Goal: Task Accomplishment & Management: Use online tool/utility

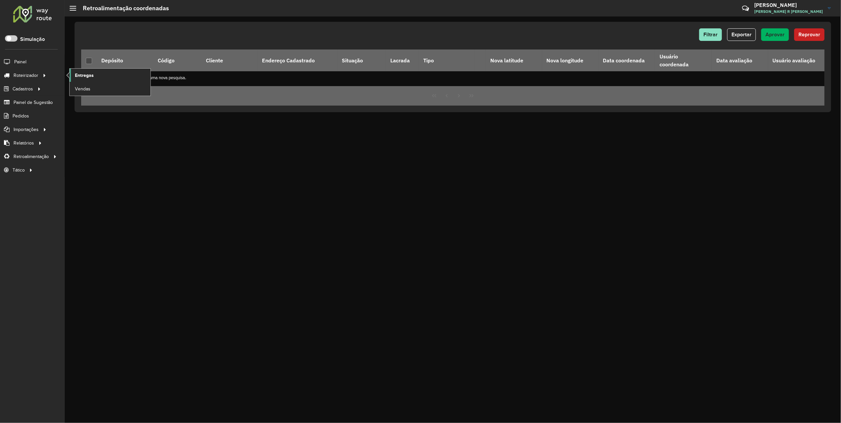
click at [90, 74] on span "Entregas" at bounding box center [84, 75] width 19 height 7
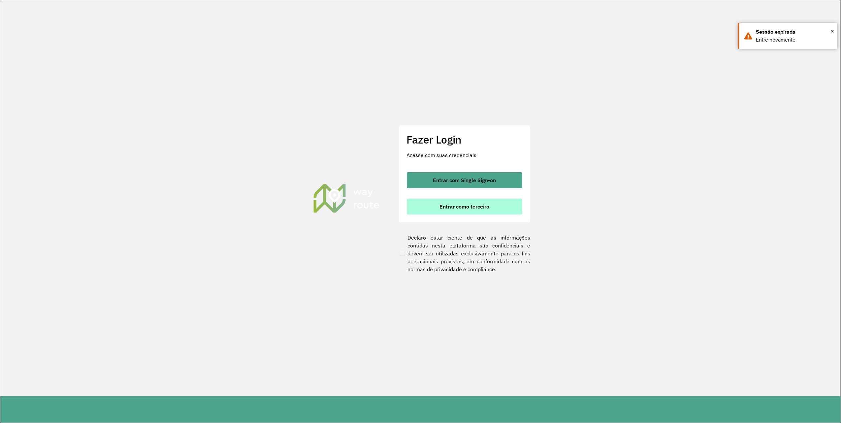
click at [467, 209] on span "Entrar como terceiro" at bounding box center [465, 206] width 50 height 5
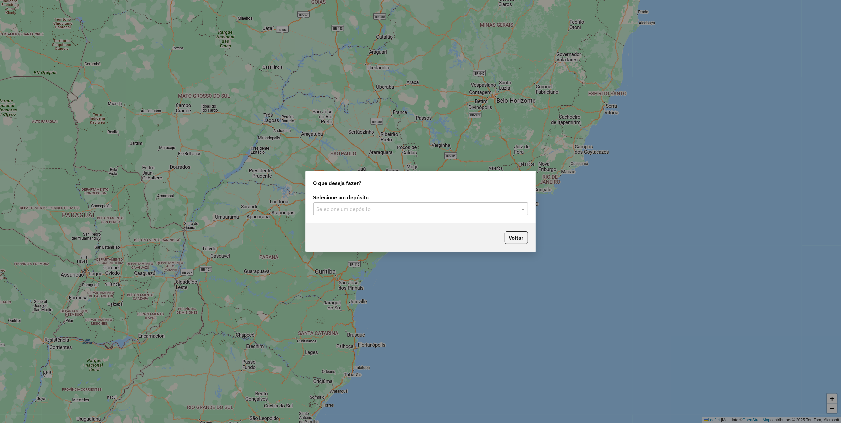
click at [471, 205] on input "text" at bounding box center [414, 209] width 195 height 8
click at [399, 222] on ng-dropdown-panel "[PERSON_NAME] - Marca" at bounding box center [421, 234] width 214 height 30
click at [327, 224] on div "Marbela" at bounding box center [421, 227] width 214 height 11
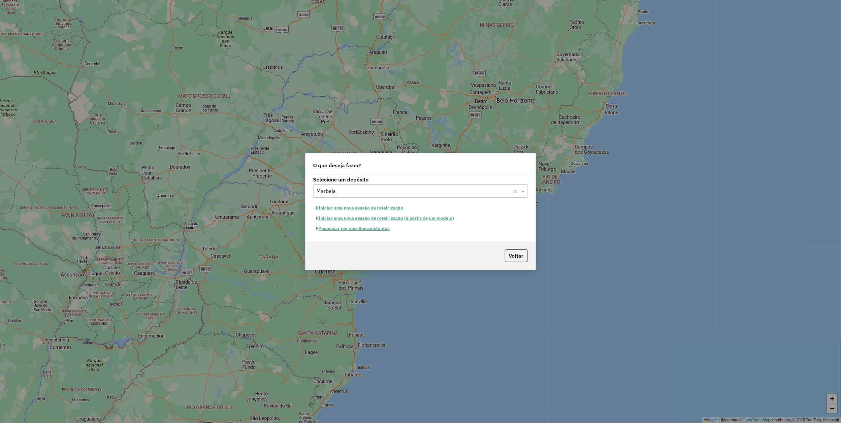
click at [362, 204] on button "Iniciar uma nova sessão de roteirização" at bounding box center [360, 208] width 93 height 10
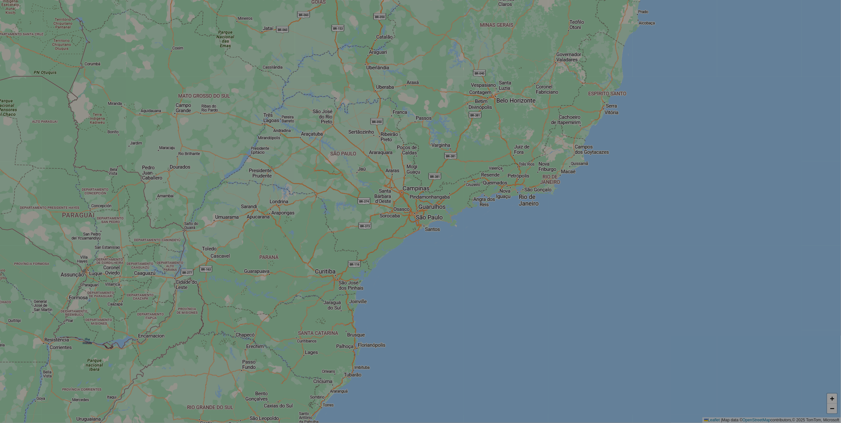
select select "*"
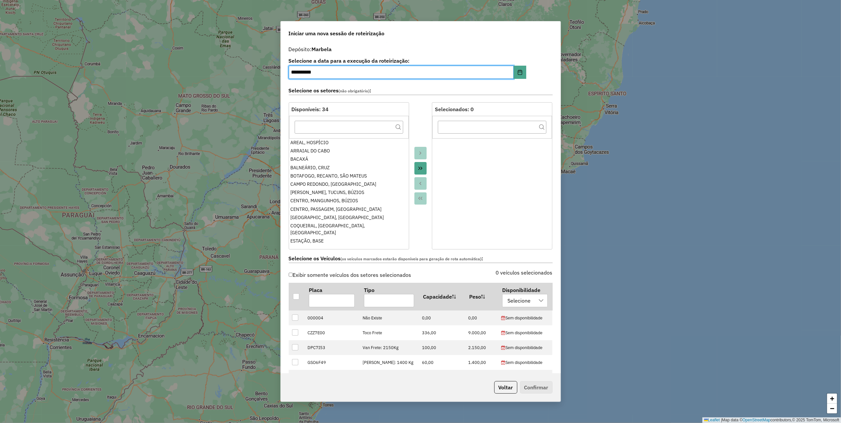
click at [421, 171] on icon "Move All to Target" at bounding box center [420, 168] width 5 height 5
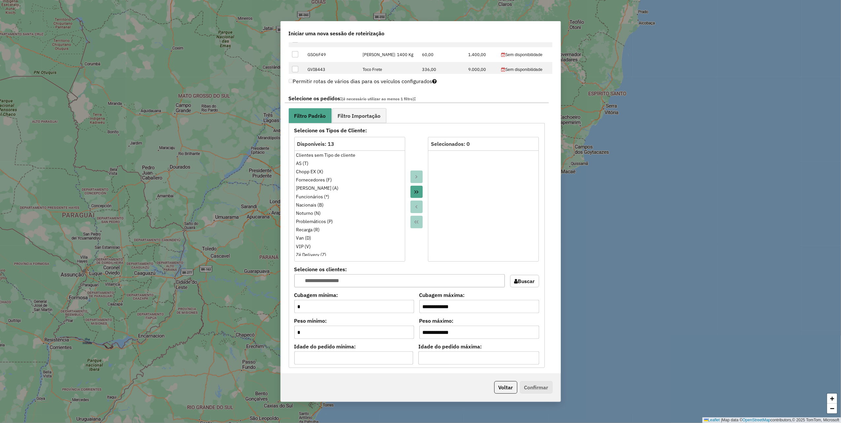
scroll to position [220, 0]
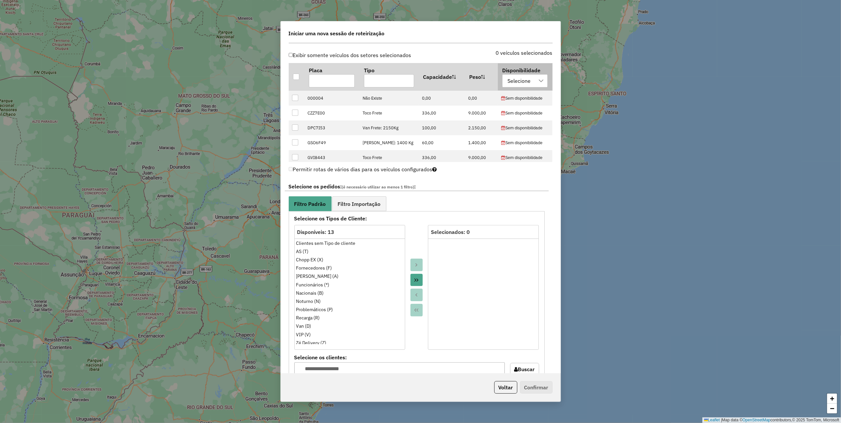
click at [529, 83] on div "Selecione" at bounding box center [520, 81] width 30 height 13
click at [522, 111] on span "disponibilidade marbela" at bounding box center [543, 113] width 57 height 8
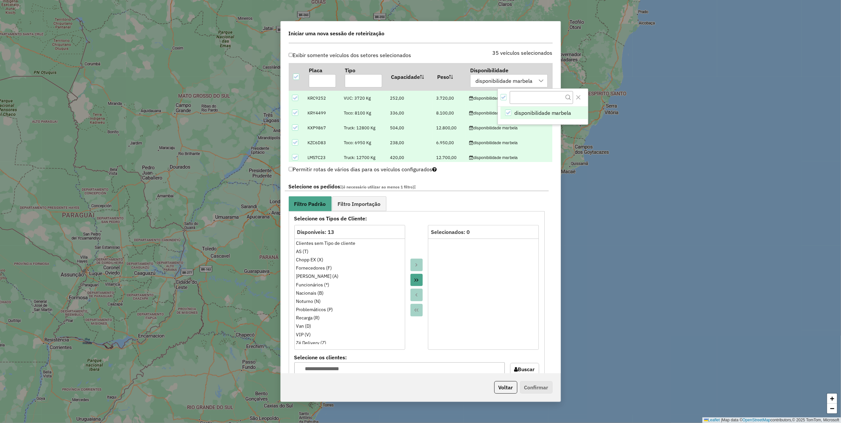
click at [293, 100] on icon at bounding box center [295, 98] width 5 height 5
click at [324, 83] on input "text" at bounding box center [322, 80] width 27 height 13
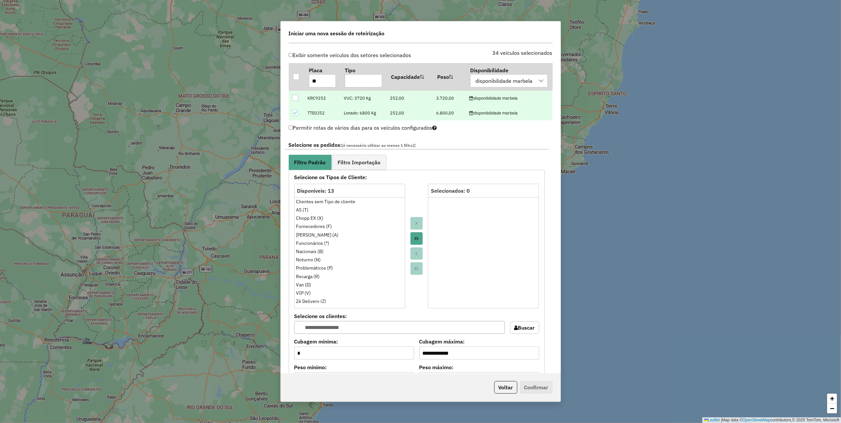
click at [294, 112] on icon at bounding box center [295, 113] width 5 height 5
click at [323, 84] on input "**" at bounding box center [322, 80] width 27 height 13
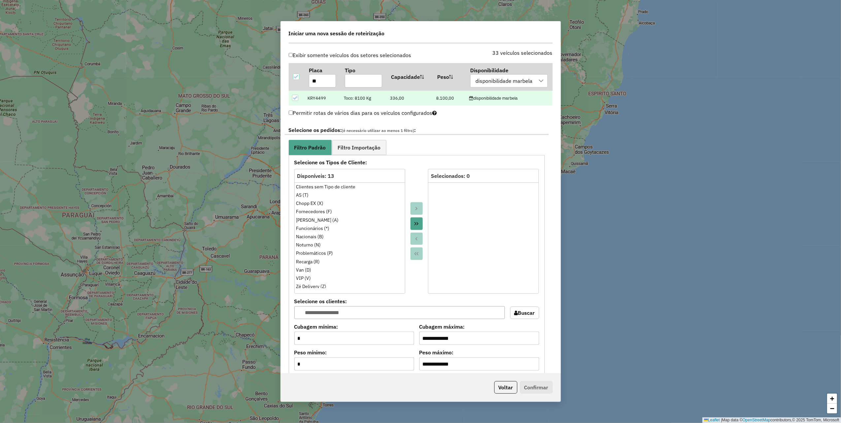
click at [294, 100] on icon at bounding box center [295, 98] width 5 height 5
click at [321, 83] on input "**" at bounding box center [322, 80] width 27 height 13
click at [294, 97] on icon at bounding box center [295, 98] width 5 height 5
click at [326, 84] on input "**" at bounding box center [322, 80] width 27 height 13
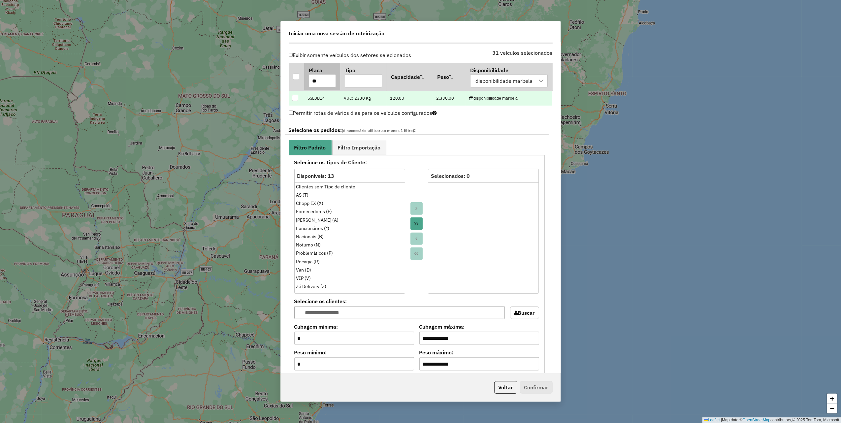
click at [326, 84] on input "**" at bounding box center [322, 80] width 27 height 13
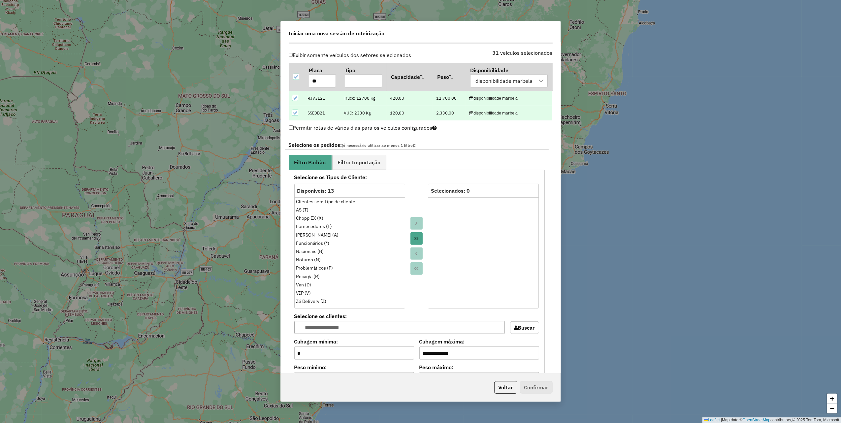
click at [294, 111] on div at bounding box center [295, 113] width 6 height 6
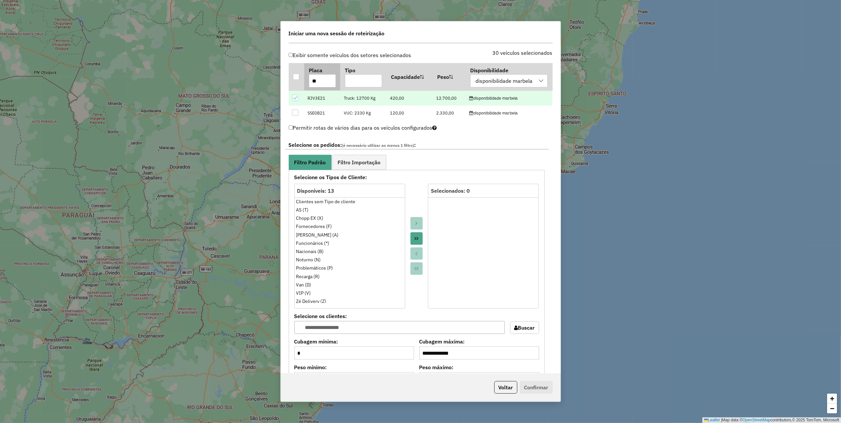
click at [325, 79] on input "**" at bounding box center [322, 80] width 27 height 13
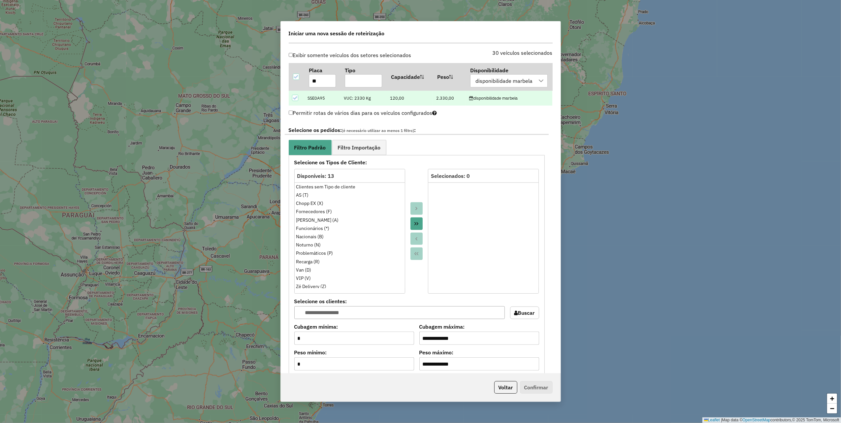
type input "**"
click at [296, 100] on icon at bounding box center [295, 98] width 5 height 5
click at [320, 82] on input "**" at bounding box center [322, 80] width 27 height 13
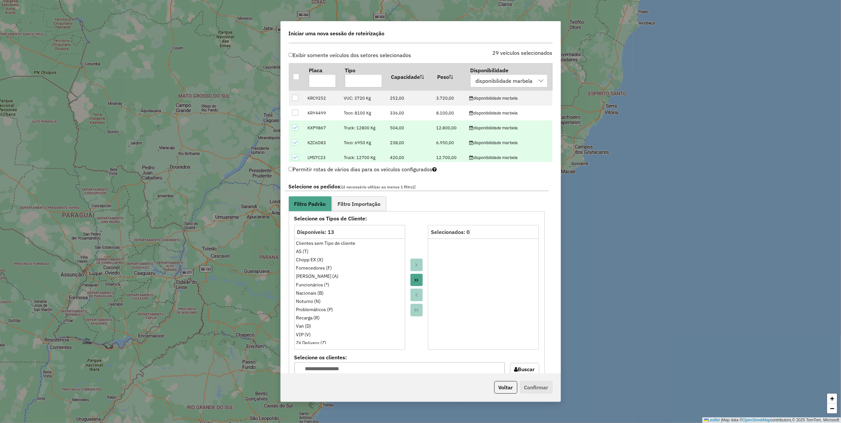
click at [415, 281] on icon "Move All to Target" at bounding box center [416, 280] width 5 height 5
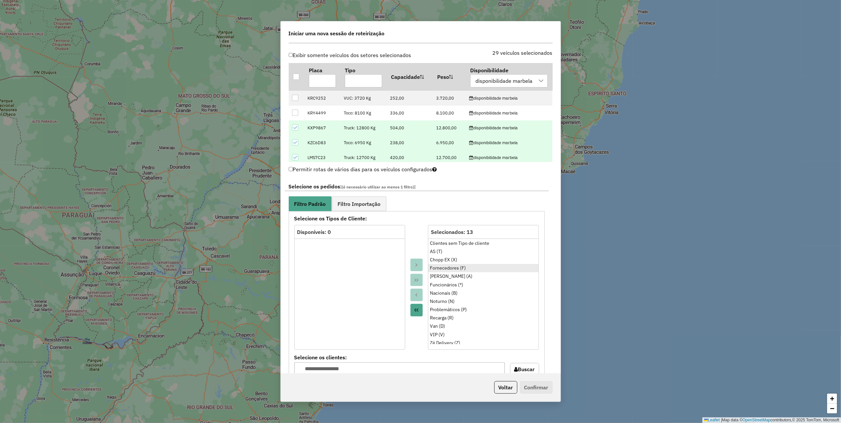
click at [449, 270] on div "Fornecedores (F)" at bounding box center [483, 268] width 107 height 7
click at [417, 292] on button "Move to Source" at bounding box center [417, 295] width 13 height 13
click at [440, 275] on div "Funcionários (*)" at bounding box center [483, 276] width 107 height 7
click at [418, 295] on icon "Move to Source" at bounding box center [416, 294] width 5 height 5
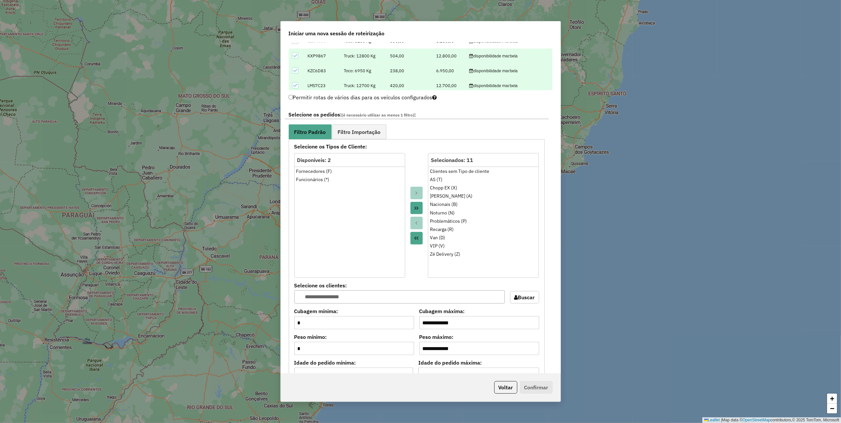
scroll to position [440, 0]
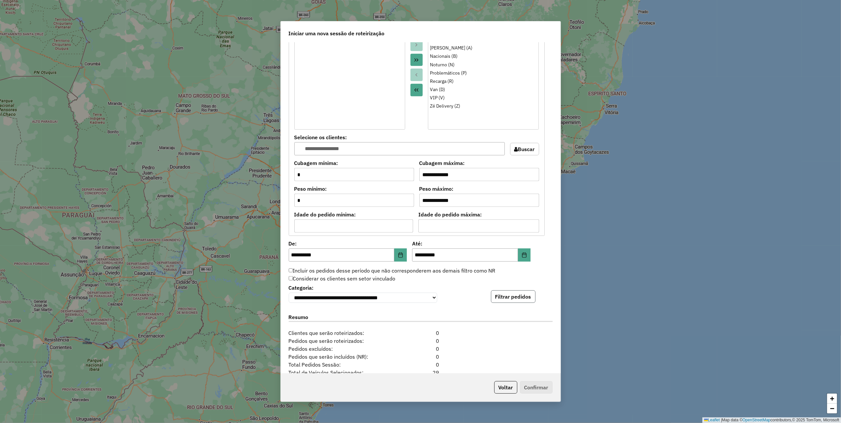
click at [514, 295] on button "Filtrar pedidos" at bounding box center [513, 296] width 45 height 13
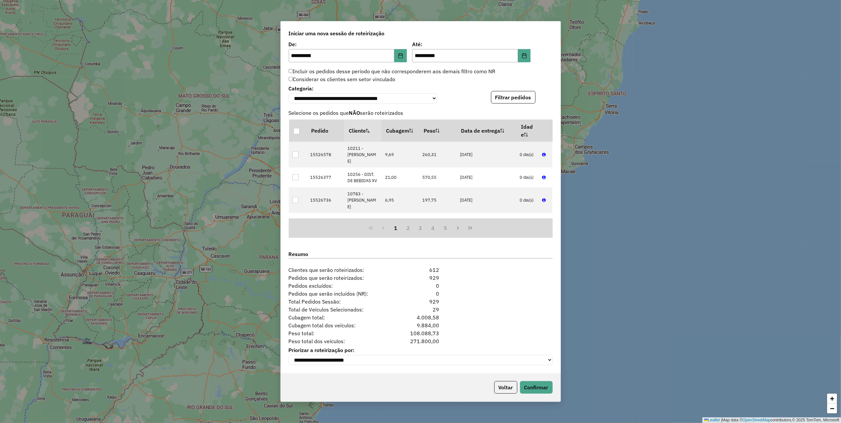
scroll to position [88, 0]
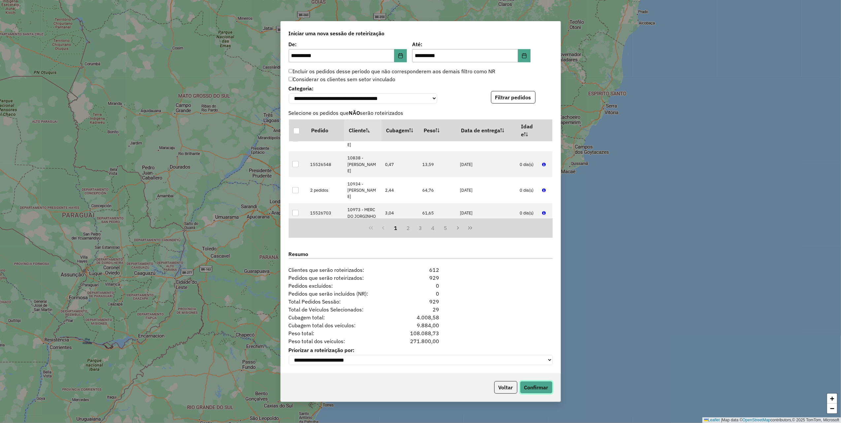
click at [544, 388] on button "Confirmar" at bounding box center [536, 387] width 33 height 13
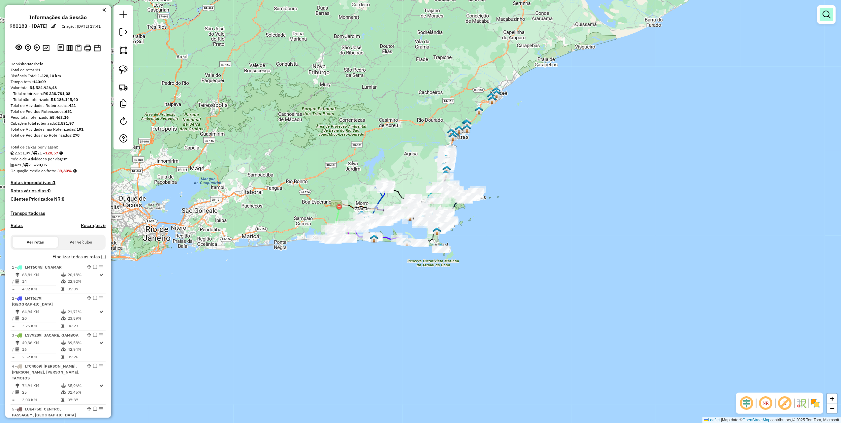
click at [824, 16] on em at bounding box center [827, 15] width 8 height 8
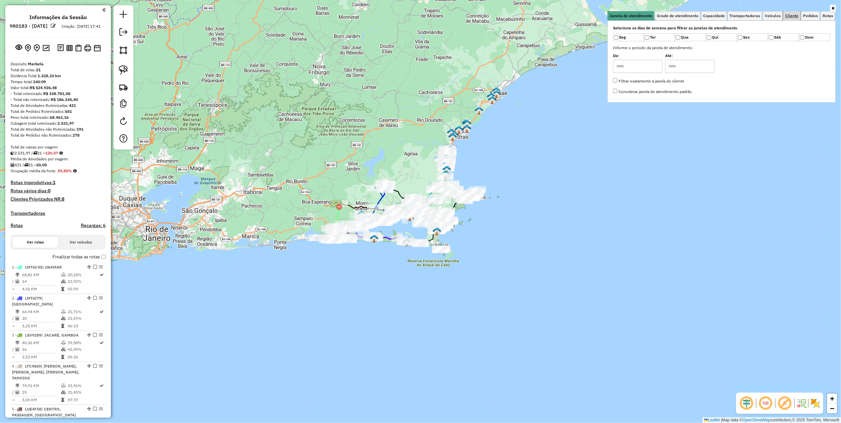
click at [793, 19] on link "Cliente" at bounding box center [791, 15] width 17 height 9
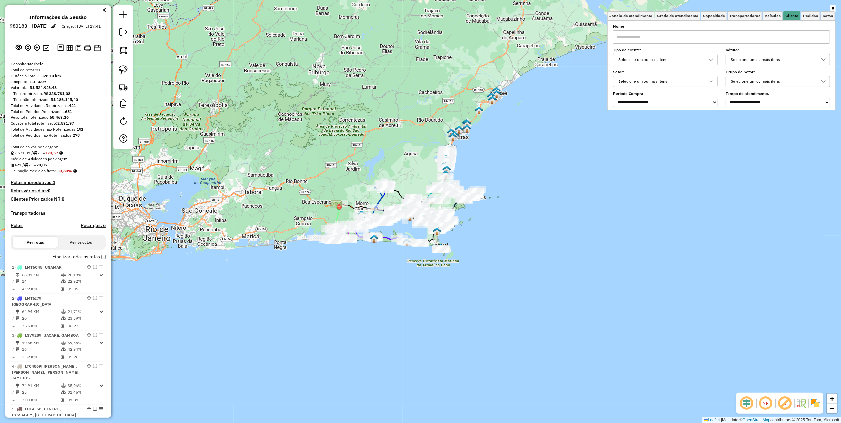
click at [700, 62] on div "Selecione um ou mais itens" at bounding box center [660, 59] width 89 height 11
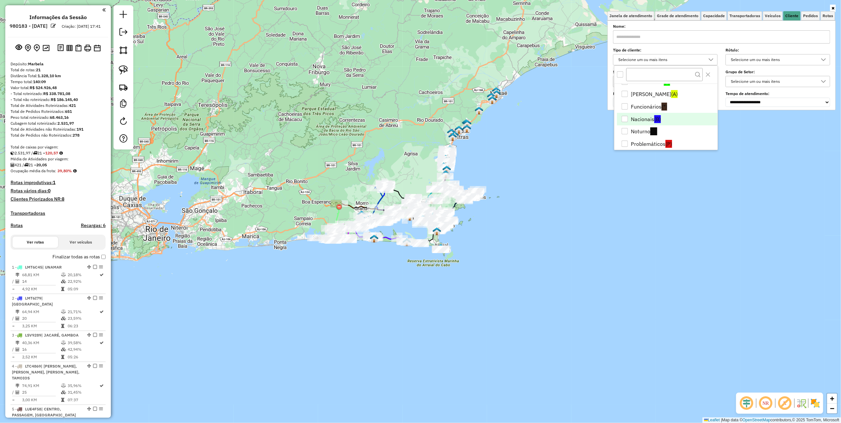
scroll to position [44, 0]
click at [639, 135] on li "Noturno (N)" at bounding box center [667, 133] width 101 height 13
drag, startPoint x: 540, startPoint y: 223, endPoint x: 542, endPoint y: 231, distance: 7.8
click at [541, 225] on div "Janela de atendimento Grade de atendimento Capacidade Transportadoras Veículos …" at bounding box center [420, 211] width 841 height 423
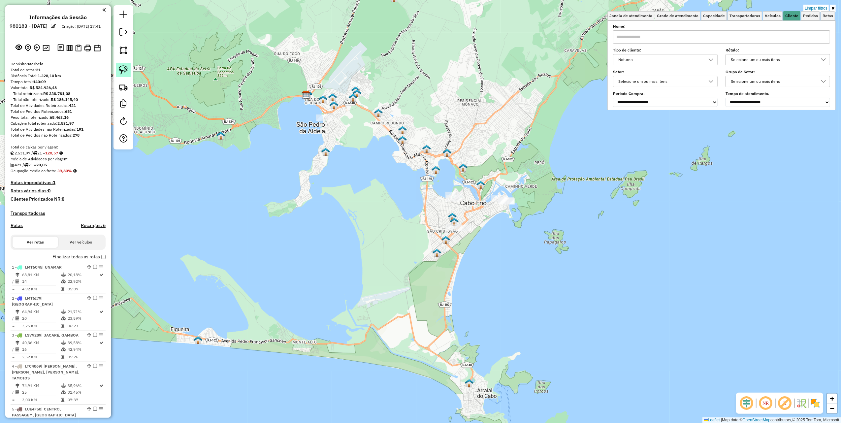
click at [125, 68] on img at bounding box center [123, 69] width 9 height 9
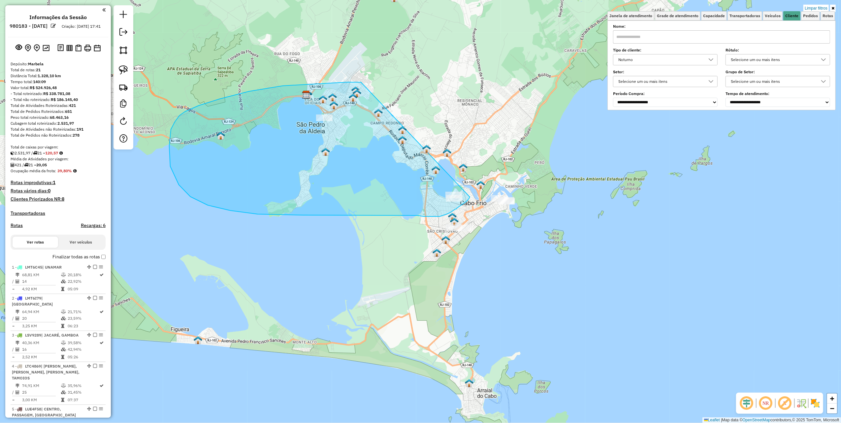
drag, startPoint x: 361, startPoint y: 82, endPoint x: 470, endPoint y: 194, distance: 156.4
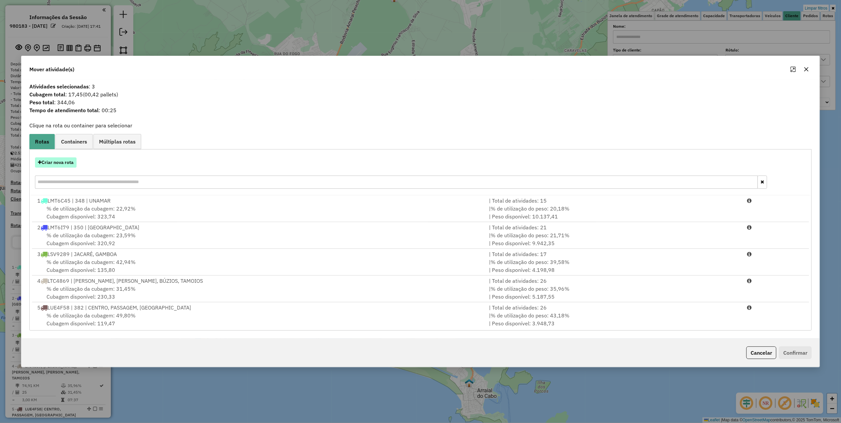
click at [69, 166] on button "Criar nova rota" at bounding box center [56, 162] width 42 height 10
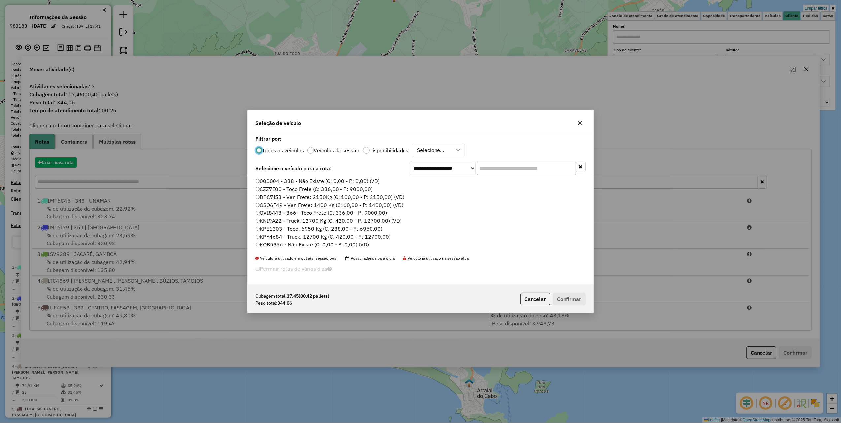
scroll to position [3, 2]
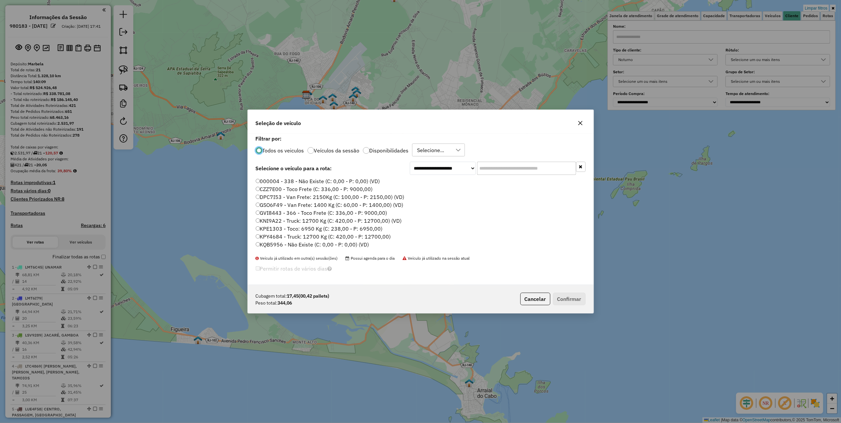
click at [547, 169] on input "text" at bounding box center [526, 168] width 99 height 13
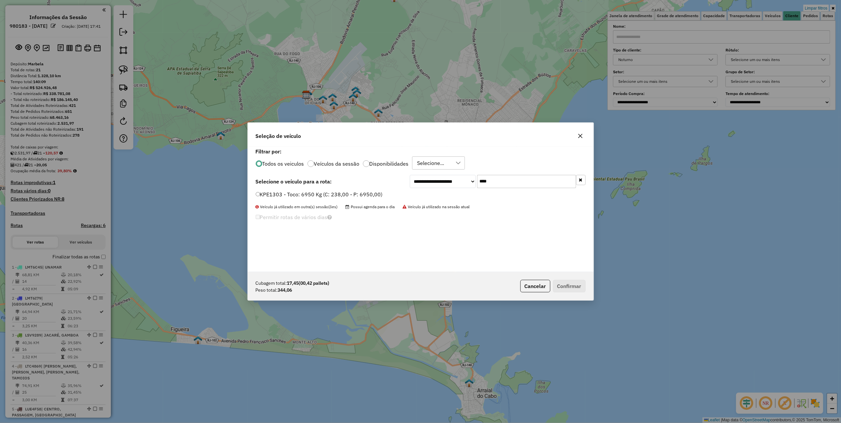
type input "****"
click at [352, 198] on label "KPE1303 - Toco: 6950 Kg (C: 238,00 - P: 6950,00)" at bounding box center [319, 194] width 127 height 8
click at [561, 287] on button "Confirmar" at bounding box center [569, 286] width 33 height 13
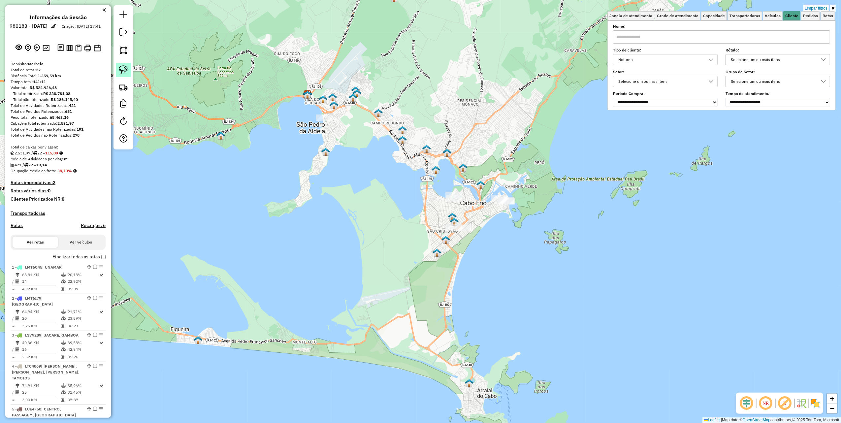
click at [123, 70] on img at bounding box center [123, 69] width 9 height 9
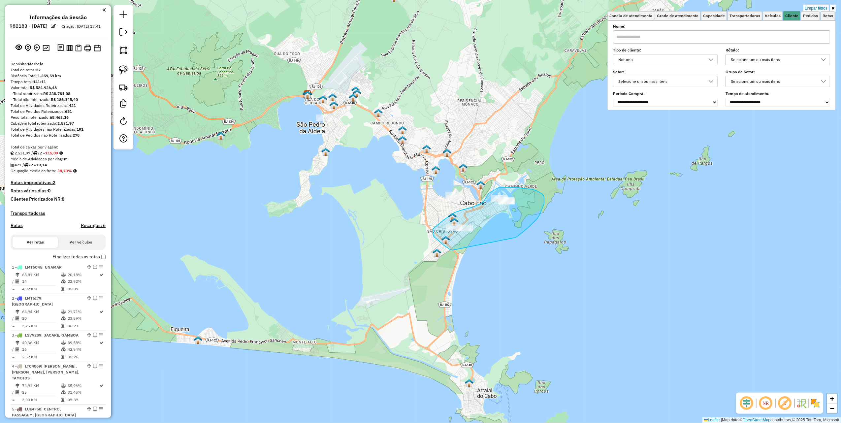
drag, startPoint x: 544, startPoint y: 204, endPoint x: 463, endPoint y: 251, distance: 93.8
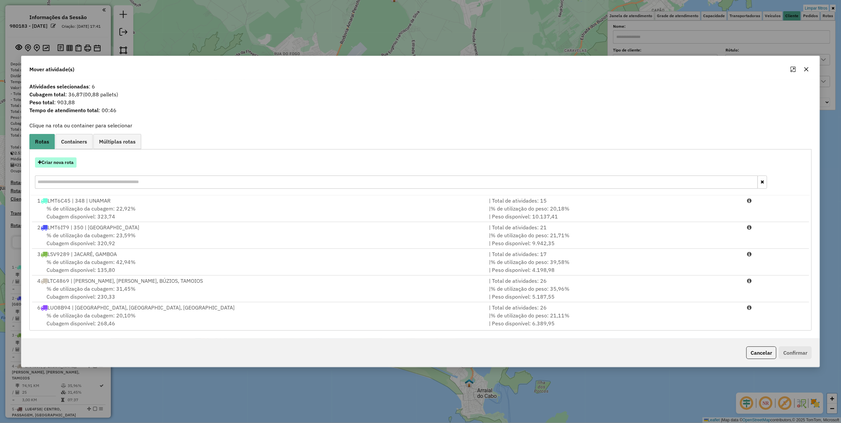
click at [69, 165] on button "Criar nova rota" at bounding box center [56, 162] width 42 height 10
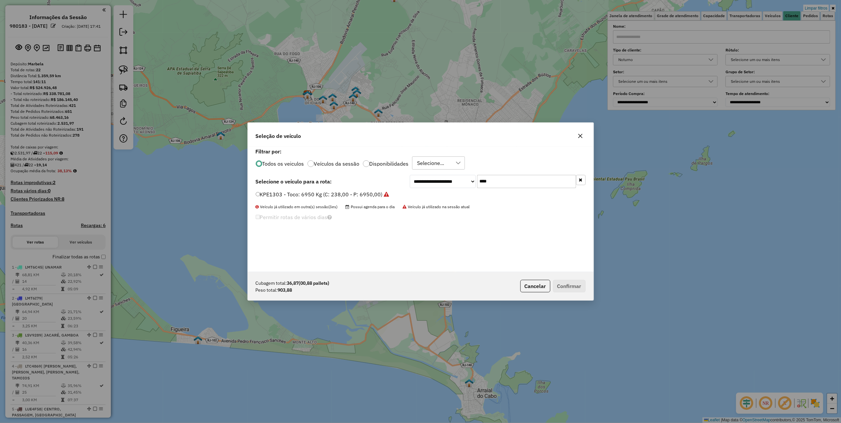
click at [378, 193] on label "KPE1303 - Toco: 6950 Kg (C: 238,00 - P: 6950,00)" at bounding box center [323, 194] width 134 height 8
click at [565, 284] on button "Confirmar" at bounding box center [569, 286] width 33 height 13
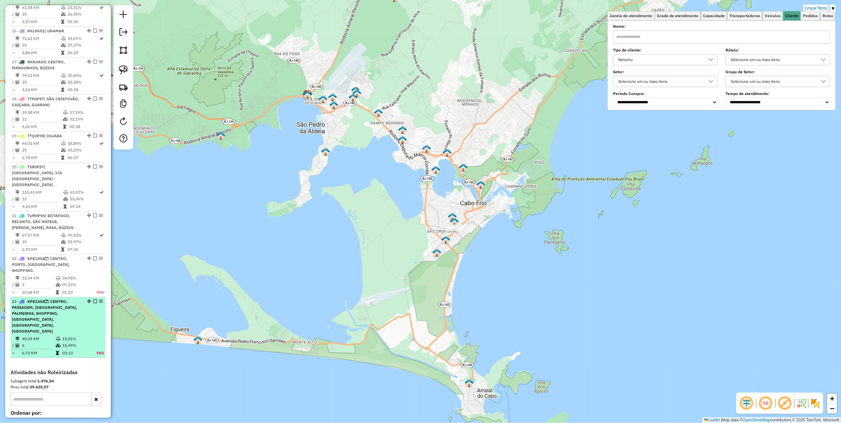
scroll to position [822, 0]
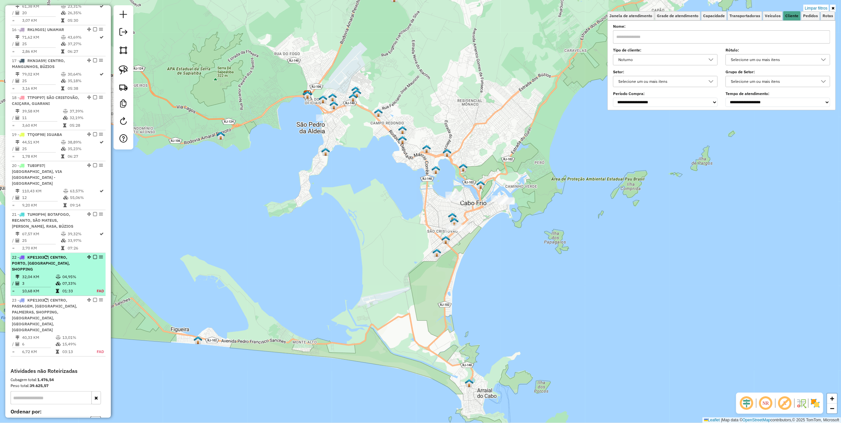
click at [93, 255] on em at bounding box center [95, 257] width 4 height 4
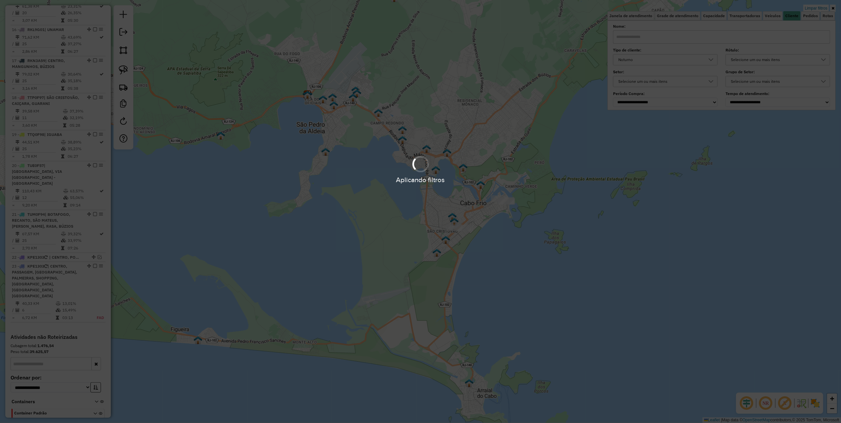
scroll to position [794, 0]
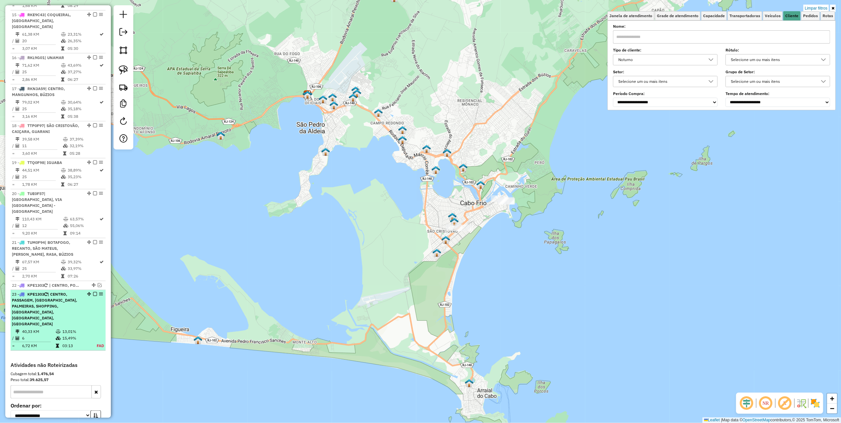
click at [93, 292] on em at bounding box center [95, 294] width 4 height 4
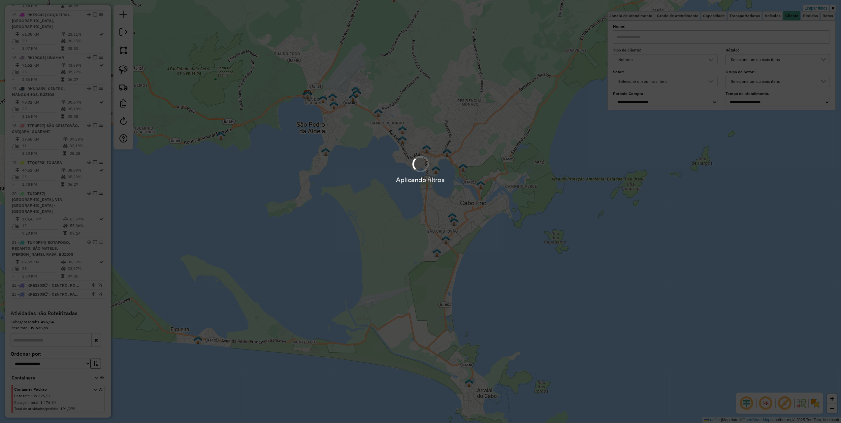
scroll to position [754, 0]
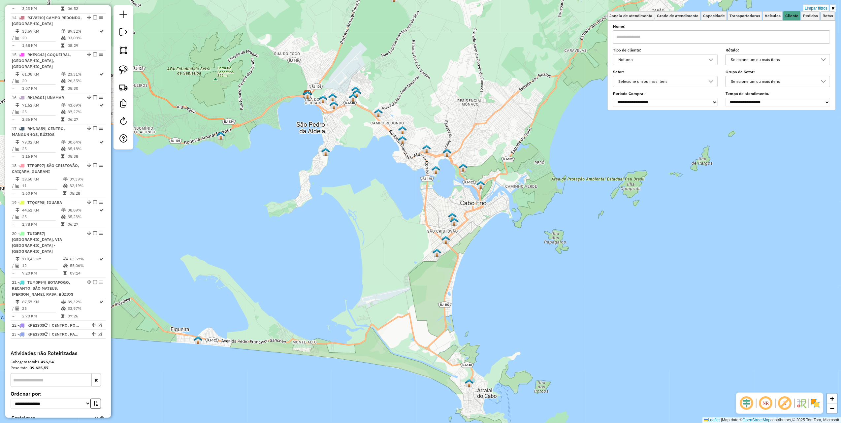
drag, startPoint x: 815, startPoint y: 9, endPoint x: 591, endPoint y: 73, distance: 233.4
click at [815, 9] on link "Limpar filtros" at bounding box center [816, 8] width 25 height 7
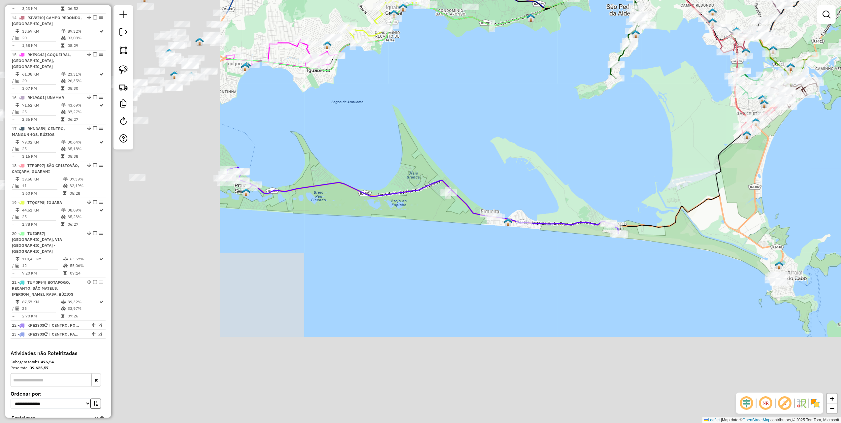
drag, startPoint x: 216, startPoint y: 246, endPoint x: 532, endPoint y: 122, distance: 339.6
click at [532, 122] on div "Janela de atendimento Grade de atendimento Capacidade Transportadoras Veículos …" at bounding box center [420, 211] width 841 height 423
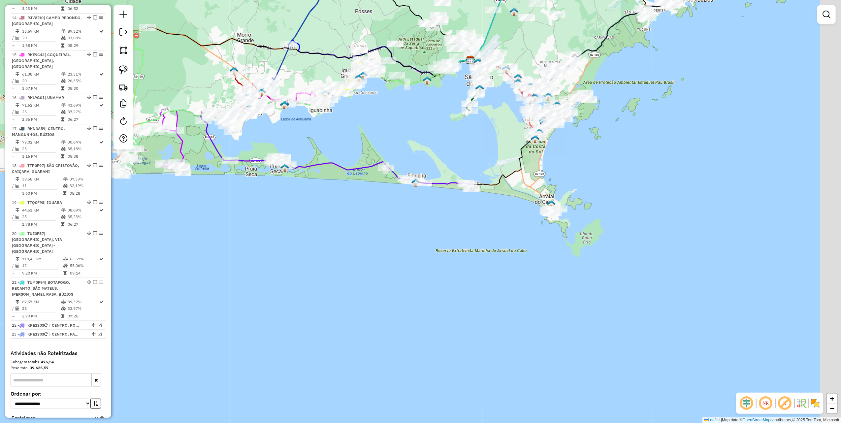
drag, startPoint x: 534, startPoint y: 158, endPoint x: 358, endPoint y: 155, distance: 175.6
click at [374, 155] on div "Janela de atendimento Grade de atendimento Capacidade Transportadoras Veículos …" at bounding box center [420, 211] width 841 height 423
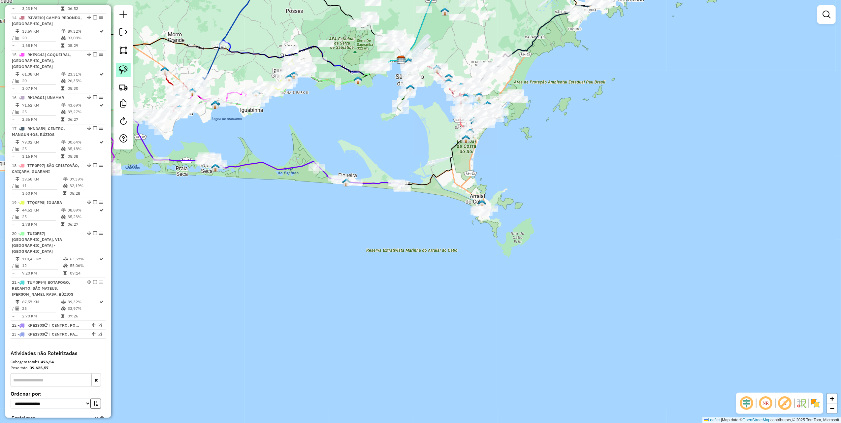
click at [129, 69] on link at bounding box center [123, 70] width 15 height 15
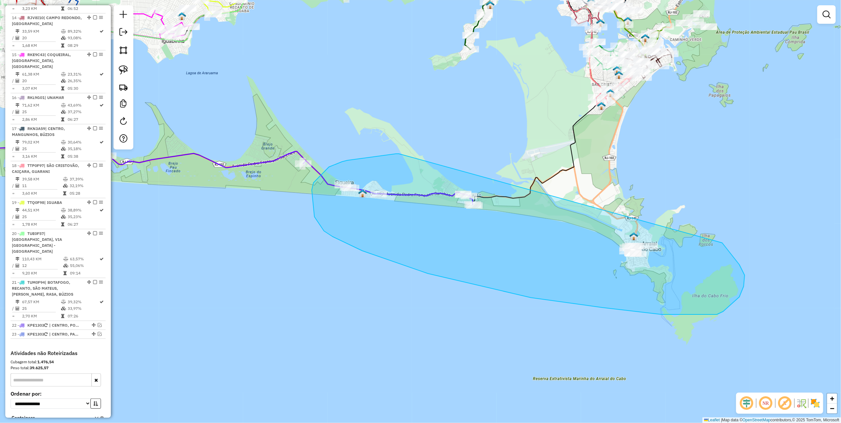
drag, startPoint x: 396, startPoint y: 154, endPoint x: 709, endPoint y: 231, distance: 322.6
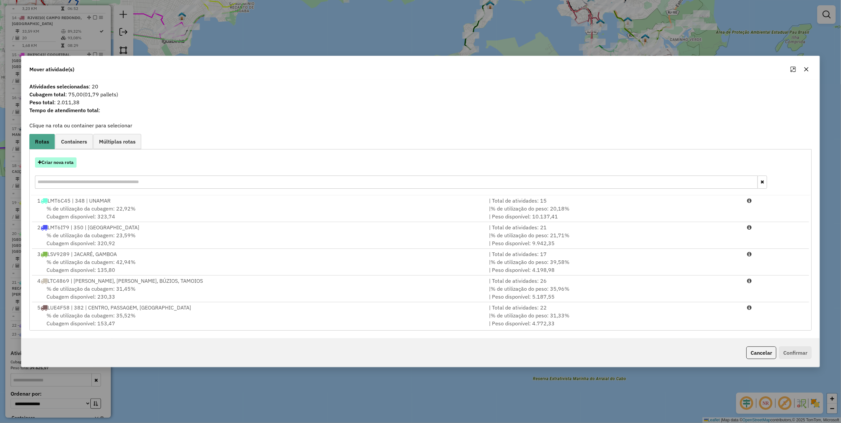
click at [70, 163] on button "Criar nova rota" at bounding box center [56, 162] width 42 height 10
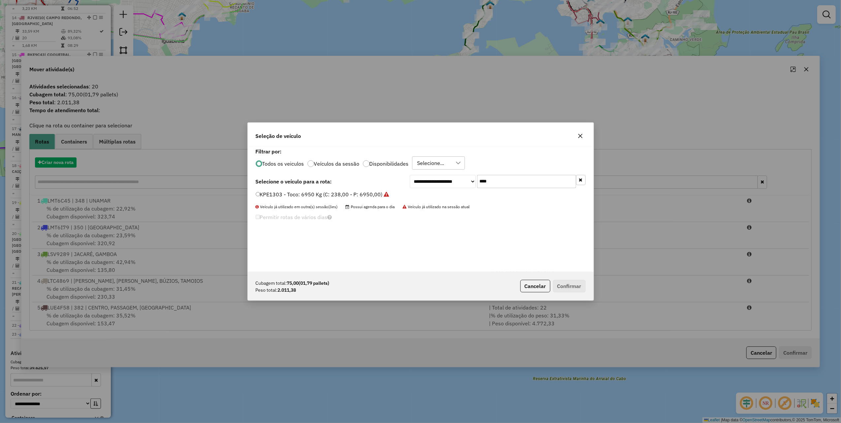
scroll to position [3, 2]
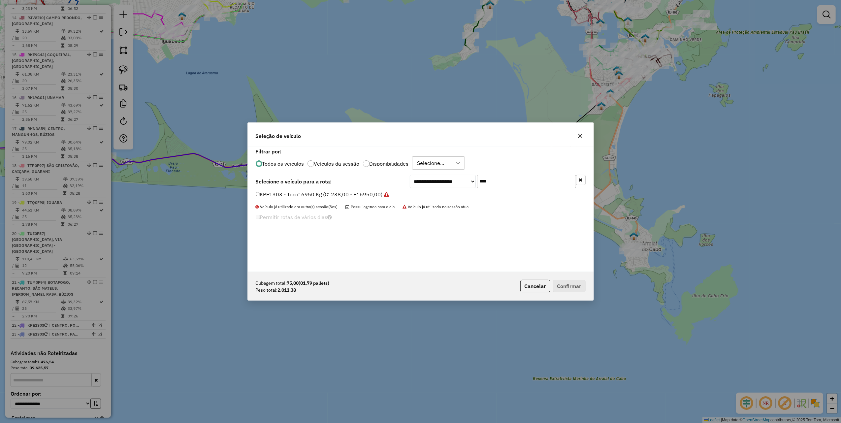
click at [504, 182] on input "****" at bounding box center [526, 181] width 99 height 13
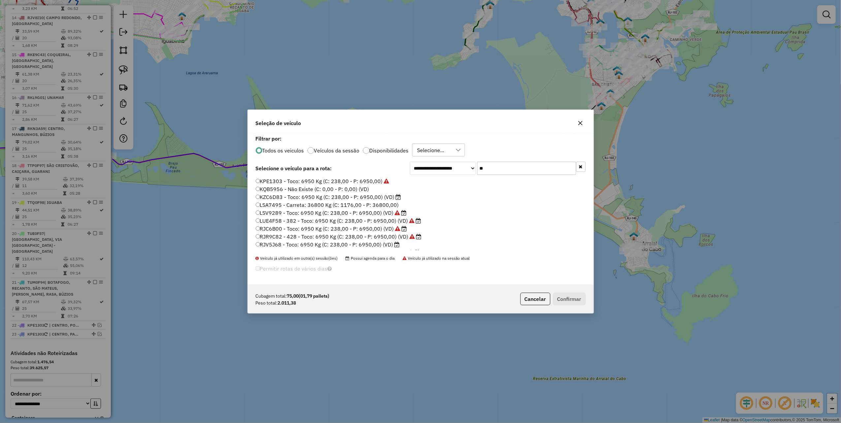
type input "*"
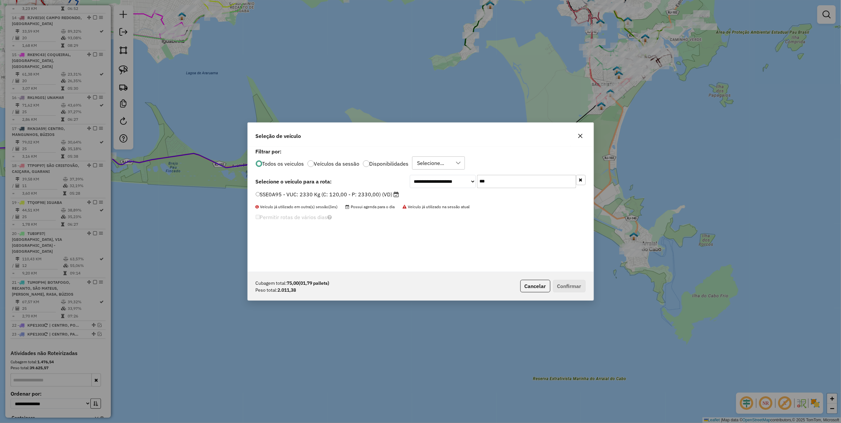
type input "***"
click at [332, 190] on div "**********" at bounding box center [421, 209] width 346 height 125
click at [330, 192] on label "SSE0A95 - VUC: 2330 Kg (C: 120,00 - P: 2330,00) (VD)" at bounding box center [328, 194] width 144 height 8
click at [556, 277] on div "Cubagem total: 75,00 (01,79 pallets) Peso total: 2.011,38 Cancelar Confirmar" at bounding box center [421, 286] width 346 height 28
click at [560, 279] on div "Cubagem total: 75,00 (01,79 pallets) Peso total: 2.011,38 Cancelar Confirmar" at bounding box center [421, 286] width 346 height 28
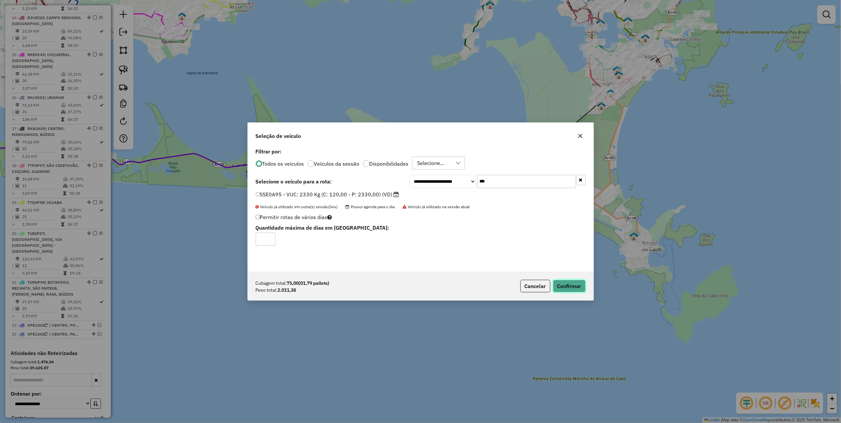
click at [560, 280] on button "Confirmar" at bounding box center [569, 286] width 33 height 13
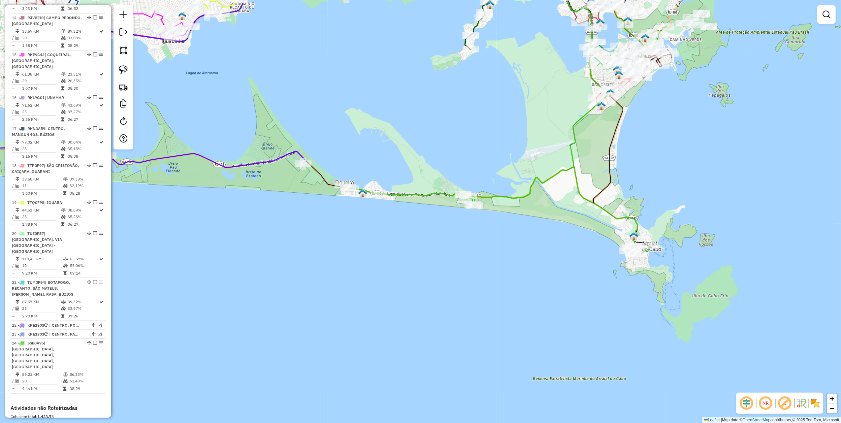
scroll to position [797, 0]
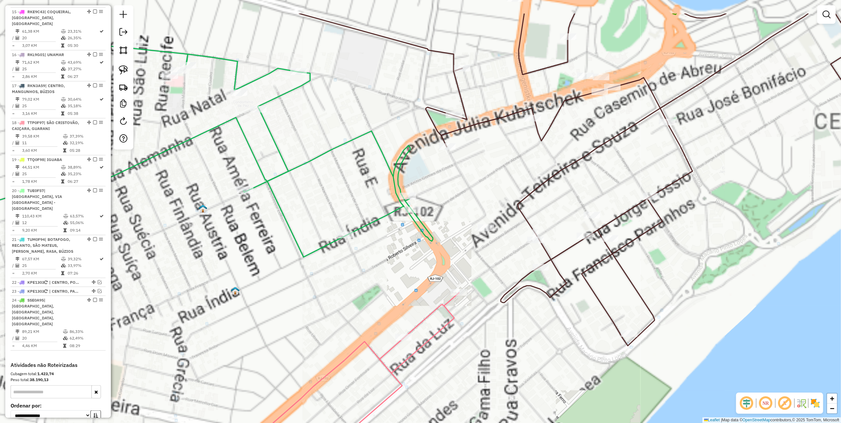
drag, startPoint x: 597, startPoint y: 127, endPoint x: 592, endPoint y: 148, distance: 21.1
click at [592, 148] on div "Janela de atendimento Grade de atendimento Capacidade Transportadoras Veículos …" at bounding box center [420, 211] width 841 height 423
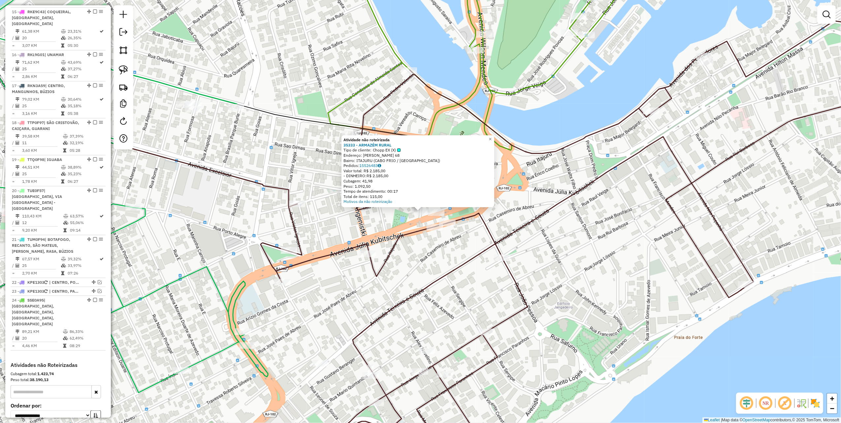
click at [398, 239] on icon at bounding box center [588, 243] width 654 height 445
select select "**********"
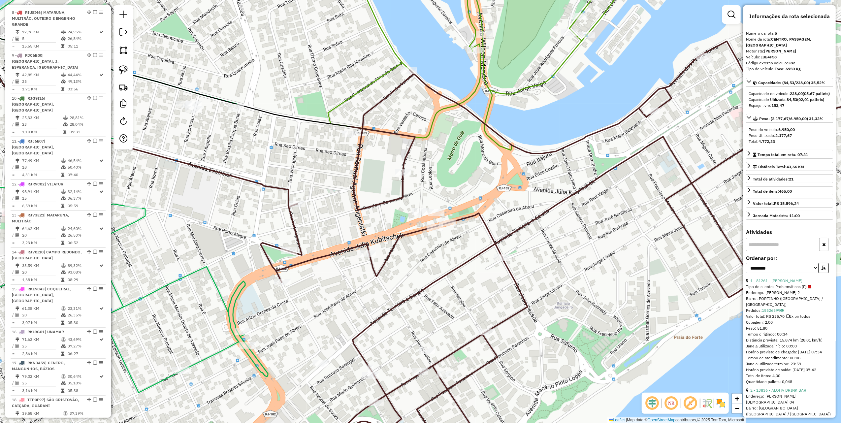
scroll to position [400, 0]
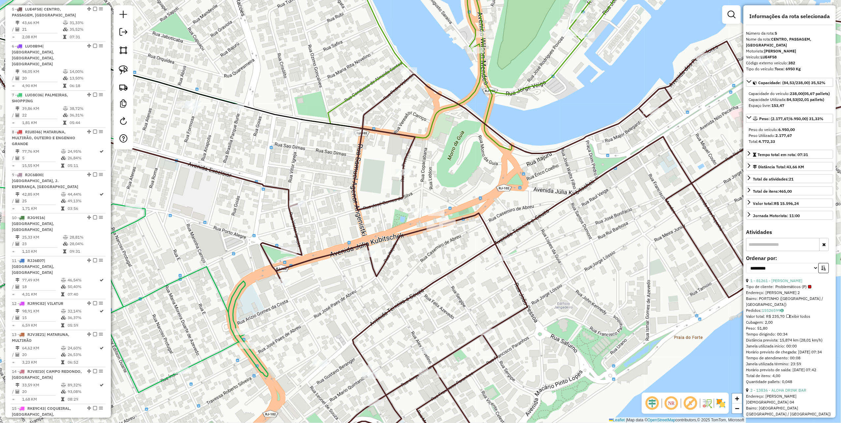
drag, startPoint x: 418, startPoint y: 255, endPoint x: 463, endPoint y: 204, distance: 67.4
click at [462, 206] on div "Janela de atendimento Grade de atendimento Capacidade Transportadoras Veículos …" at bounding box center [420, 211] width 841 height 423
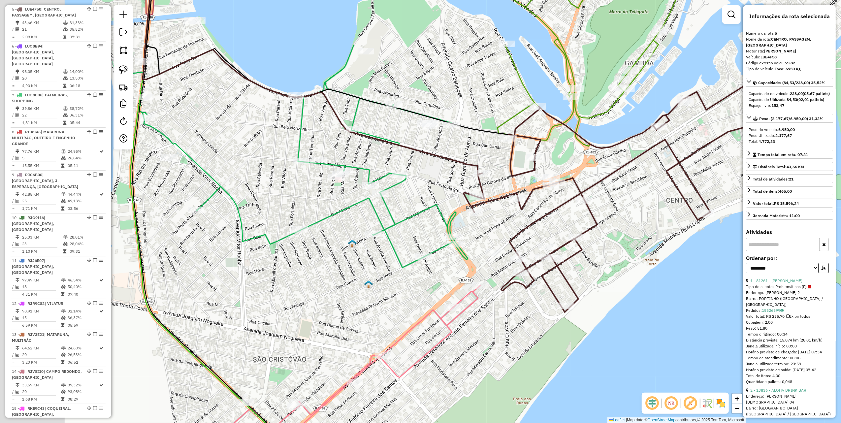
drag, startPoint x: 459, startPoint y: 222, endPoint x: 537, endPoint y: 222, distance: 77.9
click at [537, 222] on icon at bounding box center [627, 197] width 327 height 230
click at [124, 69] on img at bounding box center [123, 69] width 9 height 9
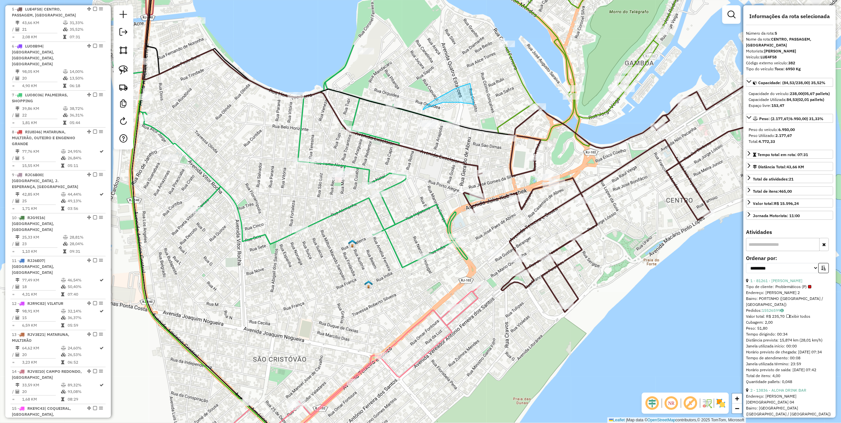
drag, startPoint x: 463, startPoint y: 103, endPoint x: 491, endPoint y: 81, distance: 35.5
click at [117, 65] on link at bounding box center [123, 70] width 15 height 15
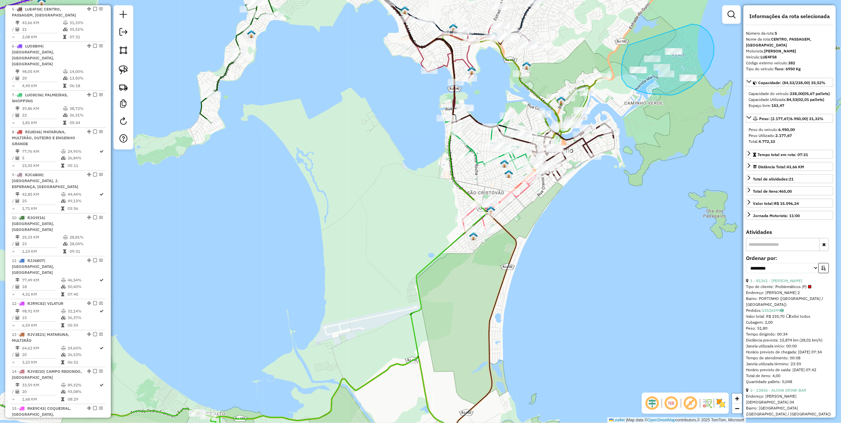
drag, startPoint x: 628, startPoint y: 45, endPoint x: 686, endPoint y: 24, distance: 61.8
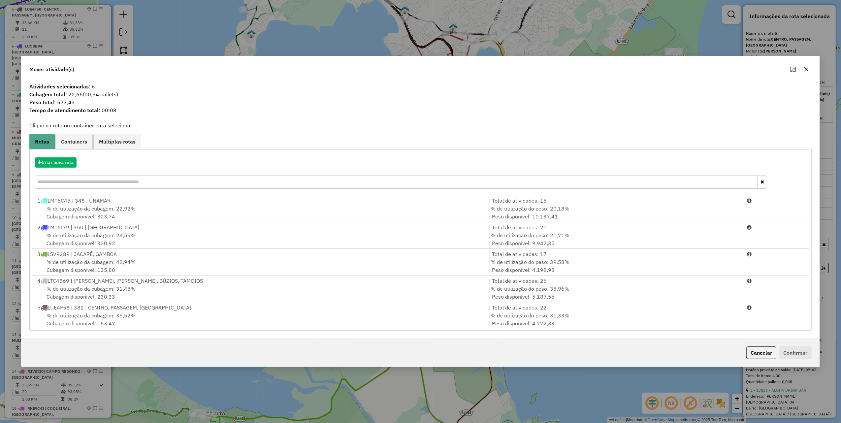
click at [85, 179] on input "text" at bounding box center [396, 182] width 723 height 13
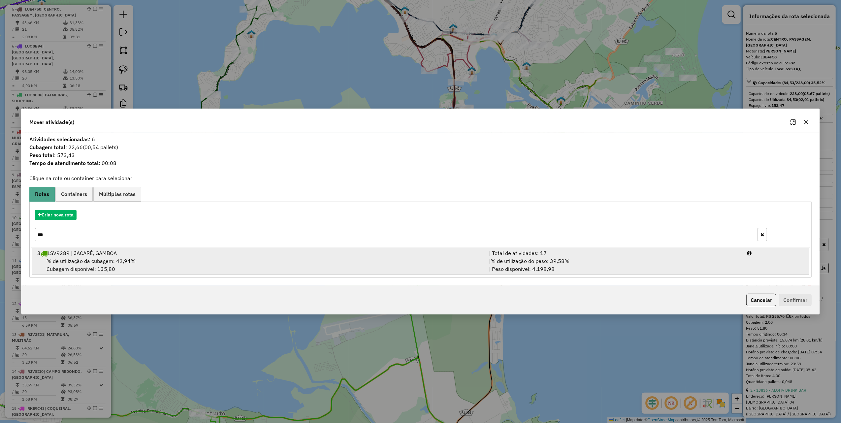
type input "***"
click at [380, 255] on div "3 LSV9289 | JACARÉ, GAMBOA" at bounding box center [259, 253] width 452 height 8
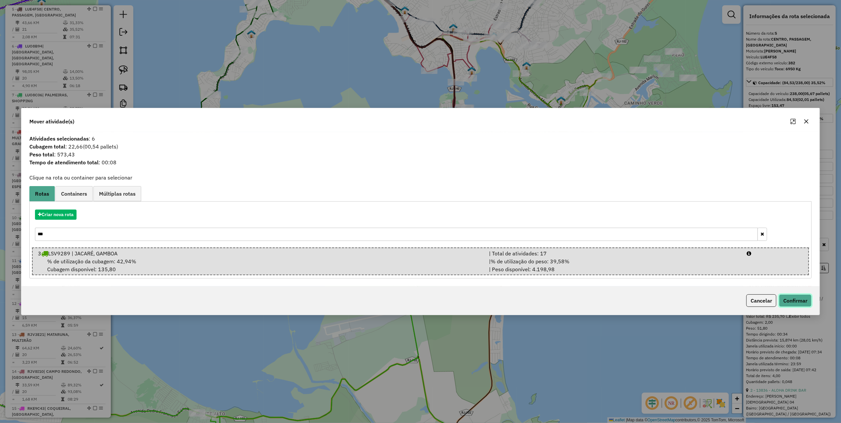
click at [802, 299] on button "Confirmar" at bounding box center [795, 300] width 33 height 13
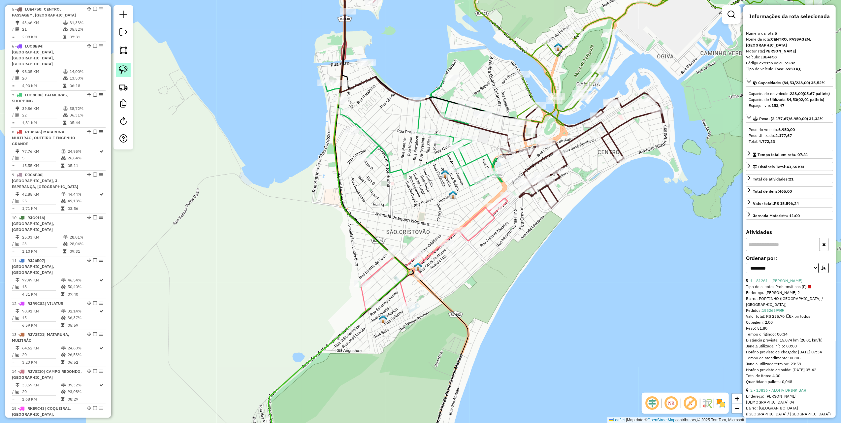
drag, startPoint x: 120, startPoint y: 66, endPoint x: 124, endPoint y: 66, distance: 3.6
click at [120, 66] on img at bounding box center [123, 69] width 9 height 9
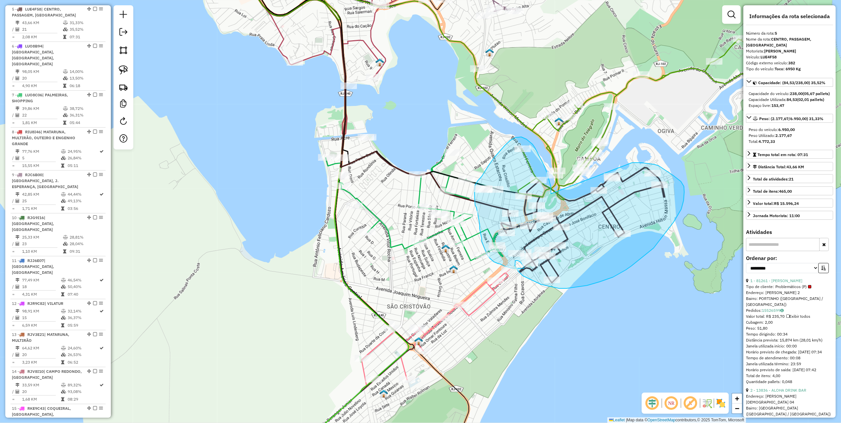
drag, startPoint x: 578, startPoint y: 119, endPoint x: 627, endPoint y: 163, distance: 65.9
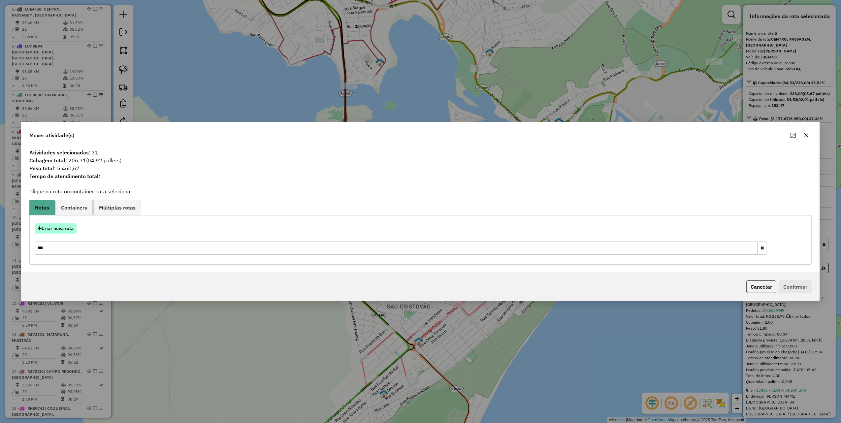
click at [70, 223] on button "Criar nova rota" at bounding box center [56, 228] width 42 height 10
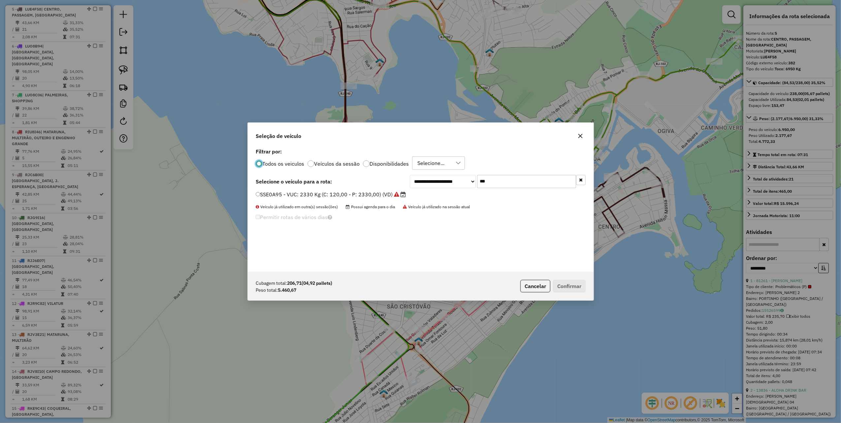
scroll to position [3, 2]
click at [489, 186] on input "***" at bounding box center [526, 181] width 99 height 13
type input "***"
click at [387, 191] on label "SSE0B14 - VUC: 2330 Kg (C: 120,00 - P: 2330,00) (VD)" at bounding box center [328, 194] width 144 height 8
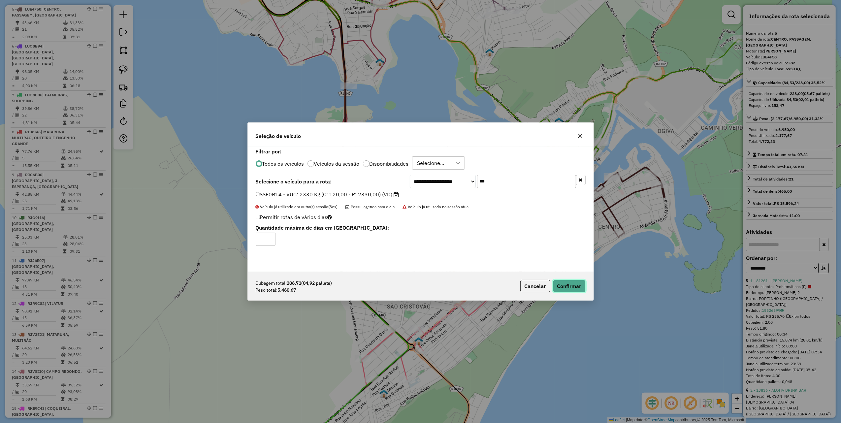
click at [566, 283] on button "Confirmar" at bounding box center [569, 286] width 33 height 13
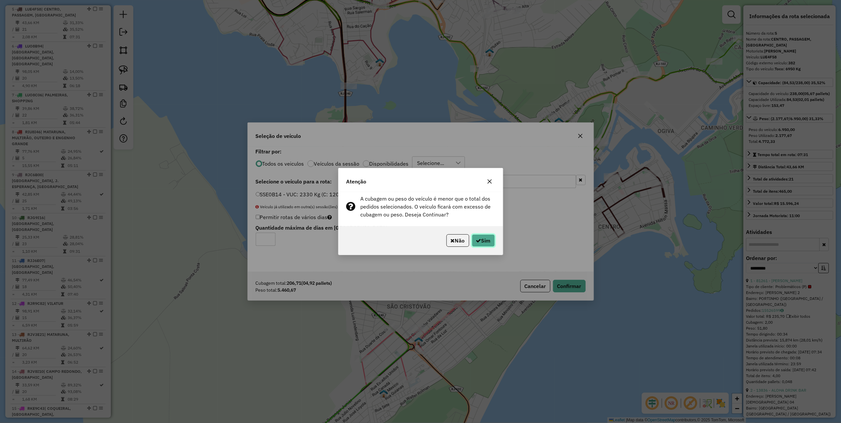
click at [488, 239] on button "Sim" at bounding box center [483, 240] width 23 height 13
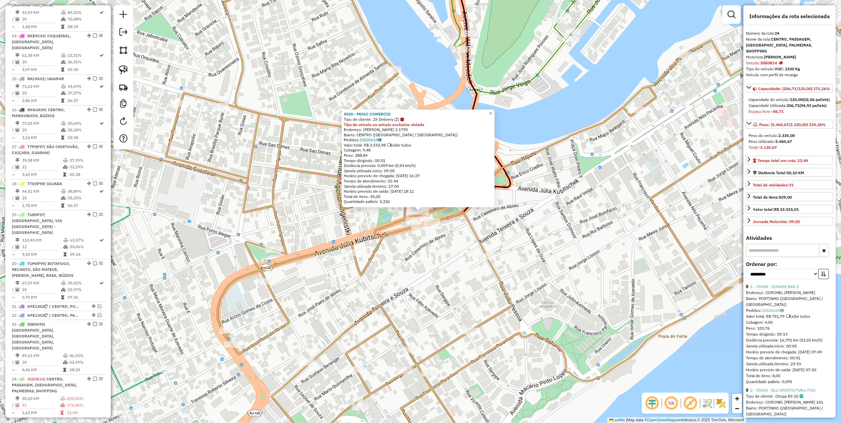
scroll to position [803, 0]
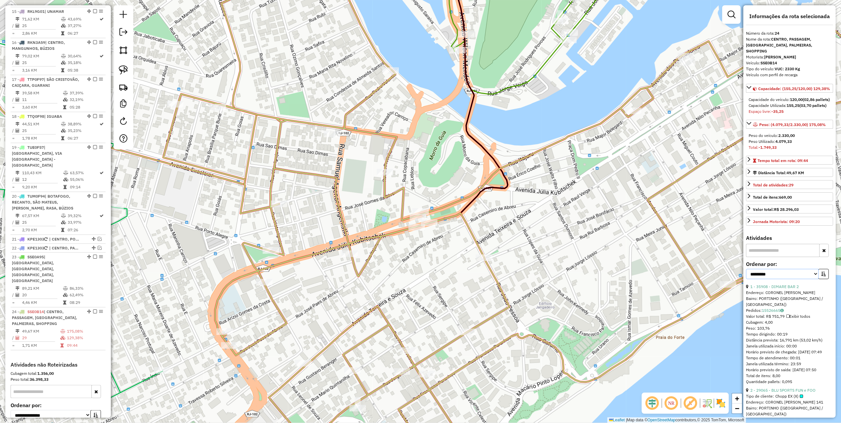
click at [789, 279] on select "**********" at bounding box center [782, 274] width 73 height 10
select select "*********"
click at [746, 279] on select "**********" at bounding box center [782, 274] width 73 height 10
click at [821, 276] on icon "button" at bounding box center [823, 274] width 5 height 5
click at [784, 289] on link "28 - 14945 - CASA DA AGUA." at bounding box center [776, 286] width 52 height 5
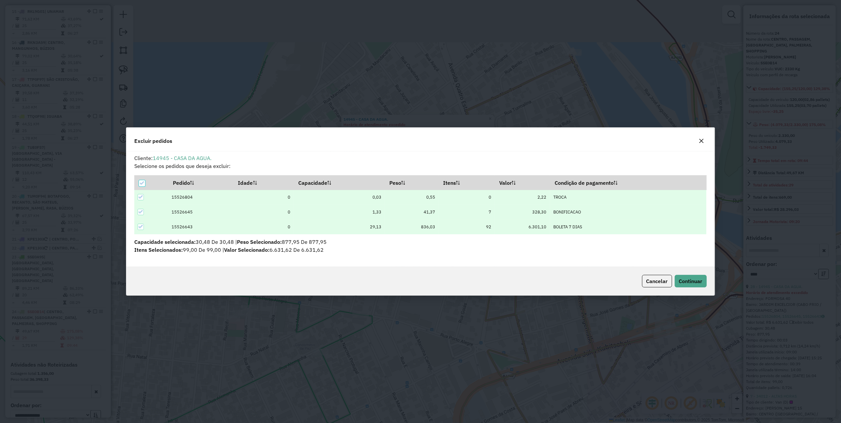
scroll to position [0, 0]
click at [695, 283] on span "Continuar" at bounding box center [690, 281] width 23 height 7
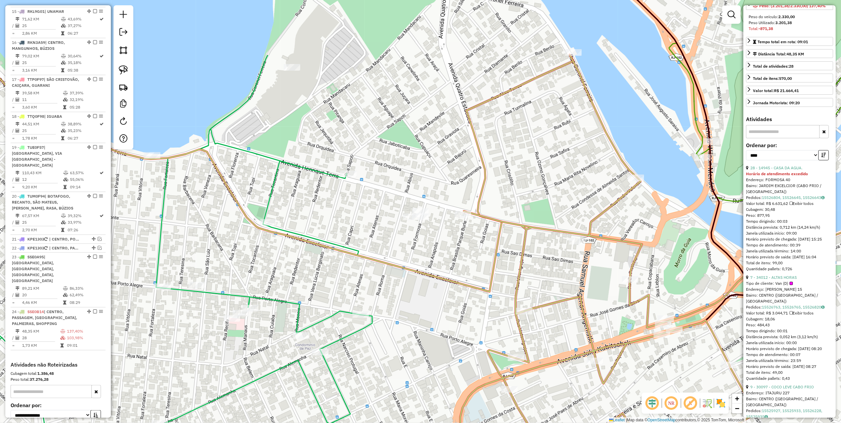
scroll to position [132, 0]
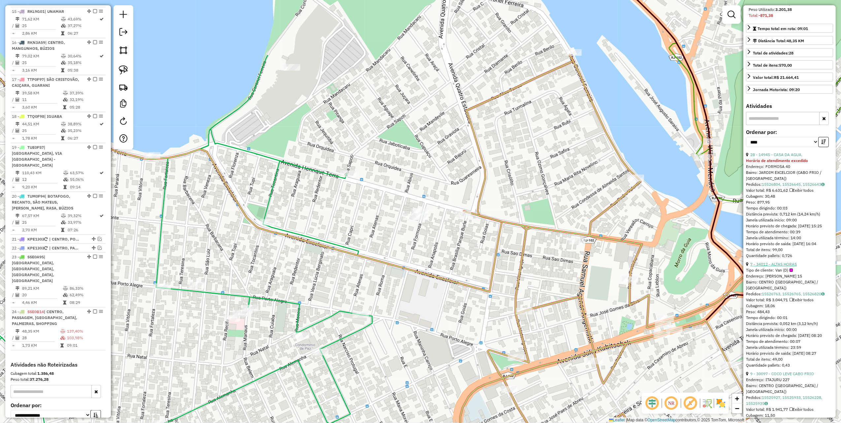
click at [781, 267] on link "7 - 34012 - ALTAS HORAS" at bounding box center [773, 264] width 47 height 5
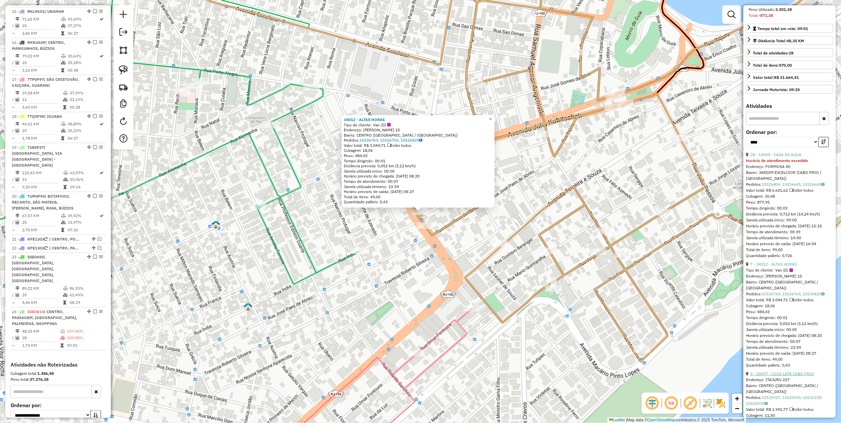
click at [786, 376] on link "9 - 30097 - COCO LEVE CABO FRIO" at bounding box center [782, 373] width 64 height 5
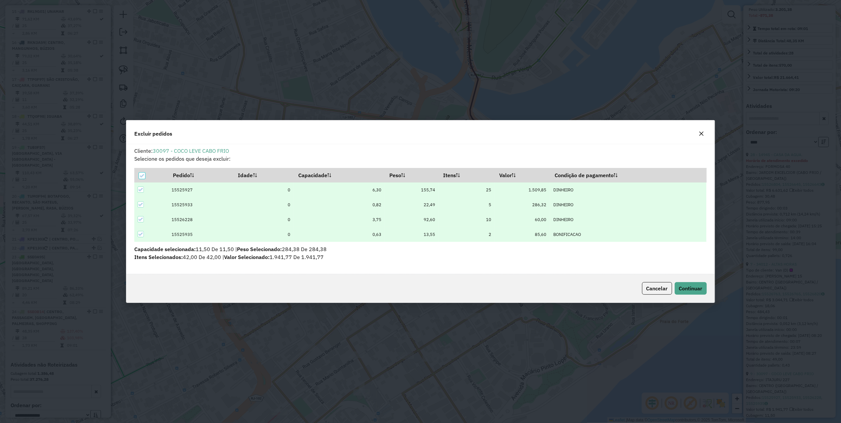
scroll to position [0, 0]
click at [693, 293] on button "Continuar" at bounding box center [691, 288] width 32 height 13
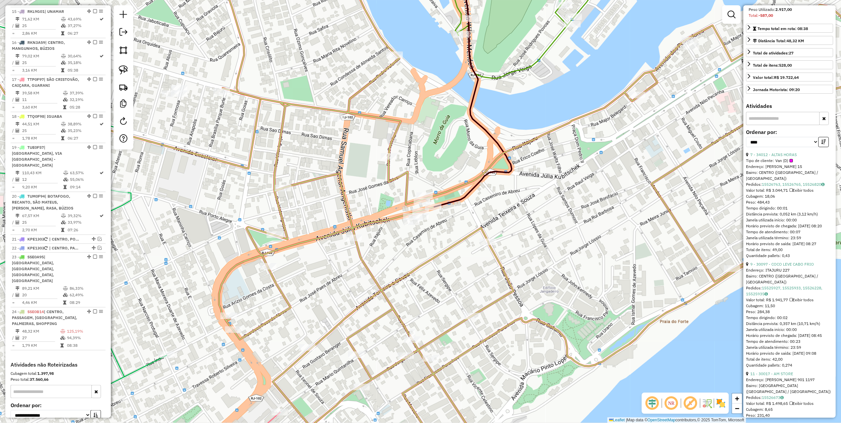
scroll to position [126, 0]
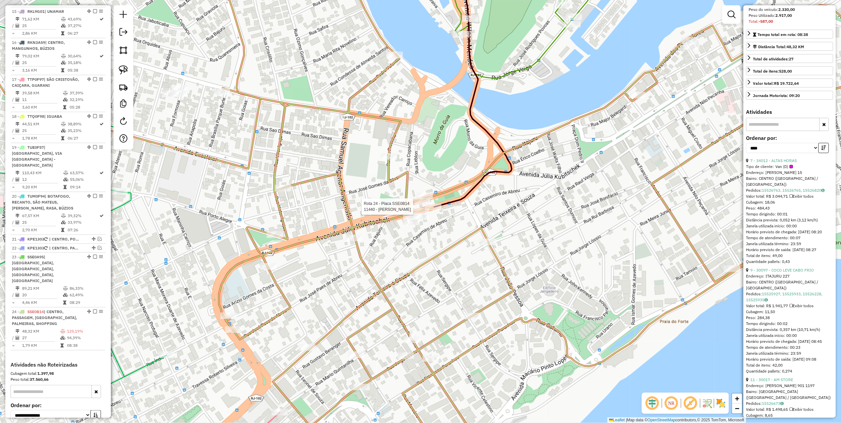
click at [440, 210] on div at bounding box center [433, 207] width 17 height 7
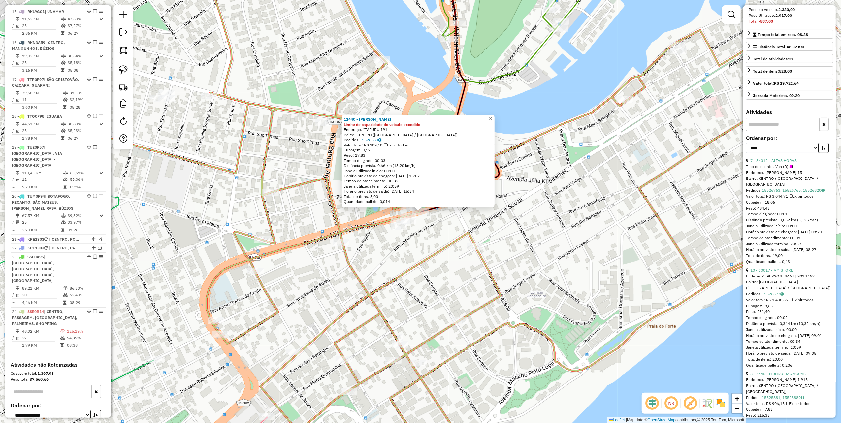
click at [784, 273] on link "10 - 30017 - AM STORE" at bounding box center [771, 270] width 43 height 5
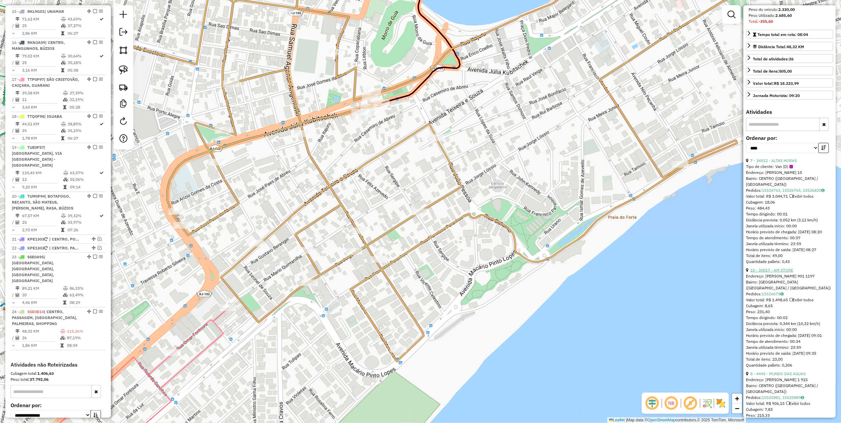
click at [784, 273] on link "10 - 30017 - AM STORE" at bounding box center [771, 270] width 43 height 5
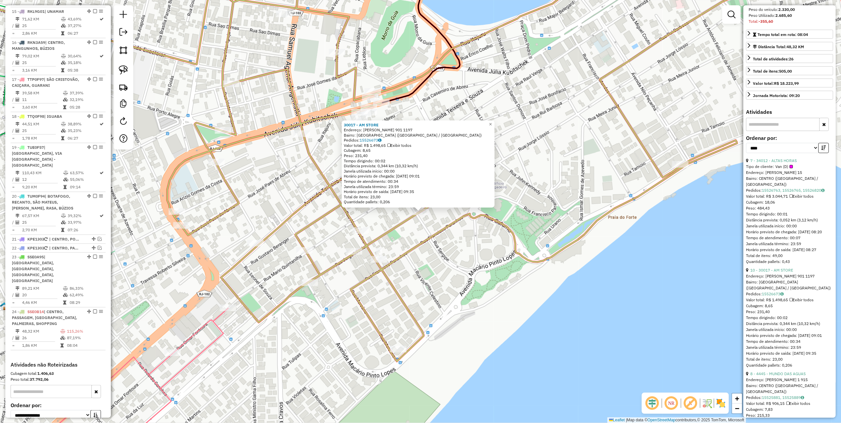
drag, startPoint x: 782, startPoint y: 385, endPoint x: 772, endPoint y: 381, distance: 10.4
click at [782, 376] on link "8 - 4445 - MUNDO DAS AGUAS" at bounding box center [777, 373] width 55 height 5
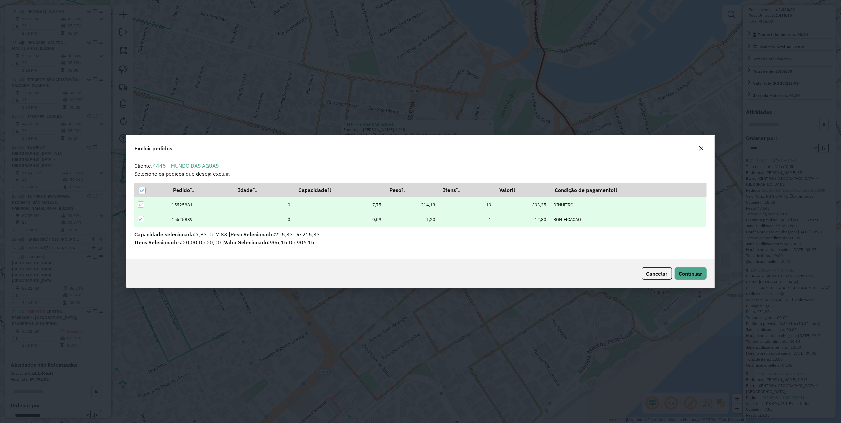
scroll to position [0, 0]
click at [689, 283] on div "Cancelar Continuar" at bounding box center [420, 273] width 588 height 28
click at [692, 279] on button "Continuar" at bounding box center [691, 273] width 32 height 13
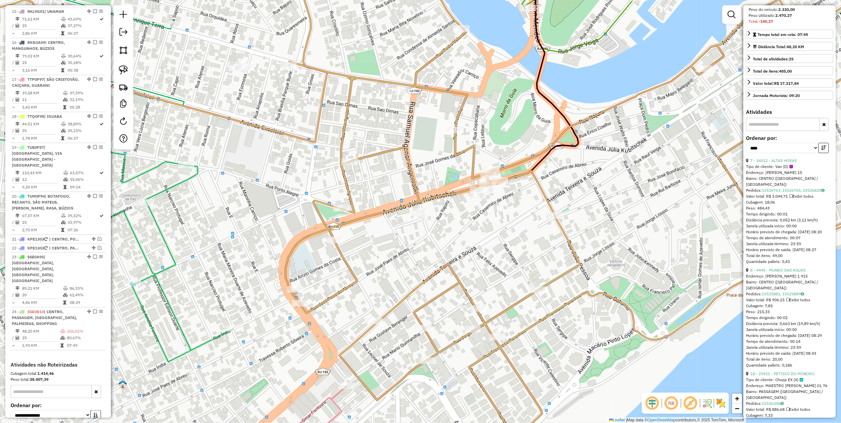
scroll to position [120, 0]
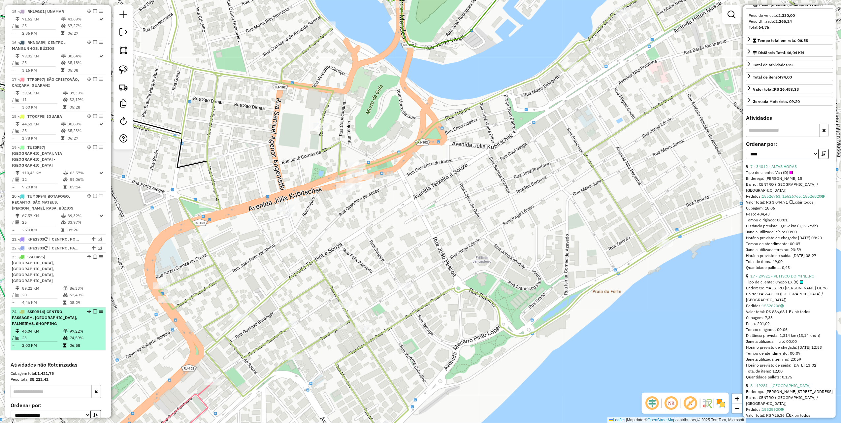
click at [94, 310] on em at bounding box center [95, 312] width 4 height 4
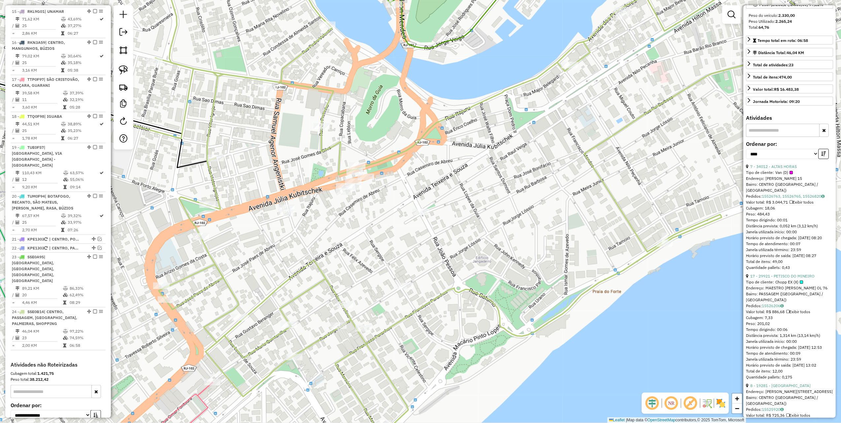
scroll to position [769, 0]
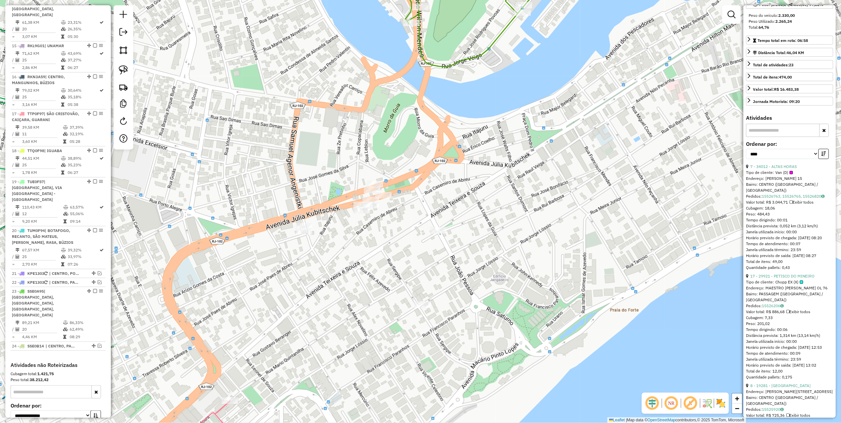
drag, startPoint x: 270, startPoint y: 256, endPoint x: 324, endPoint y: 312, distance: 77.5
click at [314, 306] on div "Janela de atendimento Grade de atendimento Capacidade Transportadoras Veículos …" at bounding box center [420, 211] width 841 height 423
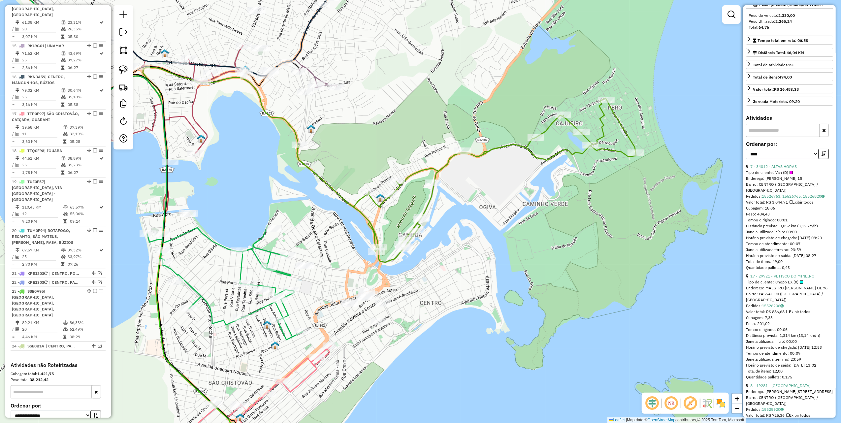
click at [391, 247] on div "Rota 3 - Placa LSV9289 9821 - BANCA DO BELCHIOR Rota 3 - Placa LSV9289 17598 - …" at bounding box center [420, 211] width 841 height 423
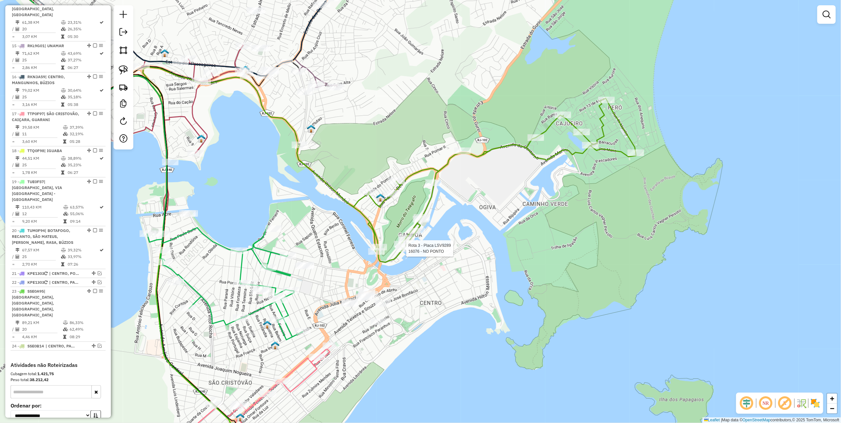
select select "*********"
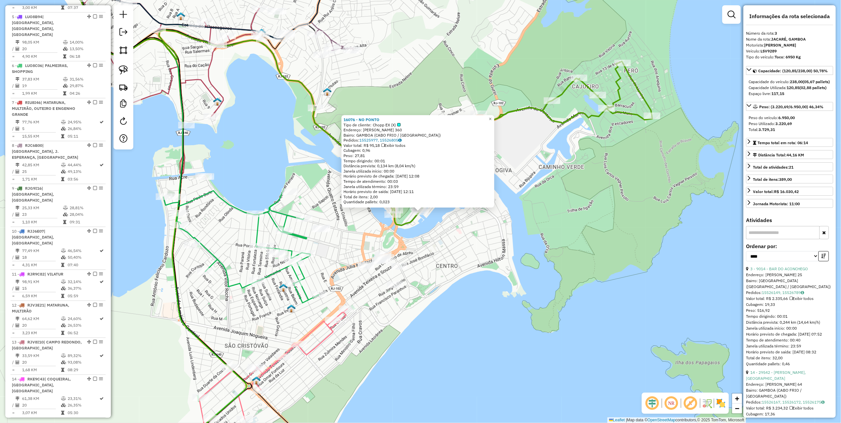
scroll to position [325, 0]
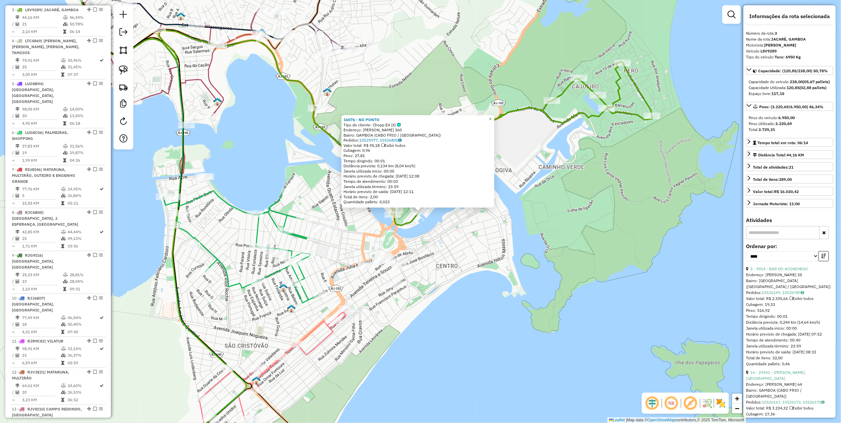
click at [304, 185] on div "16076 - NO PONTO Tipo de cliente: Chopp EX (X) Endereço: JORGE VEIGA 360 Bairro…" at bounding box center [420, 211] width 841 height 423
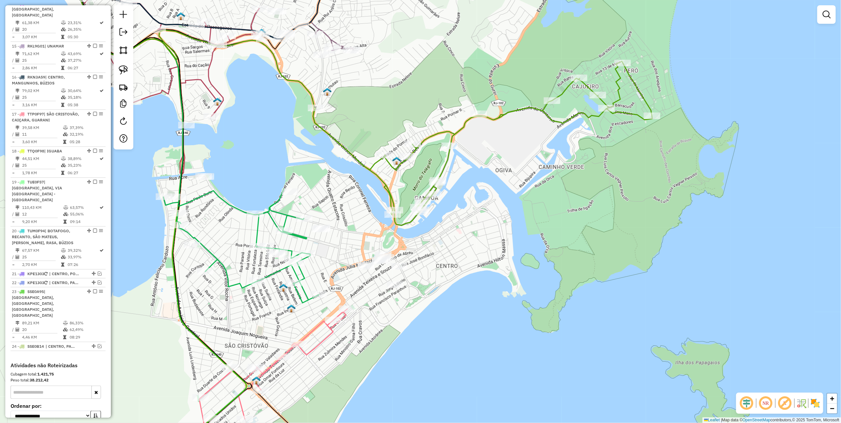
scroll to position [769, 0]
click at [127, 72] on img at bounding box center [123, 69] width 9 height 9
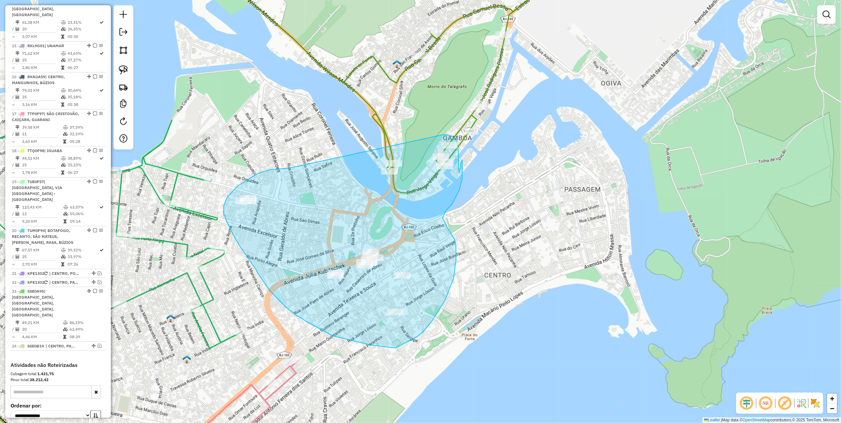
drag, startPoint x: 271, startPoint y: 170, endPoint x: 412, endPoint y: 141, distance: 144.1
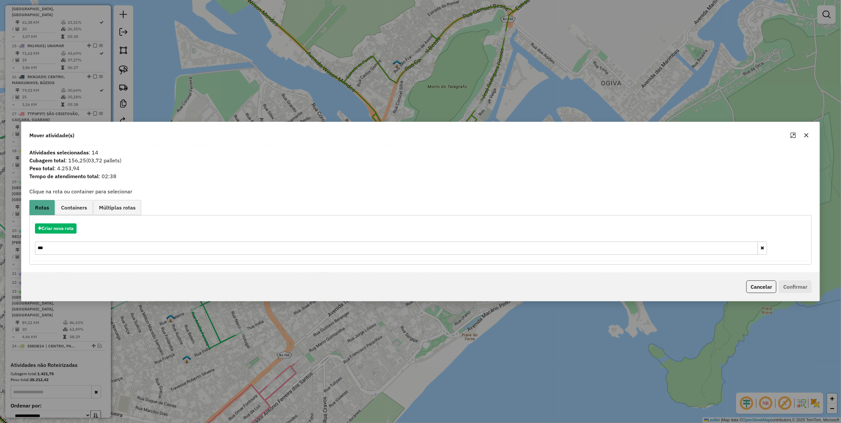
drag, startPoint x: 811, startPoint y: 135, endPoint x: 661, endPoint y: 135, distance: 149.8
click at [810, 135] on button "button" at bounding box center [806, 135] width 11 height 11
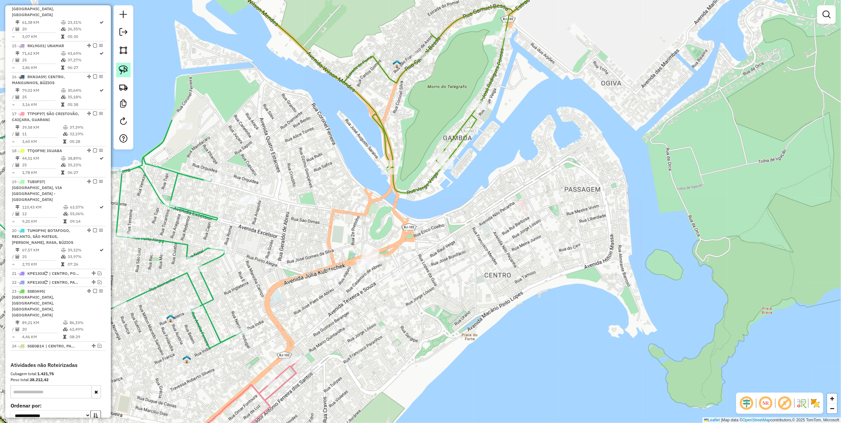
click at [130, 71] on link at bounding box center [123, 70] width 15 height 15
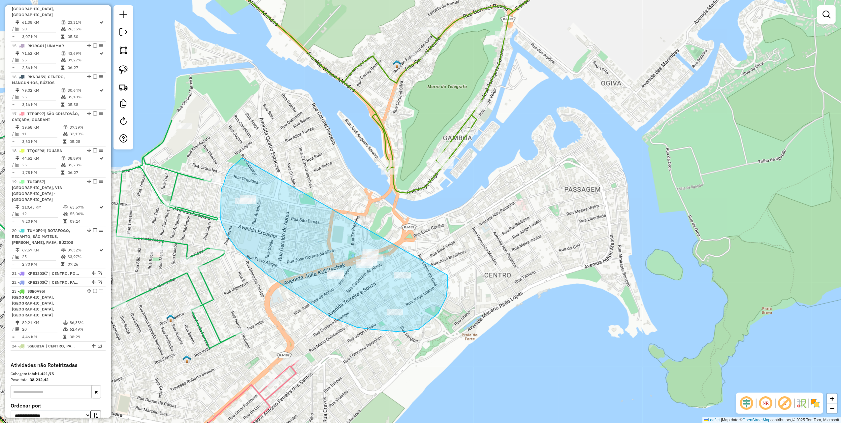
drag, startPoint x: 243, startPoint y: 158, endPoint x: 447, endPoint y: 266, distance: 230.2
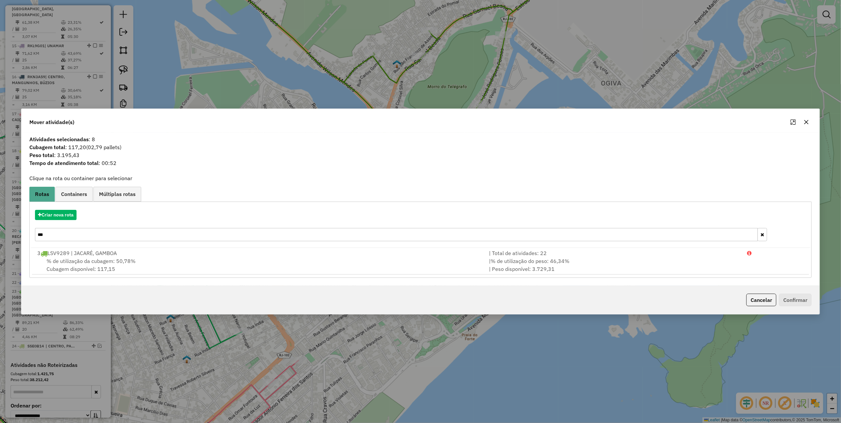
click at [806, 124] on icon "button" at bounding box center [806, 121] width 5 height 5
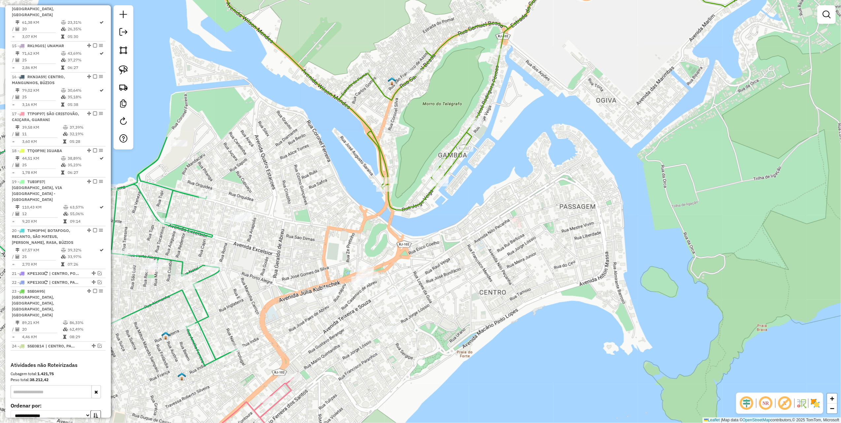
drag, startPoint x: 452, startPoint y: 116, endPoint x: 415, endPoint y: 231, distance: 120.7
click at [416, 230] on div "Janela de atendimento Grade de atendimento Capacidade Transportadoras Veículos …" at bounding box center [420, 211] width 841 height 423
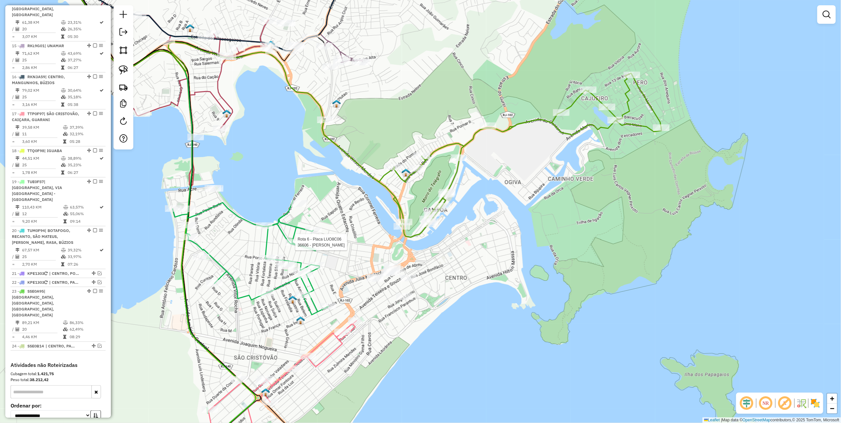
select select "*********"
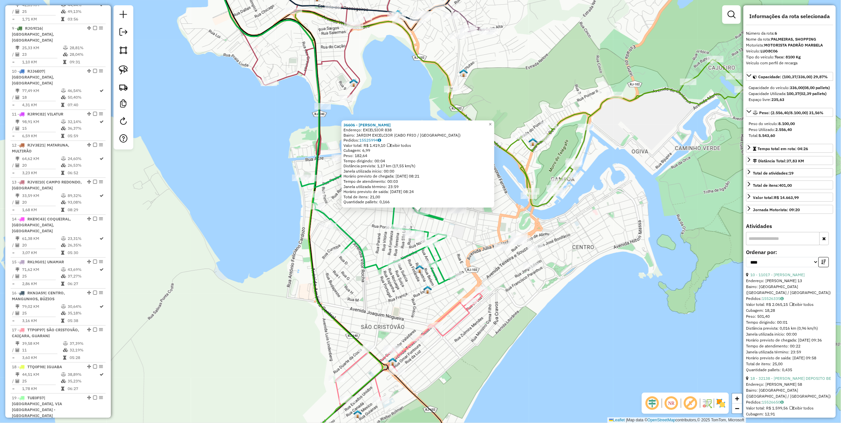
scroll to position [437, 0]
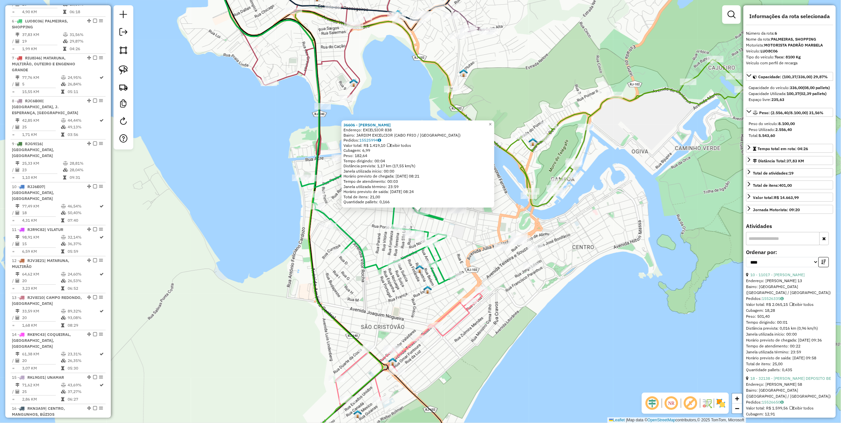
click at [227, 268] on div "36606 - BIANCA TARDELLI Endereço: EXCELSIOR 838 Bairro: JARDIM EXCELCIOR (CABO …" at bounding box center [420, 211] width 841 height 423
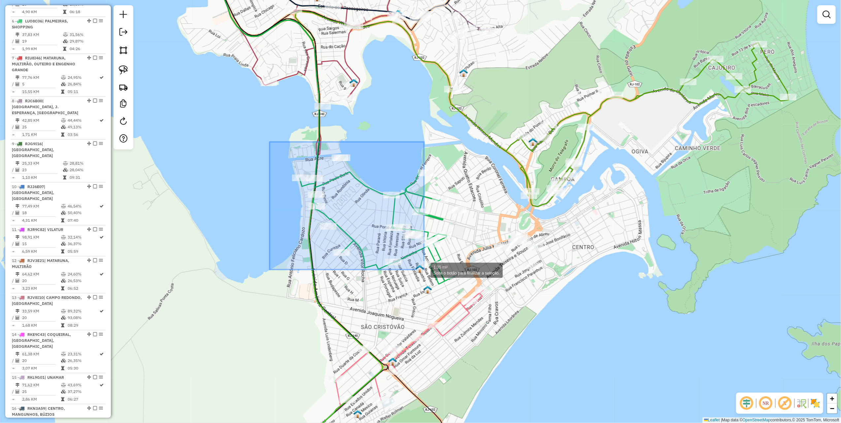
drag, startPoint x: 278, startPoint y: 156, endPoint x: 424, endPoint y: 270, distance: 185.6
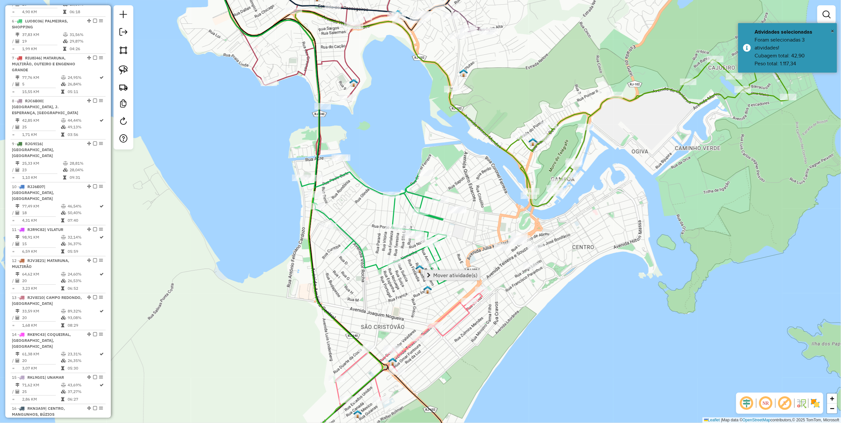
click at [457, 274] on span "Mover atividade(s)" at bounding box center [455, 275] width 44 height 5
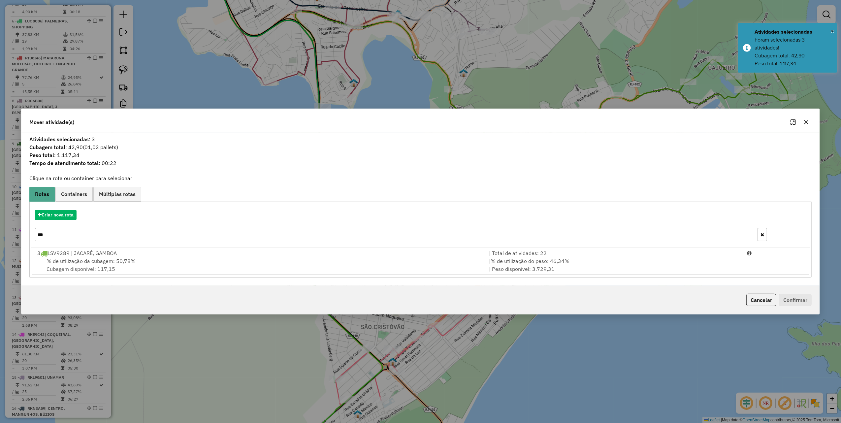
click at [62, 234] on input "***" at bounding box center [396, 234] width 723 height 13
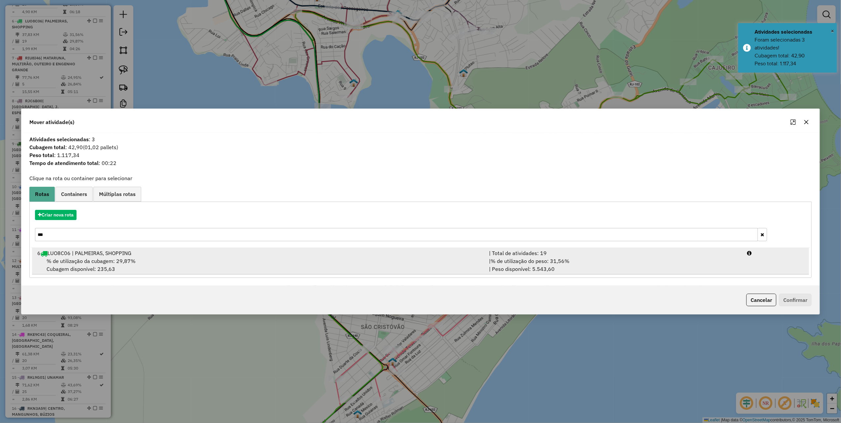
type input "***"
click at [411, 265] on div "% de utilização da cubagem: 29,87% Cubagem disponível: 235,63" at bounding box center [259, 265] width 452 height 16
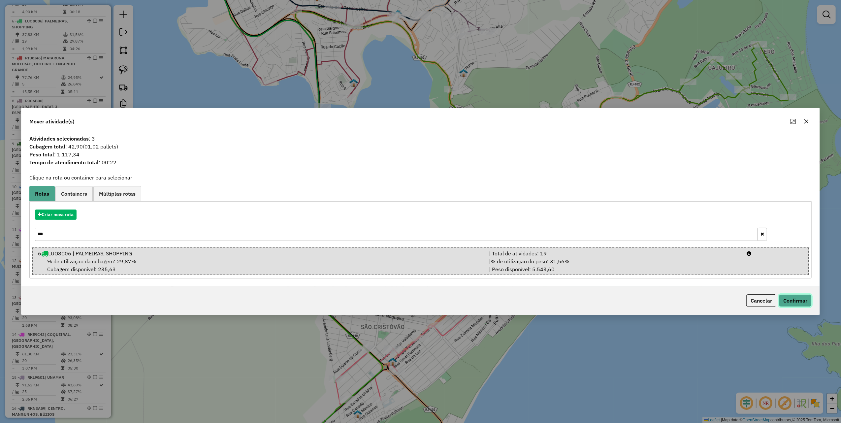
click at [796, 298] on button "Confirmar" at bounding box center [795, 300] width 33 height 13
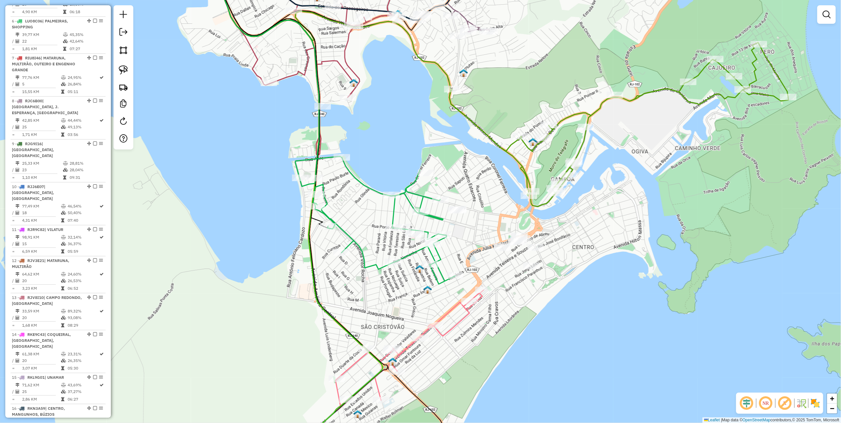
drag, startPoint x: 409, startPoint y: 290, endPoint x: 366, endPoint y: 252, distance: 57.3
click at [362, 253] on div "Janela de atendimento Grade de atendimento Capacidade Transportadoras Veículos …" at bounding box center [420, 211] width 841 height 423
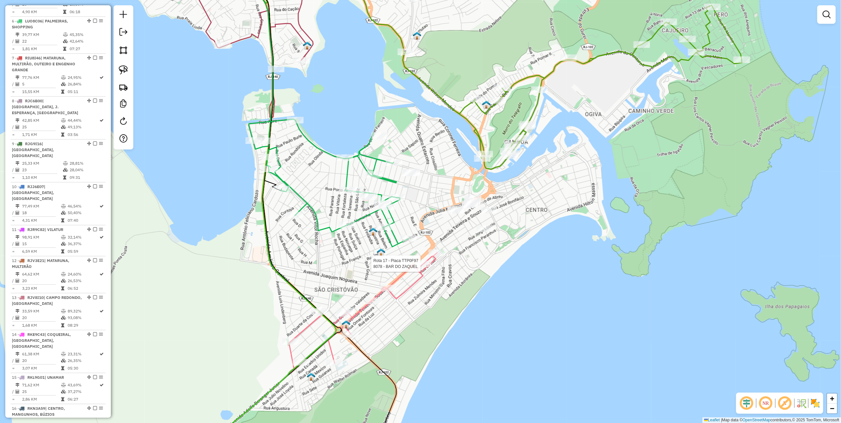
select select "*********"
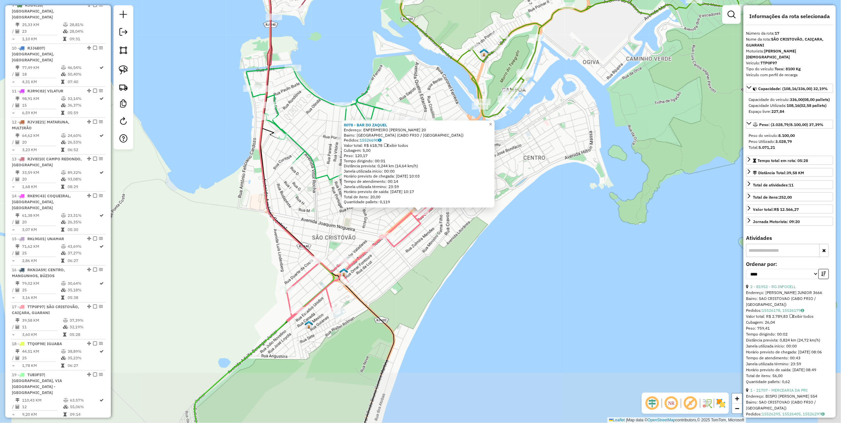
scroll to position [769, 0]
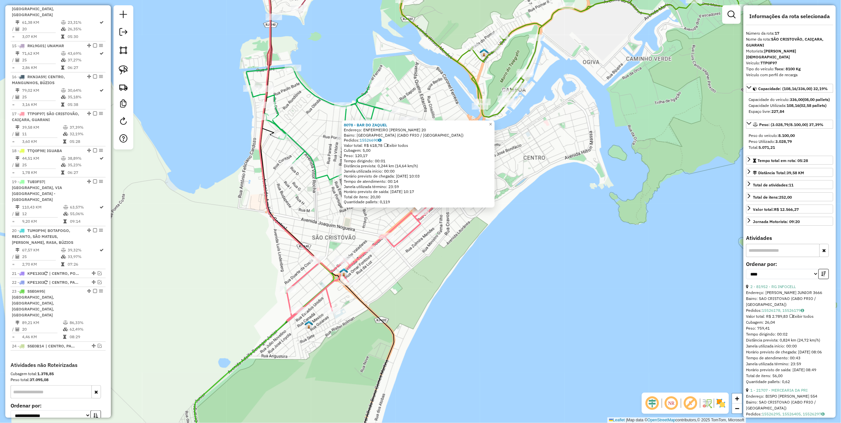
click at [415, 270] on div "8078 - BAR DO ZAQUEL Endereço: ENFERMEIRO RICARDO SANCHES 20 Bairro: BRAGA (CAB…" at bounding box center [420, 211] width 841 height 423
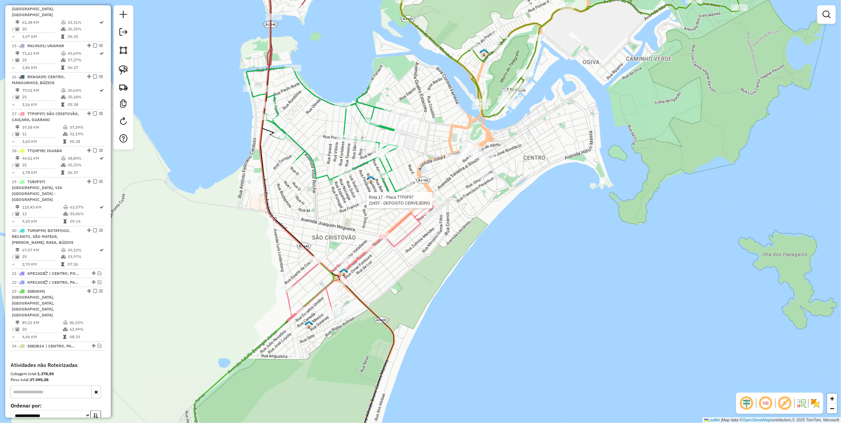
select select "*********"
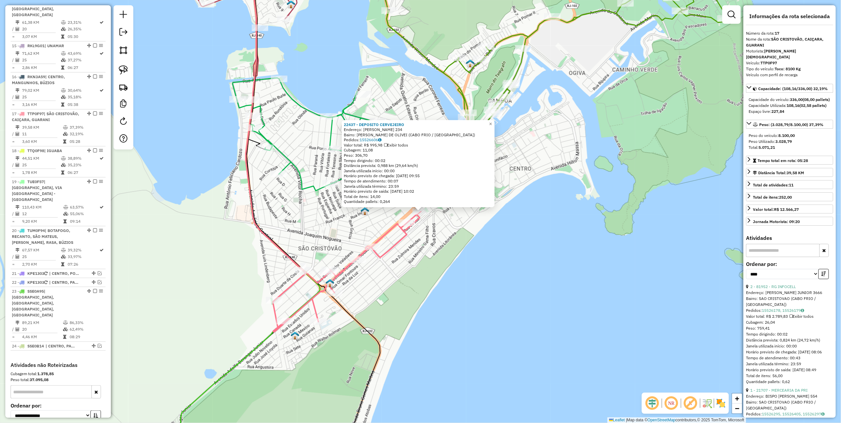
click at [270, 237] on icon at bounding box center [246, 129] width 117 height 343
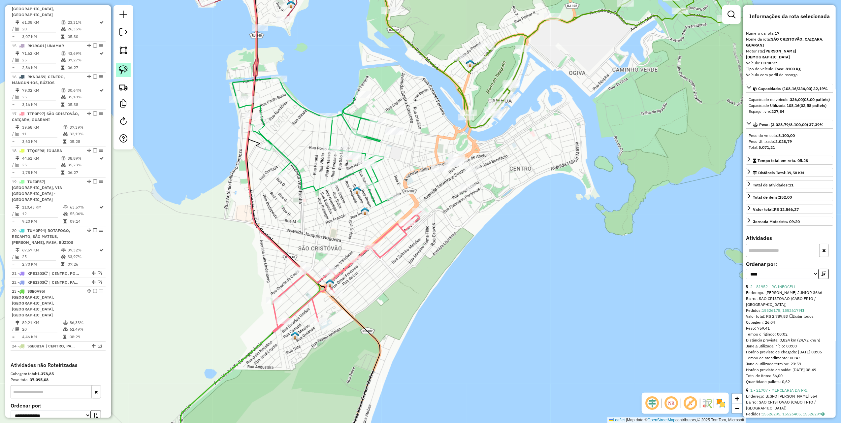
click at [124, 68] on img at bounding box center [123, 69] width 9 height 9
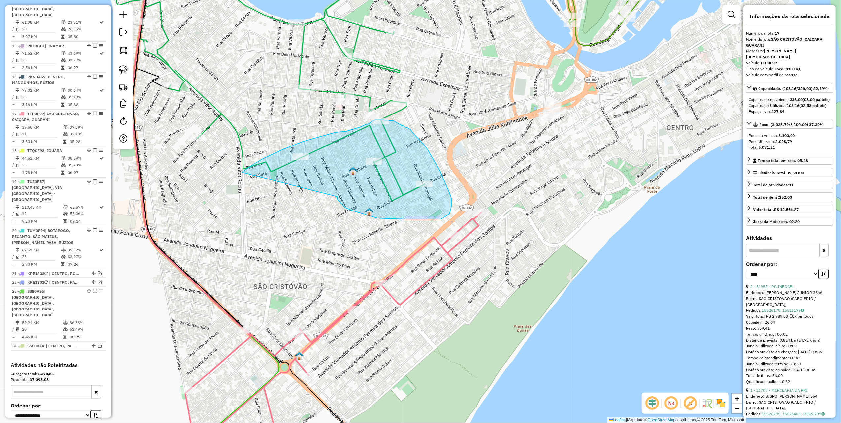
drag, startPoint x: 337, startPoint y: 197, endPoint x: 235, endPoint y: 185, distance: 102.9
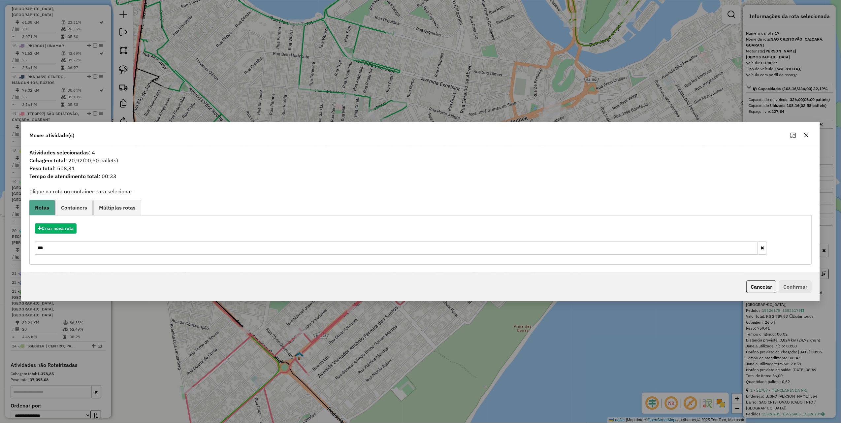
click at [66, 251] on input "***" at bounding box center [396, 248] width 723 height 13
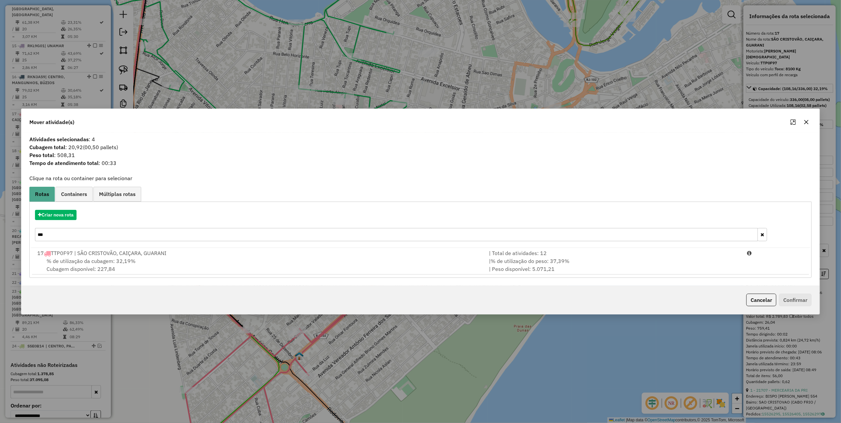
type input "***"
click at [66, 251] on div "17 TTP0F97 | SÃO CRISTOVÃO, CAIÇARA, GUARANI" at bounding box center [259, 253] width 452 height 8
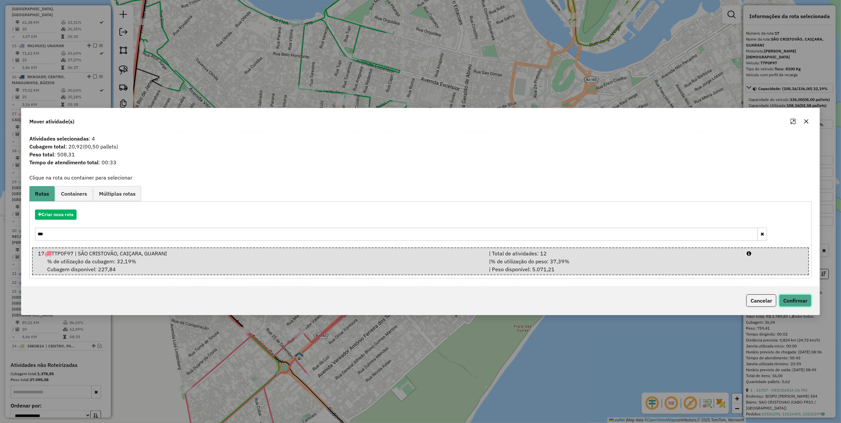
click at [788, 298] on button "Confirmar" at bounding box center [795, 300] width 33 height 13
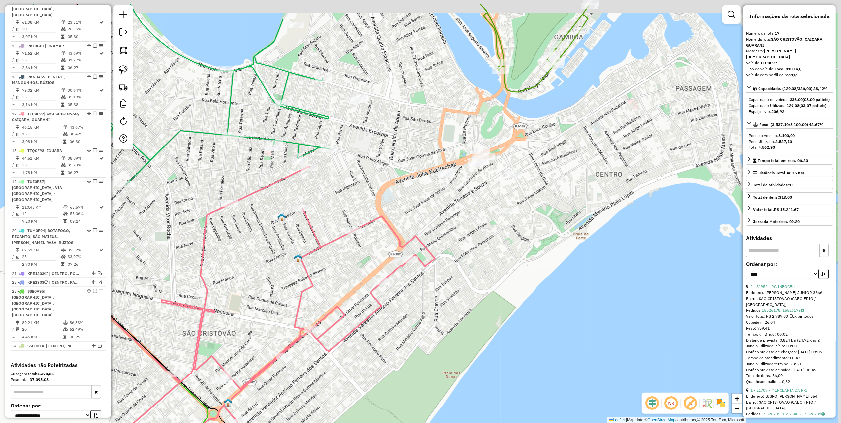
drag, startPoint x: 457, startPoint y: 132, endPoint x: 368, endPoint y: 185, distance: 103.9
click at [378, 183] on div "Janela de atendimento Grade de atendimento Capacidade Transportadoras Veículos …" at bounding box center [420, 211] width 841 height 423
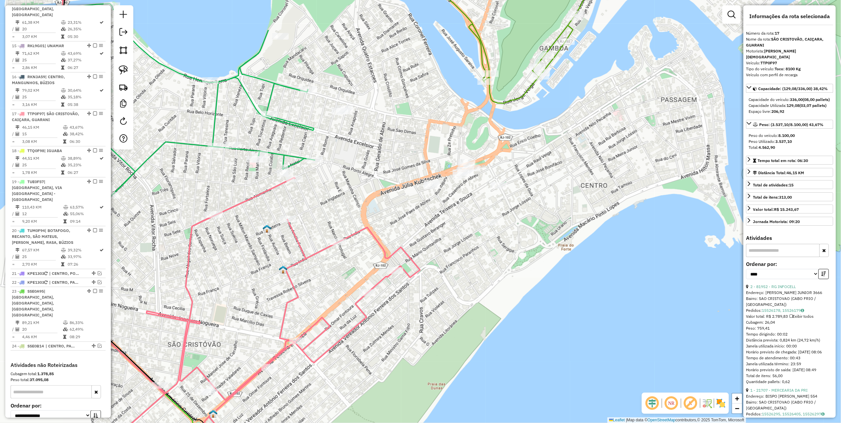
drag, startPoint x: 366, startPoint y: 173, endPoint x: 326, endPoint y: 198, distance: 46.7
click at [334, 198] on div "Janela de atendimento Grade de atendimento Capacidade Transportadoras Veículos …" at bounding box center [420, 211] width 841 height 423
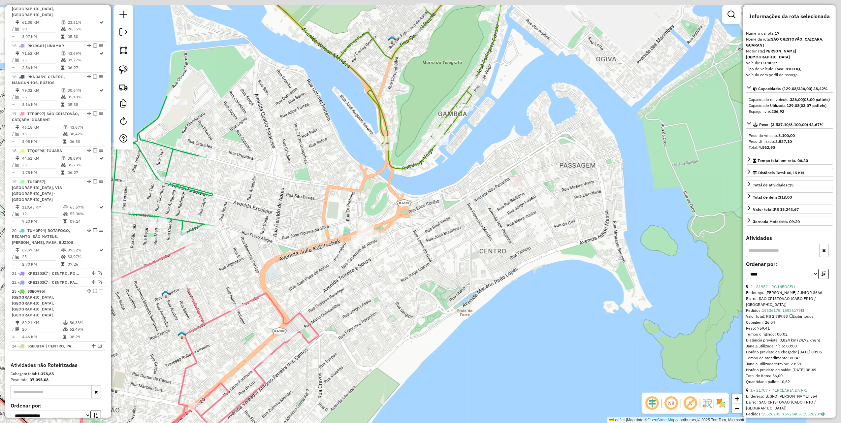
drag, startPoint x: 362, startPoint y: 171, endPoint x: 284, endPoint y: 218, distance: 91.0
click at [284, 218] on div "Janela de atendimento Grade de atendimento Capacidade Transportadoras Veículos …" at bounding box center [420, 211] width 841 height 423
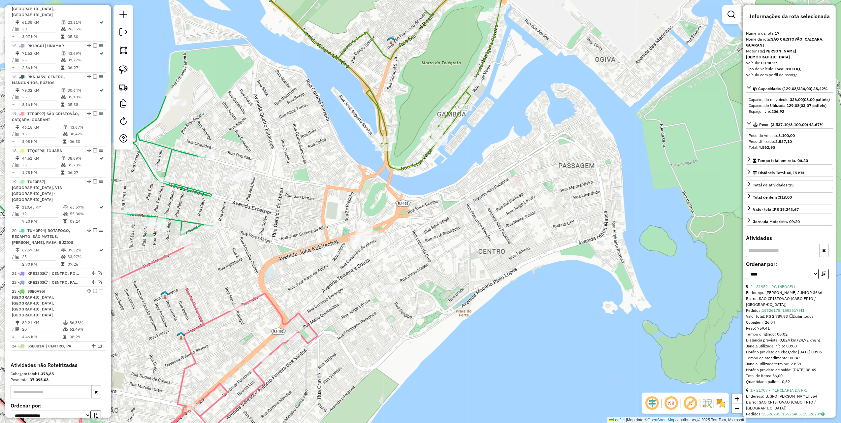
drag, startPoint x: 126, startPoint y: 69, endPoint x: 154, endPoint y: 83, distance: 31.7
click at [125, 69] on img at bounding box center [123, 69] width 9 height 9
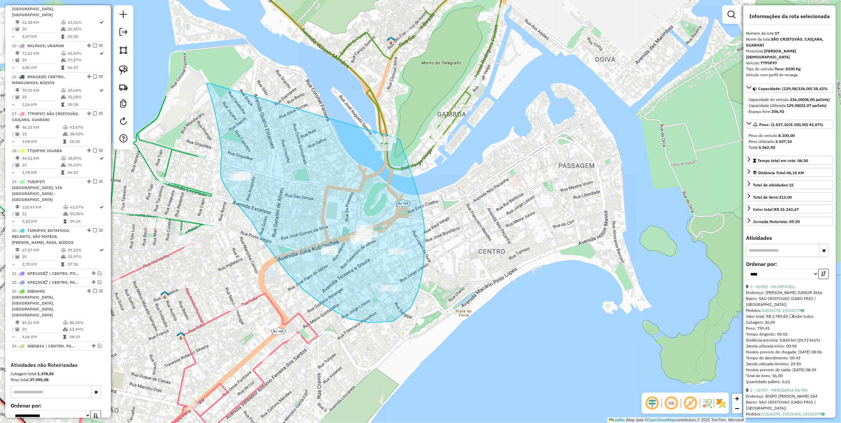
drag, startPoint x: 209, startPoint y: 83, endPoint x: 386, endPoint y: 132, distance: 183.6
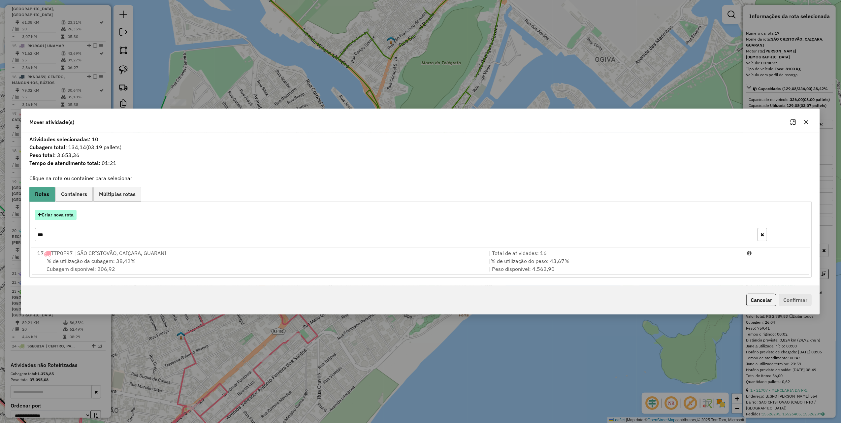
click at [60, 213] on button "Criar nova rota" at bounding box center [56, 215] width 42 height 10
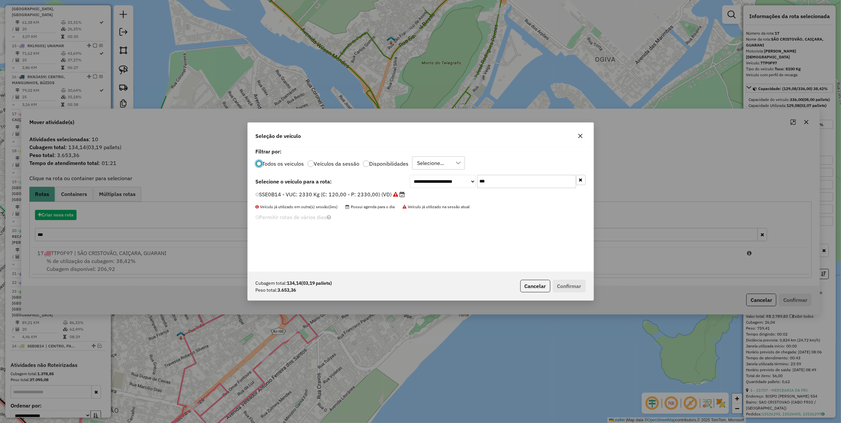
scroll to position [3, 2]
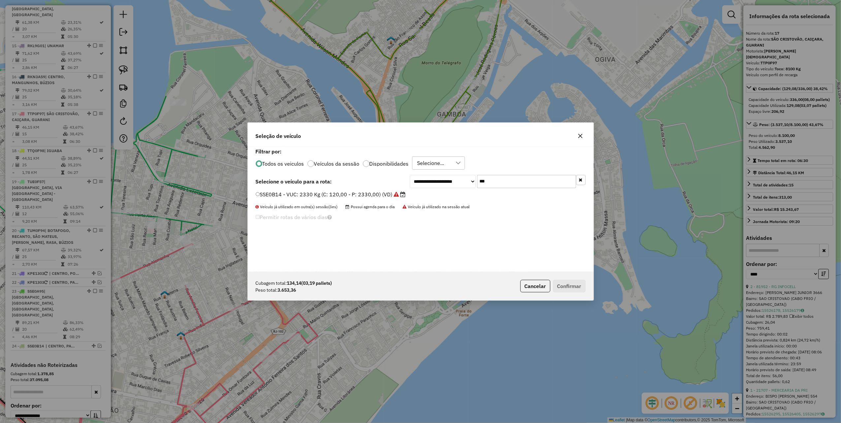
click at [505, 174] on div "**********" at bounding box center [421, 209] width 346 height 125
click at [504, 182] on input "***" at bounding box center [526, 181] width 99 height 13
type input "***"
click at [395, 193] on label "LUE4F58 - 382 - Toco: 6950 Kg (C: 238,00 - P: 6950,00) (VD)" at bounding box center [335, 194] width 159 height 8
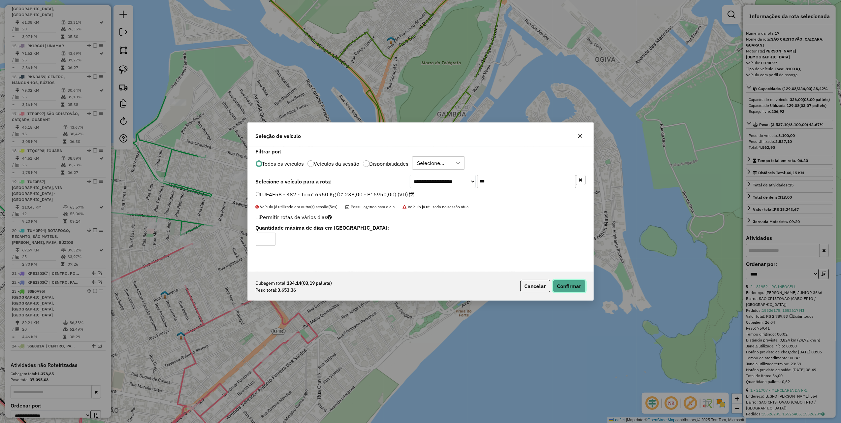
click at [582, 288] on button "Confirmar" at bounding box center [569, 286] width 33 height 13
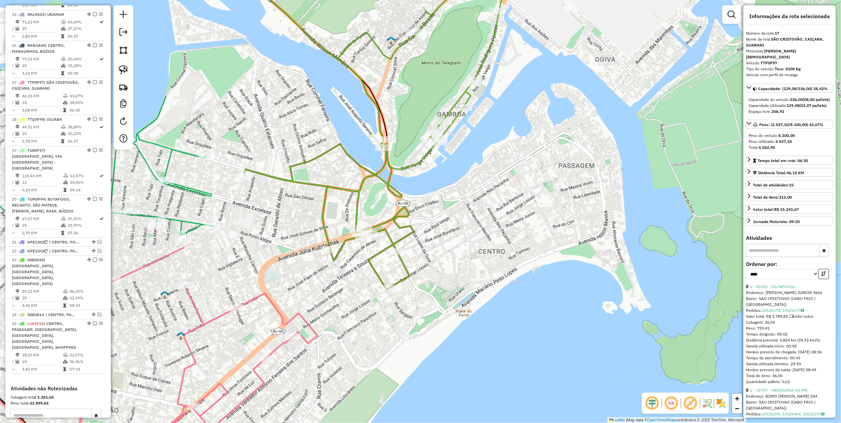
scroll to position [812, 0]
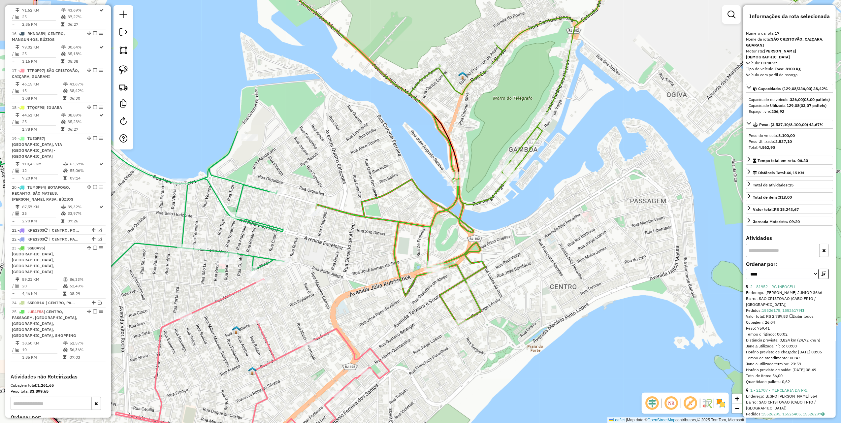
drag, startPoint x: 378, startPoint y: 201, endPoint x: 398, endPoint y: 205, distance: 20.5
click at [396, 205] on div "Janela de atendimento Grade de atendimento Capacidade Transportadoras Veículos …" at bounding box center [420, 211] width 841 height 423
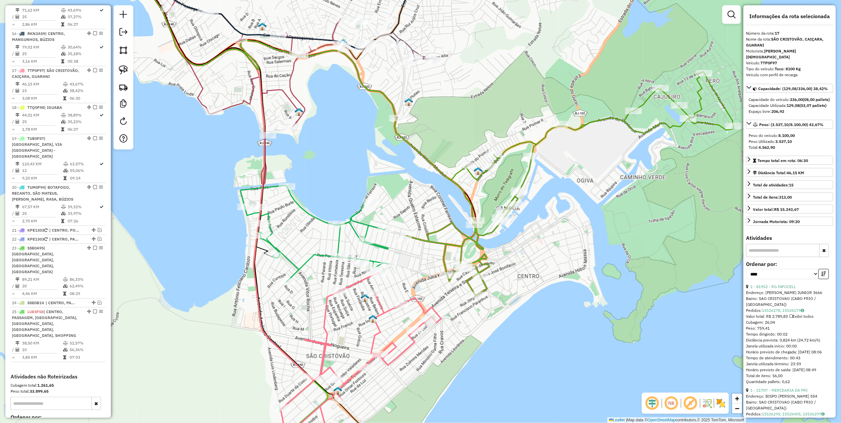
drag, startPoint x: 351, startPoint y: 200, endPoint x: 440, endPoint y: 249, distance: 101.6
click at [440, 249] on div "Janela de atendimento Grade de atendimento Capacidade Transportadoras Veículos …" at bounding box center [420, 211] width 841 height 423
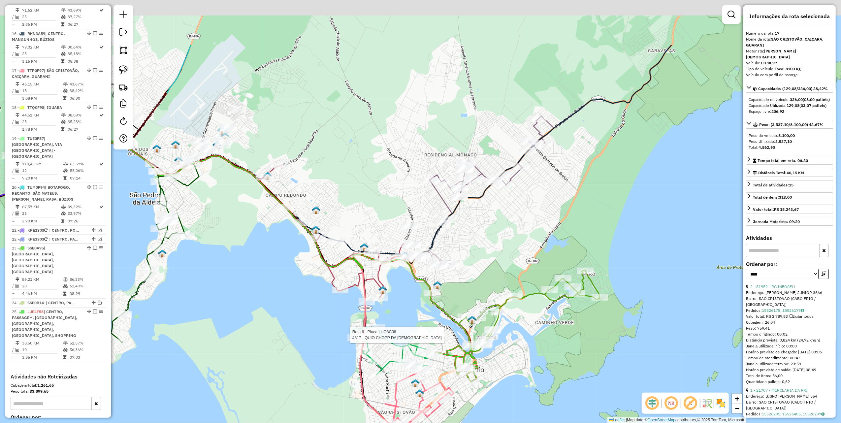
drag, startPoint x: 275, startPoint y: 213, endPoint x: 250, endPoint y: 277, distance: 69.1
click at [250, 277] on div "Rota 6 - Placa LUO8C06 4817 - QUIO CHOPP DA BRAHMA Janela de atendimento Grade …" at bounding box center [420, 211] width 841 height 423
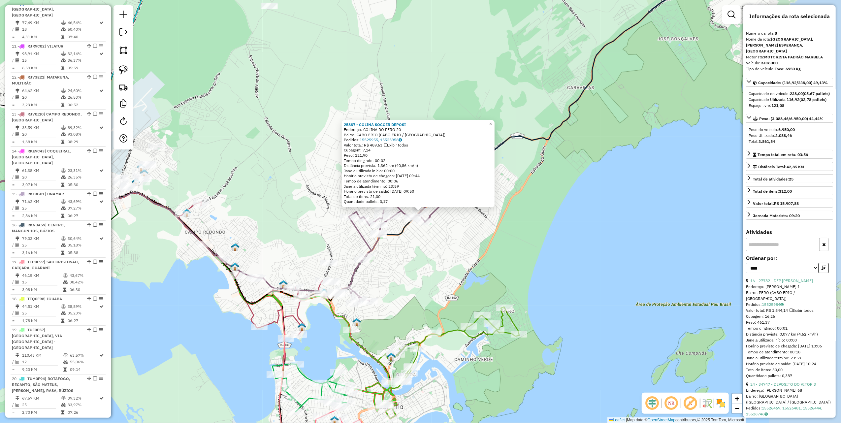
scroll to position [517, 0]
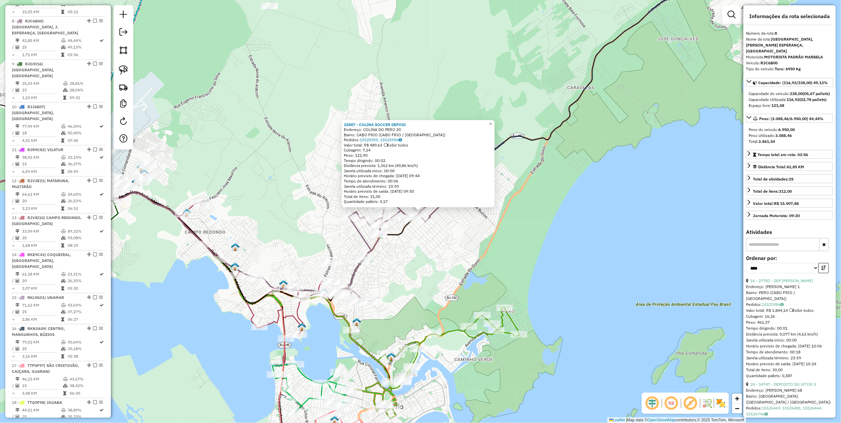
click at [380, 269] on div "25887 - COLINA SOCCER DEPOSI Endereço: COLINA DO PERO 20 Bairro: CABO FRIO (CAB…" at bounding box center [420, 211] width 841 height 423
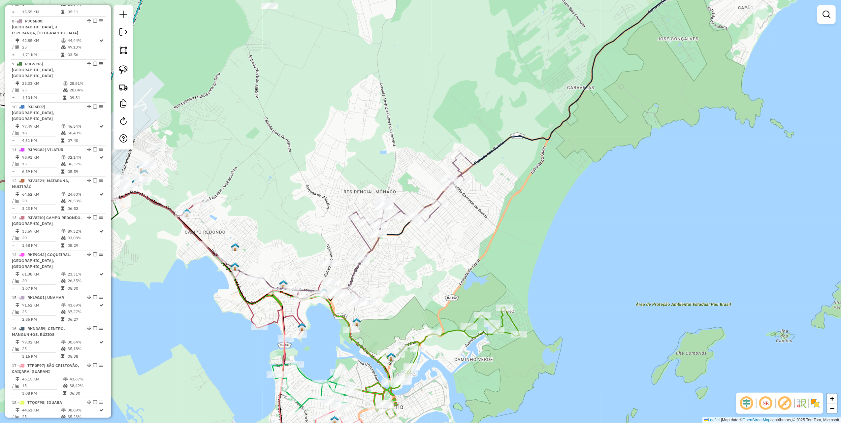
click at [223, 209] on div "Janela de atendimento Grade de atendimento Capacidade Transportadoras Veículos …" at bounding box center [420, 211] width 841 height 423
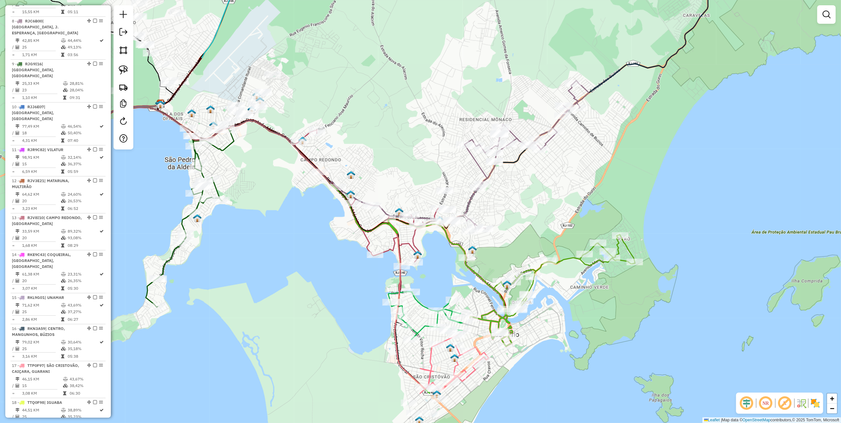
drag, startPoint x: 296, startPoint y: 226, endPoint x: 420, endPoint y: 146, distance: 147.8
click at [419, 147] on div "Janela de atendimento Grade de atendimento Capacidade Transportadoras Veículos …" at bounding box center [420, 211] width 841 height 423
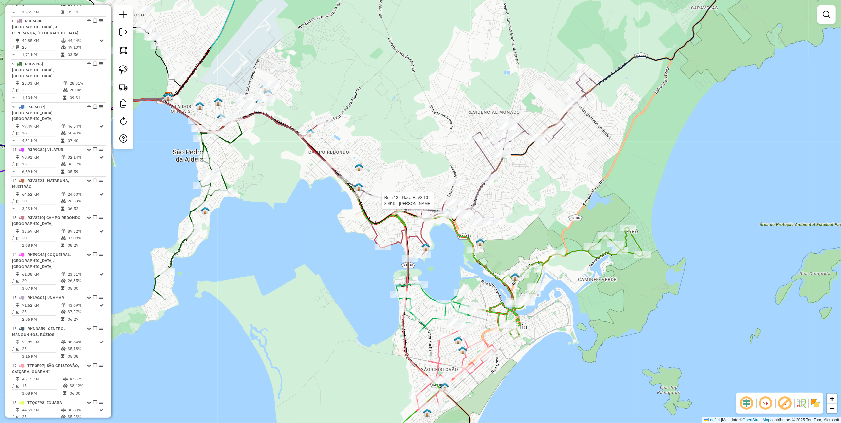
select select "*********"
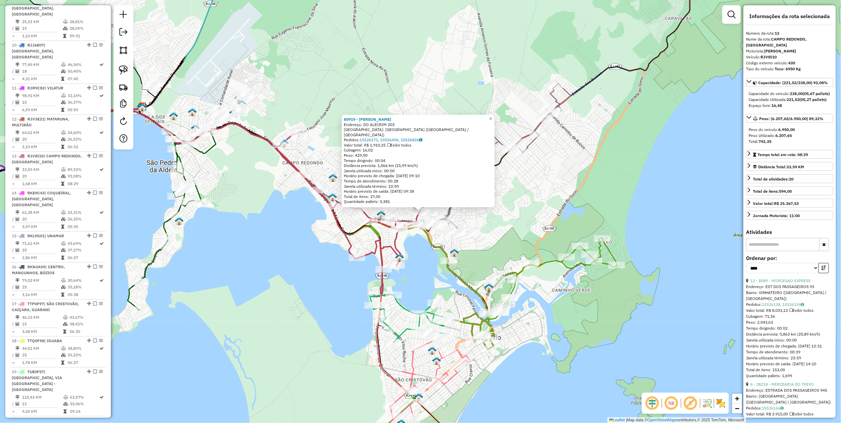
scroll to position [690, 0]
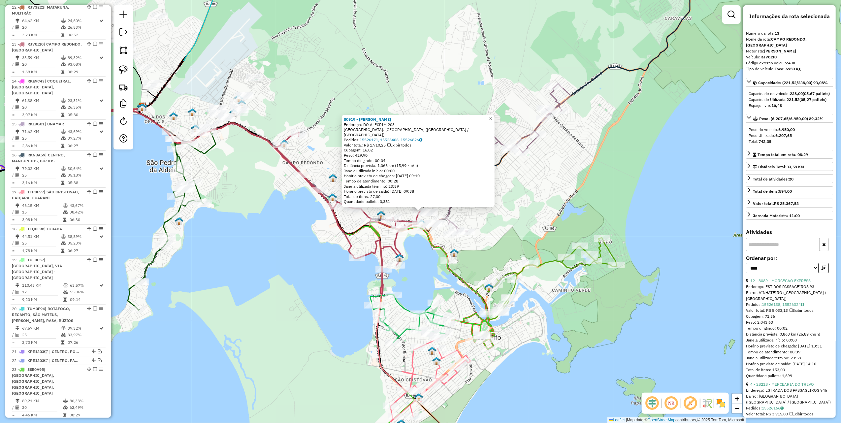
click at [232, 204] on div "80919 - VITOR BASTOS VIEIRA Endereço: DO ALECRIM 203 Bairro: PORTO DO CARRO (SA…" at bounding box center [420, 211] width 841 height 423
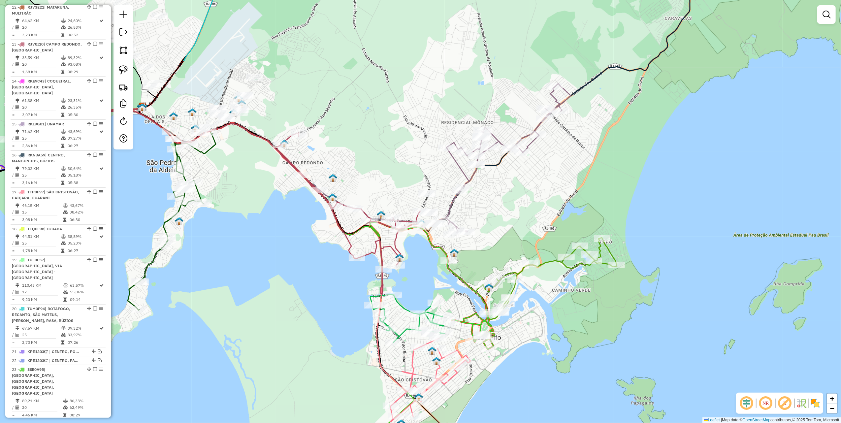
drag, startPoint x: 299, startPoint y: 205, endPoint x: 322, endPoint y: 202, distance: 23.7
click at [312, 205] on div "Janela de atendimento Grade de atendimento Capacidade Transportadoras Veículos …" at bounding box center [420, 211] width 841 height 423
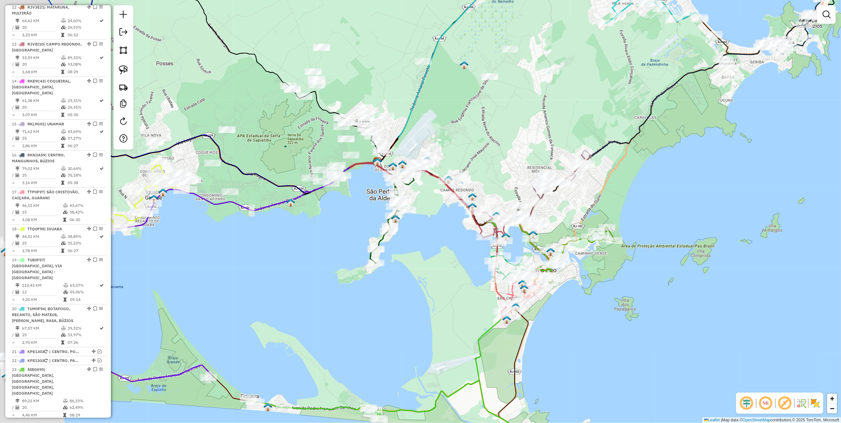
drag, startPoint x: 248, startPoint y: 220, endPoint x: 302, endPoint y: 218, distance: 54.1
click at [300, 219] on div "Janela de atendimento Grade de atendimento Capacidade Transportadoras Veículos …" at bounding box center [420, 211] width 841 height 423
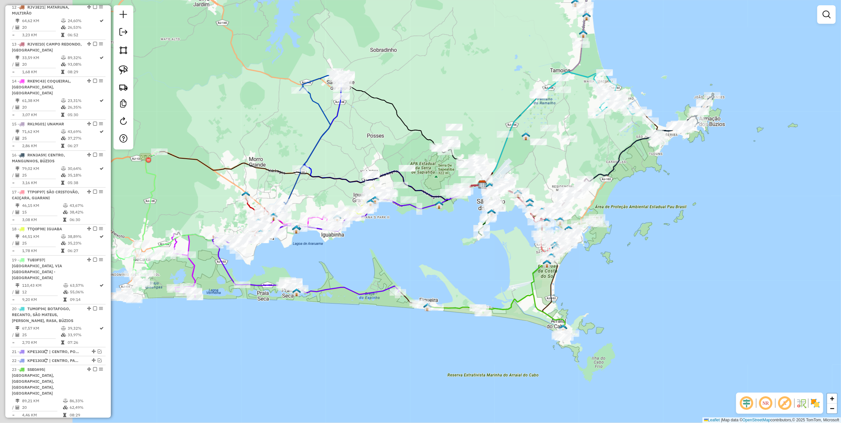
drag, startPoint x: 221, startPoint y: 233, endPoint x: 444, endPoint y: 210, distance: 223.9
click at [443, 211] on div "Janela de atendimento Grade de atendimento Capacidade Transportadoras Veículos …" at bounding box center [420, 211] width 841 height 423
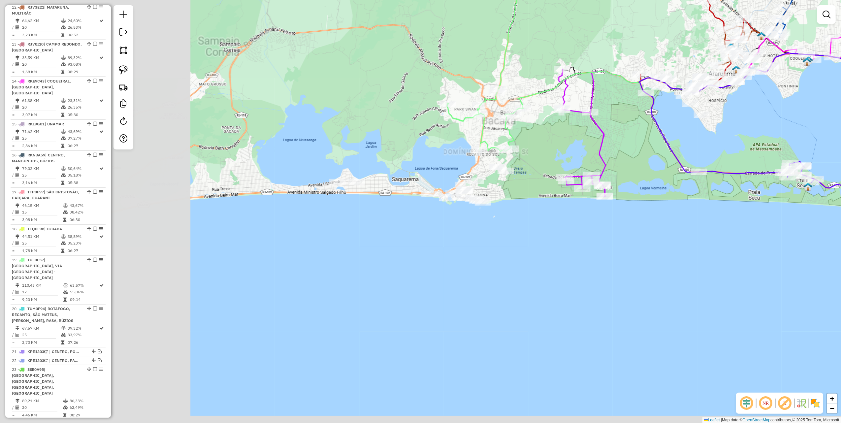
drag, startPoint x: 300, startPoint y: 200, endPoint x: 419, endPoint y: 134, distance: 136.3
click at [424, 134] on div "Janela de atendimento Grade de atendimento Capacidade Transportadoras Veículos …" at bounding box center [420, 211] width 841 height 423
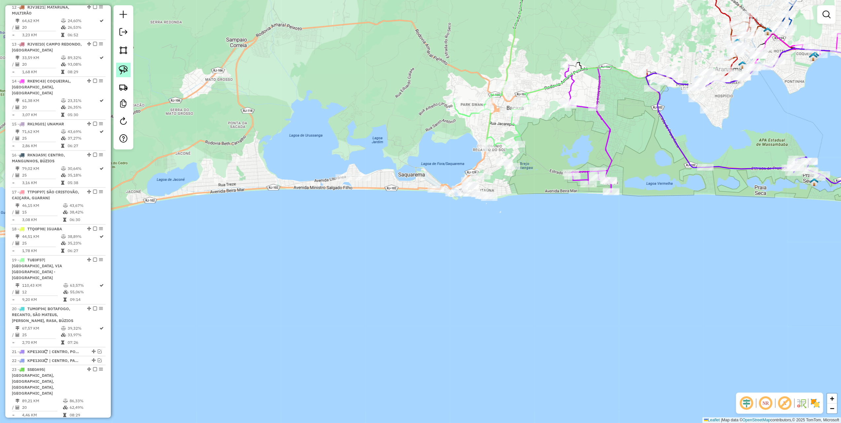
click at [127, 67] on img at bounding box center [123, 69] width 9 height 9
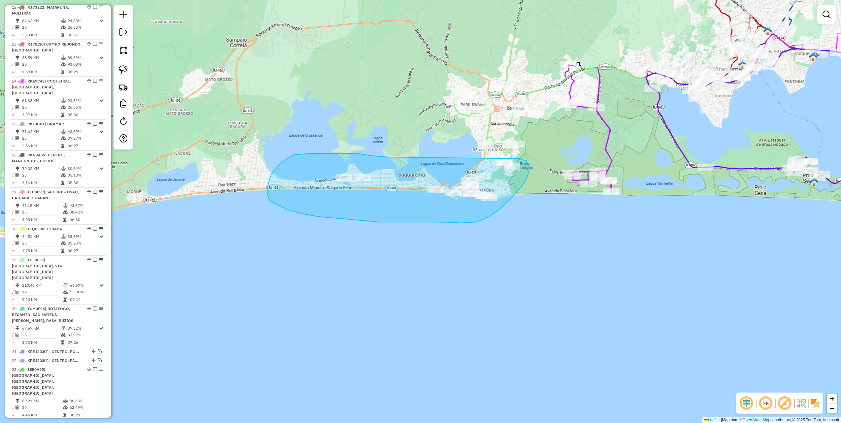
drag, startPoint x: 347, startPoint y: 153, endPoint x: 519, endPoint y: 158, distance: 172.7
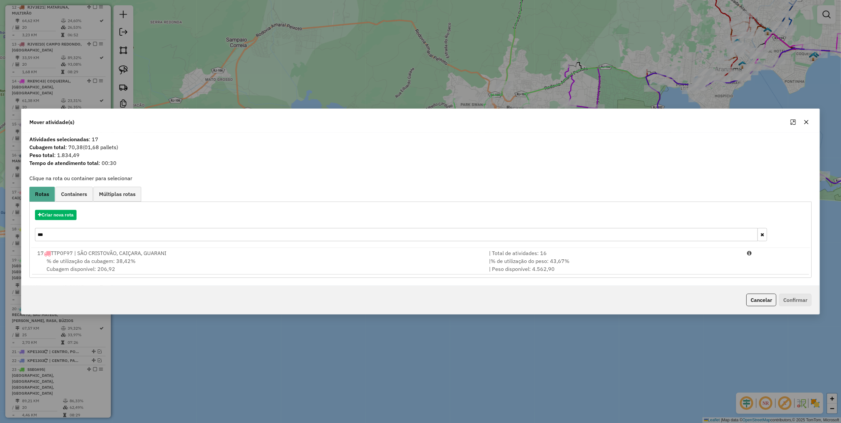
click at [806, 119] on icon "button" at bounding box center [806, 121] width 5 height 5
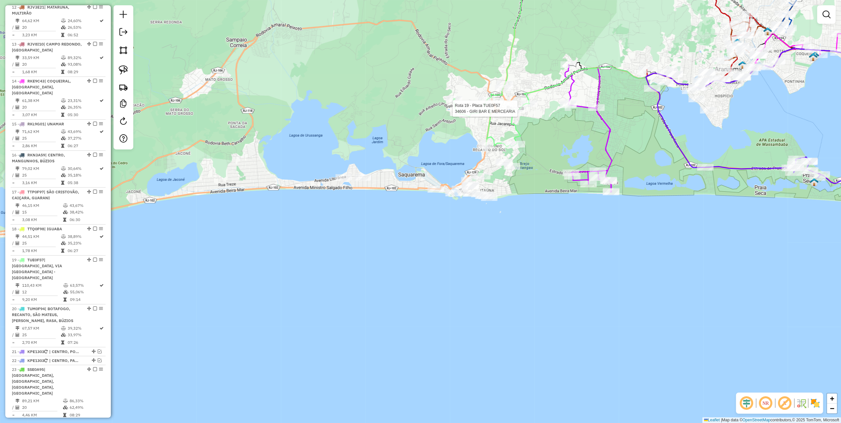
select select "*********"
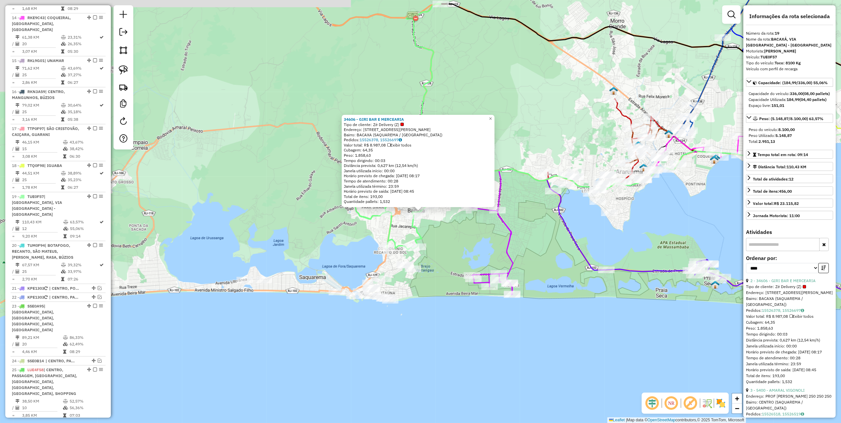
scroll to position [812, 0]
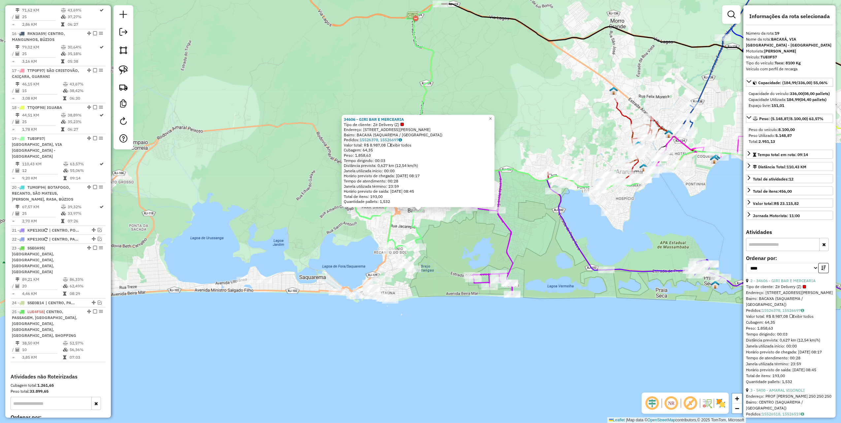
click at [282, 189] on div "34606 - GIRI BAR E MERCEARIA Tipo de cliente: Zé Delivery (Z) Endereço: Rua Alf…" at bounding box center [420, 211] width 841 height 423
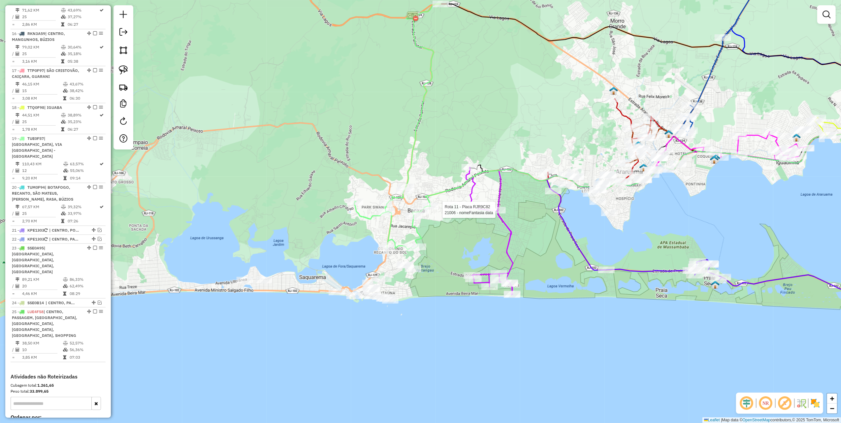
select select "*********"
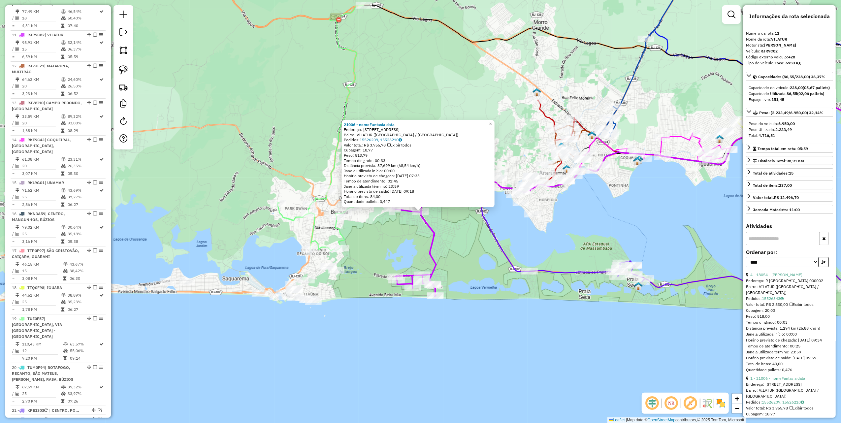
scroll to position [622, 0]
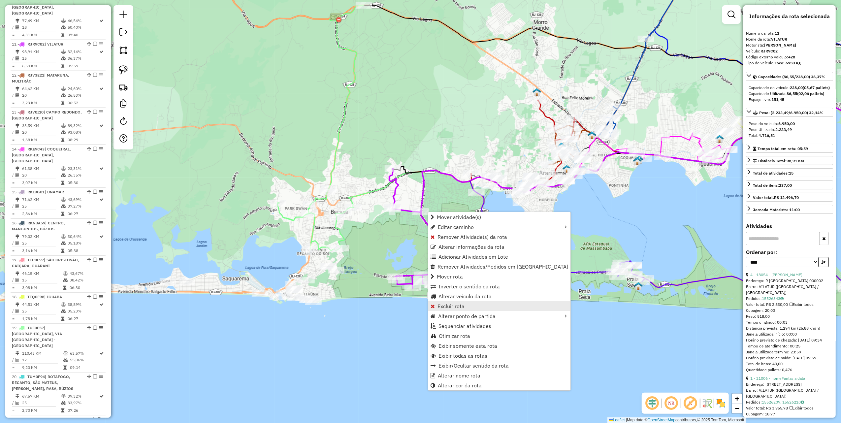
click at [467, 307] on link "Excluir rota" at bounding box center [499, 306] width 142 height 10
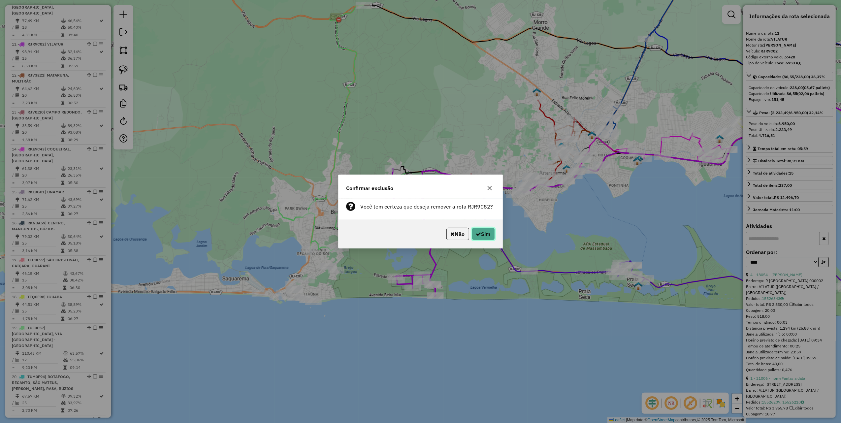
click at [484, 229] on button "Sim" at bounding box center [483, 234] width 23 height 13
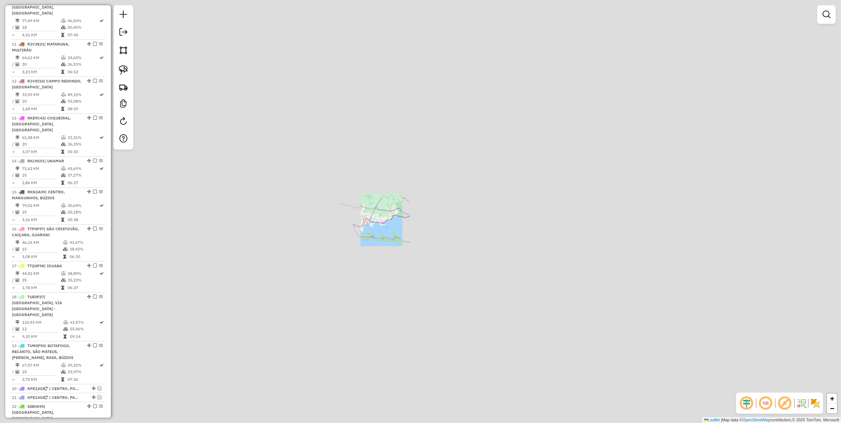
scroll to position [591, 0]
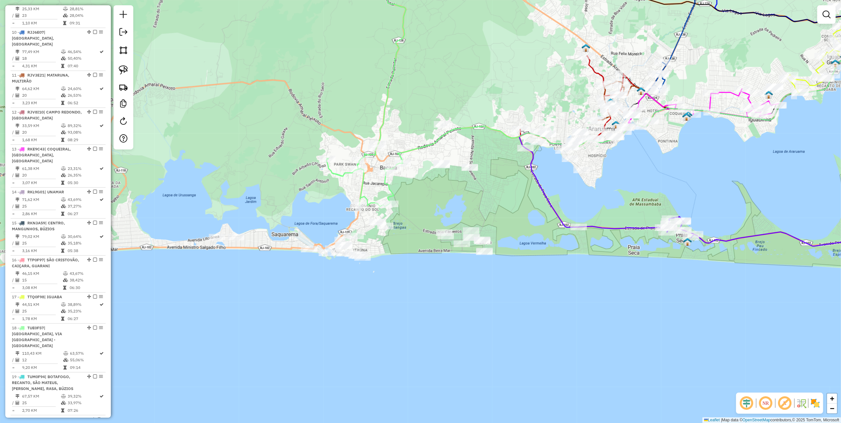
drag, startPoint x: 125, startPoint y: 68, endPoint x: 139, endPoint y: 86, distance: 23.1
click at [125, 68] on img at bounding box center [123, 69] width 9 height 9
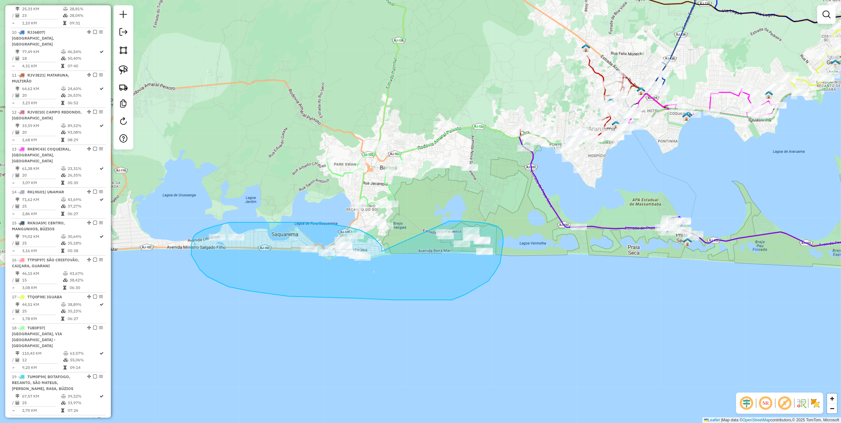
drag, startPoint x: 382, startPoint y: 251, endPoint x: 445, endPoint y: 223, distance: 69.0
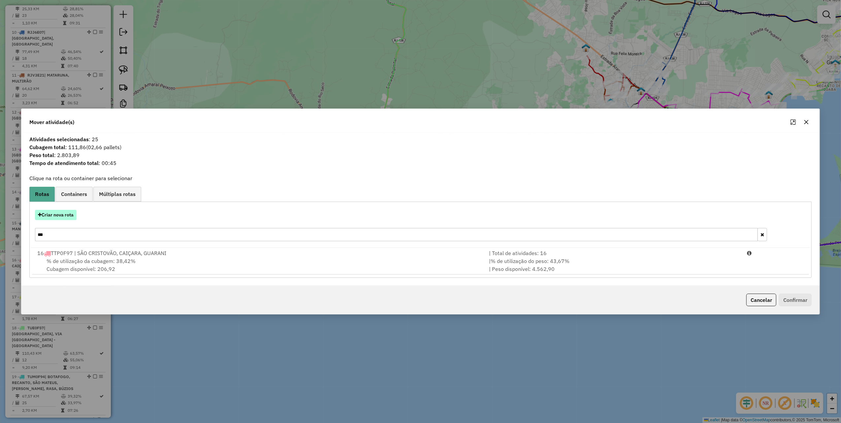
click at [66, 212] on button "Criar nova rota" at bounding box center [56, 215] width 42 height 10
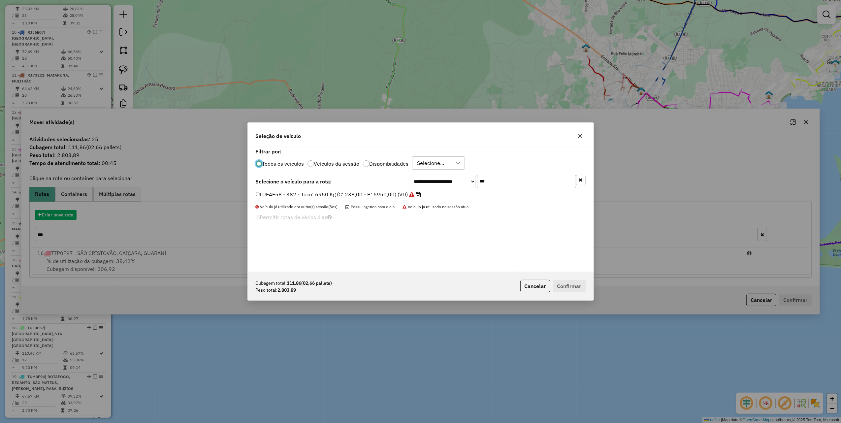
scroll to position [3, 2]
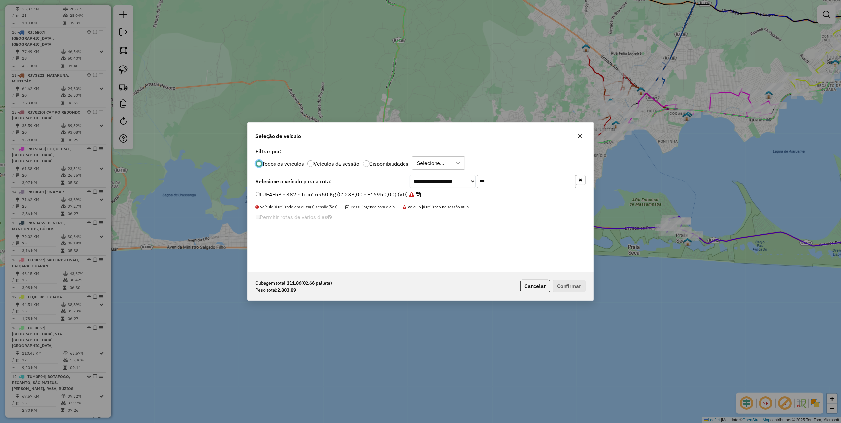
click at [494, 179] on input "***" at bounding box center [526, 181] width 99 height 13
type input "***"
drag, startPoint x: 383, startPoint y: 197, endPoint x: 396, endPoint y: 204, distance: 14.8
click at [383, 197] on label "RJV5J68 - Toco: 6950 Kg (C: 238,00 - P: 6950,00) (VD)" at bounding box center [328, 194] width 144 height 8
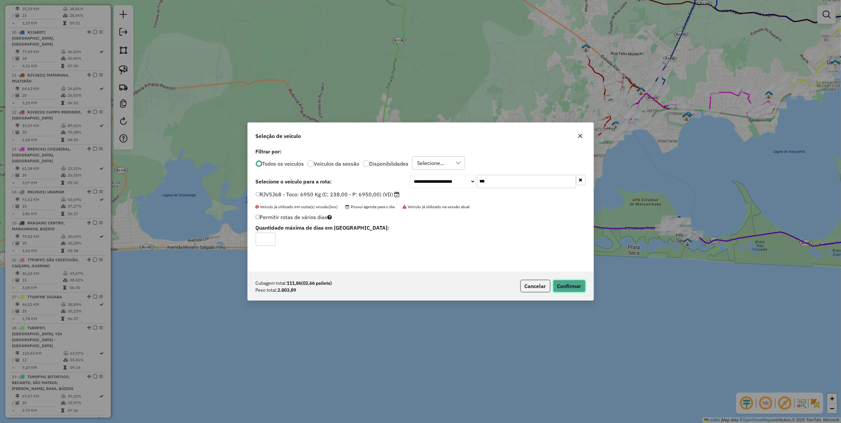
click at [572, 285] on button "Confirmar" at bounding box center [569, 286] width 33 height 13
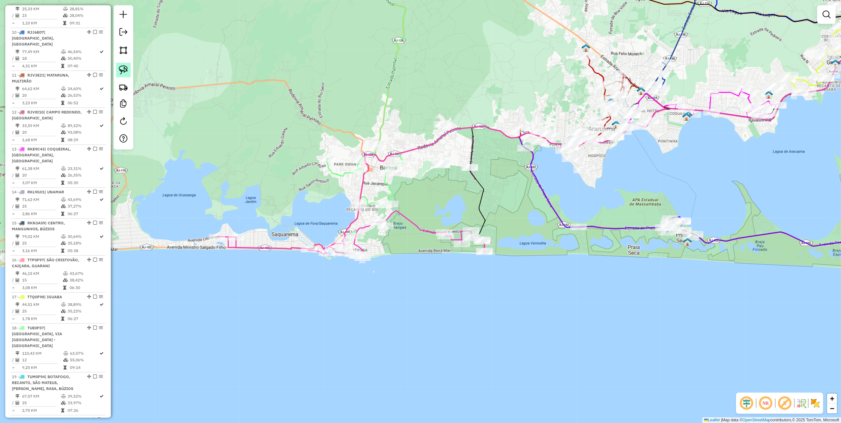
click at [119, 67] on img at bounding box center [123, 69] width 9 height 9
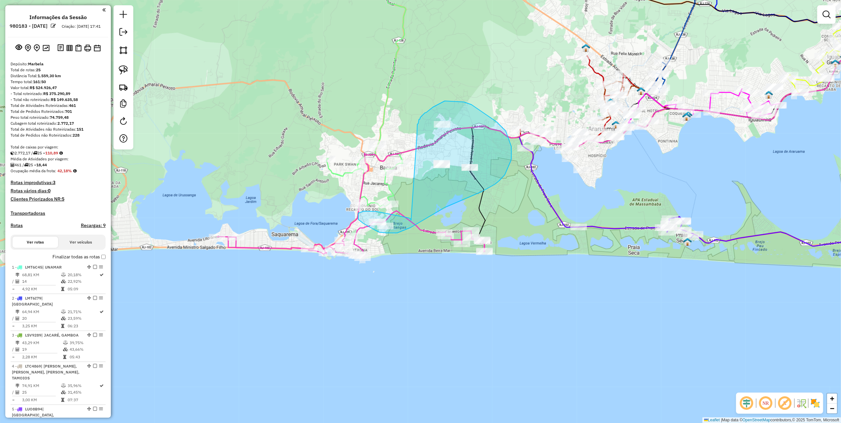
scroll to position [591, 0]
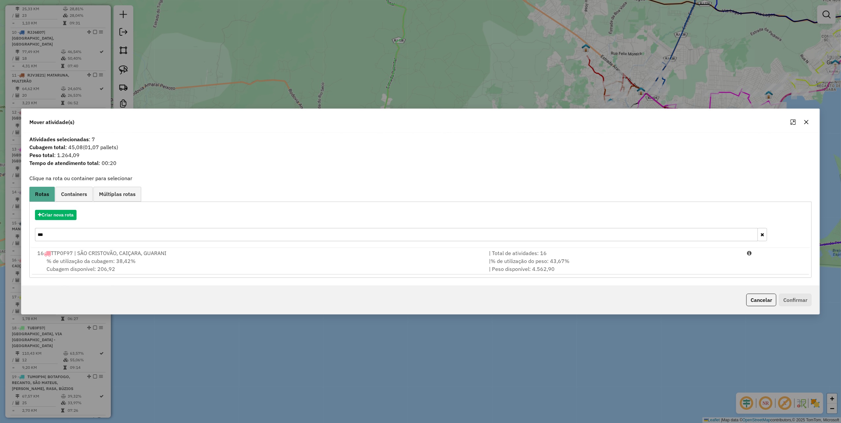
click at [77, 235] on input "***" at bounding box center [396, 234] width 723 height 13
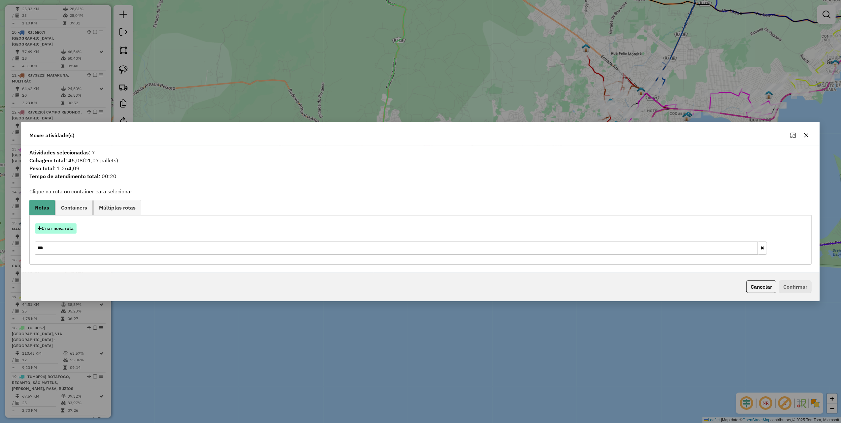
type input "***"
click at [44, 231] on button "Criar nova rota" at bounding box center [56, 228] width 42 height 10
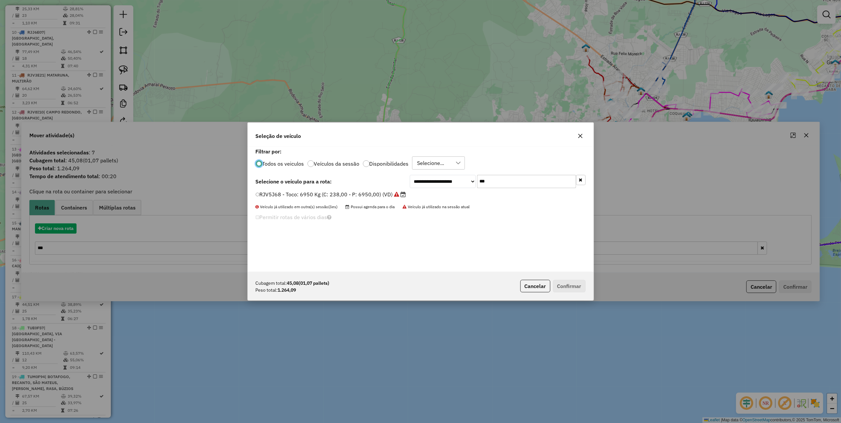
scroll to position [3, 2]
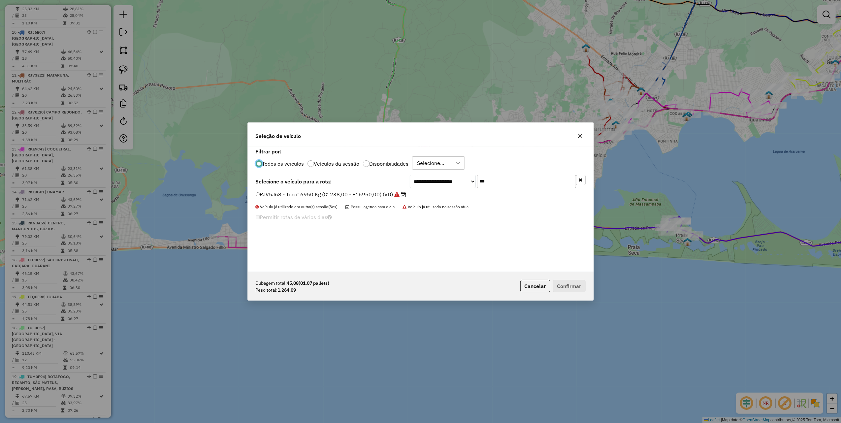
click at [507, 184] on input "***" at bounding box center [526, 181] width 99 height 13
type input "***"
drag, startPoint x: 390, startPoint y: 191, endPoint x: 403, endPoint y: 198, distance: 15.2
click at [390, 191] on label "TTI1G25 - Toco: 8100 Kg (C: 336,00 - P: 8100,00) (VD)" at bounding box center [328, 194] width 144 height 8
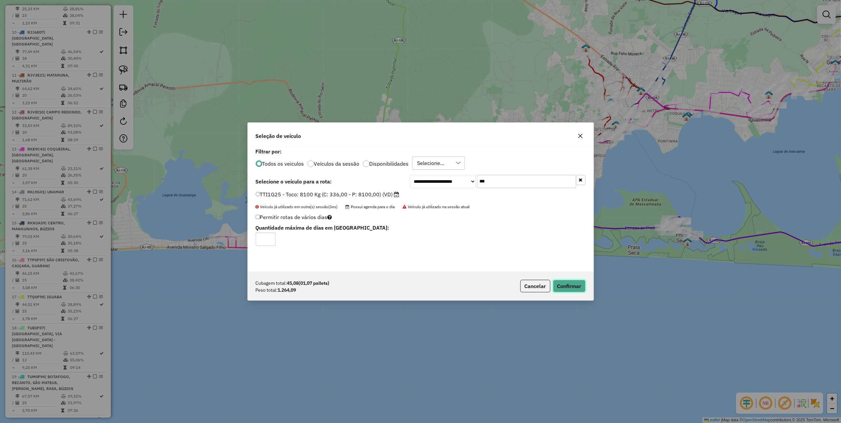
click at [567, 283] on button "Confirmar" at bounding box center [569, 286] width 33 height 13
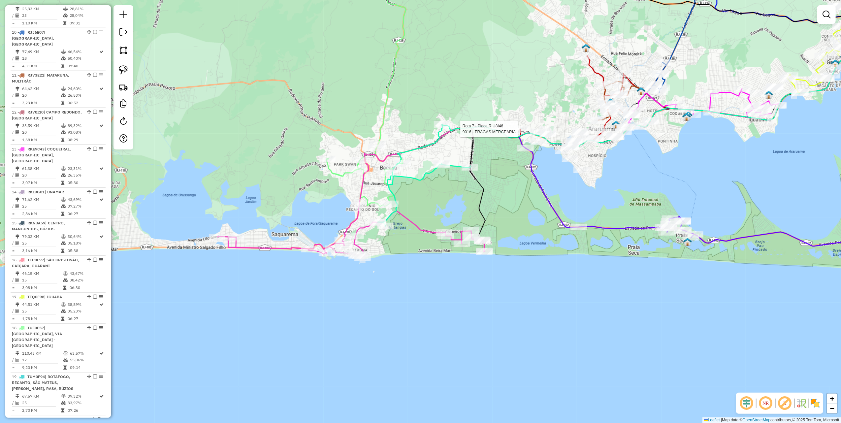
select select "*********"
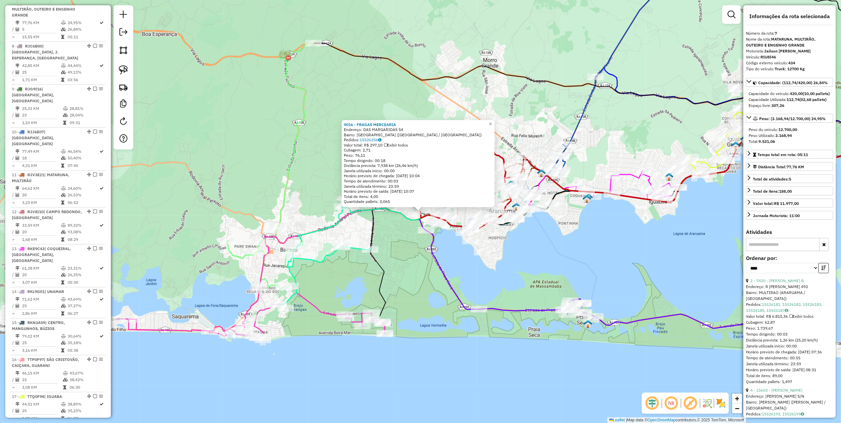
scroll to position [474, 0]
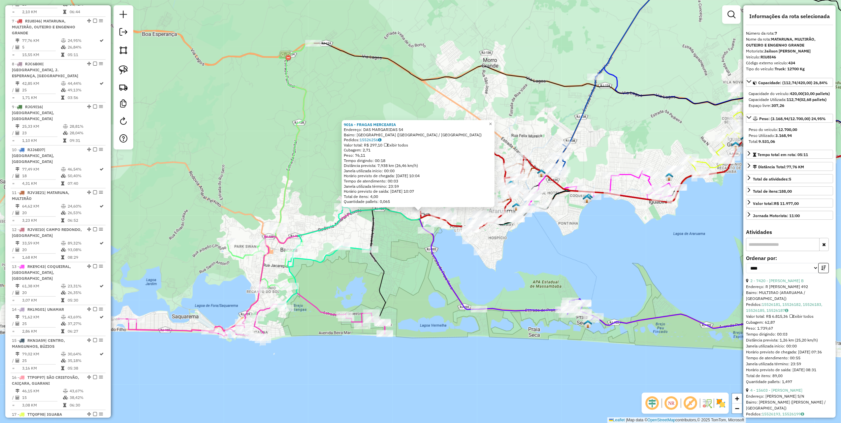
click at [408, 93] on div "9016 - FRAGAS MERCEARIA Endereço: DAS MARGARIDAS 54 Bairro: [GEOGRAPHIC_DATA] (…" at bounding box center [420, 211] width 841 height 423
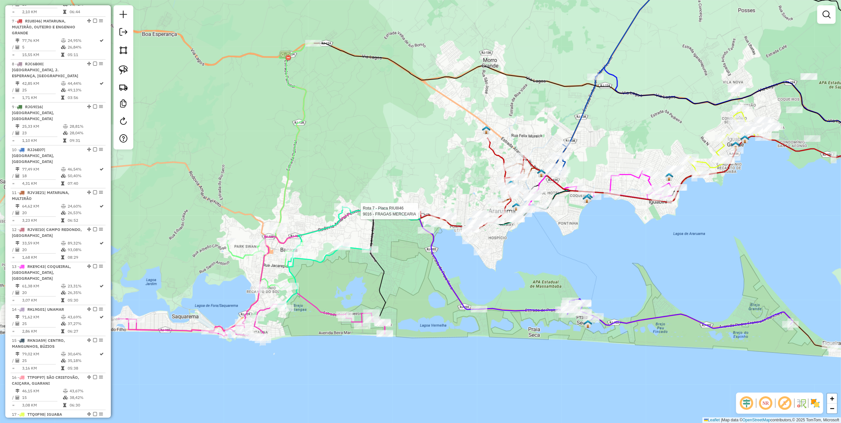
select select "*********"
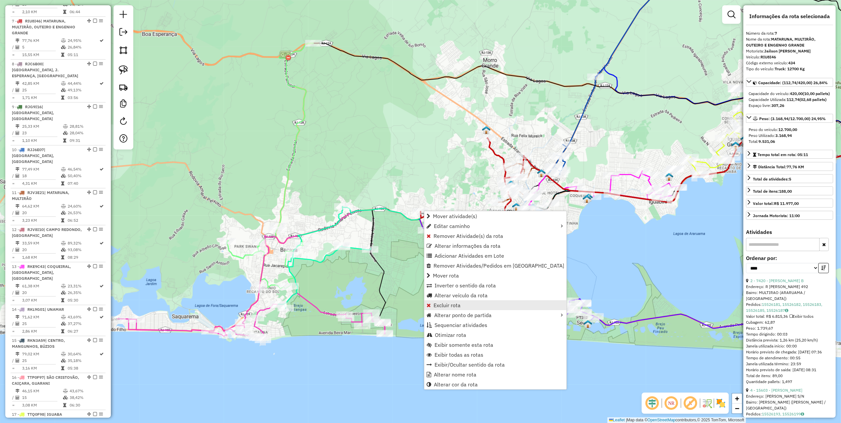
click at [442, 303] on span "Excluir rota" at bounding box center [447, 305] width 27 height 5
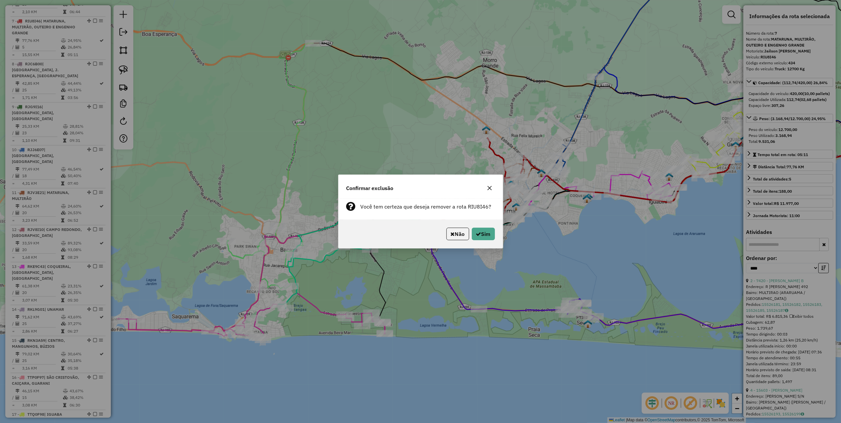
click at [481, 222] on div "Não Sim" at bounding box center [421, 234] width 164 height 28
click at [483, 229] on button "Sim" at bounding box center [483, 234] width 23 height 13
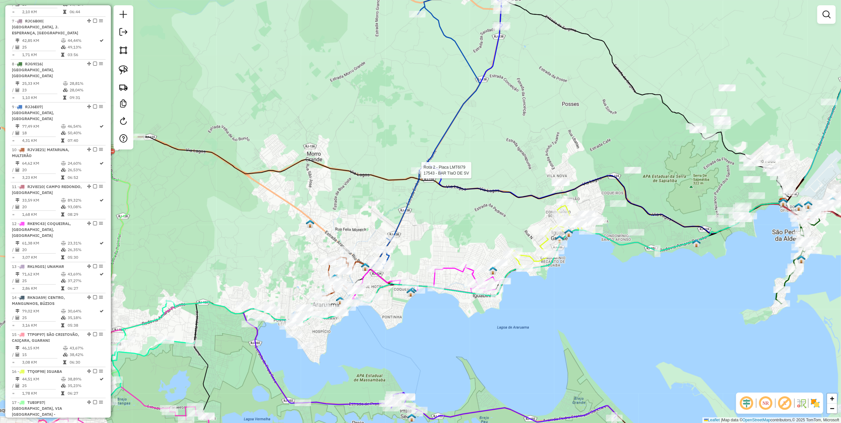
select select "*********"
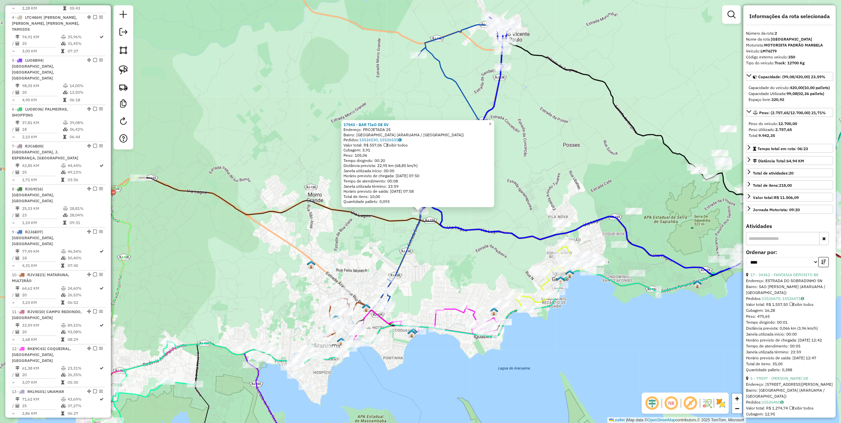
scroll to position [295, 0]
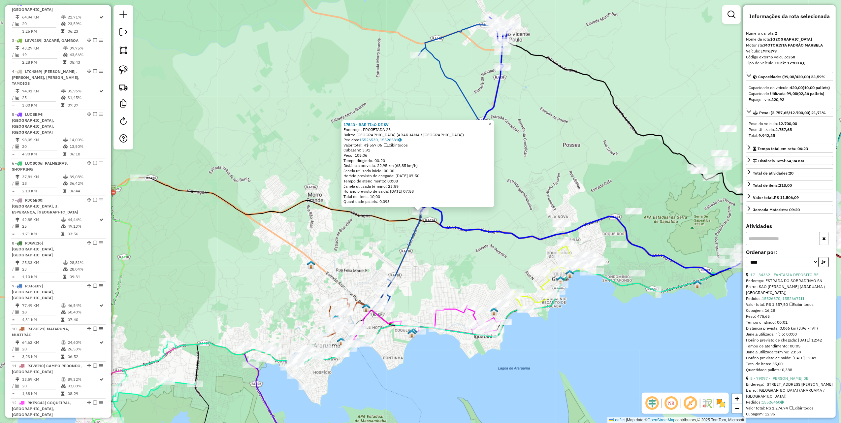
click at [279, 180] on div "17543 - BAR TIaO DE SV Endereço: PROJETADA 25 Bairro: [GEOGRAPHIC_DATA] ([GEOGR…" at bounding box center [420, 211] width 841 height 423
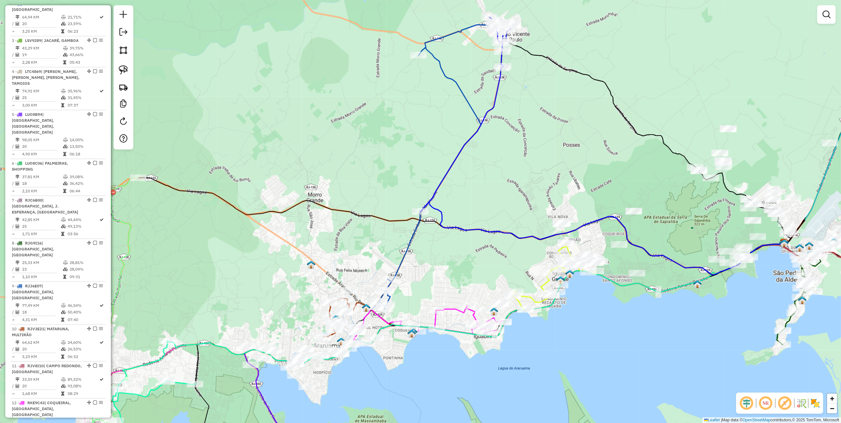
drag, startPoint x: 282, startPoint y: 164, endPoint x: 418, endPoint y: 46, distance: 180.1
click at [401, 55] on div "Janela de atendimento Grade de atendimento Capacidade Transportadoras Veículos …" at bounding box center [420, 211] width 841 height 423
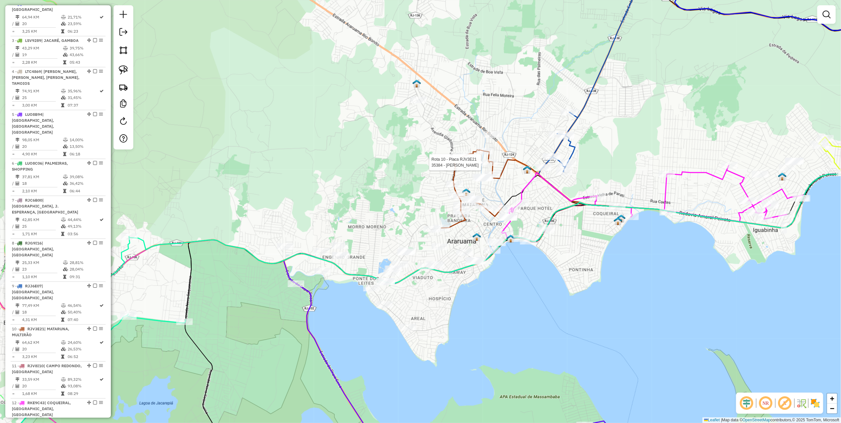
select select "*********"
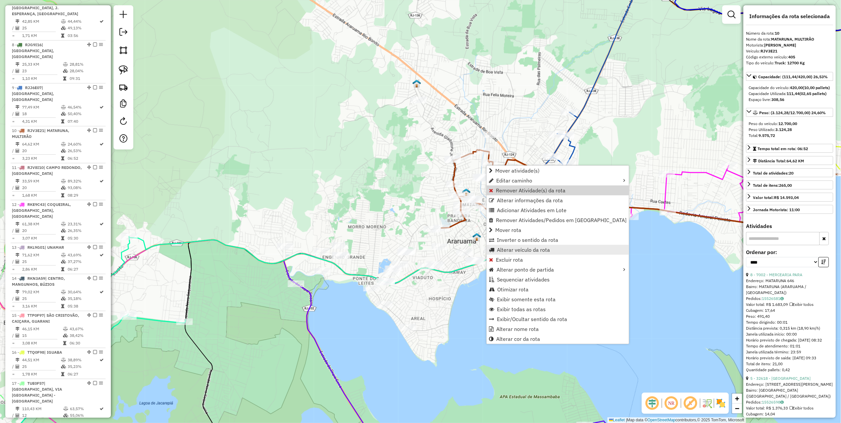
scroll to position [579, 0]
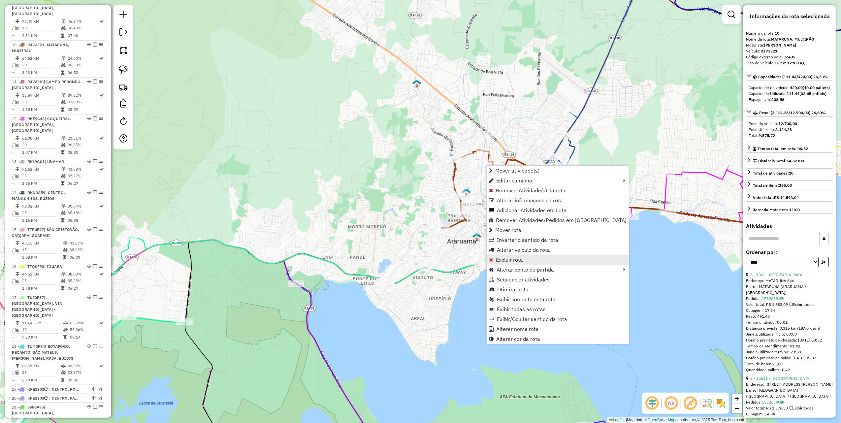
click at [513, 261] on span "Excluir rota" at bounding box center [509, 259] width 27 height 5
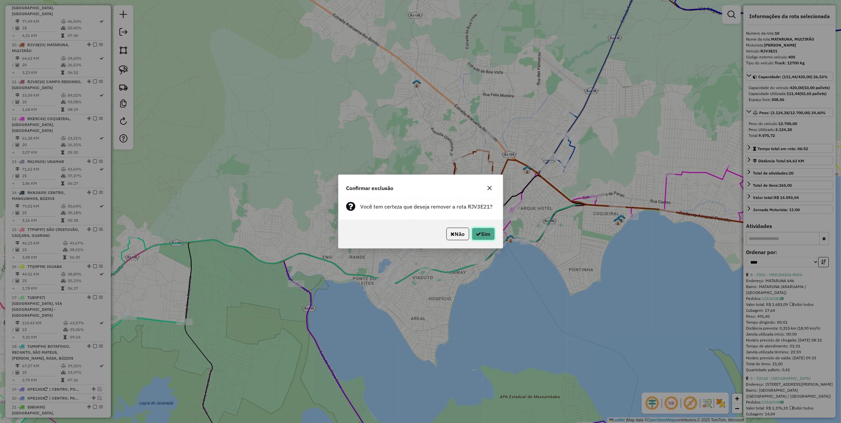
click at [474, 230] on button "Sim" at bounding box center [483, 234] width 23 height 13
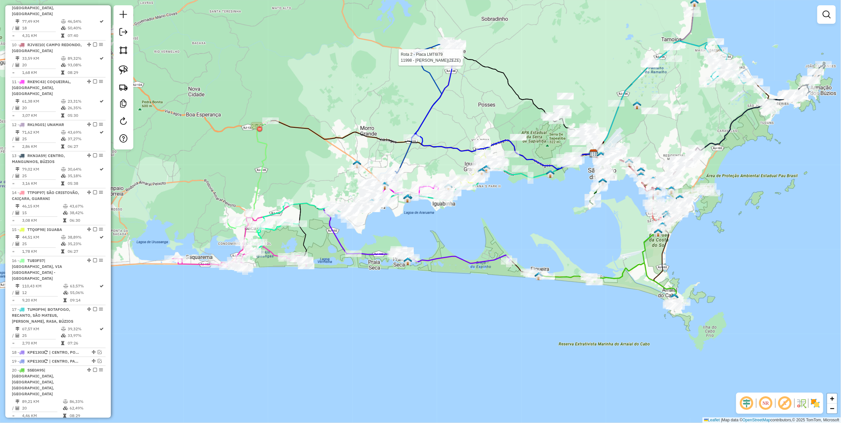
select select "*********"
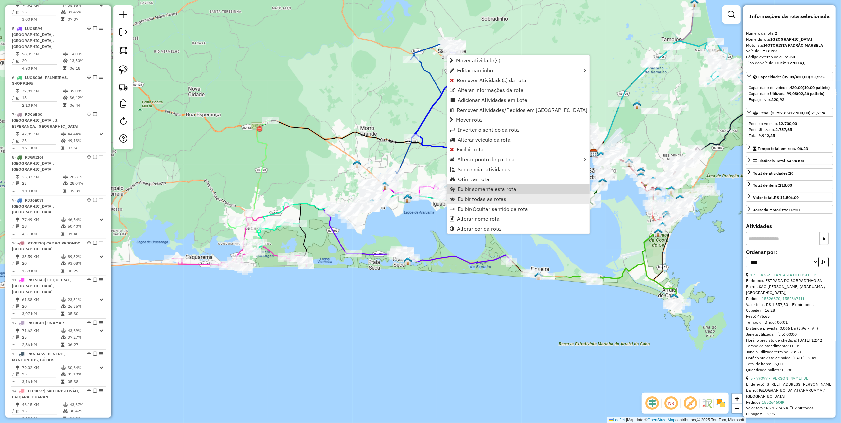
scroll to position [295, 0]
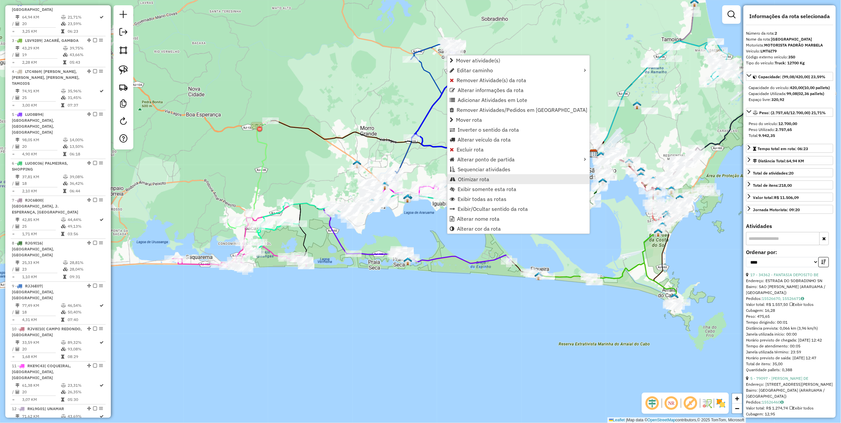
click at [473, 178] on span "Otimizar rota" at bounding box center [473, 179] width 31 height 5
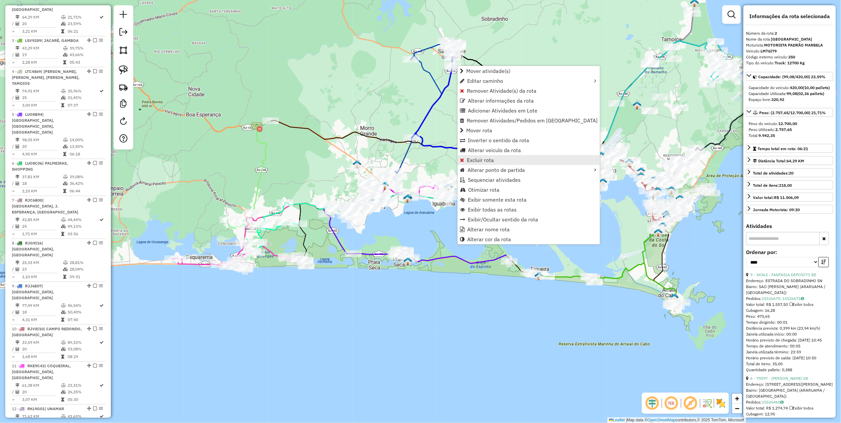
click at [483, 157] on span "Excluir rota" at bounding box center [480, 159] width 27 height 5
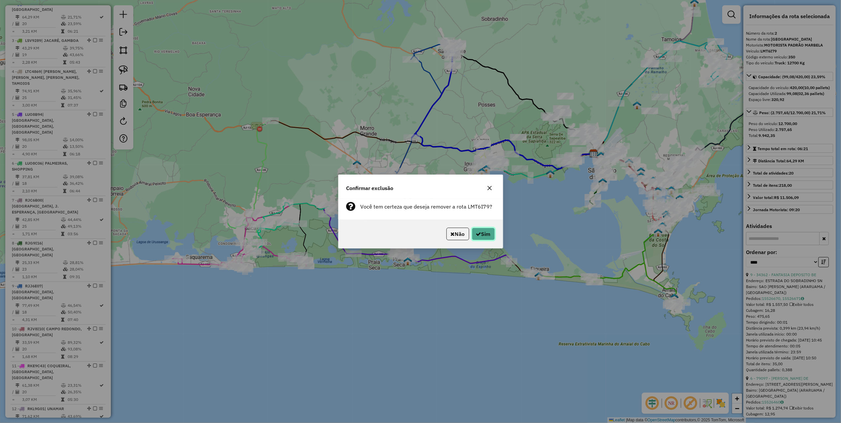
click at [486, 230] on button "Sim" at bounding box center [483, 234] width 23 height 13
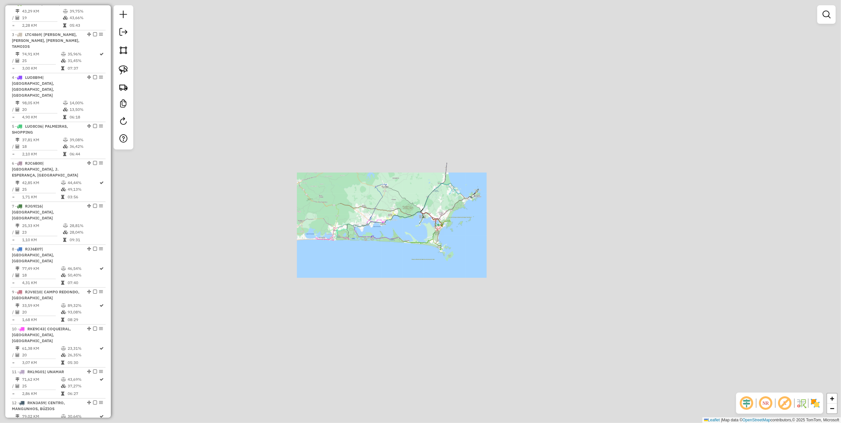
scroll to position [264, 0]
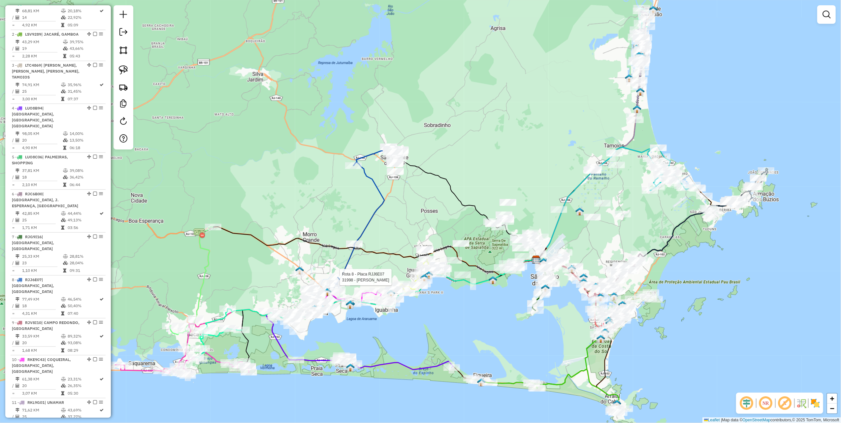
select select "*********"
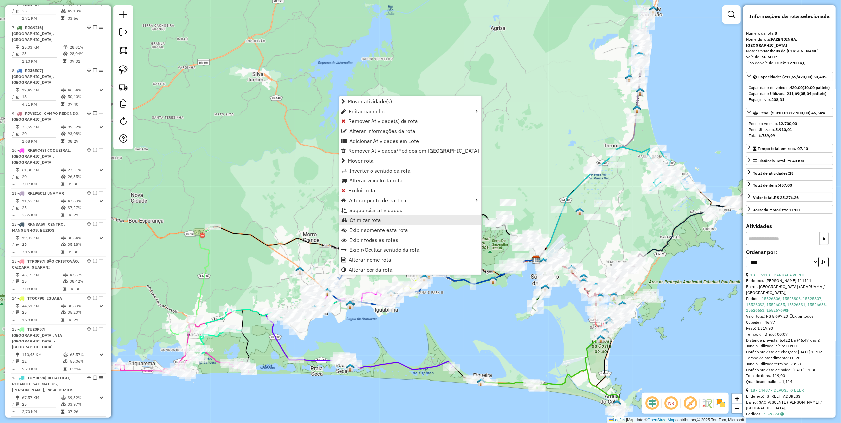
scroll to position [511, 0]
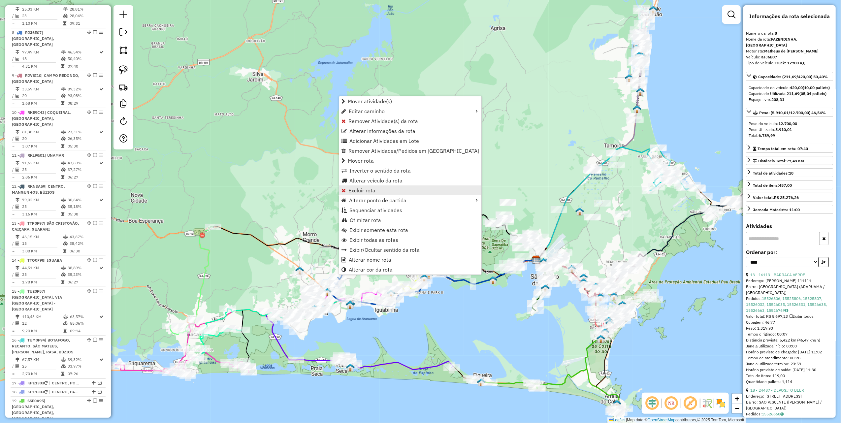
click at [370, 188] on span "Excluir rota" at bounding box center [362, 190] width 27 height 5
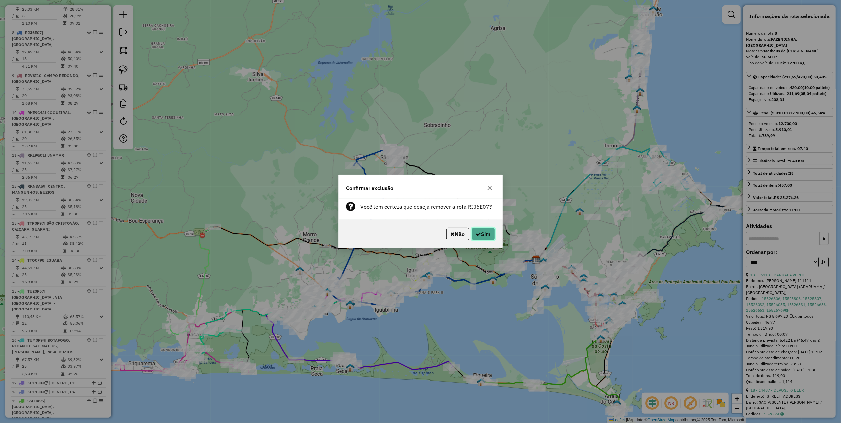
click at [486, 230] on button "Sim" at bounding box center [483, 234] width 23 height 13
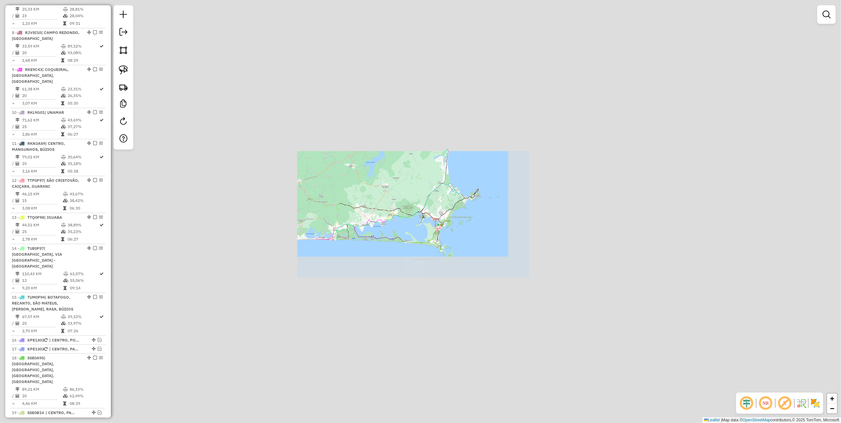
scroll to position [474, 0]
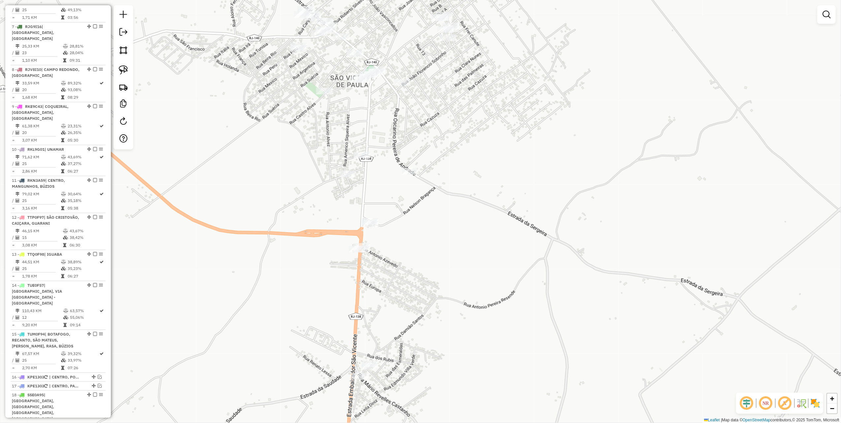
click at [361, 83] on div at bounding box center [358, 79] width 17 height 7
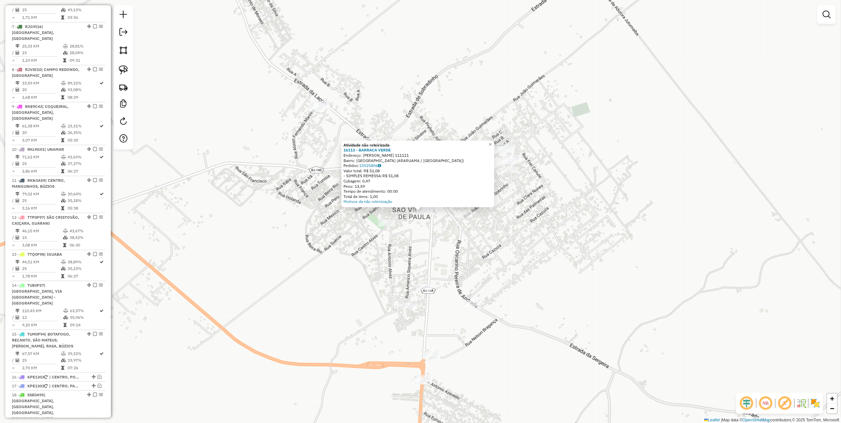
drag, startPoint x: 284, startPoint y: 213, endPoint x: 281, endPoint y: 213, distance: 3.6
click at [284, 213] on div "Atividade não roteirizada 16113 - BARRACA VERDE Endereço: LUIZ MARINHO 111111 B…" at bounding box center [420, 211] width 841 height 423
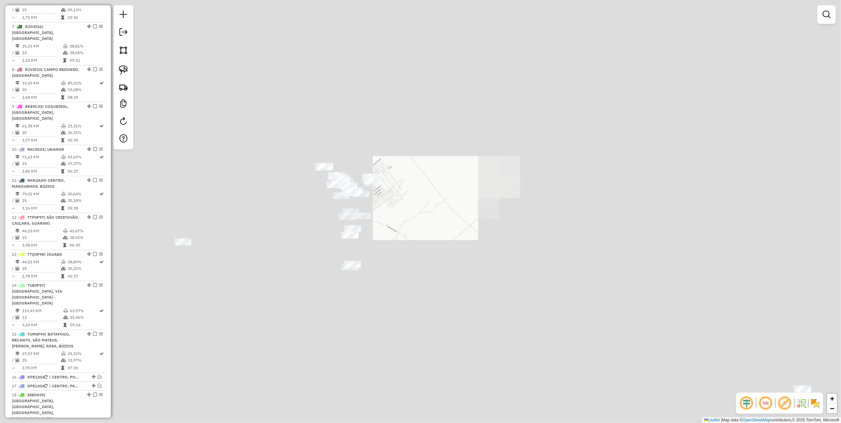
drag, startPoint x: 226, startPoint y: 171, endPoint x: 308, endPoint y: 130, distance: 92.2
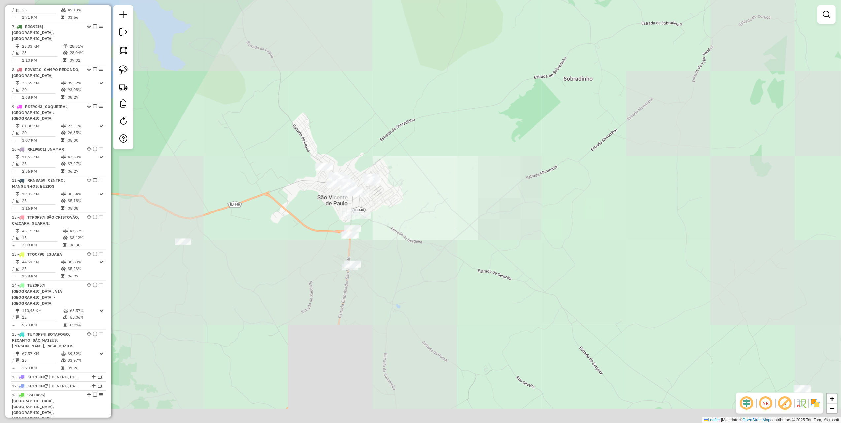
click at [309, 136] on div "Janela de atendimento Grade de atendimento Capacidade Transportadoras Veículos …" at bounding box center [420, 211] width 841 height 423
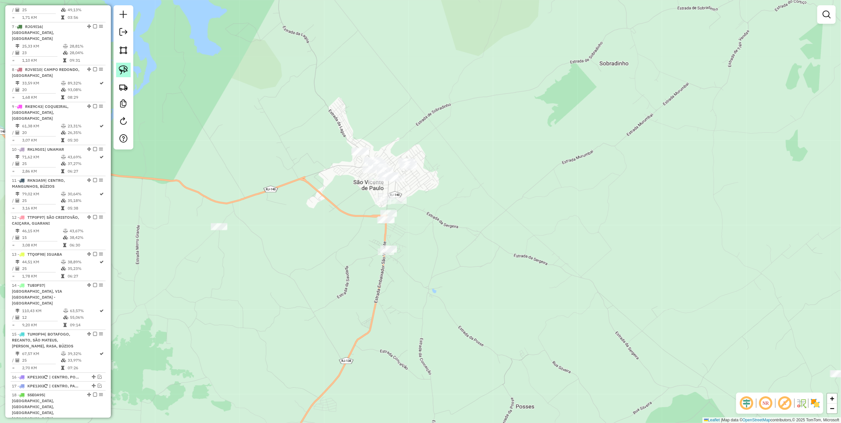
click at [119, 73] on img at bounding box center [123, 69] width 9 height 9
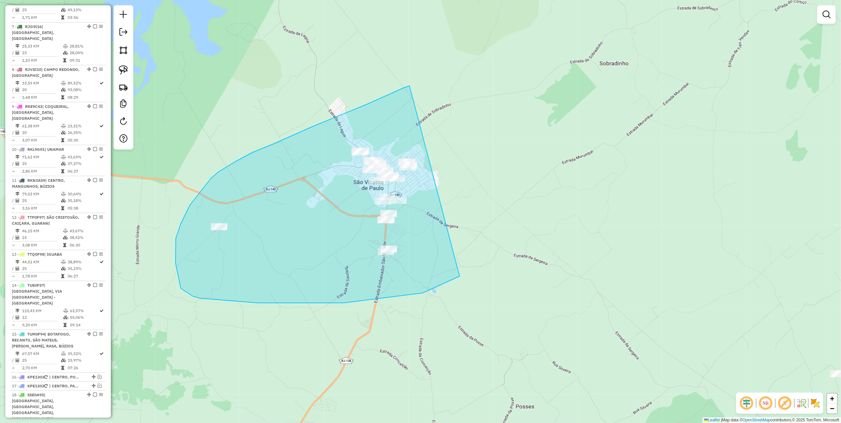
drag, startPoint x: 404, startPoint y: 88, endPoint x: 481, endPoint y: 226, distance: 158.7
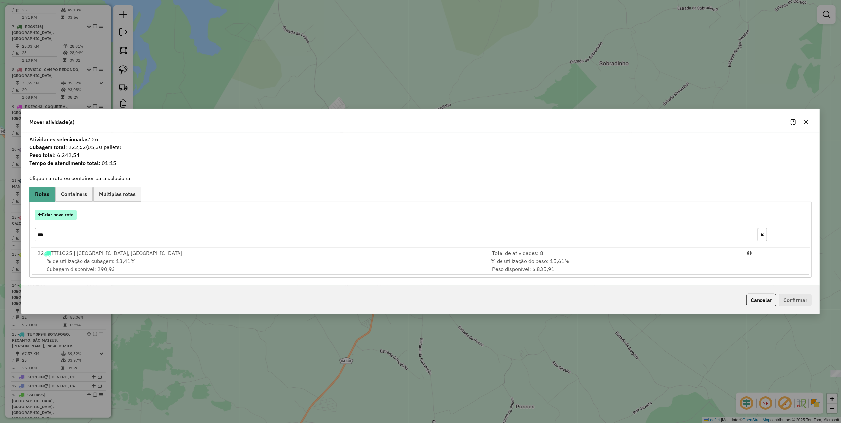
click at [72, 217] on button "Criar nova rota" at bounding box center [56, 215] width 42 height 10
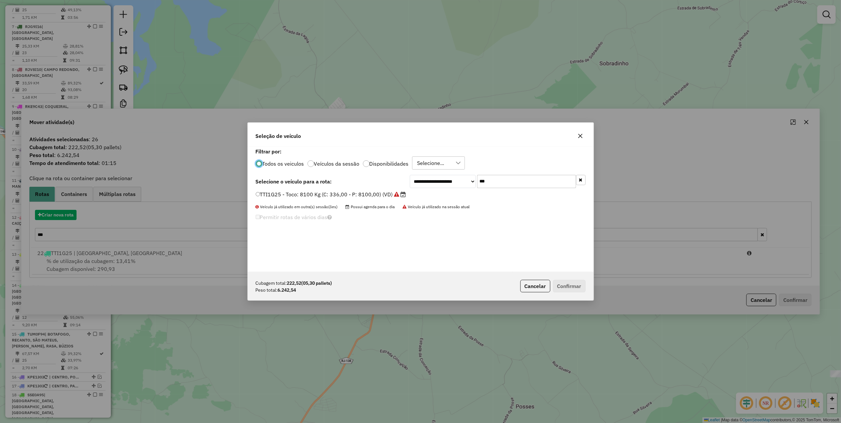
scroll to position [3, 2]
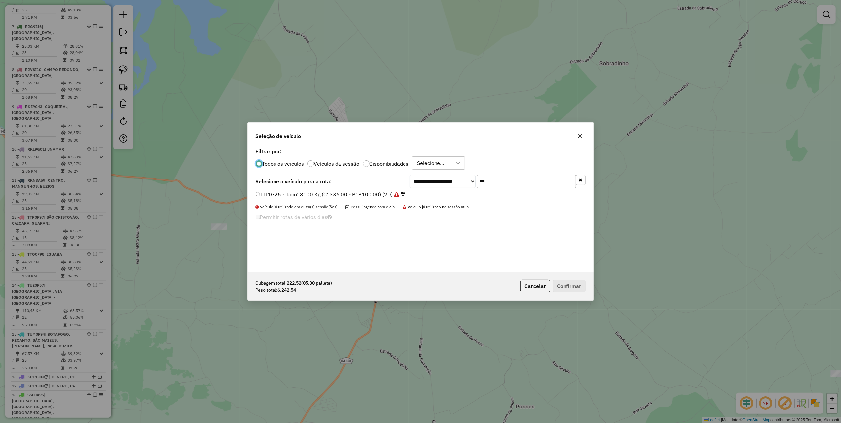
click at [526, 179] on input "***" at bounding box center [526, 181] width 99 height 13
type input "***"
click at [399, 195] on label "RJJ6E07 - Truck: 12700 Kg (C: 420,00 - P: 12700,00) (VD)" at bounding box center [332, 194] width 152 height 8
click at [562, 285] on button "Confirmar" at bounding box center [569, 286] width 33 height 13
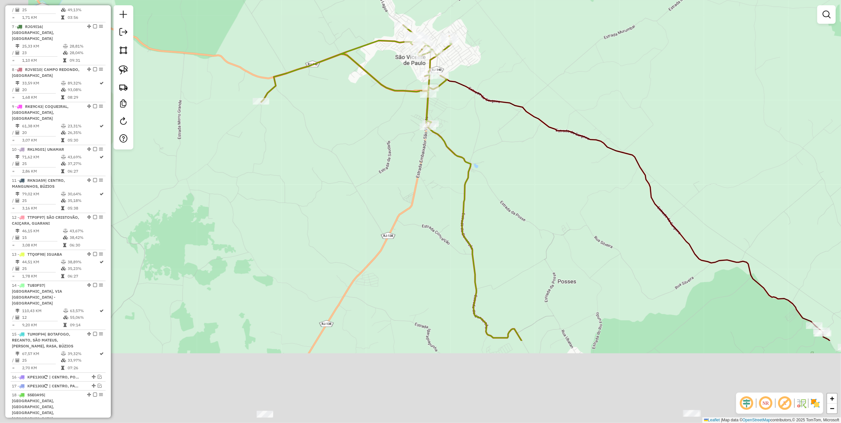
drag, startPoint x: 394, startPoint y: 298, endPoint x: 467, endPoint y: 120, distance: 192.8
click at [464, 123] on div "Janela de atendimento Grade de atendimento Capacidade Transportadoras Veículos …" at bounding box center [420, 211] width 841 height 423
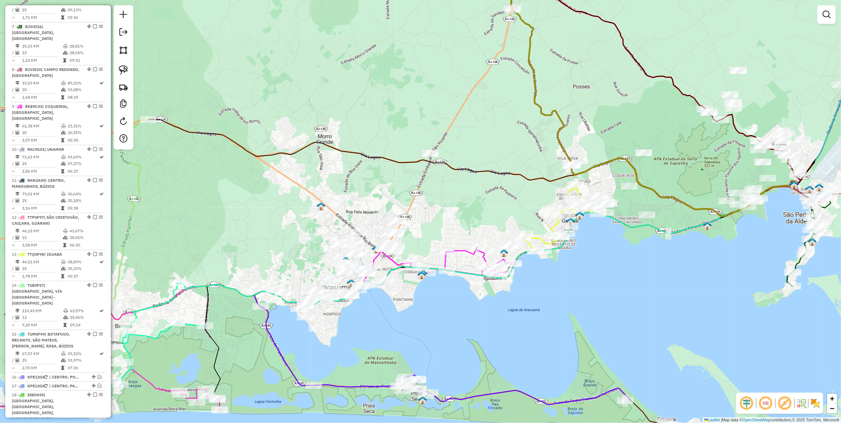
drag, startPoint x: 395, startPoint y: 146, endPoint x: 367, endPoint y: 223, distance: 82.7
click at [367, 223] on div "Janela de atendimento Grade de atendimento Capacidade Transportadoras Veículos …" at bounding box center [420, 211] width 841 height 423
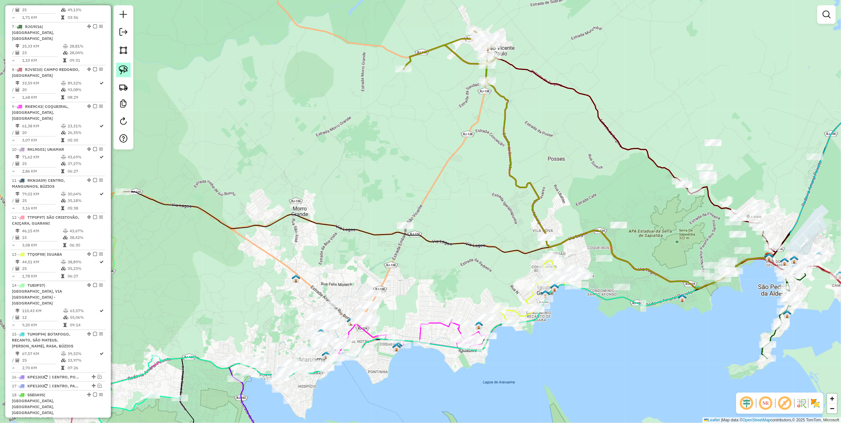
click at [129, 70] on link at bounding box center [123, 70] width 15 height 15
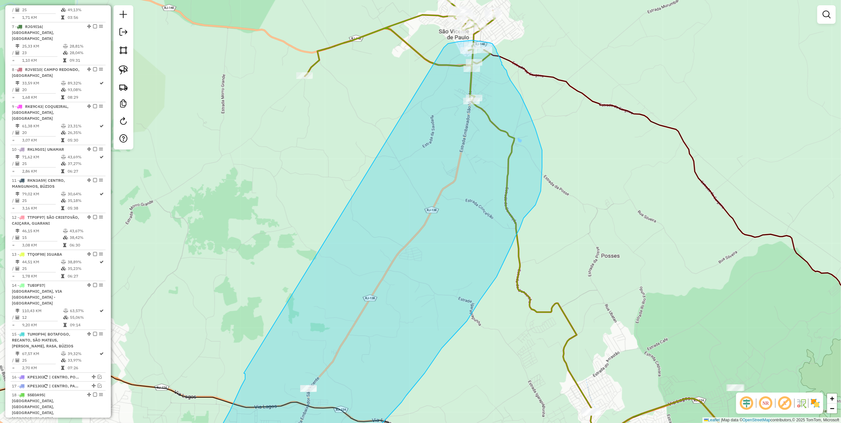
drag, startPoint x: 373, startPoint y: 218, endPoint x: 444, endPoint y: 48, distance: 184.1
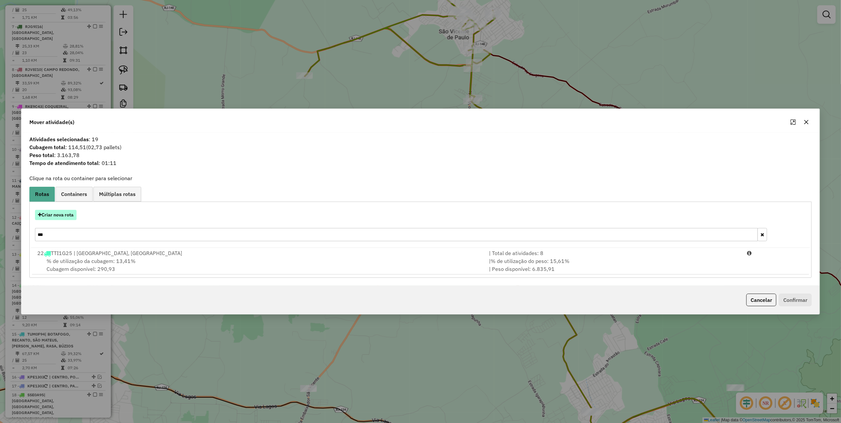
click at [77, 213] on button "Criar nova rota" at bounding box center [56, 215] width 42 height 10
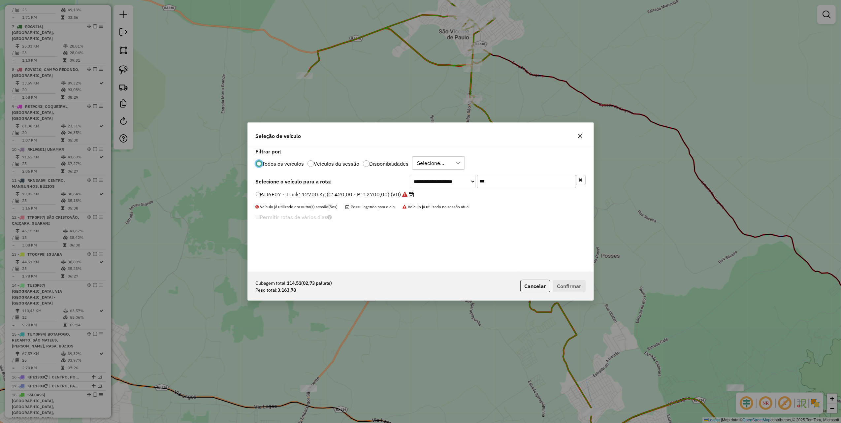
click at [516, 181] on input "***" at bounding box center [526, 181] width 99 height 13
click at [516, 180] on input "***" at bounding box center [526, 181] width 99 height 13
click at [486, 181] on input "******" at bounding box center [526, 181] width 99 height 13
type input "***"
click at [374, 196] on label "LMT6I79 - 350 - Truck: 12700 Kg (C: 420,00 - P: 12700,00) (VD)" at bounding box center [339, 194] width 167 height 8
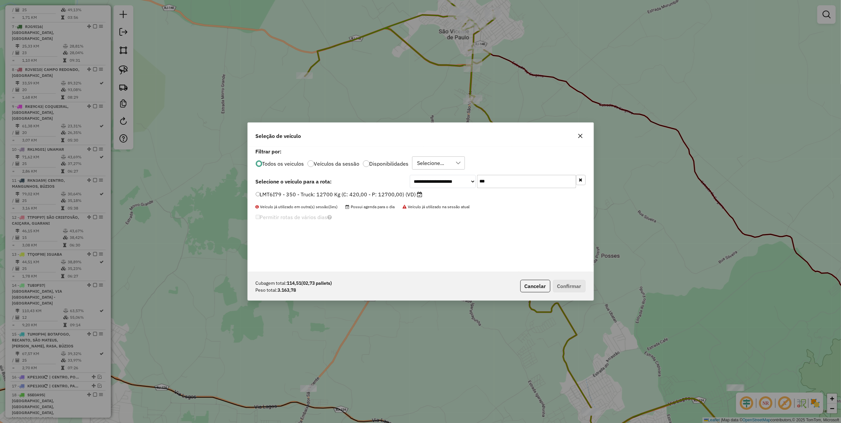
click at [393, 194] on label "LMT6I79 - 350 - Truck: 12700 Kg (C: 420,00 - P: 12700,00) (VD)" at bounding box center [339, 194] width 167 height 8
click at [564, 284] on button "Confirmar" at bounding box center [569, 286] width 33 height 13
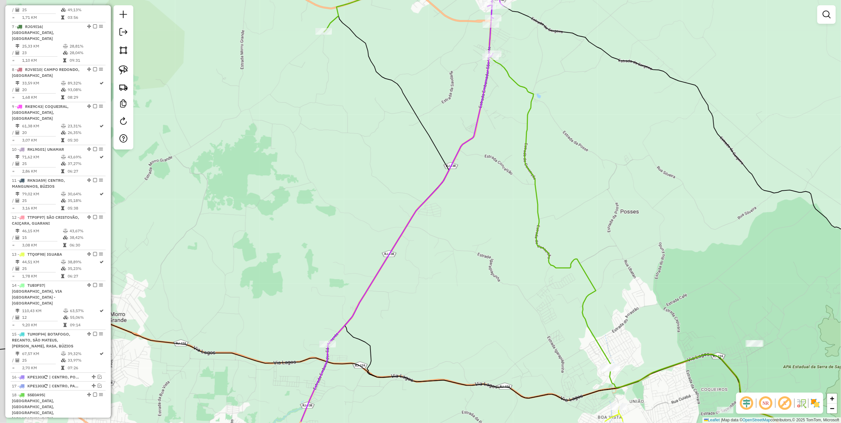
drag, startPoint x: 346, startPoint y: 231, endPoint x: 464, endPoint y: 22, distance: 240.3
click at [461, 26] on div "Janela de atendimento Grade de atendimento Capacidade Transportadoras Veículos …" at bounding box center [420, 211] width 841 height 423
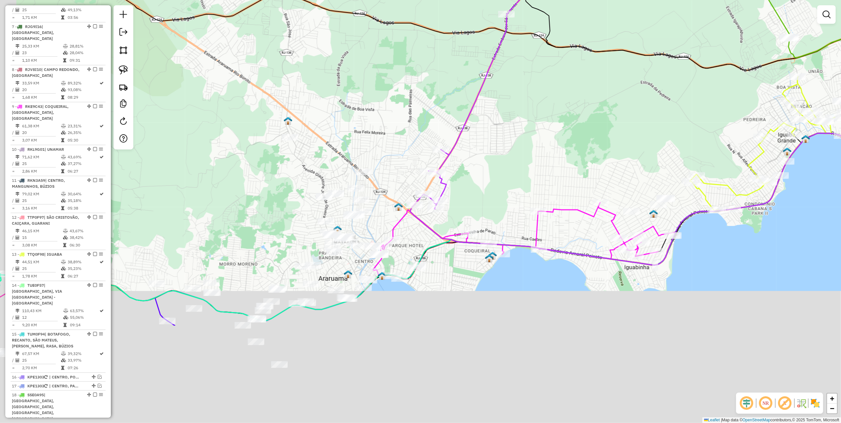
drag, startPoint x: 318, startPoint y: 230, endPoint x: 400, endPoint y: 61, distance: 187.8
click at [400, 61] on div "Janela de atendimento Grade de atendimento Capacidade Transportadoras Veículos …" at bounding box center [420, 211] width 841 height 423
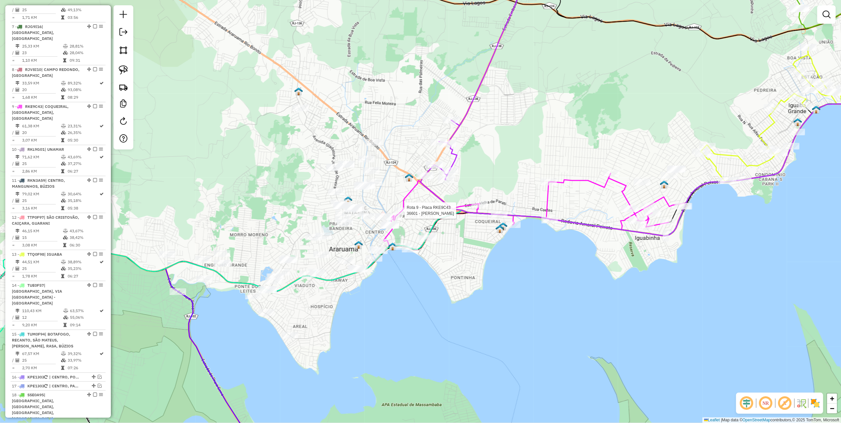
select select "*********"
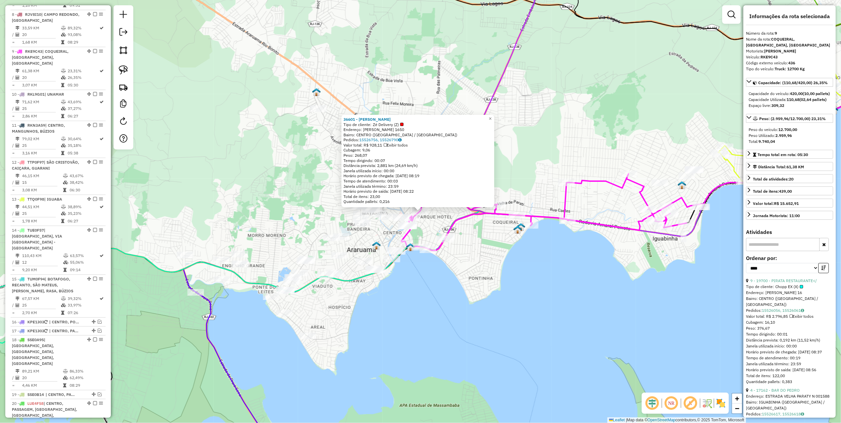
scroll to position [548, 0]
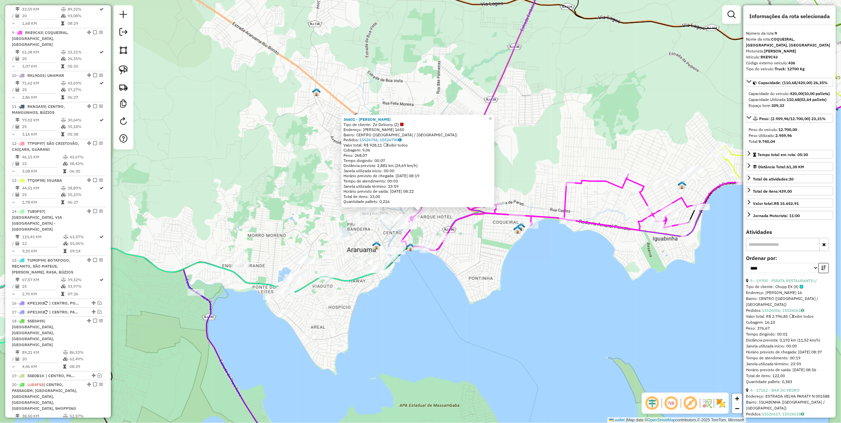
click at [255, 180] on div "36601 - BRUNO ALEXANDRE Tipo de cliente: Zé Delivery (Z) Endereço: Getulio Varg…" at bounding box center [420, 211] width 841 height 423
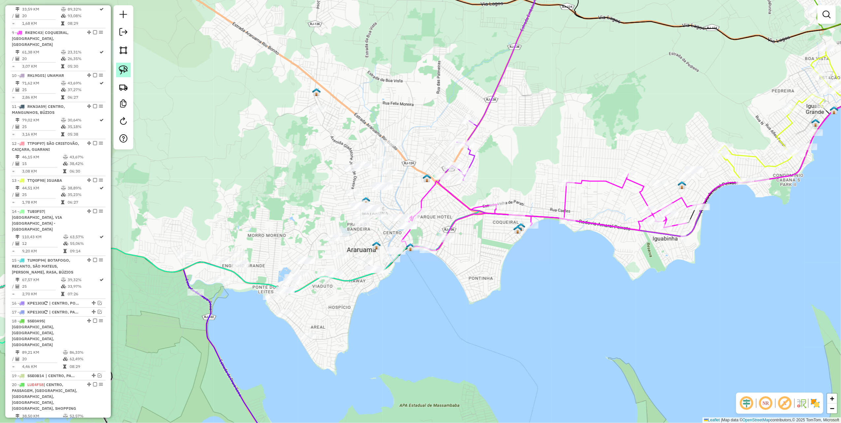
click at [120, 69] on img at bounding box center [123, 69] width 9 height 9
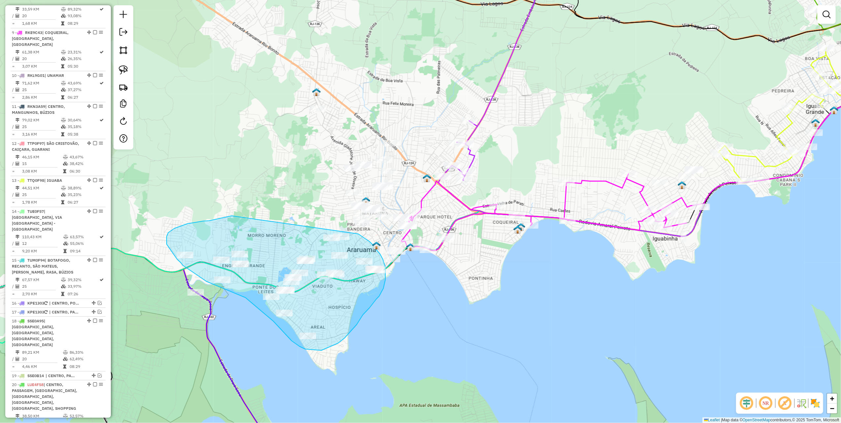
drag, startPoint x: 232, startPoint y: 216, endPoint x: 349, endPoint y: 230, distance: 118.4
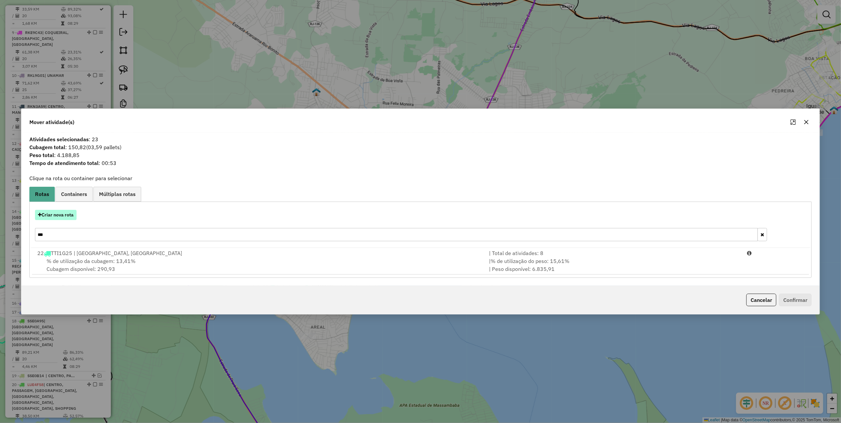
click at [63, 219] on button "Criar nova rota" at bounding box center [56, 215] width 42 height 10
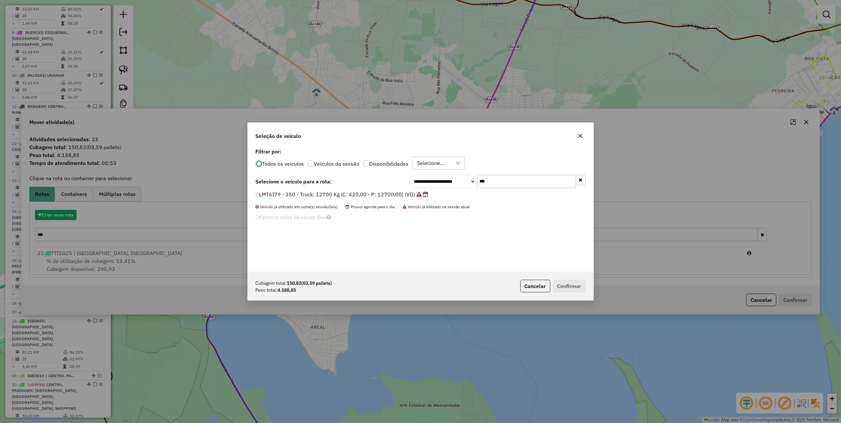
scroll to position [3, 2]
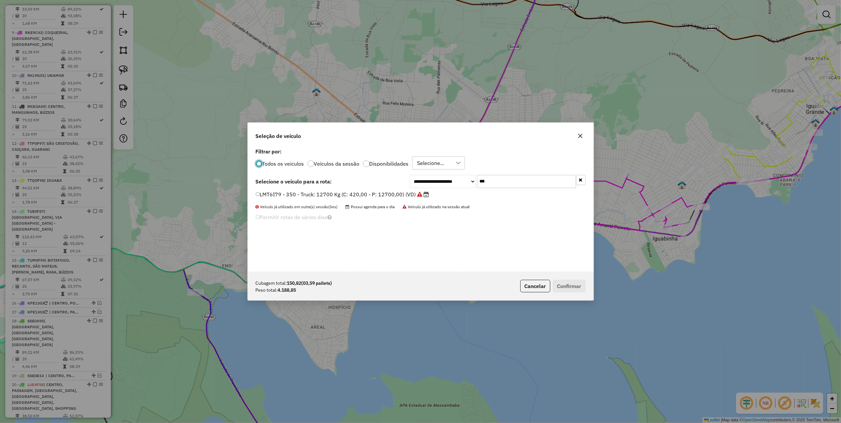
click at [507, 185] on input "***" at bounding box center [526, 181] width 99 height 13
click at [489, 181] on input "***" at bounding box center [526, 181] width 99 height 13
type input "***"
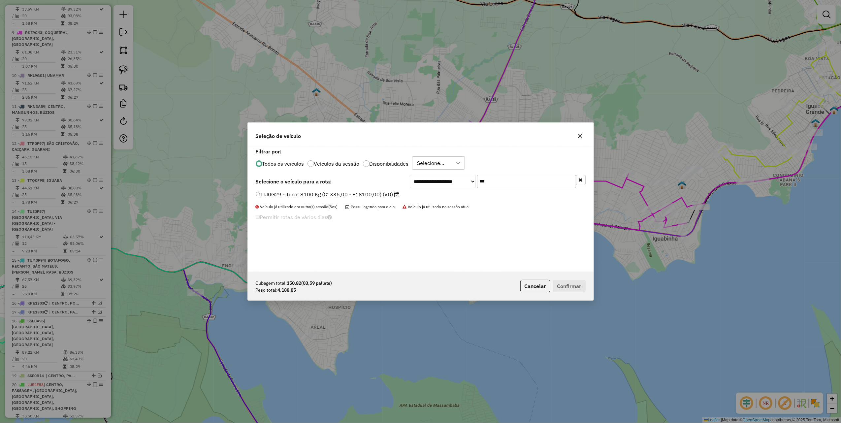
click at [384, 195] on label "TTJ0G29 - Toco: 8100 Kg (C: 336,00 - P: 8100,00) (VD)" at bounding box center [328, 194] width 144 height 8
click at [577, 289] on button "Confirmar" at bounding box center [569, 286] width 33 height 13
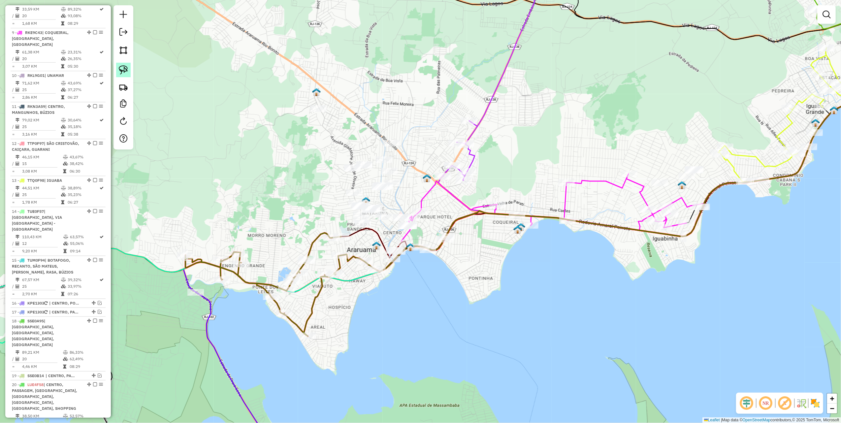
click at [130, 72] on link at bounding box center [123, 70] width 15 height 15
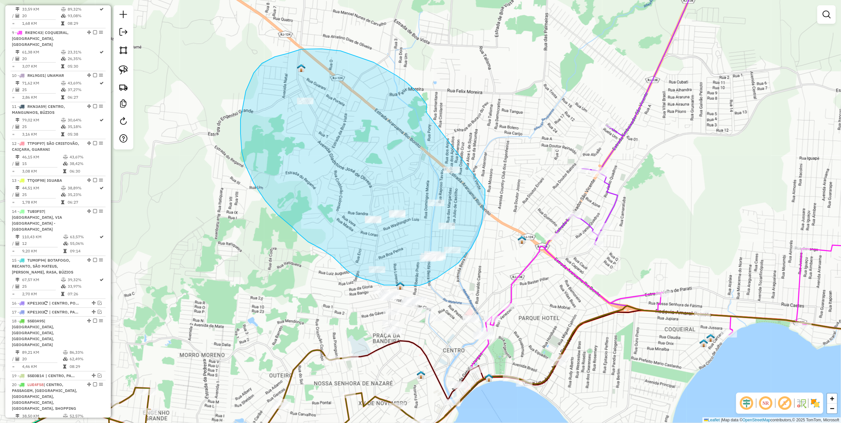
drag, startPoint x: 406, startPoint y: 82, endPoint x: 485, endPoint y: 189, distance: 133.3
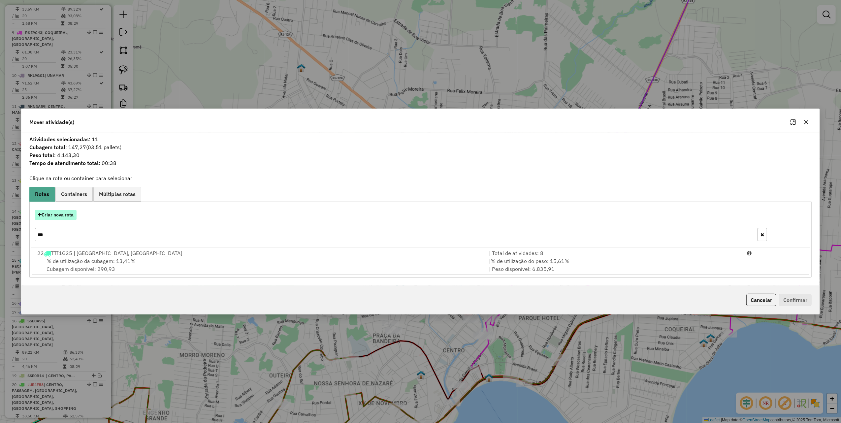
click at [62, 216] on button "Criar nova rota" at bounding box center [56, 215] width 42 height 10
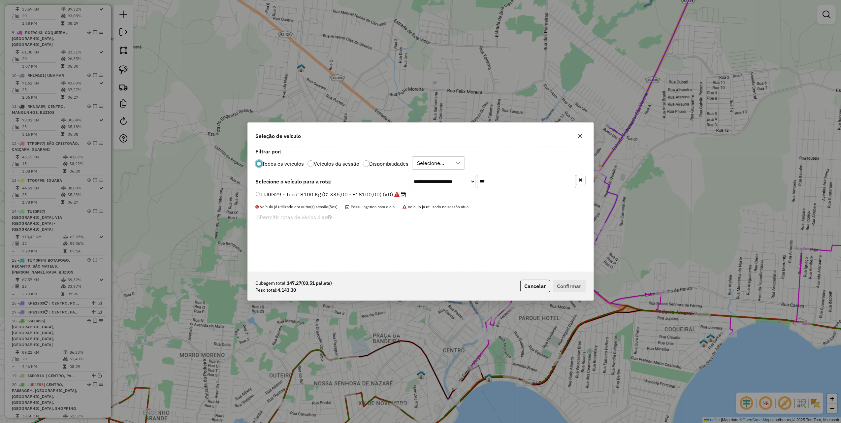
click at [510, 184] on input "***" at bounding box center [526, 181] width 99 height 13
type input "***"
drag, startPoint x: 412, startPoint y: 195, endPoint x: 421, endPoint y: 205, distance: 14.0
click at [412, 195] on label "RJV3E21 - 405 - Truck: 12700 Kg (C: 420,00 - P: 12700,00) (VD)" at bounding box center [339, 194] width 167 height 8
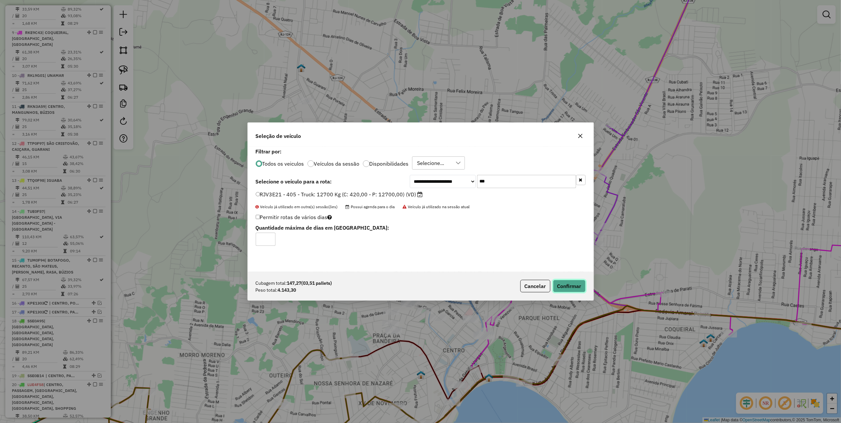
click at [579, 284] on button "Confirmar" at bounding box center [569, 286] width 33 height 13
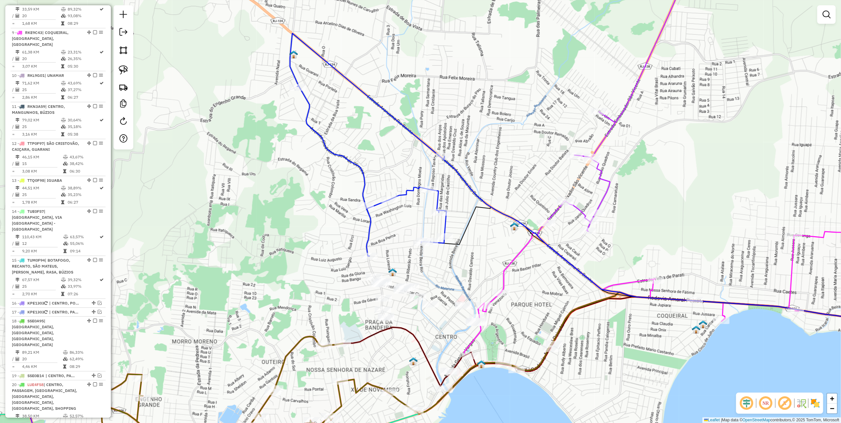
drag, startPoint x: 330, startPoint y: 249, endPoint x: 276, endPoint y: 136, distance: 124.6
click at [291, 147] on div "Janela de atendimento Grade de atendimento Capacidade Transportadoras Veículos …" at bounding box center [420, 211] width 841 height 423
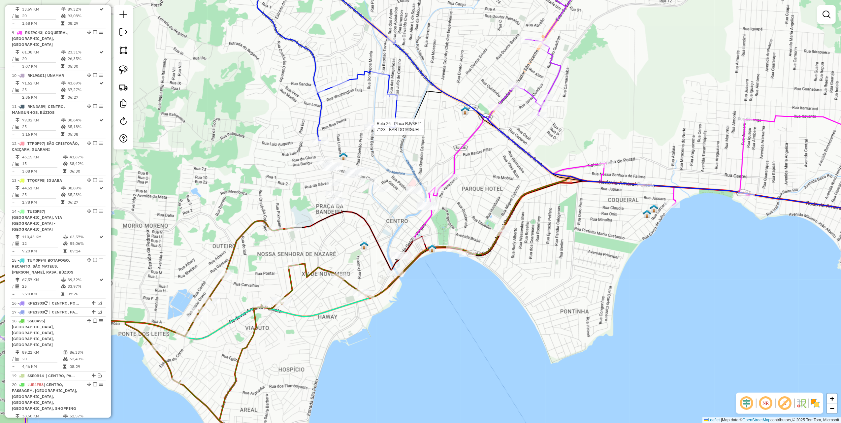
select select "*********"
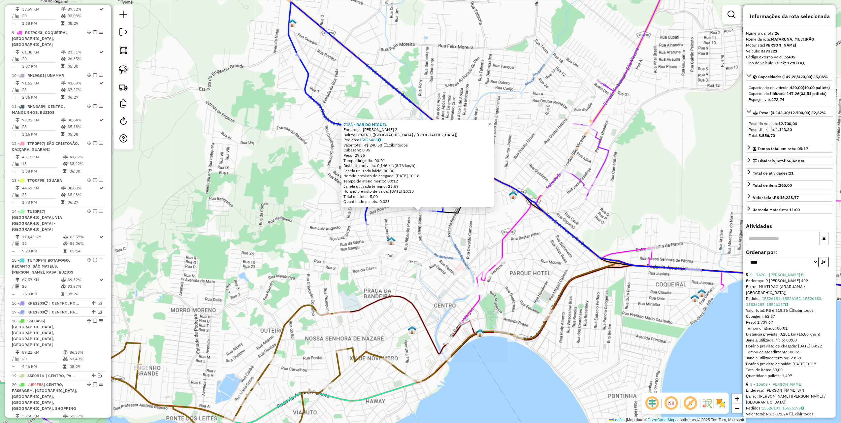
scroll to position [855, 0]
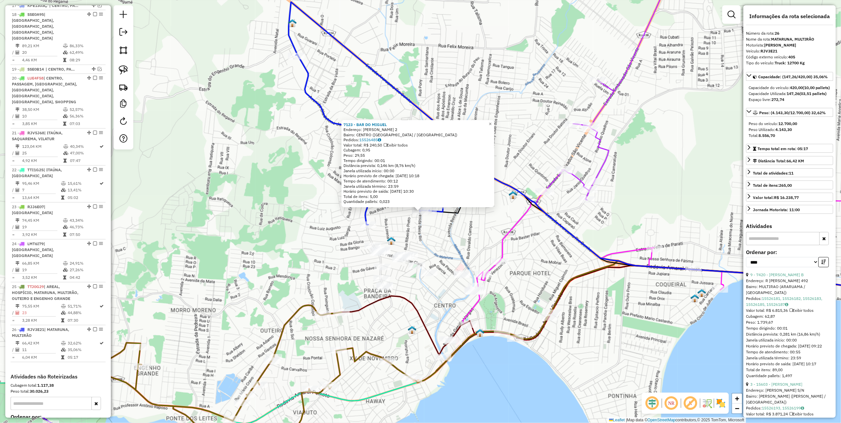
click at [222, 164] on div "7123 - BAR DO MIGUEL Endereço: NILO DE SOUZA VIANA 2 Bairro: CENTRO (ARARUAMA /…" at bounding box center [420, 211] width 841 height 423
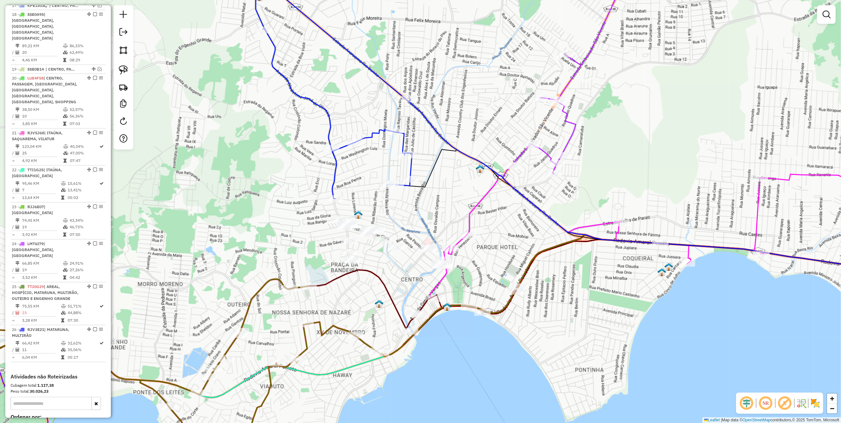
drag, startPoint x: 195, startPoint y: 147, endPoint x: 169, endPoint y: 128, distance: 32.0
click at [180, 134] on div "Janela de atendimento Grade de atendimento Capacidade Transportadoras Veículos …" at bounding box center [420, 211] width 841 height 423
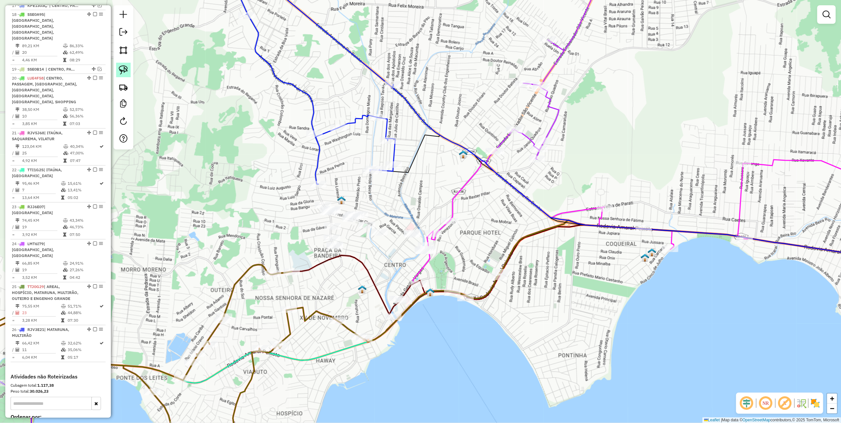
click at [126, 73] on img at bounding box center [123, 69] width 9 height 9
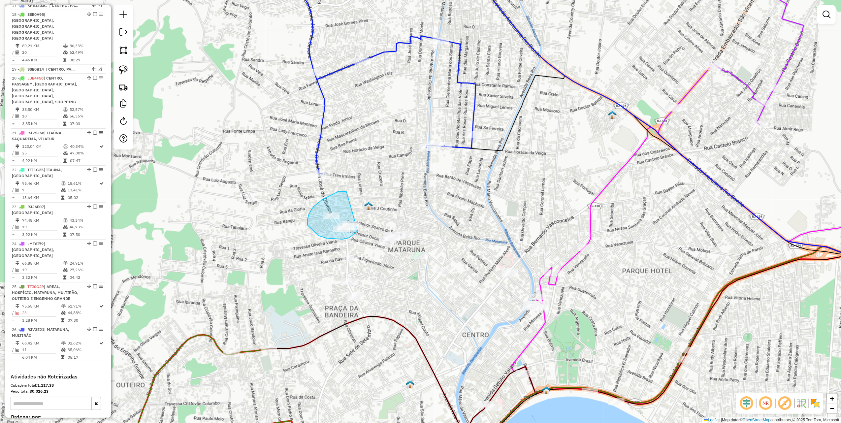
drag, startPoint x: 347, startPoint y: 192, endPoint x: 359, endPoint y: 230, distance: 40.0
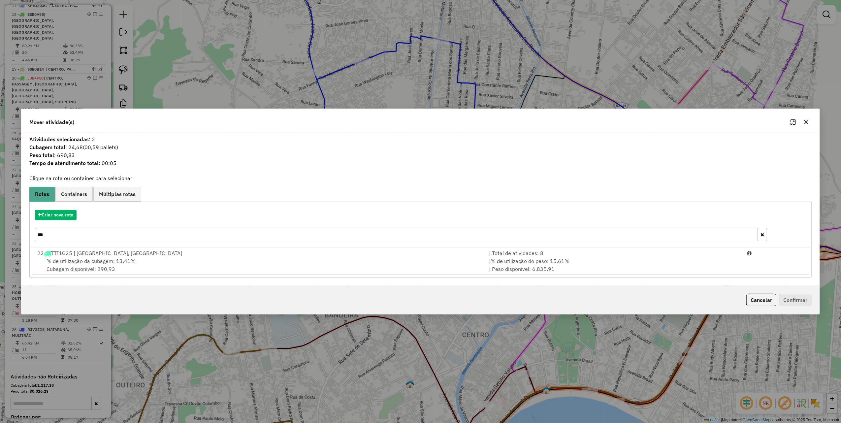
click at [213, 237] on input "***" at bounding box center [396, 234] width 723 height 13
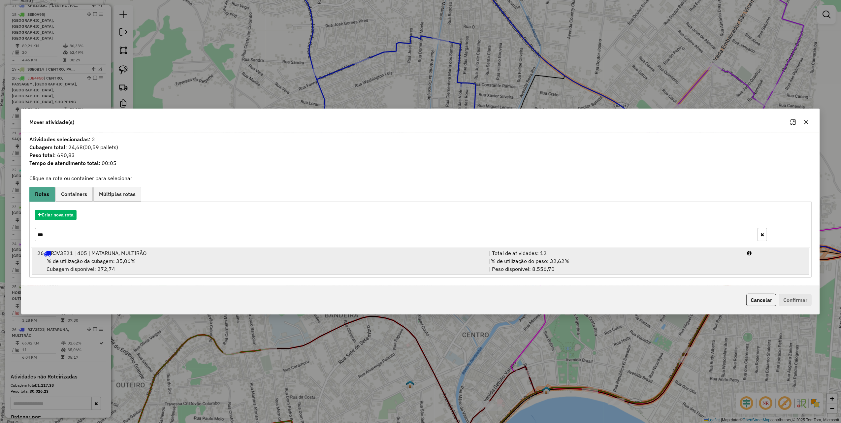
type input "***"
click at [431, 255] on div "26 RJV3E21 | 405 | MATARUNA, MULTIRÃO" at bounding box center [259, 253] width 452 height 8
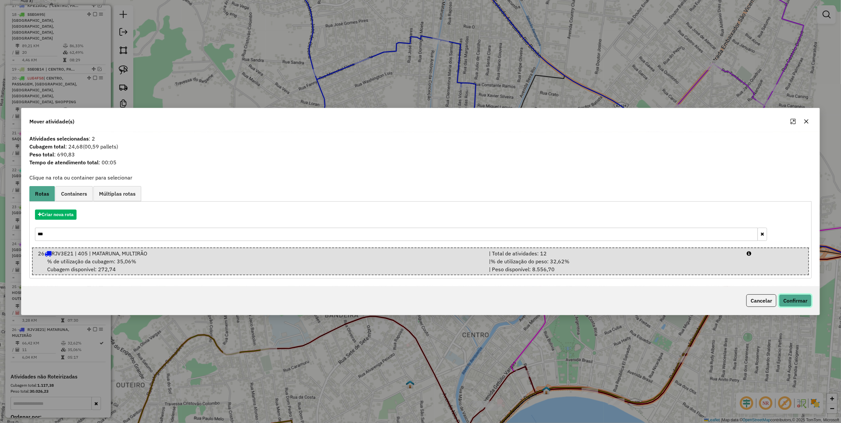
click at [797, 296] on button "Confirmar" at bounding box center [795, 300] width 33 height 13
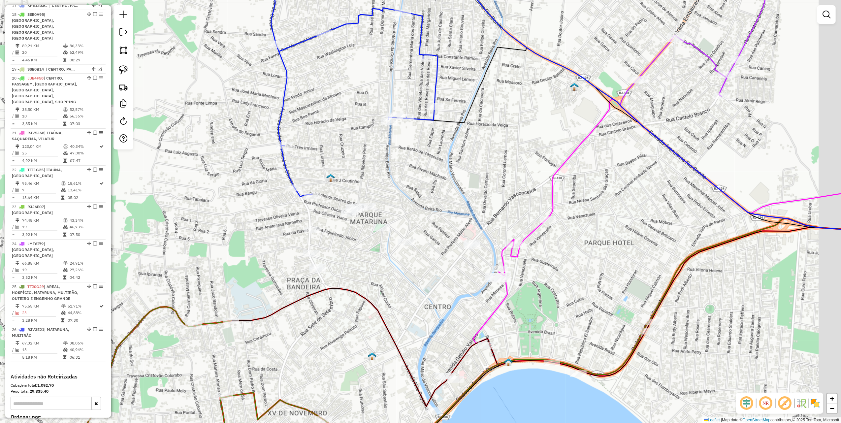
drag, startPoint x: 370, startPoint y: 180, endPoint x: 275, endPoint y: 119, distance: 112.6
click at [272, 115] on div "Janela de atendimento Grade de atendimento Capacidade Transportadoras Veículos …" at bounding box center [420, 211] width 841 height 423
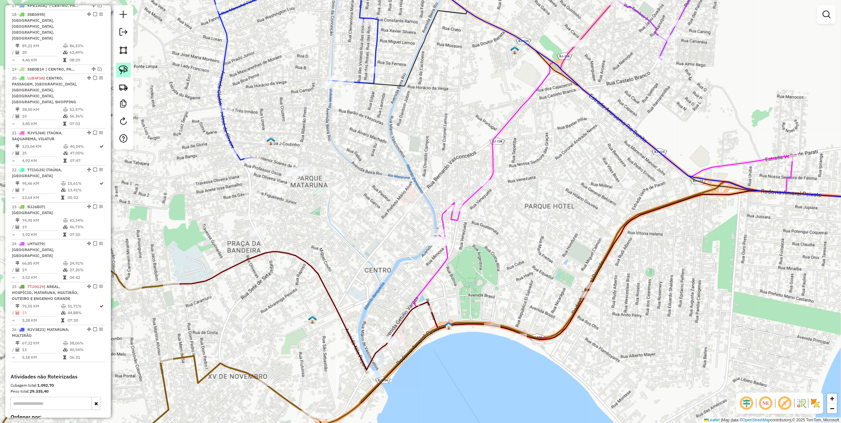
click at [126, 69] on img at bounding box center [123, 69] width 9 height 9
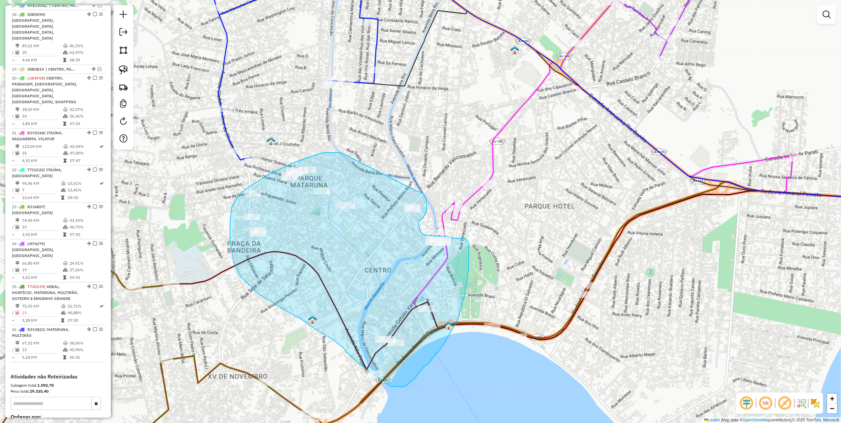
drag, startPoint x: 341, startPoint y: 152, endPoint x: 414, endPoint y: 191, distance: 83.0
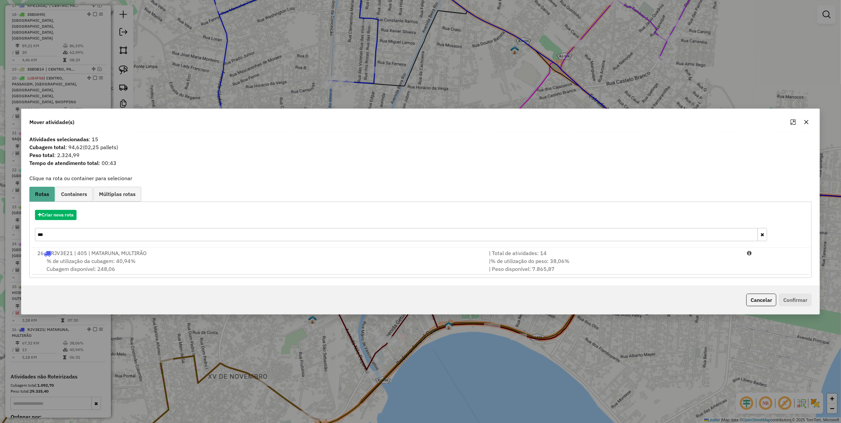
click at [808, 119] on icon "button" at bounding box center [806, 121] width 5 height 5
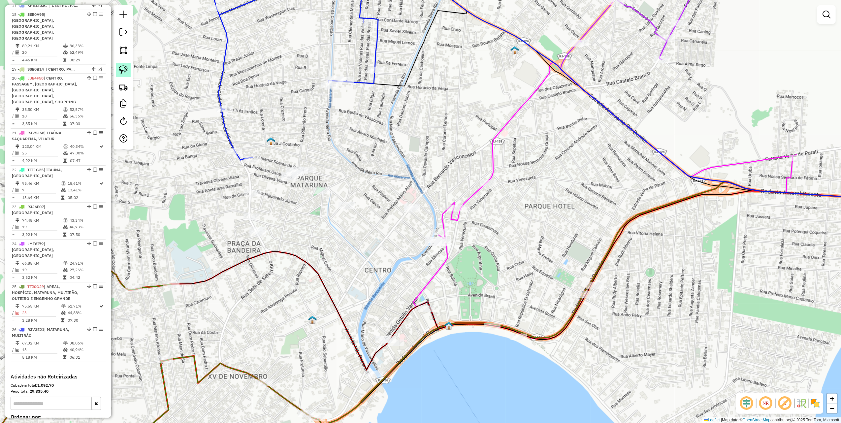
click at [124, 70] on img at bounding box center [123, 69] width 9 height 9
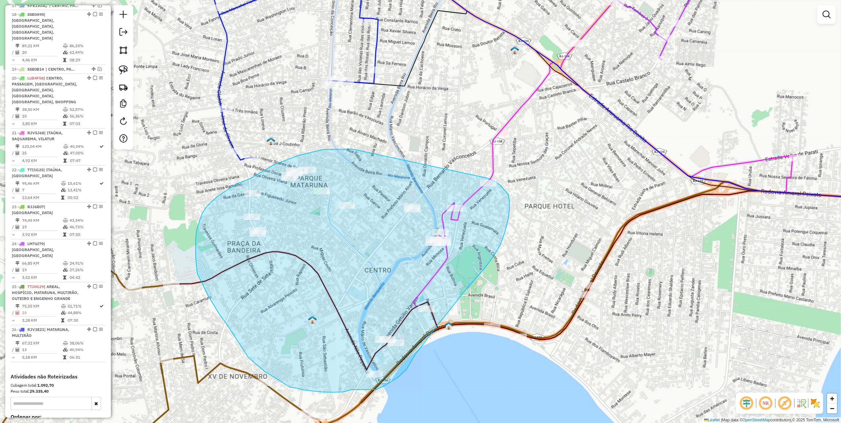
drag, startPoint x: 350, startPoint y: 149, endPoint x: 488, endPoint y: 178, distance: 140.7
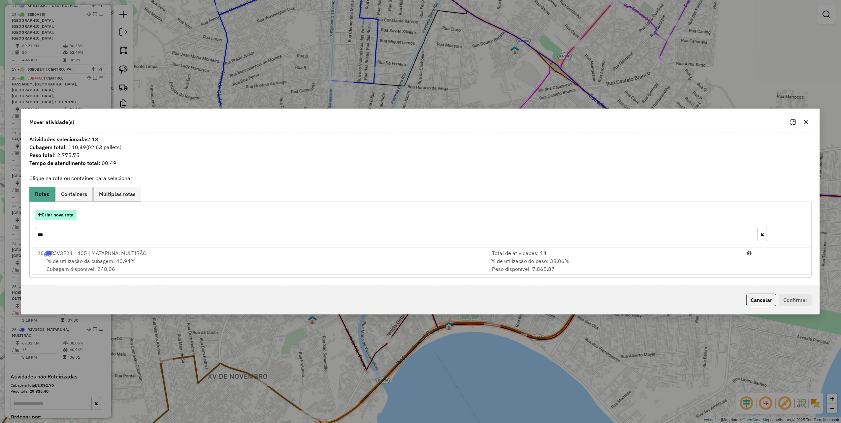
click at [69, 216] on button "Criar nova rota" at bounding box center [56, 215] width 42 height 10
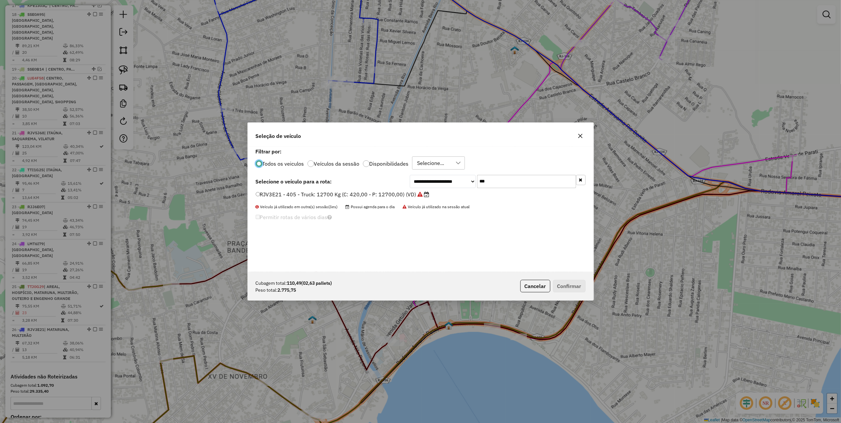
scroll to position [3, 2]
click at [505, 179] on input "***" at bounding box center [526, 181] width 99 height 13
type input "***"
click at [410, 194] on label "RIU8I46 - 434 - Truck: 12700 Kg (C: 420,00 - P: 12700,00) (VD)" at bounding box center [339, 194] width 166 height 8
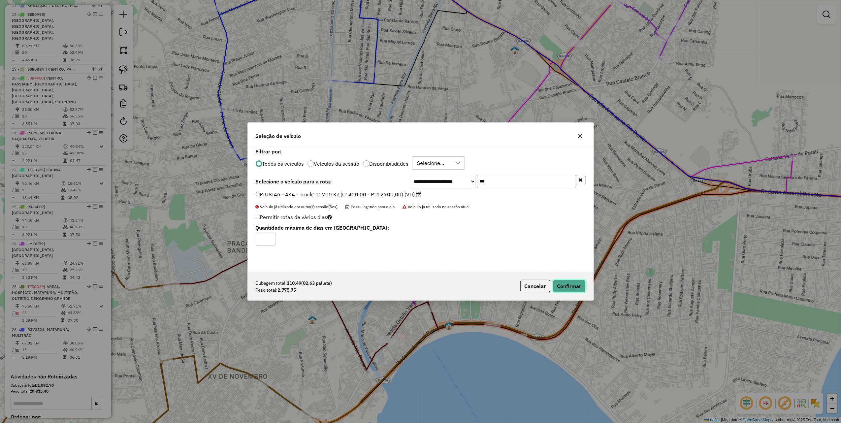
click at [577, 288] on button "Confirmar" at bounding box center [569, 286] width 33 height 13
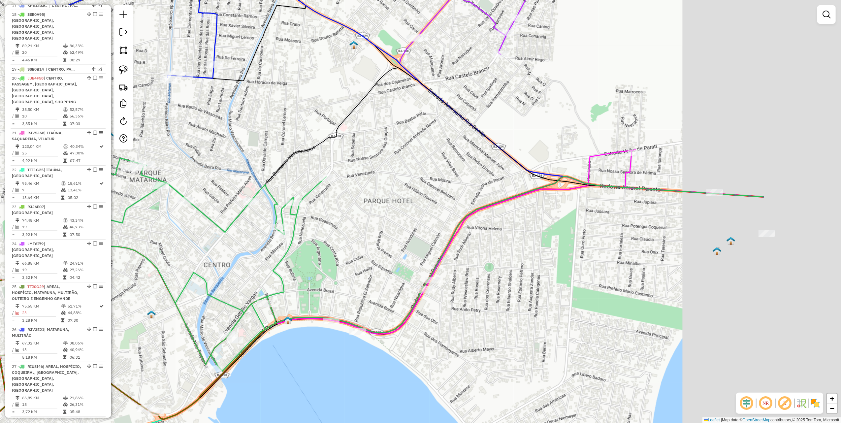
drag, startPoint x: 603, startPoint y: 182, endPoint x: 359, endPoint y: 183, distance: 243.6
click at [369, 179] on div "Janela de atendimento Grade de atendimento Capacidade Transportadoras Veículos …" at bounding box center [420, 211] width 841 height 423
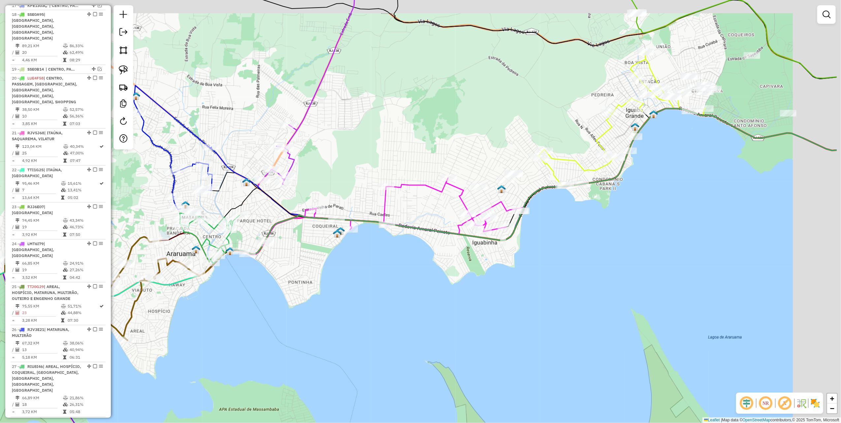
drag, startPoint x: 500, startPoint y: 112, endPoint x: 451, endPoint y: 174, distance: 79.4
click at [411, 144] on div "Janela de atendimento Grade de atendimento Capacidade Transportadoras Veículos …" at bounding box center [420, 211] width 841 height 423
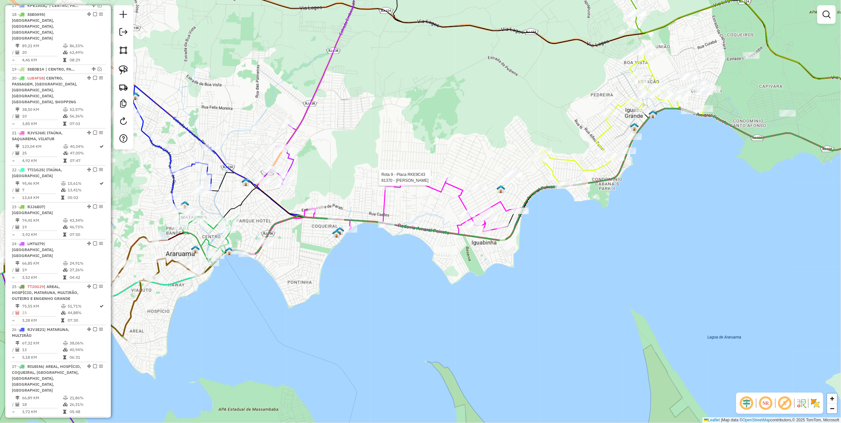
select select "*********"
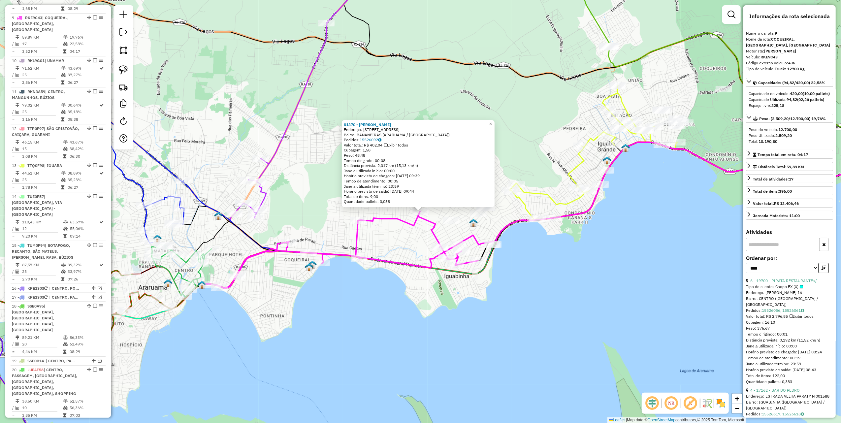
scroll to position [548, 0]
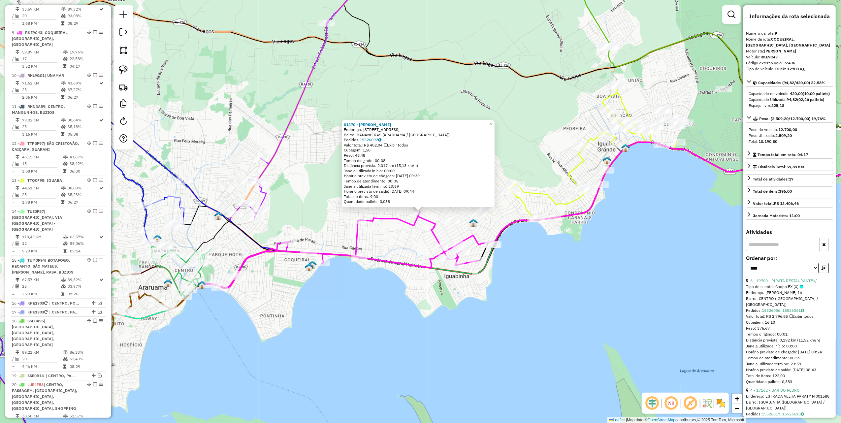
click at [410, 300] on div "81370 - ANTONIO CARLOS TEIXE Endereço: RUA WASHITON LUIZ 642 Bairro: BANANEIRAS…" at bounding box center [420, 211] width 841 height 423
click at [554, 262] on div "Rota 9 - Placa RKE9C43 36881 - CONVENIENCIA BANANAI 81370 - ANTONIO CARLOS TEIX…" at bounding box center [420, 211] width 841 height 423
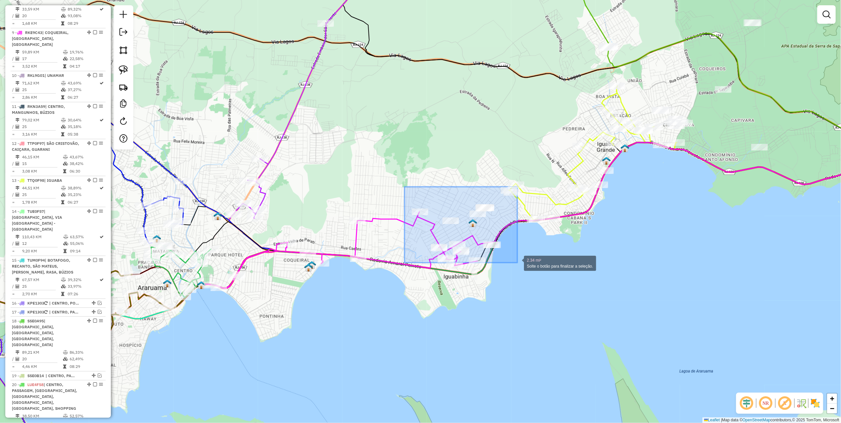
drag, startPoint x: 408, startPoint y: 193, endPoint x: 516, endPoint y: 263, distance: 129.0
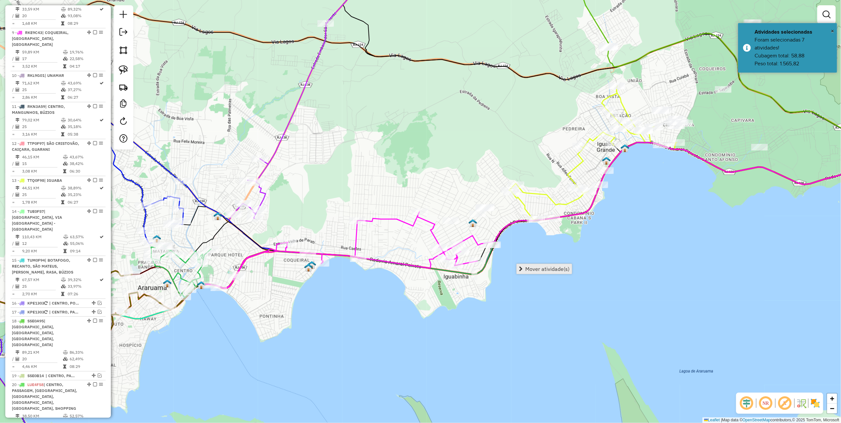
click at [536, 268] on span "Mover atividade(s)" at bounding box center [547, 268] width 44 height 5
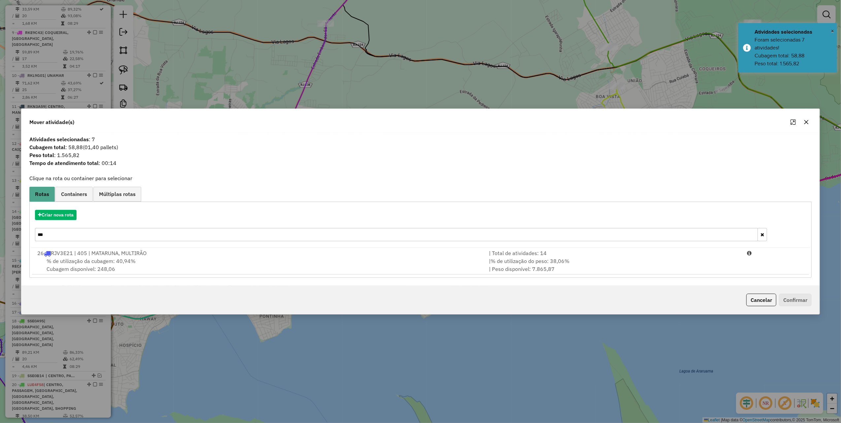
click at [65, 235] on input "***" at bounding box center [396, 234] width 723 height 13
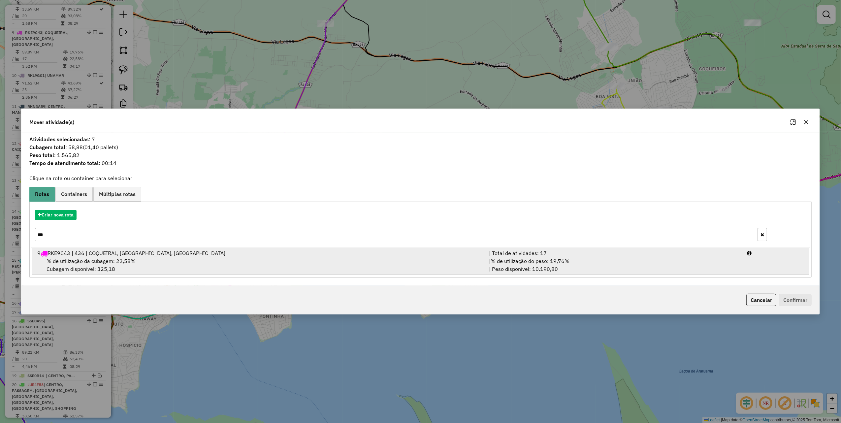
type input "***"
drag, startPoint x: 548, startPoint y: 251, endPoint x: 583, endPoint y: 261, distance: 37.2
click at [549, 251] on div "| Total de atividades: 17" at bounding box center [614, 253] width 258 height 8
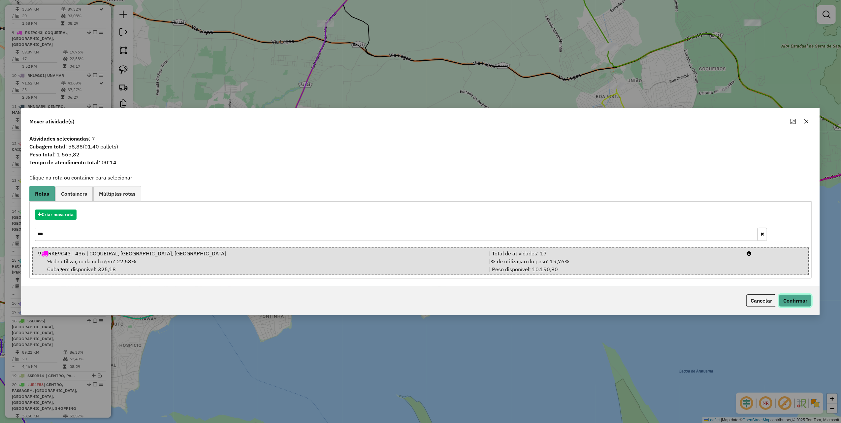
click at [795, 299] on button "Confirmar" at bounding box center [795, 300] width 33 height 13
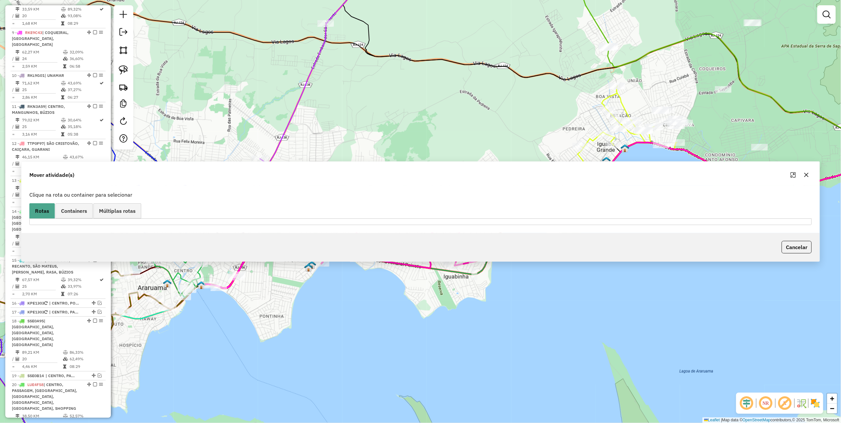
scroll to position [511, 0]
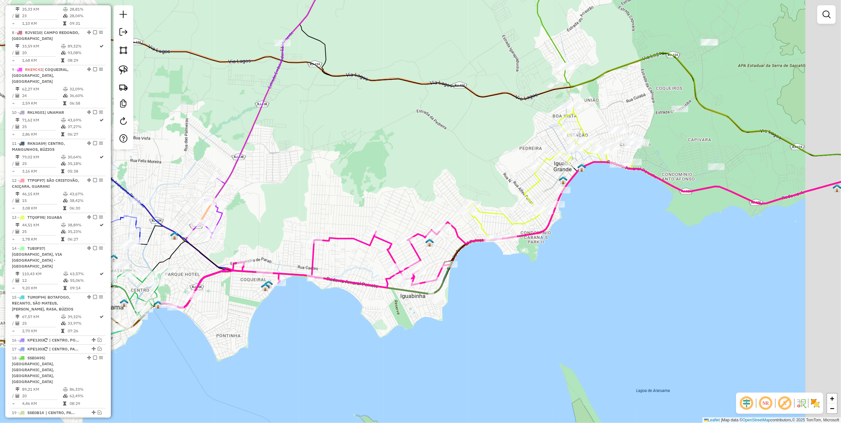
drag, startPoint x: 650, startPoint y: 250, endPoint x: 514, endPoint y: 272, distance: 137.4
click at [593, 273] on div "Janela de atendimento Grade de atendimento Capacidade Transportadoras Veículos …" at bounding box center [420, 211] width 841 height 423
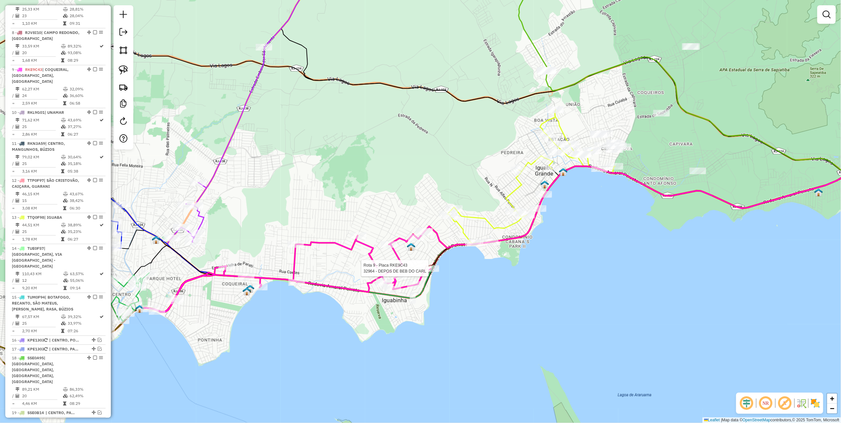
select select "*********"
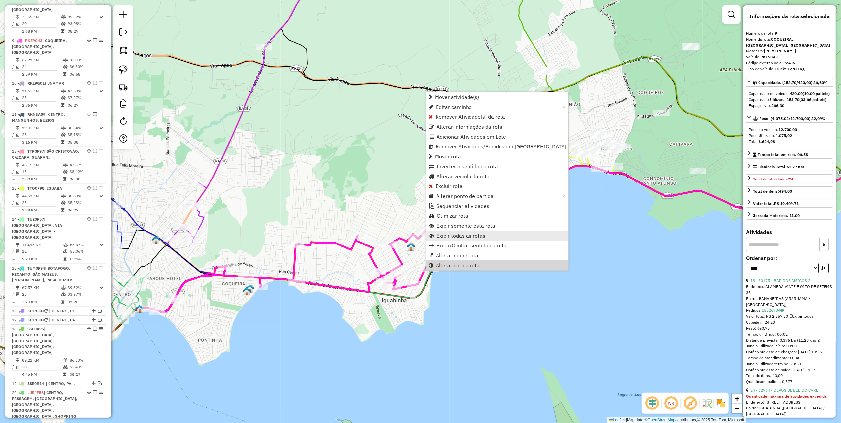
scroll to position [548, 0]
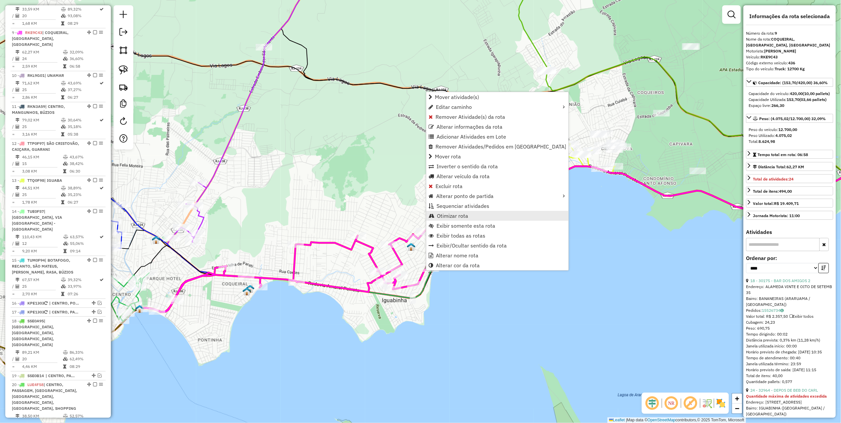
click at [452, 216] on span "Otimizar rota" at bounding box center [452, 215] width 31 height 5
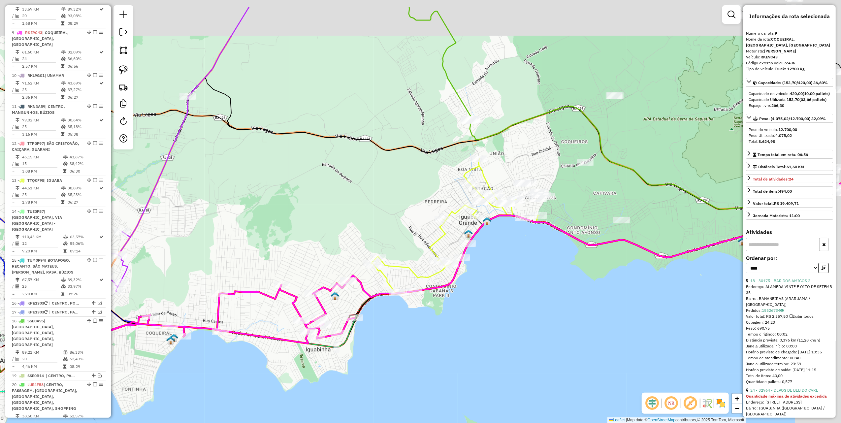
drag, startPoint x: 419, startPoint y: 146, endPoint x: 274, endPoint y: 221, distance: 163.7
click at [274, 221] on div "Janela de atendimento Grade de atendimento Capacidade Transportadoras Veículos …" at bounding box center [420, 211] width 841 height 423
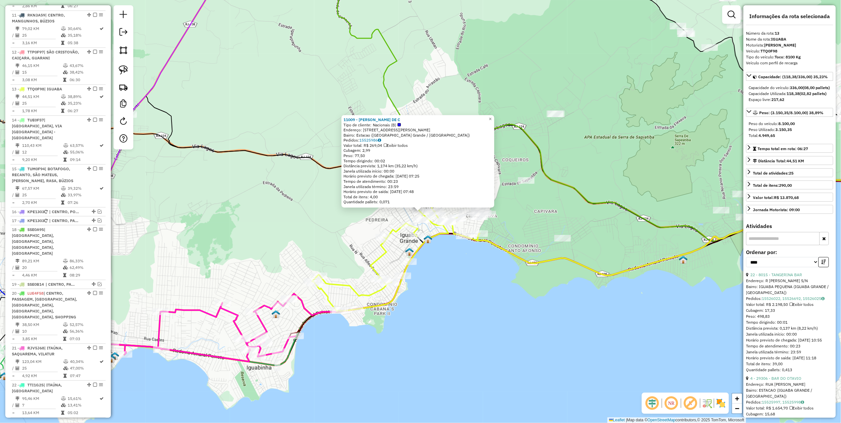
scroll to position [690, 0]
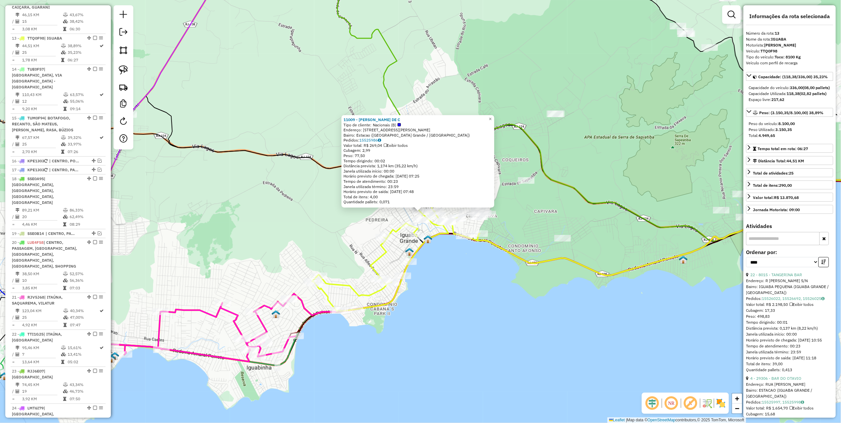
click at [333, 240] on div "11009 - DARLY RODRIGUES DE C Tipo de cliente: Nacionais (B) Endereço: Rua Marqu…" at bounding box center [420, 211] width 841 height 423
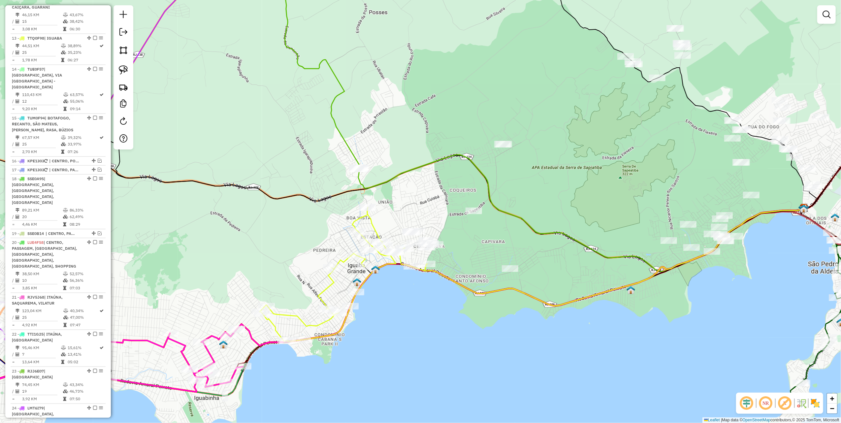
drag, startPoint x: 526, startPoint y: 221, endPoint x: 434, endPoint y: 258, distance: 99.2
click at [440, 259] on div "Janela de atendimento Grade de atendimento Capacidade Transportadoras Veículos …" at bounding box center [420, 211] width 841 height 423
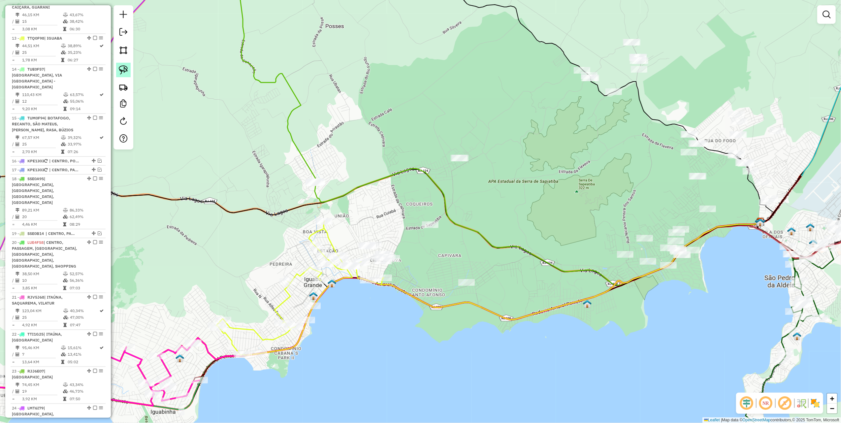
click at [129, 70] on link at bounding box center [123, 70] width 15 height 15
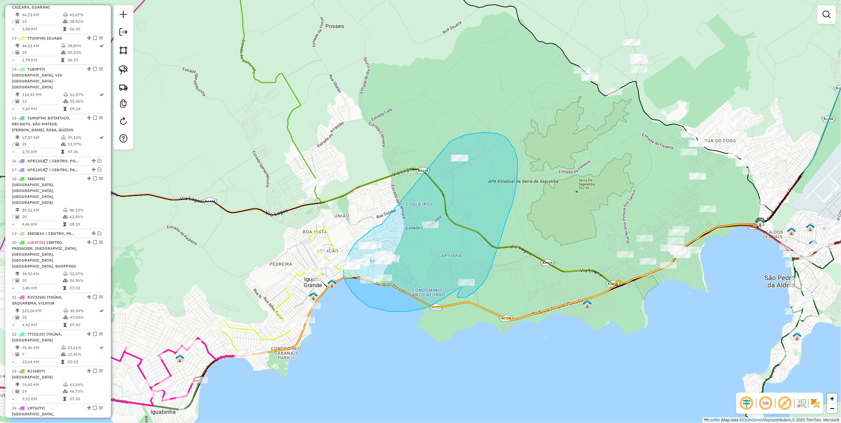
drag, startPoint x: 382, startPoint y: 225, endPoint x: 450, endPoint y: 142, distance: 107.2
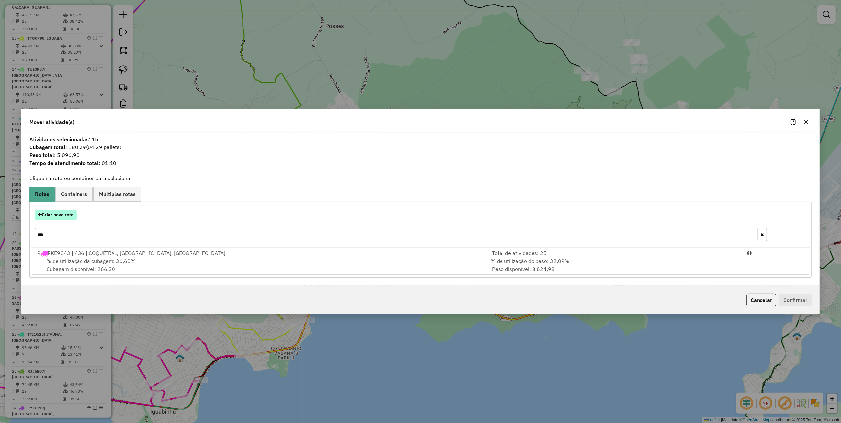
click at [66, 212] on button "Criar nova rota" at bounding box center [56, 215] width 42 height 10
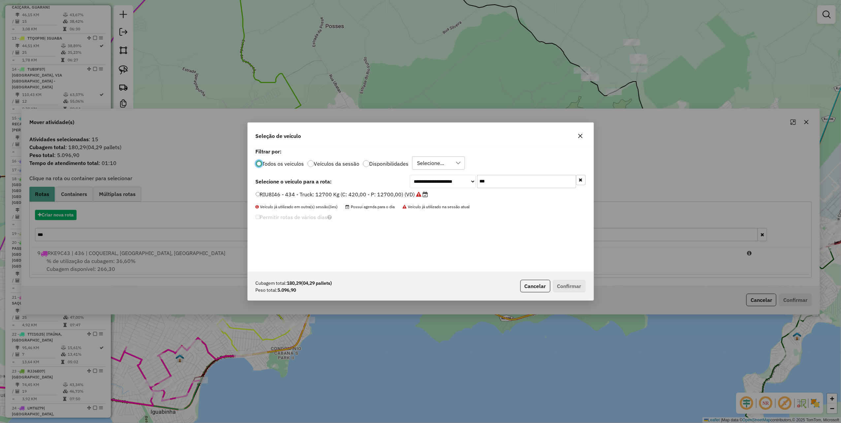
scroll to position [3, 2]
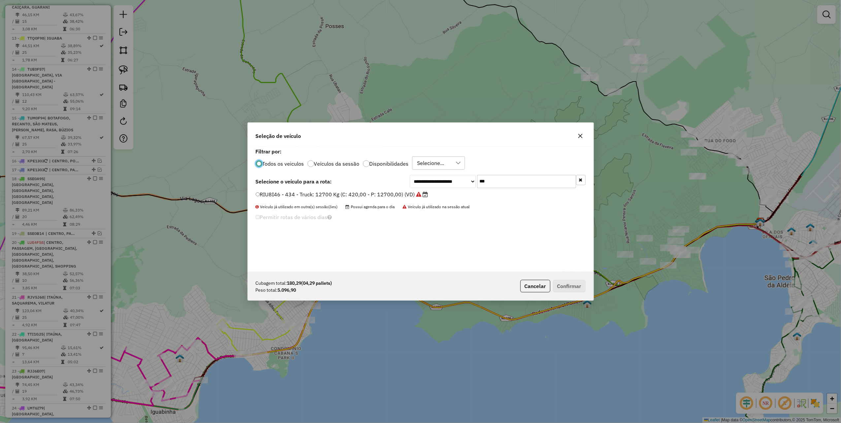
click at [531, 182] on input "***" at bounding box center [526, 181] width 99 height 13
type input "***"
click at [413, 192] on label "LMS7C23 - 340 - Truck: 12700 Kg (C: 420,00 - P: 12700,00) (VD)" at bounding box center [340, 194] width 168 height 8
click at [566, 284] on button "Confirmar" at bounding box center [569, 286] width 33 height 13
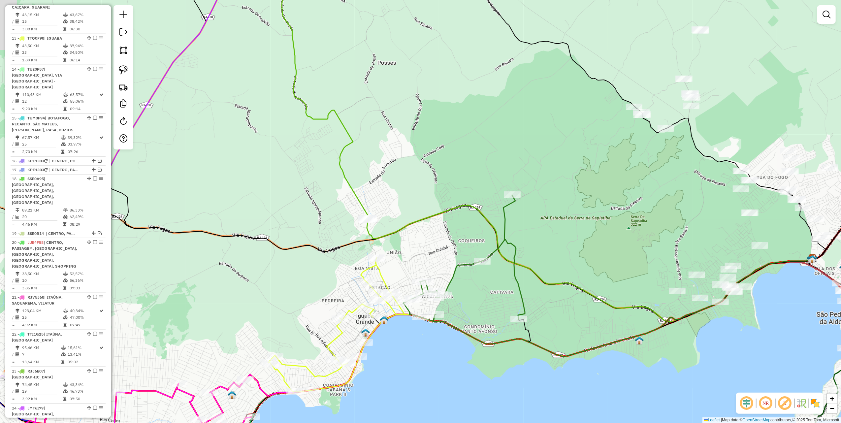
drag, startPoint x: 355, startPoint y: 162, endPoint x: 407, endPoint y: 200, distance: 63.8
click at [408, 200] on div "Janela de atendimento Grade de atendimento Capacidade Transportadoras Veículos …" at bounding box center [420, 211] width 841 height 423
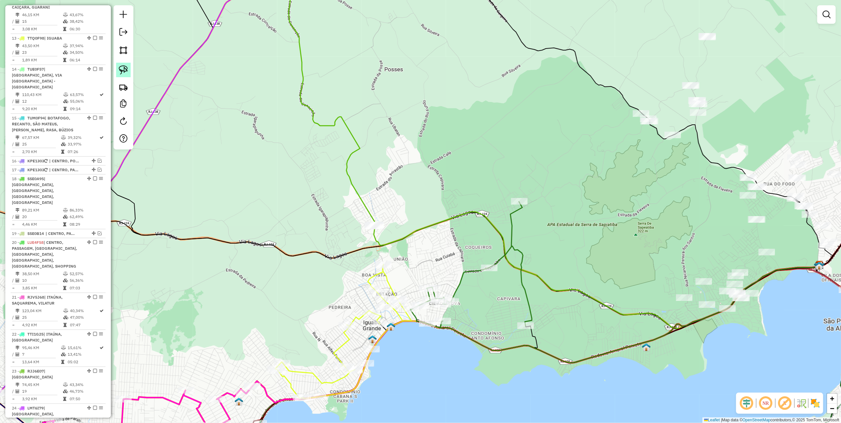
click at [118, 72] on link at bounding box center [123, 70] width 15 height 15
drag, startPoint x: 394, startPoint y: 185, endPoint x: 428, endPoint y: 233, distance: 59.0
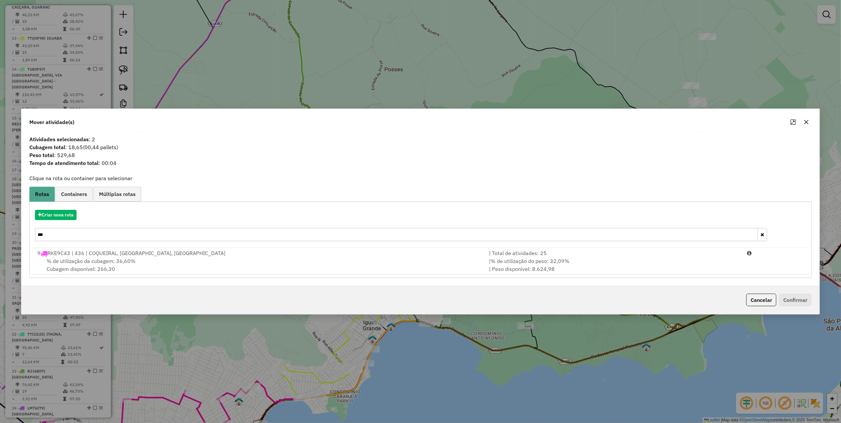
click at [65, 230] on input "***" at bounding box center [396, 234] width 723 height 13
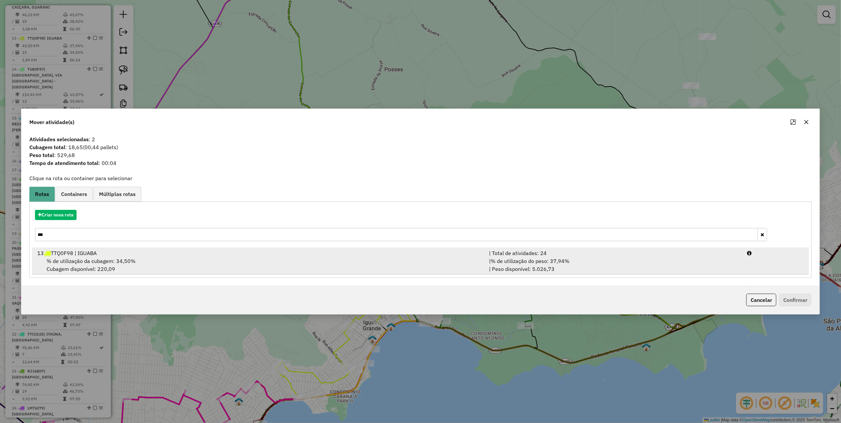
type input "***"
click at [461, 266] on div "% de utilização da cubagem: 34,50% Cubagem disponível: 220,09" at bounding box center [259, 265] width 452 height 16
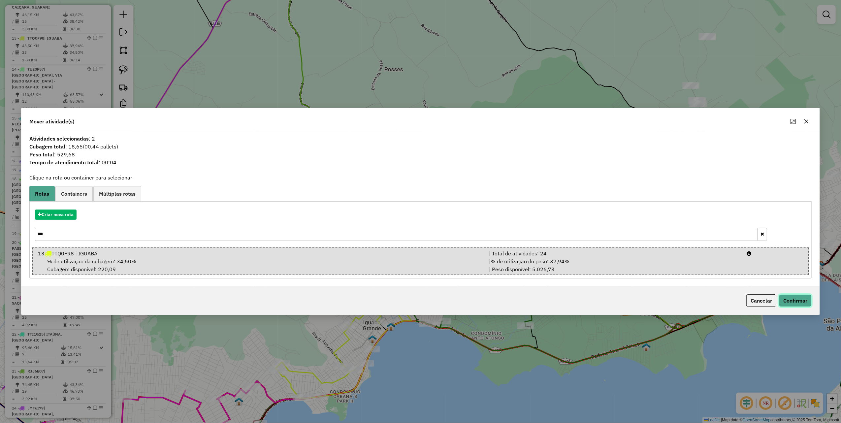
click at [788, 298] on button "Confirmar" at bounding box center [795, 300] width 33 height 13
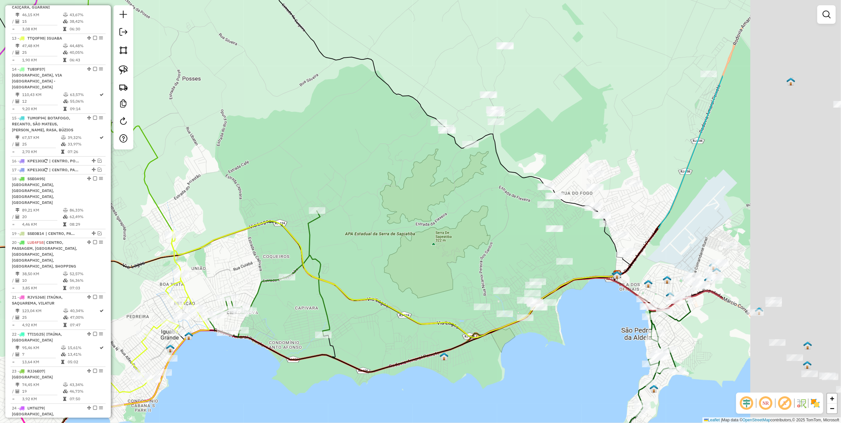
drag, startPoint x: 633, startPoint y: 285, endPoint x: 313, endPoint y: 313, distance: 320.7
click at [313, 314] on div "Janela de atendimento Grade de atendimento Capacidade Transportadoras Veículos …" at bounding box center [420, 211] width 841 height 423
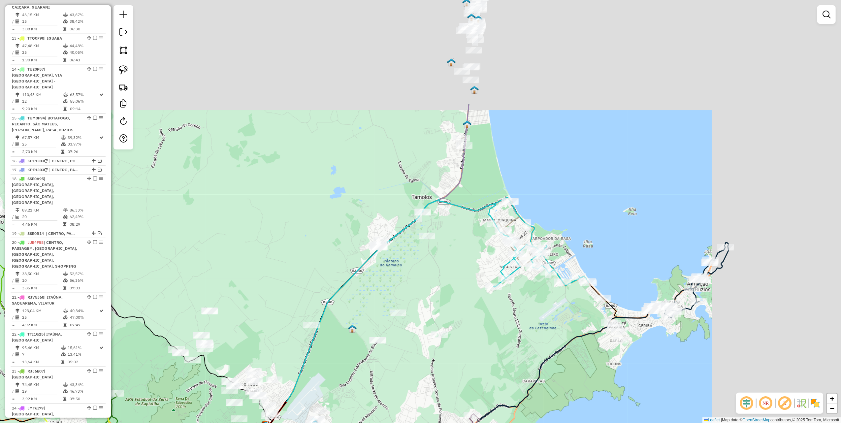
drag, startPoint x: 497, startPoint y: 215, endPoint x: 310, endPoint y: 369, distance: 241.9
click at [310, 377] on div "Janela de atendimento Grade de atendimento Capacidade Transportadoras Veículos …" at bounding box center [420, 211] width 841 height 423
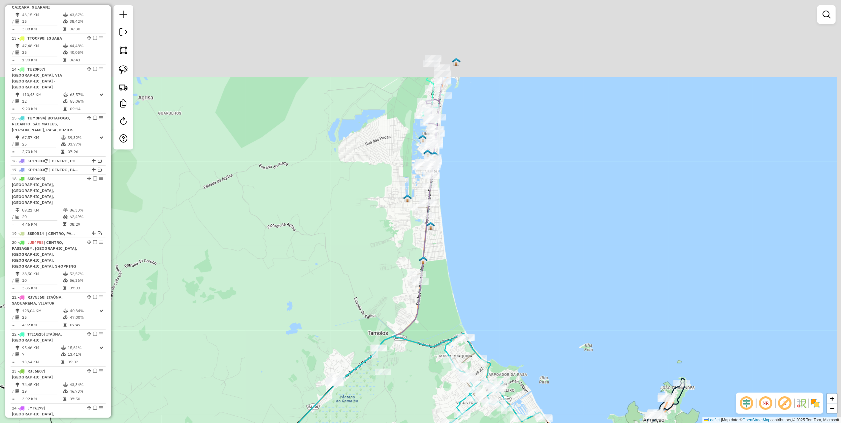
drag, startPoint x: 498, startPoint y: 81, endPoint x: 467, endPoint y: 230, distance: 152.2
click at [467, 230] on div "Janela de atendimento Grade de atendimento Capacidade Transportadoras Veículos …" at bounding box center [420, 211] width 841 height 423
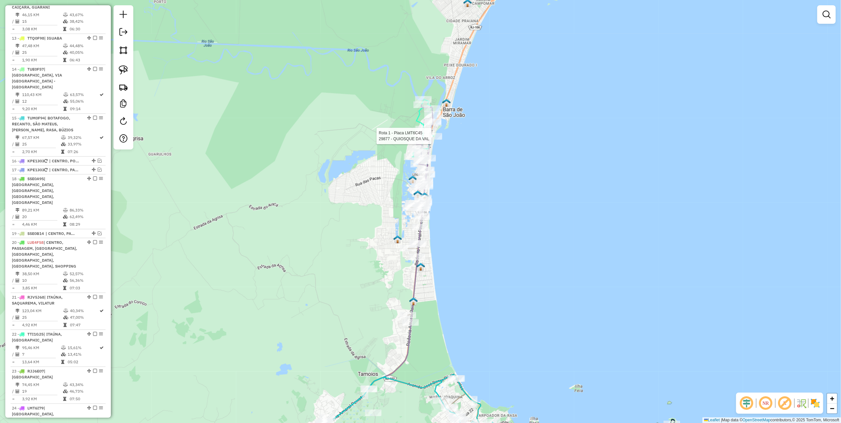
select select "*********"
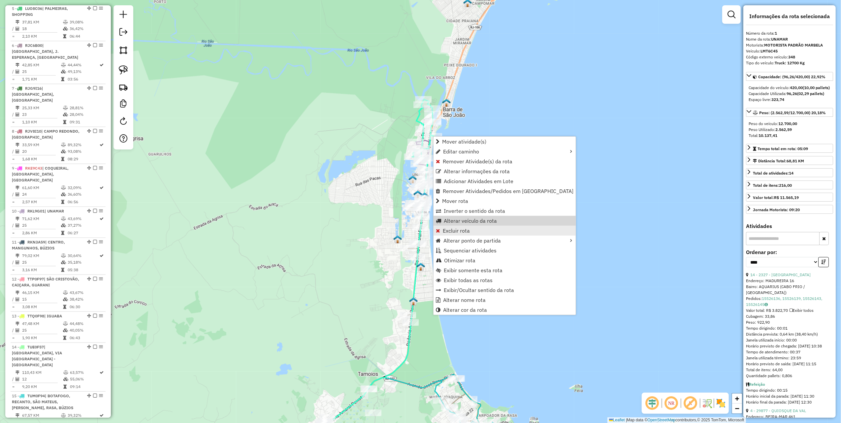
scroll to position [263, 0]
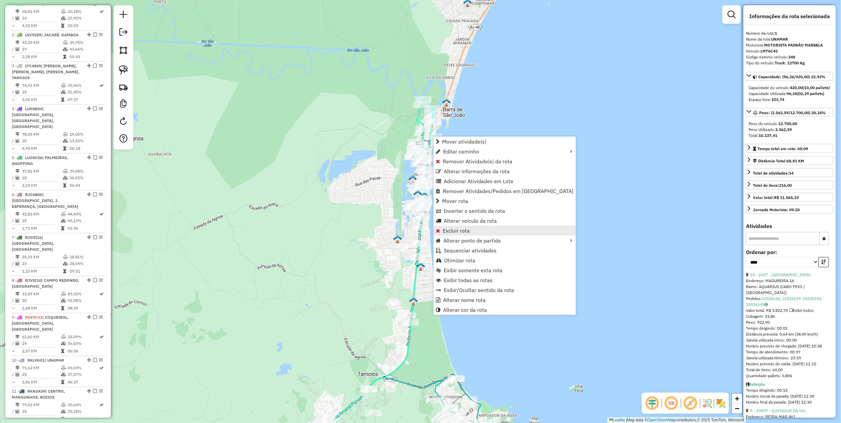
click at [461, 232] on span "Excluir rota" at bounding box center [456, 230] width 27 height 5
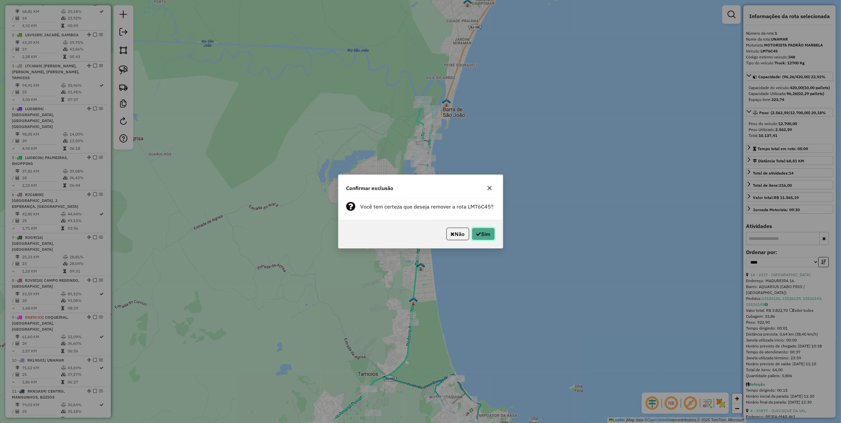
click at [474, 234] on button "Sim" at bounding box center [483, 234] width 23 height 13
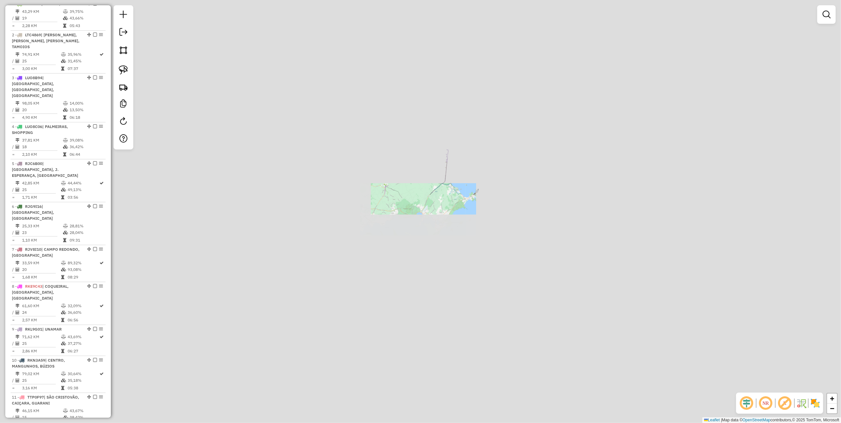
scroll to position [232, 0]
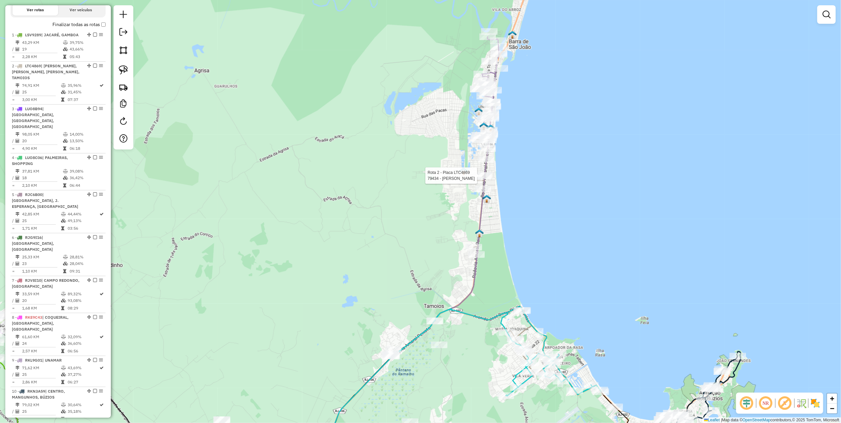
select select "*********"
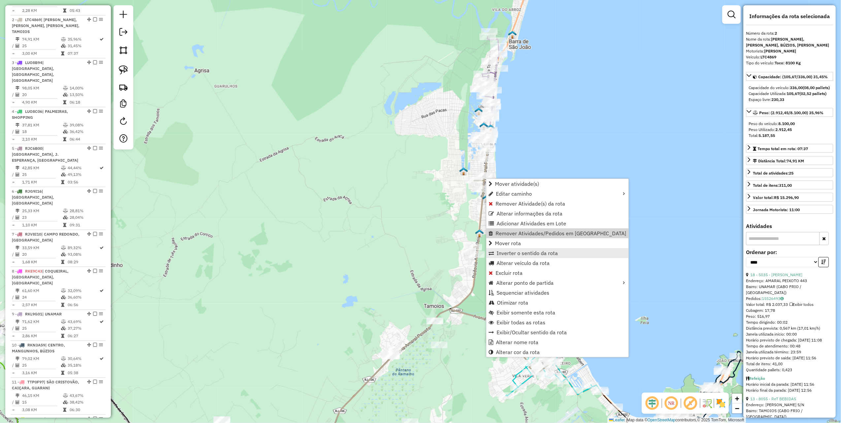
scroll to position [295, 0]
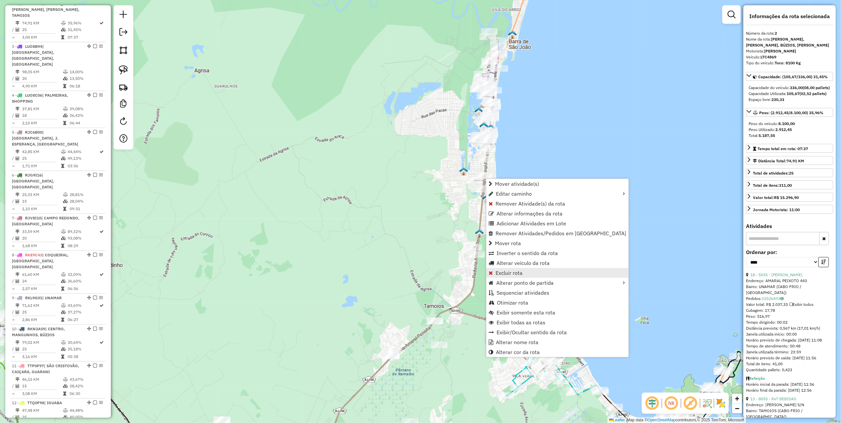
click at [514, 273] on span "Excluir rota" at bounding box center [509, 272] width 27 height 5
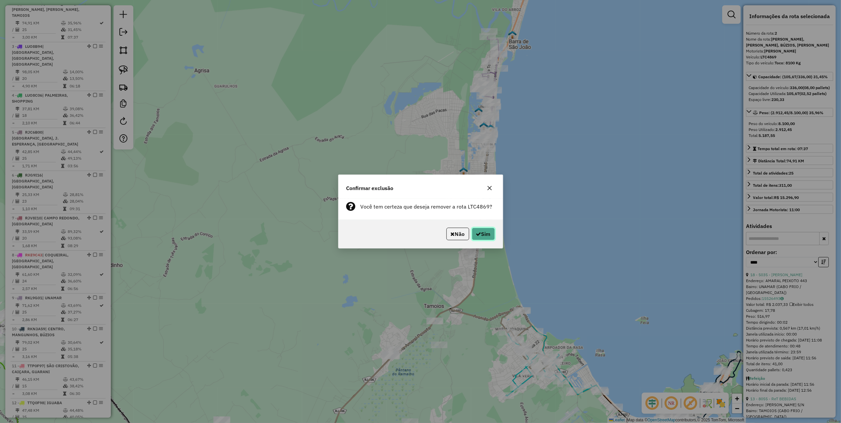
click at [490, 235] on button "Sim" at bounding box center [483, 234] width 23 height 13
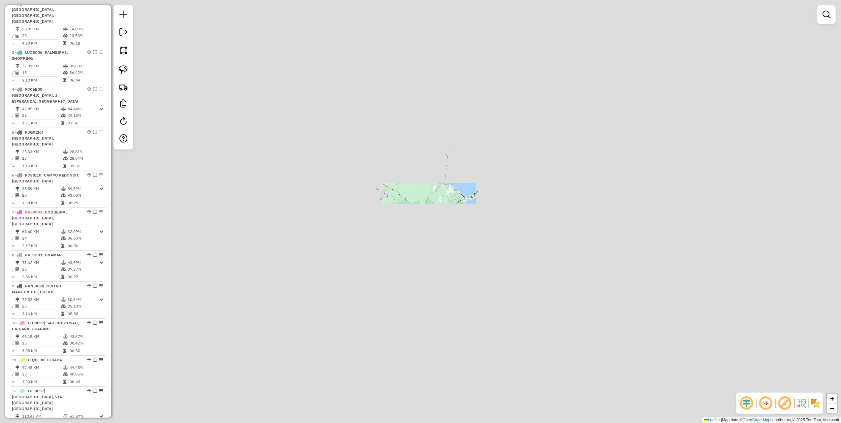
scroll to position [252, 0]
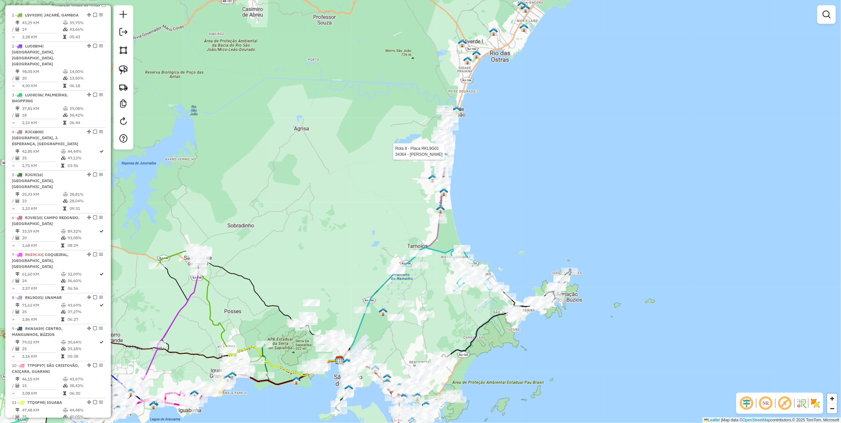
select select "*********"
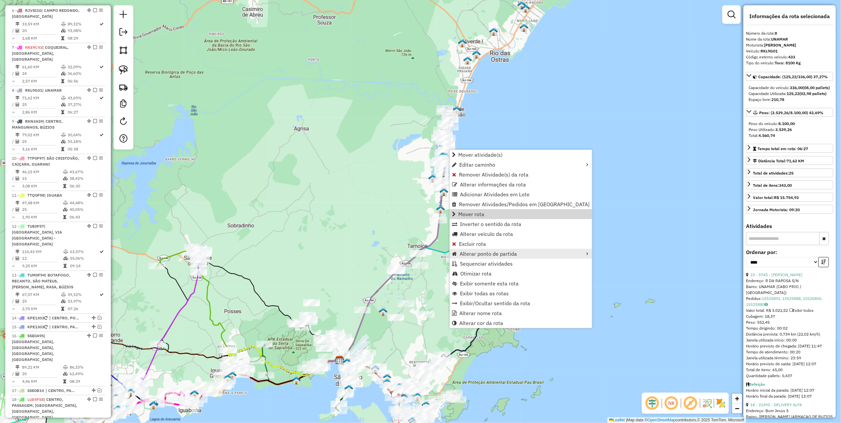
scroll to position [511, 0]
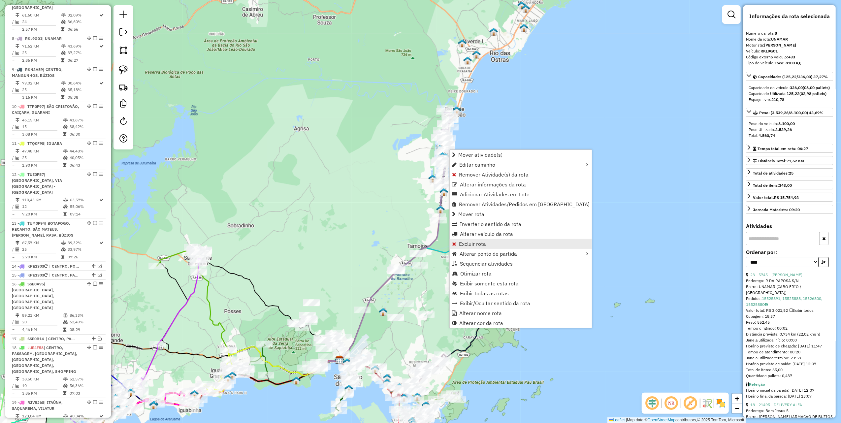
click at [486, 246] on link "Excluir rota" at bounding box center [521, 244] width 142 height 10
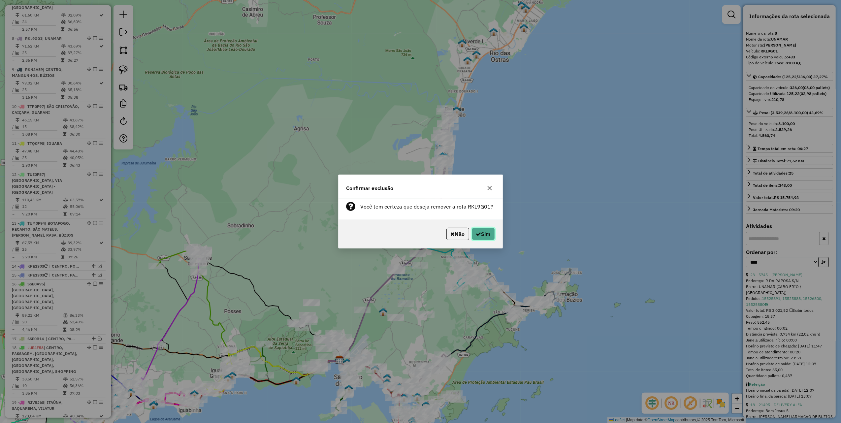
click at [483, 230] on button "Sim" at bounding box center [483, 234] width 23 height 13
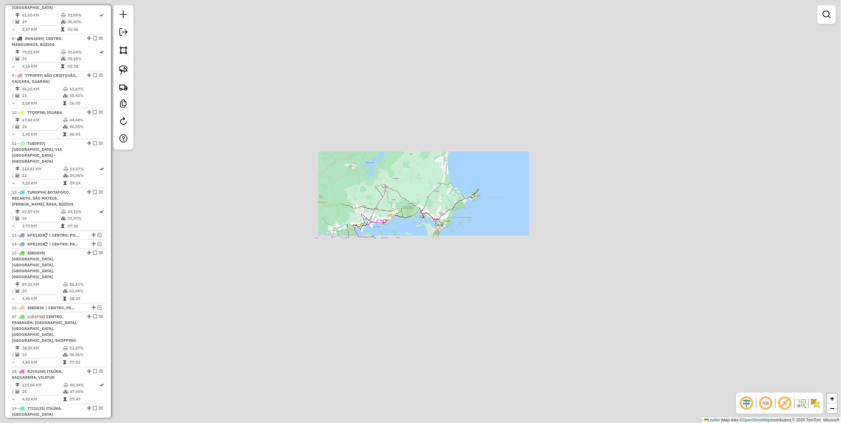
scroll to position [481, 0]
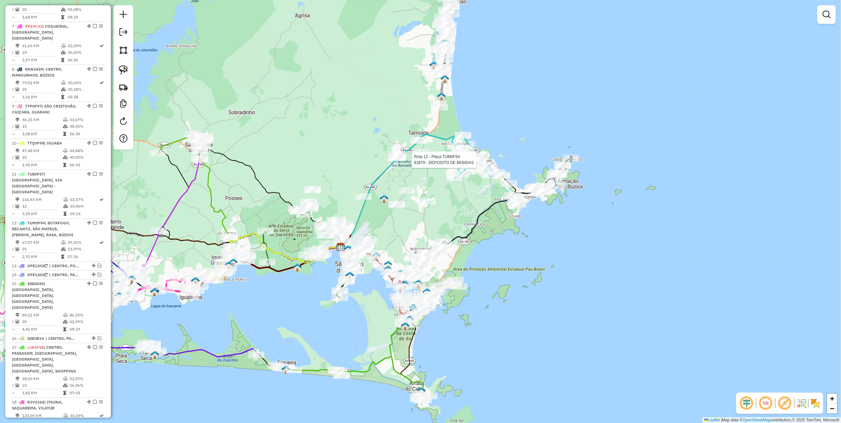
select select "*********"
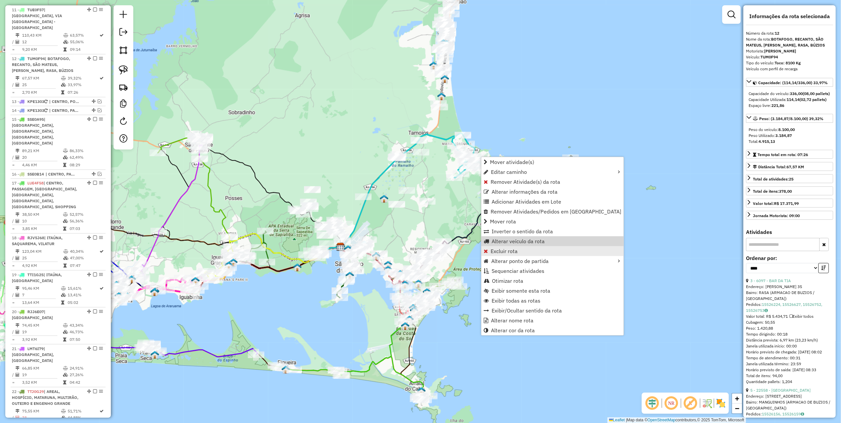
scroll to position [653, 0]
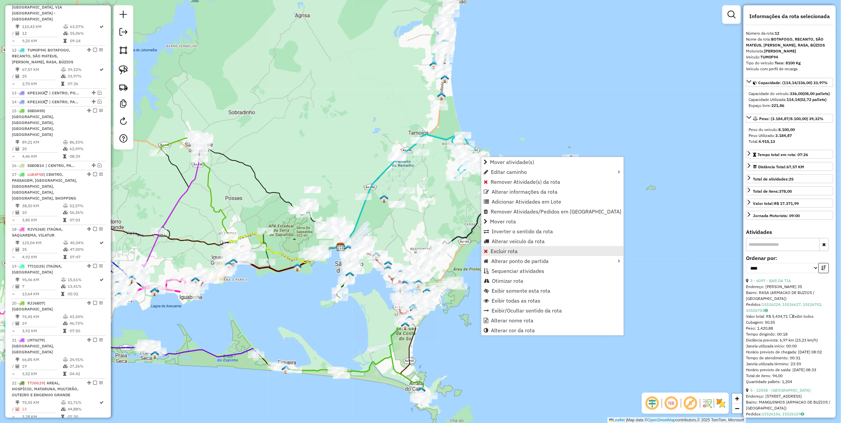
click at [518, 251] on link "Excluir rota" at bounding box center [553, 251] width 142 height 10
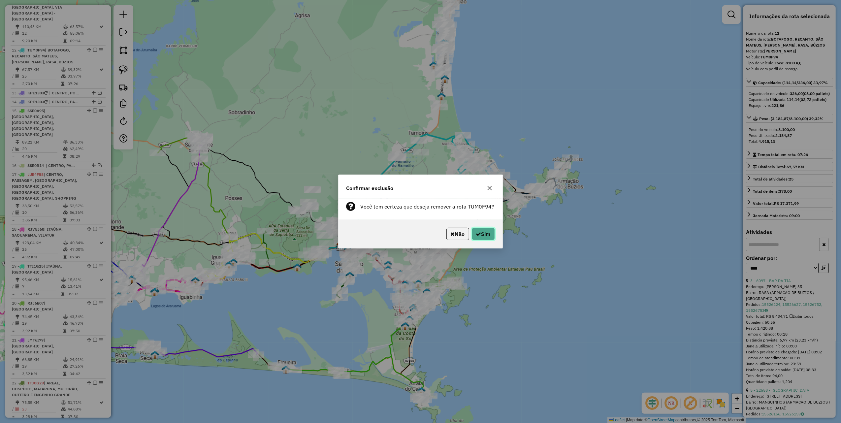
click at [484, 233] on button "Sim" at bounding box center [483, 234] width 23 height 13
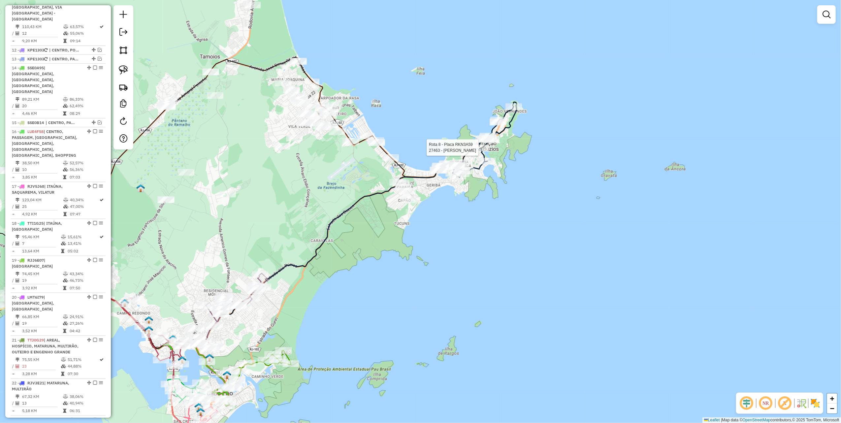
select select "*********"
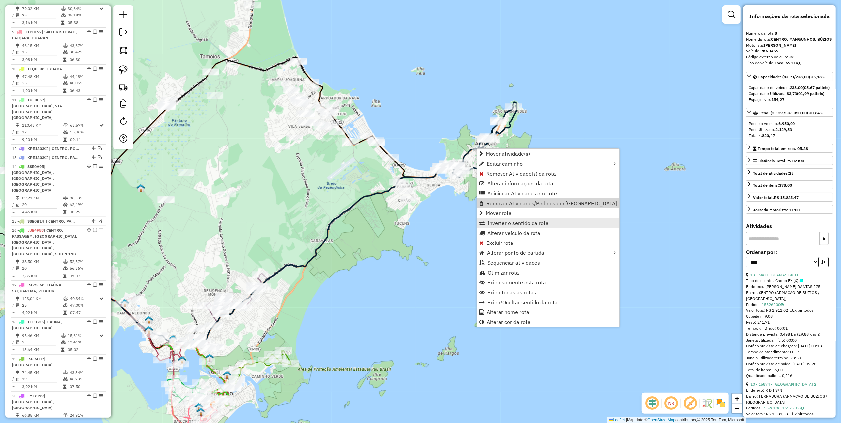
scroll to position [511, 0]
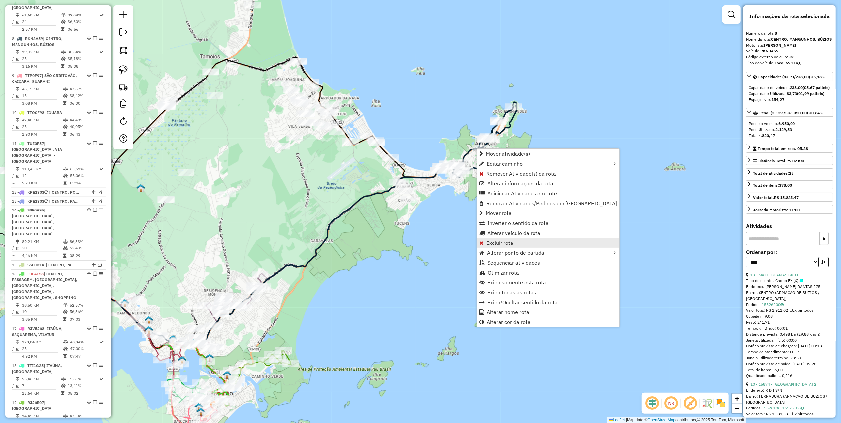
click at [490, 242] on span "Excluir rota" at bounding box center [499, 242] width 27 height 5
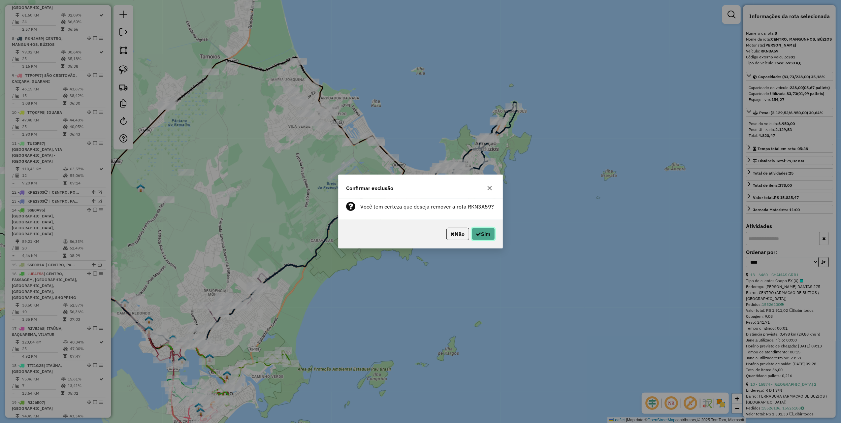
click at [479, 232] on icon "button" at bounding box center [478, 233] width 5 height 5
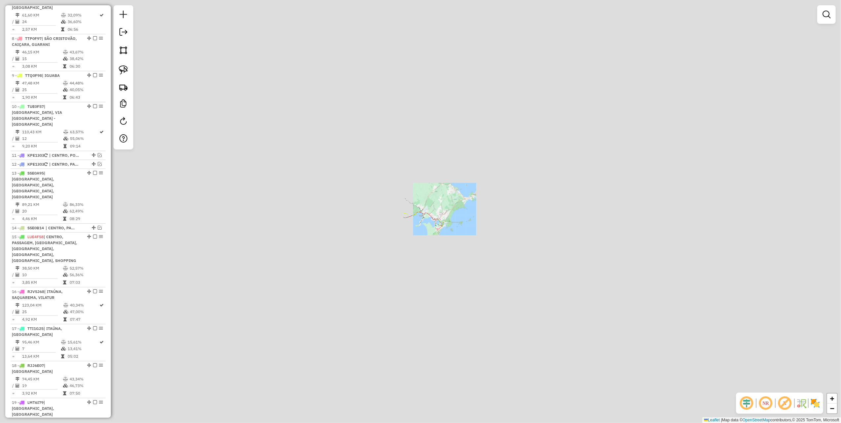
scroll to position [474, 0]
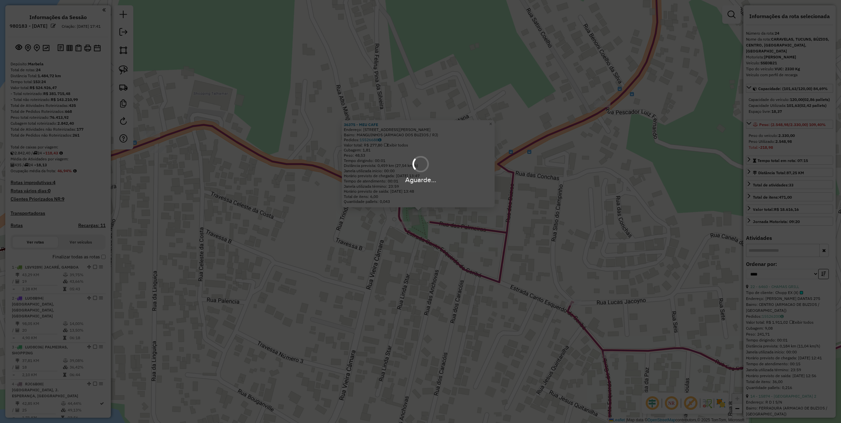
select select "*********"
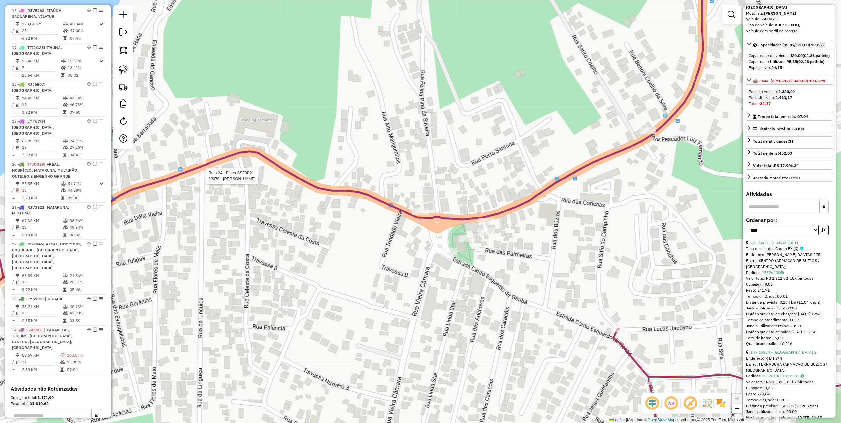
click at [207, 180] on div at bounding box center [204, 176] width 17 height 7
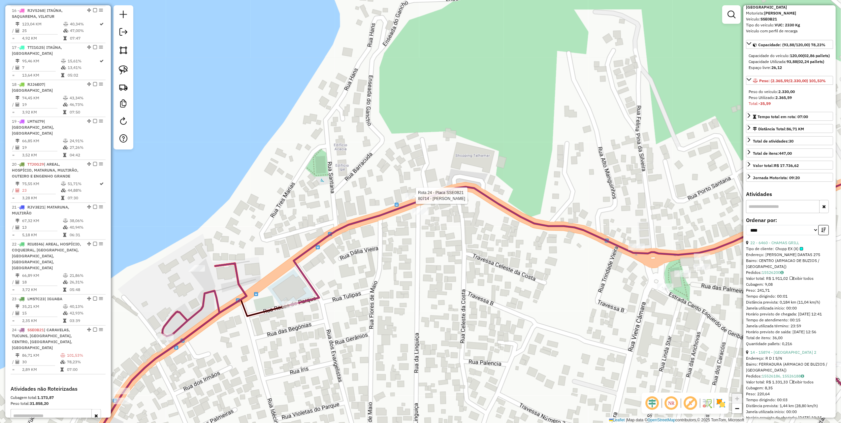
click at [412, 199] on div at bounding box center [414, 196] width 17 height 7
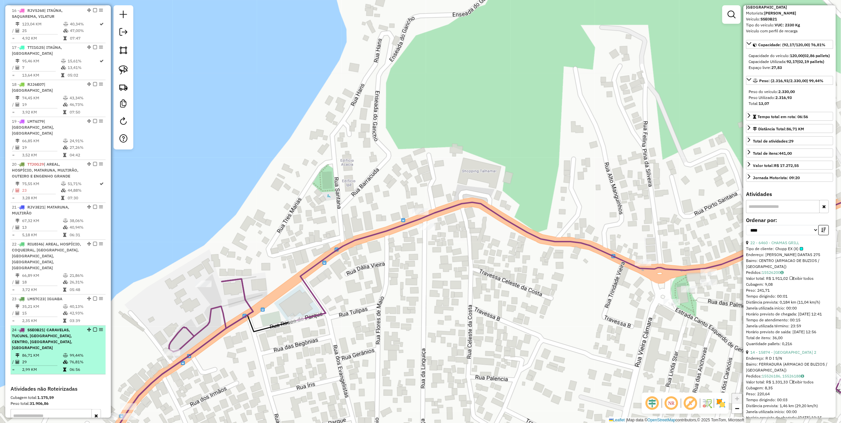
click at [93, 328] on em at bounding box center [95, 330] width 4 height 4
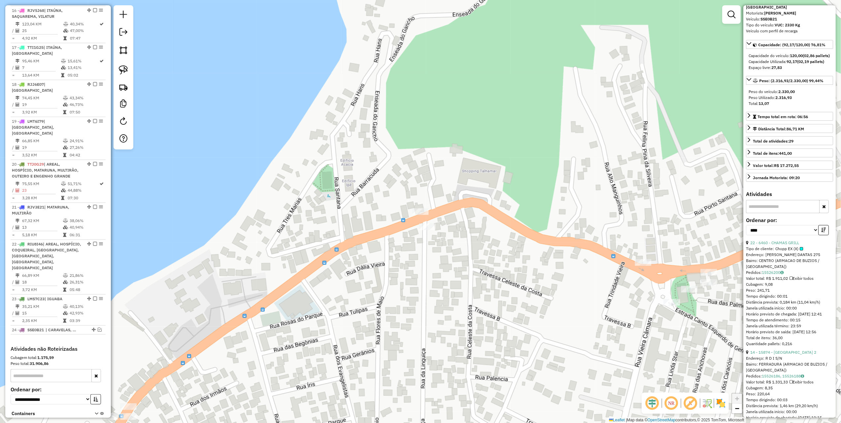
scroll to position [758, 0]
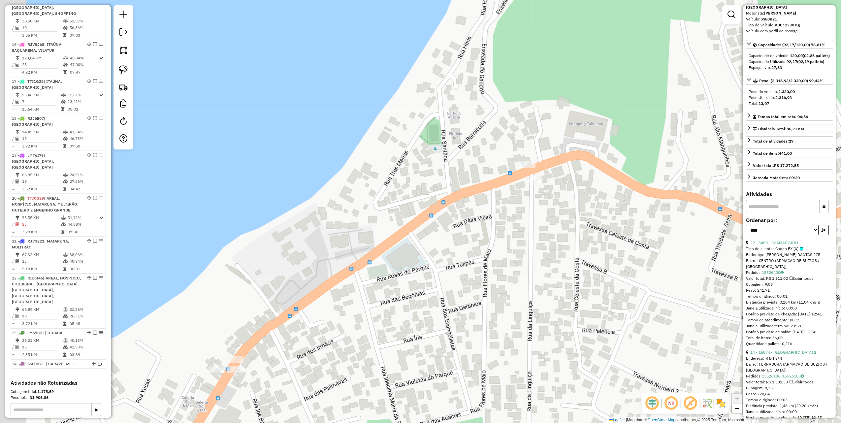
drag, startPoint x: 305, startPoint y: 224, endPoint x: 403, endPoint y: 167, distance: 113.3
click at [385, 179] on div "Janela de atendimento Grade de atendimento Capacidade Transportadoras Veículos …" at bounding box center [420, 211] width 841 height 423
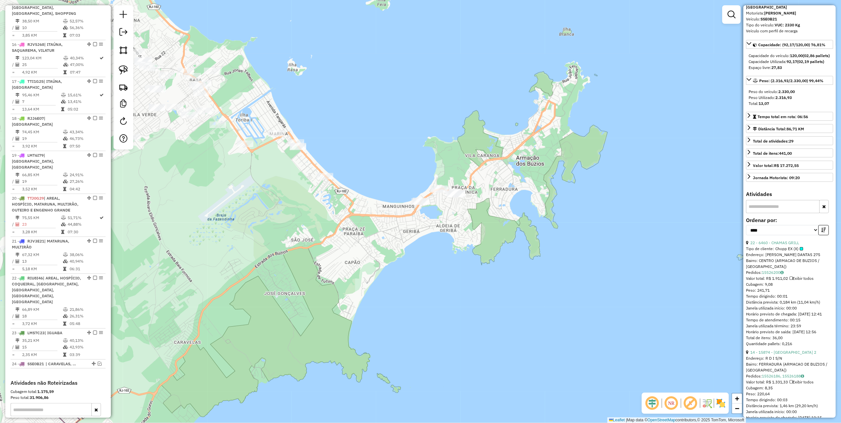
drag, startPoint x: 354, startPoint y: 163, endPoint x: 439, endPoint y: 234, distance: 110.5
click at [436, 234] on div "Janela de atendimento Grade de atendimento Capacidade Transportadoras Veículos …" at bounding box center [420, 211] width 841 height 423
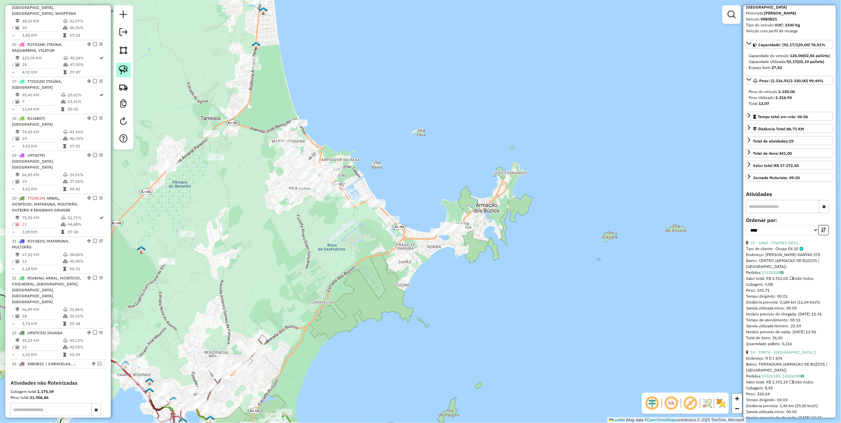
click at [127, 71] on img at bounding box center [123, 69] width 9 height 9
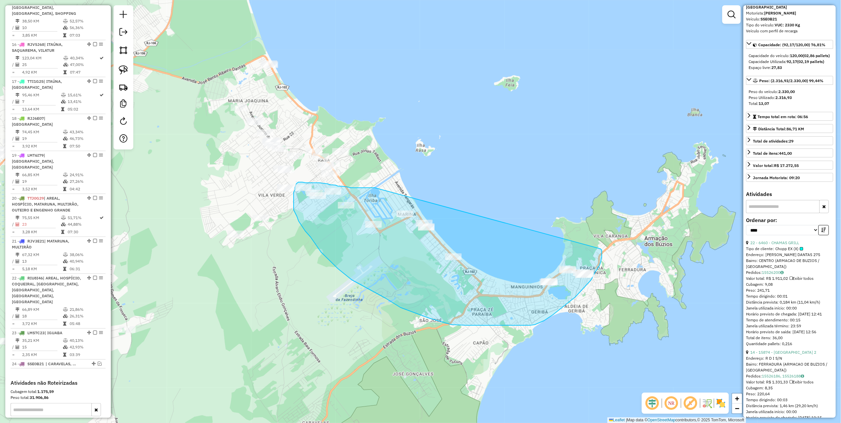
drag, startPoint x: 373, startPoint y: 188, endPoint x: 600, endPoint y: 249, distance: 235.1
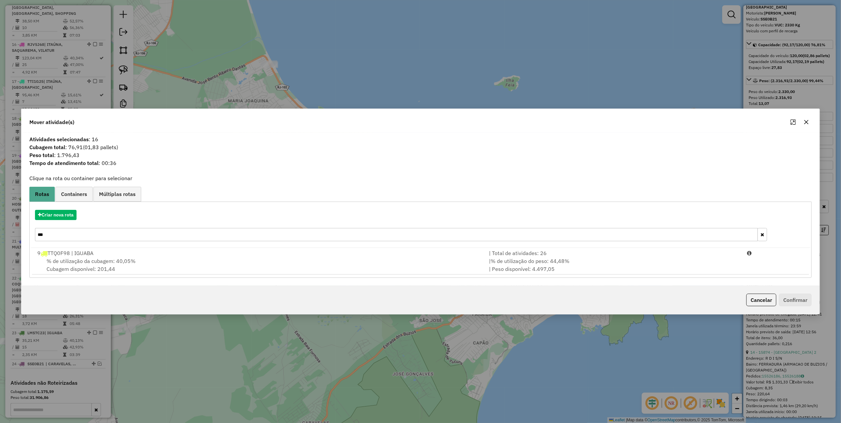
click at [808, 119] on icon "button" at bounding box center [806, 121] width 5 height 5
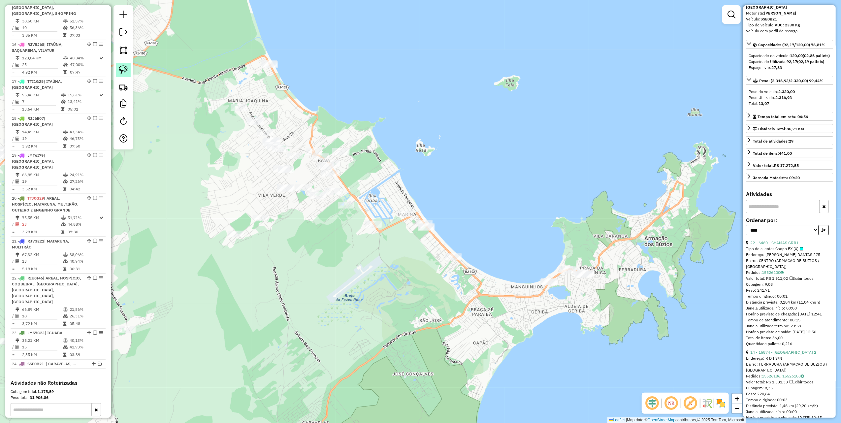
click at [124, 68] on img at bounding box center [123, 69] width 9 height 9
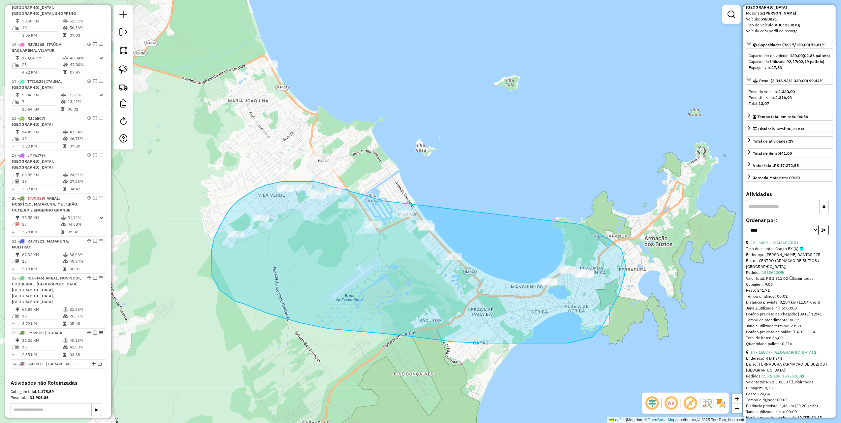
drag, startPoint x: 382, startPoint y: 201, endPoint x: 577, endPoint y: 222, distance: 196.6
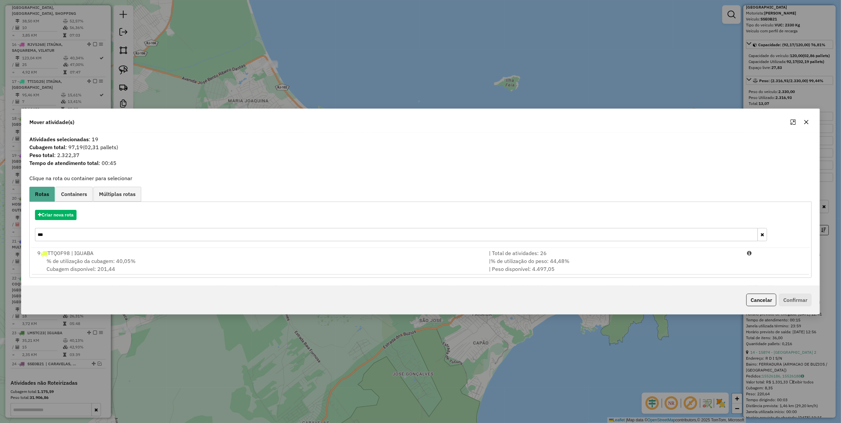
click at [804, 122] on icon "button" at bounding box center [806, 121] width 5 height 5
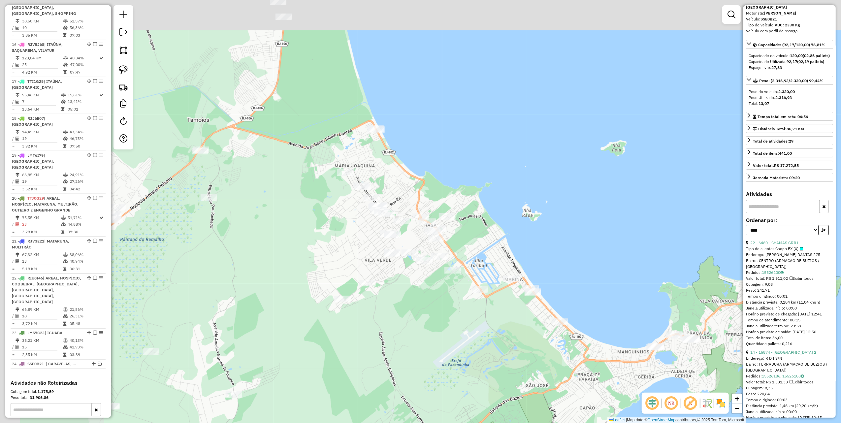
drag, startPoint x: 340, startPoint y: 114, endPoint x: 432, endPoint y: 157, distance: 101.6
click at [427, 156] on div "Janela de atendimento Grade de atendimento Capacidade Transportadoras Veículos …" at bounding box center [420, 211] width 841 height 423
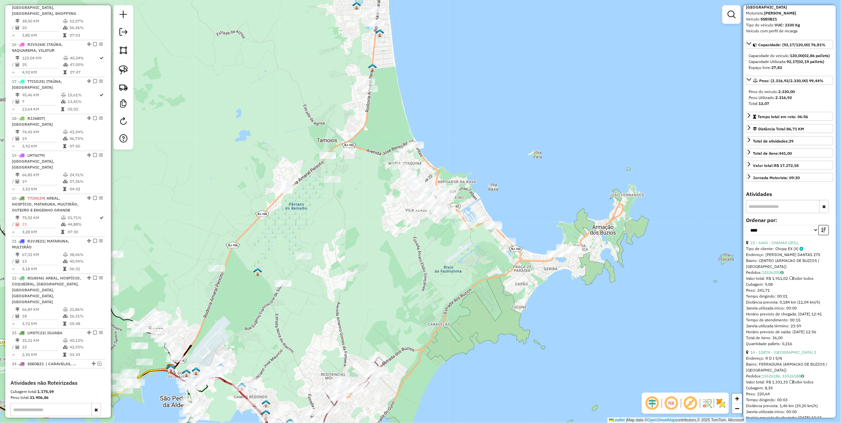
drag, startPoint x: 126, startPoint y: 70, endPoint x: 129, endPoint y: 77, distance: 7.7
click at [126, 70] on img at bounding box center [123, 69] width 9 height 9
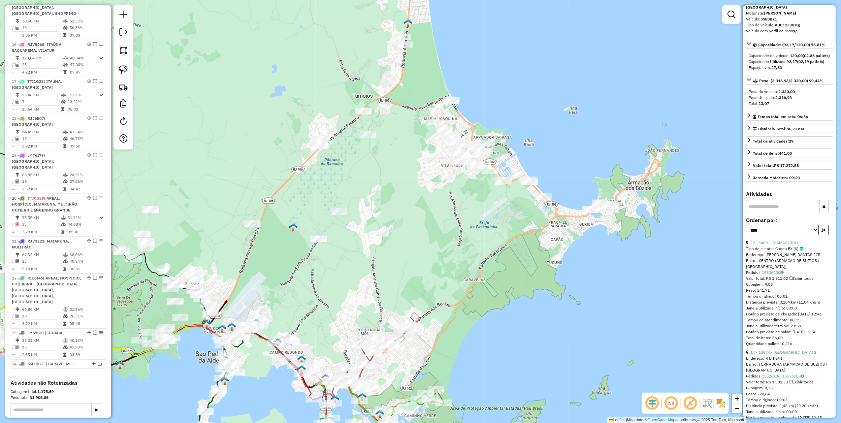
drag, startPoint x: 372, startPoint y: 315, endPoint x: 428, endPoint y: 237, distance: 95.8
click at [424, 244] on div "Janela de atendimento Grade de atendimento Capacidade Transportadoras Veículos …" at bounding box center [420, 211] width 841 height 423
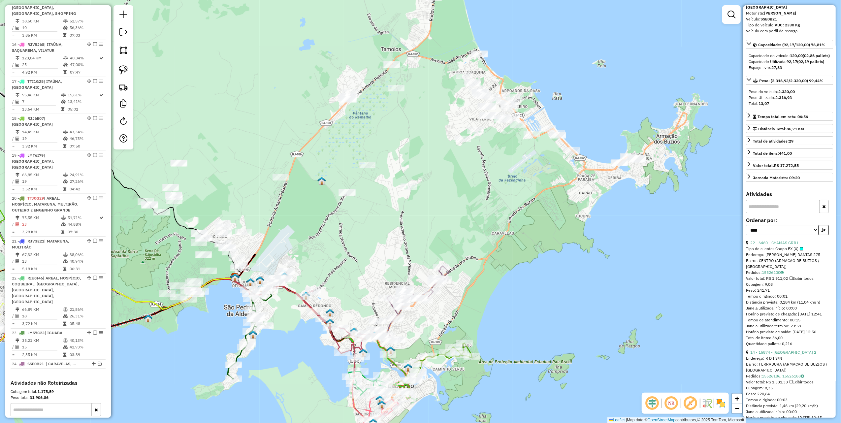
drag, startPoint x: 480, startPoint y: 201, endPoint x: 393, endPoint y: 275, distance: 113.8
click at [408, 275] on div "Janela de atendimento Grade de atendimento Capacidade Transportadoras Veículos …" at bounding box center [420, 211] width 841 height 423
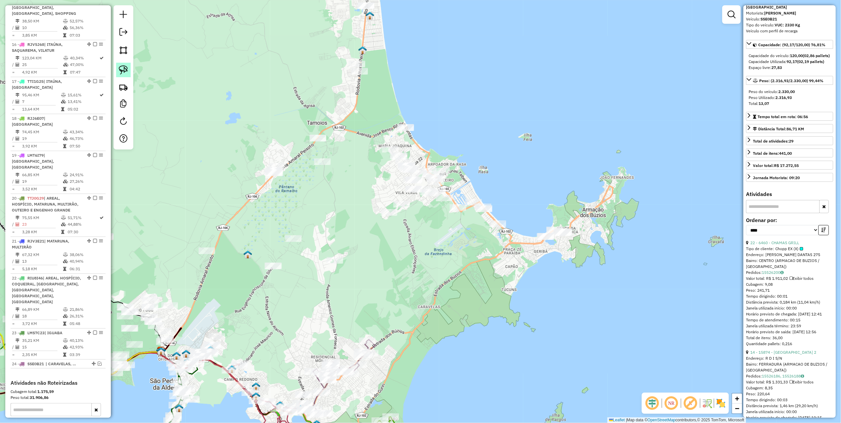
click at [128, 72] on link at bounding box center [123, 70] width 15 height 15
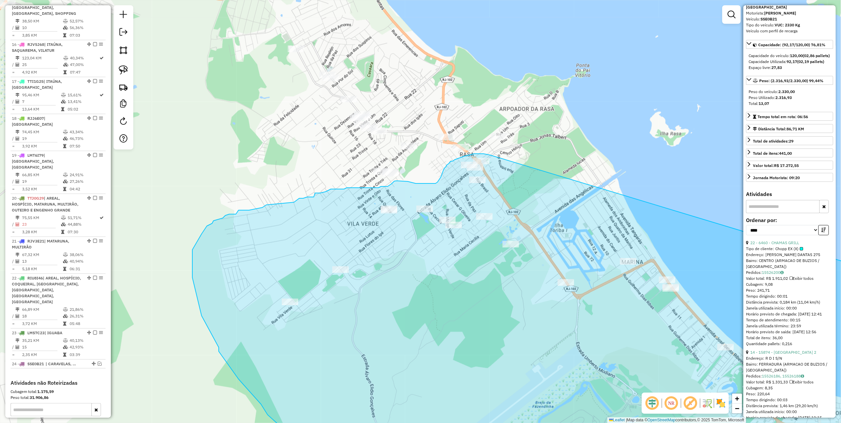
drag, startPoint x: 536, startPoint y: 205, endPoint x: 497, endPoint y: 159, distance: 60.9
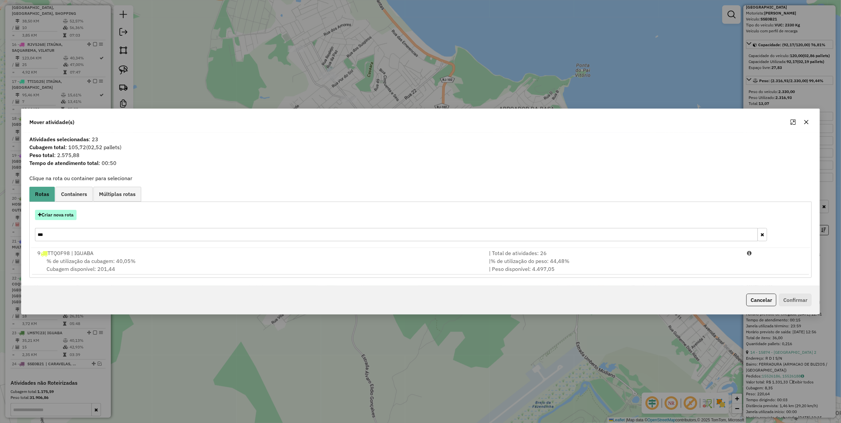
click at [69, 219] on button "Criar nova rota" at bounding box center [56, 215] width 42 height 10
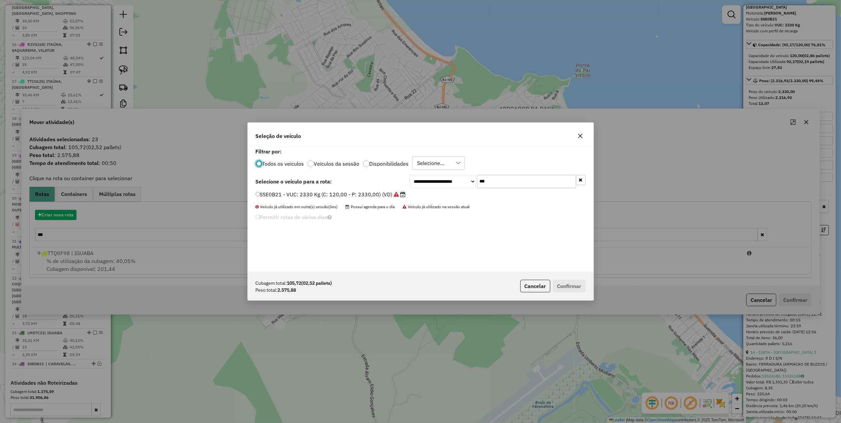
scroll to position [3, 2]
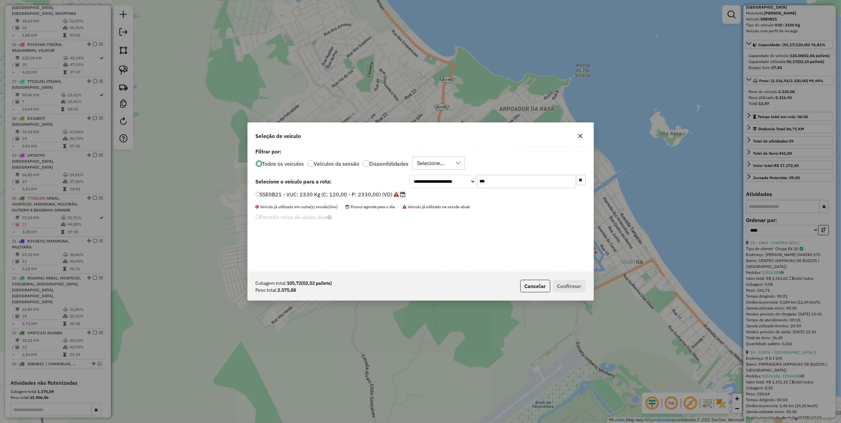
click at [520, 185] on input "***" at bounding box center [526, 181] width 99 height 13
type input "****"
drag, startPoint x: 389, startPoint y: 193, endPoint x: 405, endPoint y: 205, distance: 19.6
click at [389, 193] on label "KZC6D83 - Toco: 6950 Kg (C: 238,00 - P: 6950,00) (VD)" at bounding box center [329, 194] width 146 height 8
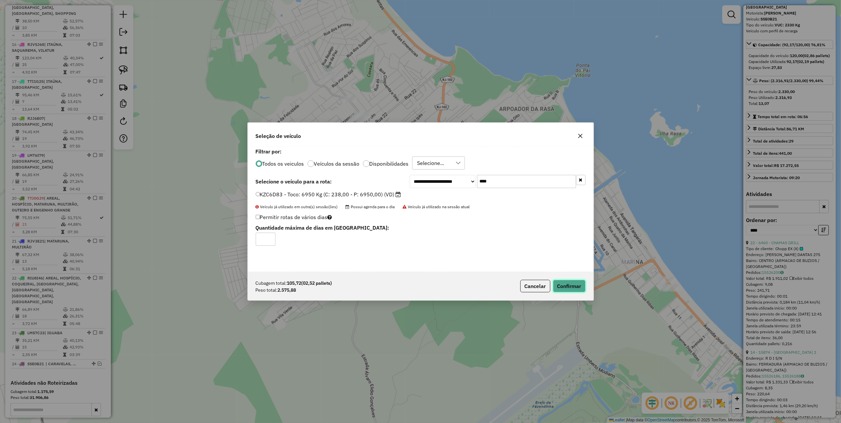
click at [564, 289] on button "Confirmar" at bounding box center [569, 286] width 33 height 13
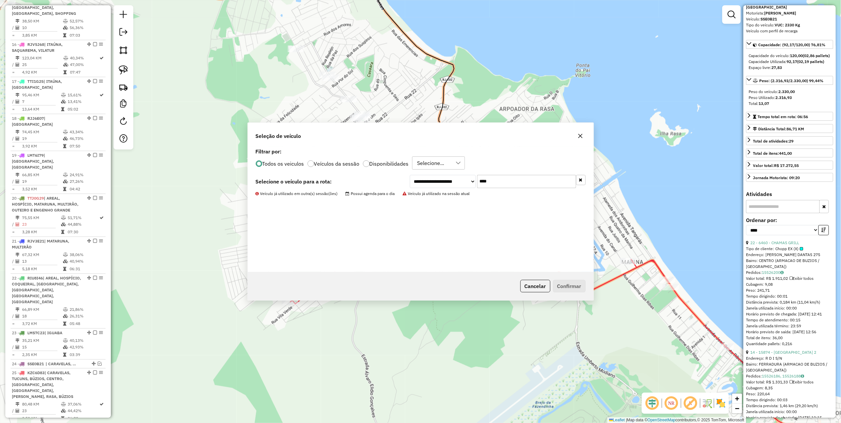
scroll to position [807, 0]
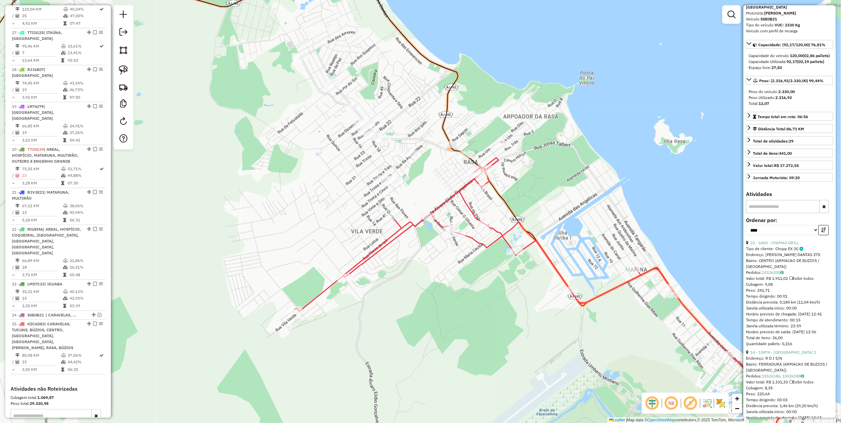
drag, startPoint x: 301, startPoint y: 139, endPoint x: 495, endPoint y: 263, distance: 230.4
click at [495, 263] on div "Janela de atendimento Grade de atendimento Capacidade Transportadoras Veículos …" at bounding box center [420, 211] width 841 height 423
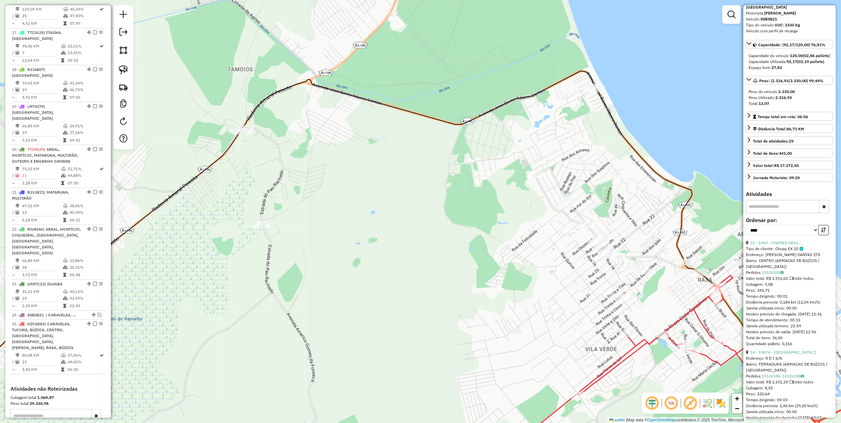
drag, startPoint x: 394, startPoint y: 199, endPoint x: 418, endPoint y: 192, distance: 25.6
click at [418, 192] on div "Janela de atendimento Grade de atendimento Capacidade Transportadoras Veículos …" at bounding box center [420, 211] width 841 height 423
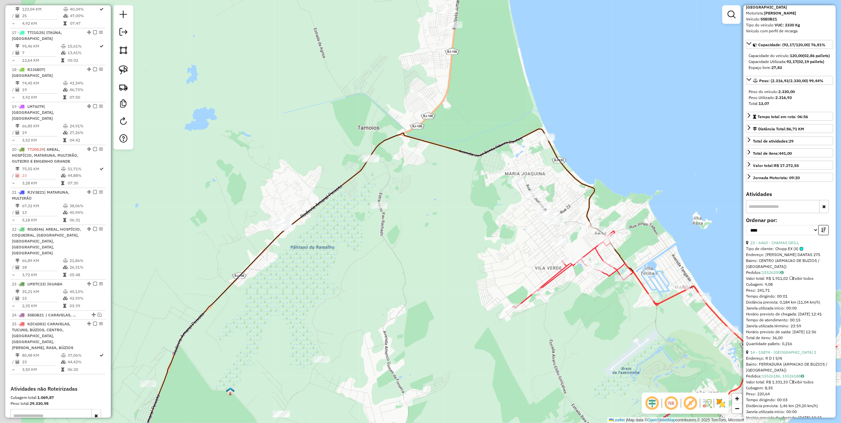
drag, startPoint x: 249, startPoint y: 143, endPoint x: 293, endPoint y: 135, distance: 45.3
click at [292, 135] on div "Janela de atendimento Grade de atendimento Capacidade Transportadoras Veículos …" at bounding box center [420, 211] width 841 height 423
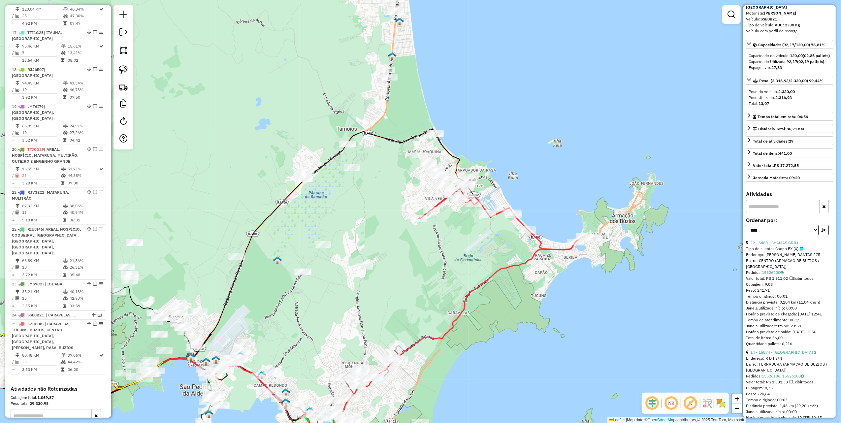
drag, startPoint x: 128, startPoint y: 73, endPoint x: 129, endPoint y: 77, distance: 4.8
click at [128, 73] on link at bounding box center [123, 70] width 15 height 15
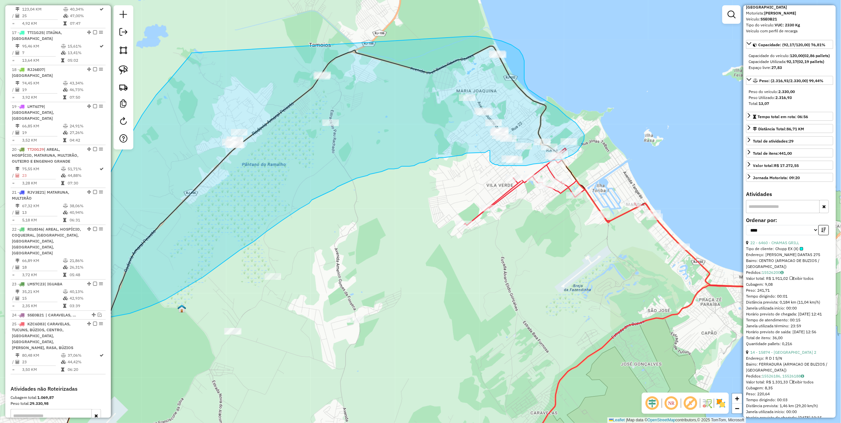
drag, startPoint x: 245, startPoint y: 187, endPoint x: 468, endPoint y: 36, distance: 269.1
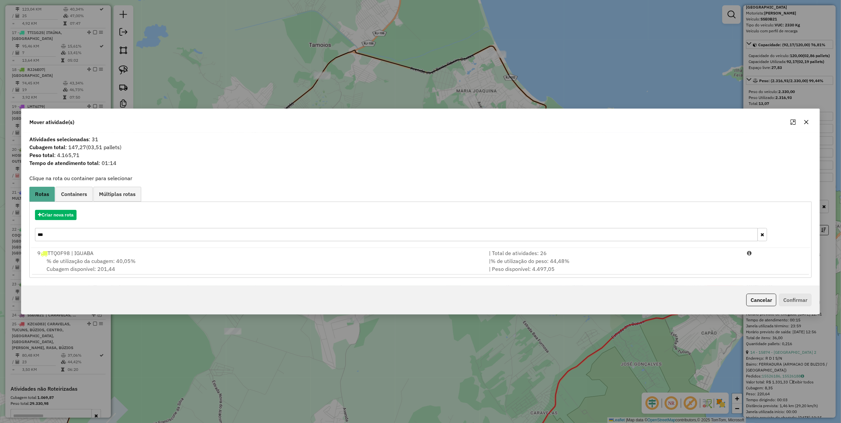
click at [809, 120] on icon "button" at bounding box center [806, 121] width 5 height 5
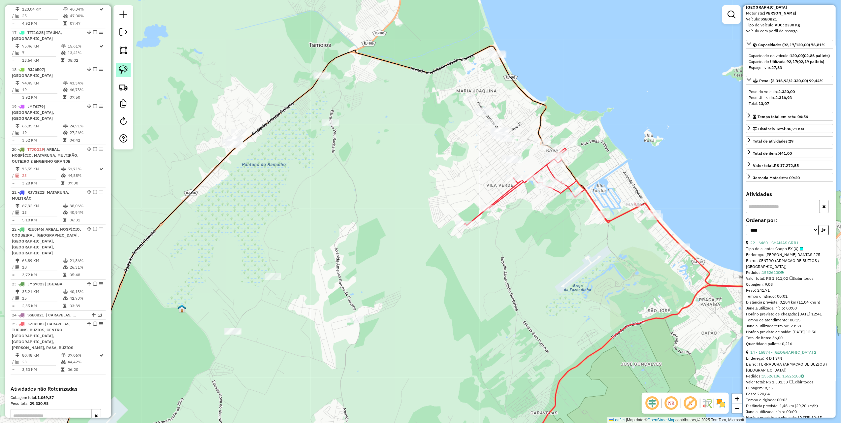
click at [129, 66] on link at bounding box center [123, 70] width 15 height 15
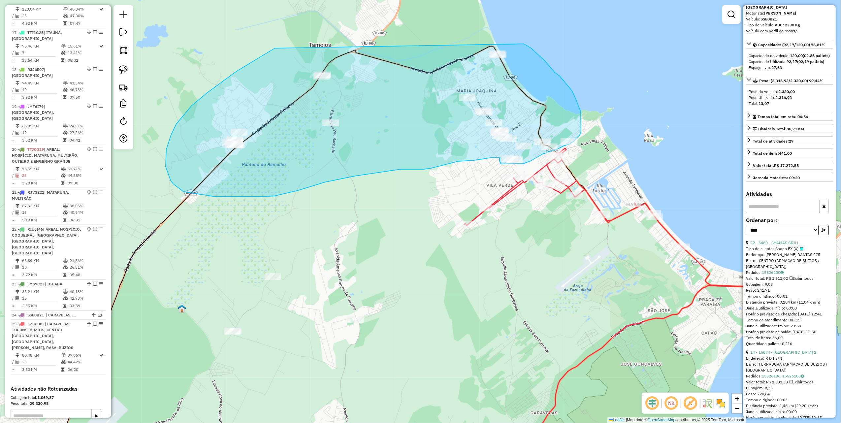
drag, startPoint x: 276, startPoint y: 48, endPoint x: 491, endPoint y: 40, distance: 215.0
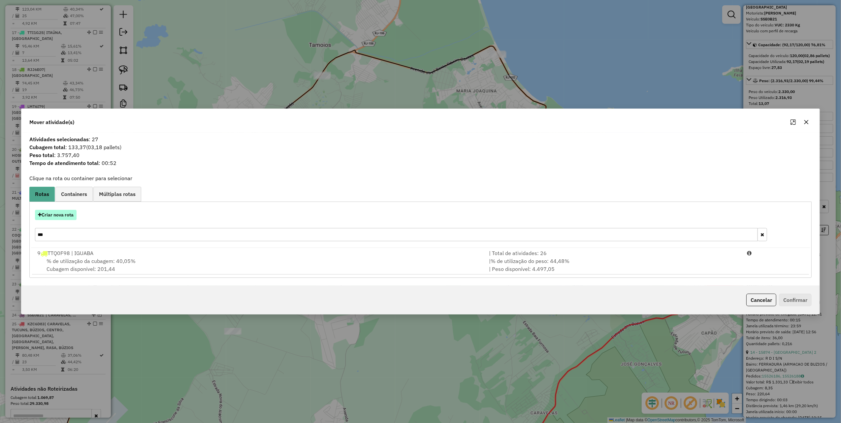
click at [50, 218] on button "Criar nova rota" at bounding box center [56, 215] width 42 height 10
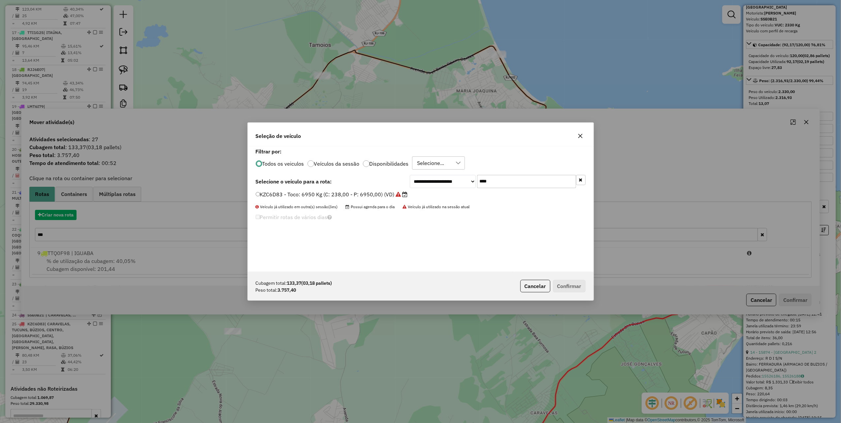
scroll to position [3, 2]
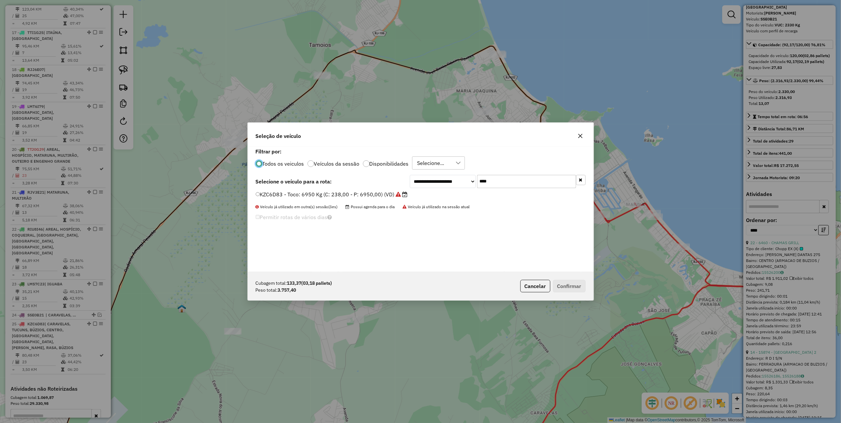
click at [506, 184] on input "****" at bounding box center [526, 181] width 99 height 13
type input "***"
click at [393, 197] on label "TUM0F94 - Toco: 8100 Kg (C: 336,00 - P: 8100,00) (VD)" at bounding box center [329, 194] width 146 height 8
click at [580, 282] on button "Confirmar" at bounding box center [569, 286] width 33 height 13
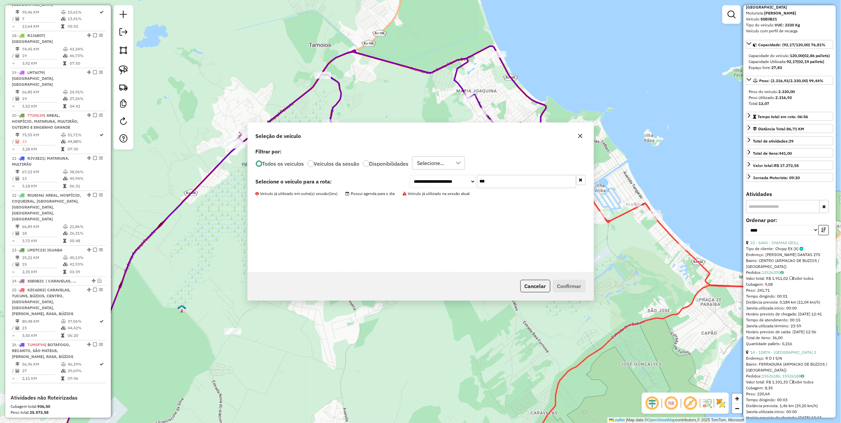
scroll to position [850, 0]
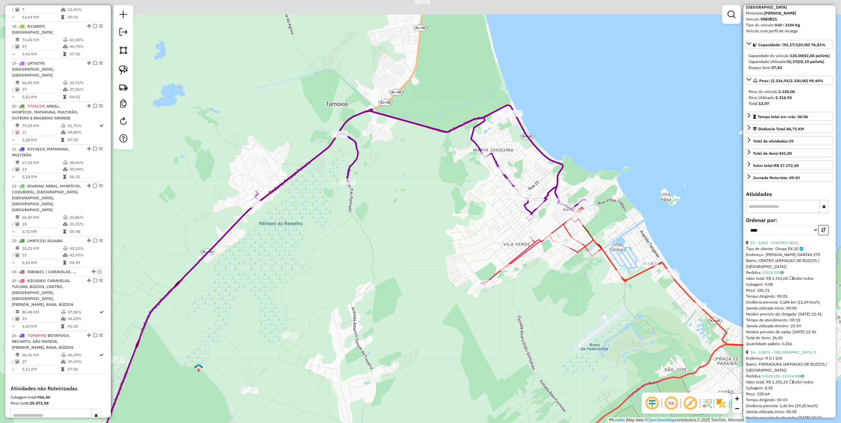
drag, startPoint x: 410, startPoint y: 159, endPoint x: 436, endPoint y: 246, distance: 91.4
click at [434, 242] on div "Janela de atendimento Grade de atendimento Capacidade Transportadoras Veículos …" at bounding box center [420, 211] width 841 height 423
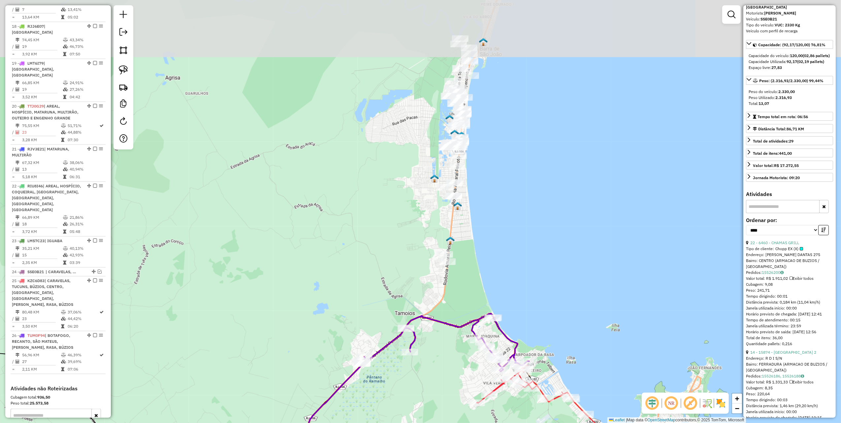
drag, startPoint x: 334, startPoint y: 161, endPoint x: 348, endPoint y: 281, distance: 120.9
click at [348, 281] on div "Janela de atendimento Grade de atendimento Capacidade Transportadoras Veículos …" at bounding box center [420, 211] width 841 height 423
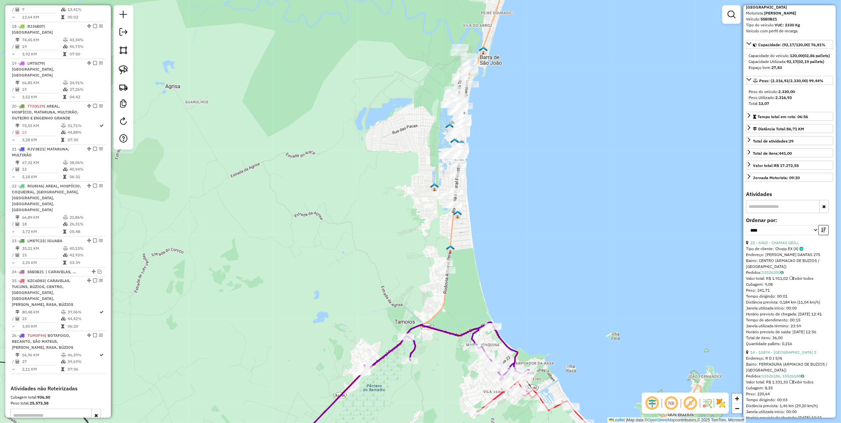
drag, startPoint x: 368, startPoint y: 205, endPoint x: 357, endPoint y: 260, distance: 56.8
click at [357, 260] on div "Janela de atendimento Grade de atendimento Capacidade Transportadoras Veículos …" at bounding box center [420, 211] width 841 height 423
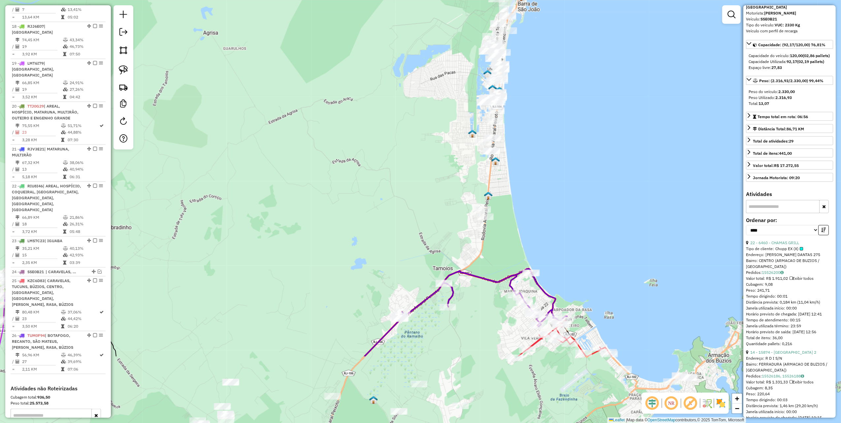
drag, startPoint x: 283, startPoint y: 186, endPoint x: 338, endPoint y: 64, distance: 134.0
click at [336, 67] on div "Janela de atendimento Grade de atendimento Capacidade Transportadoras Veículos …" at bounding box center [420, 211] width 841 height 423
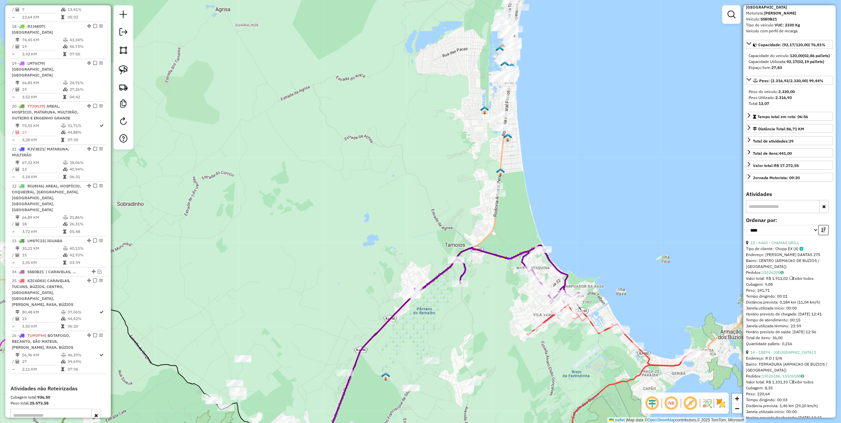
drag, startPoint x: 345, startPoint y: 82, endPoint x: 250, endPoint y: 127, distance: 105.9
click at [300, 160] on div "Janela de atendimento Grade de atendimento Capacidade Transportadoras Veículos …" at bounding box center [420, 211] width 841 height 423
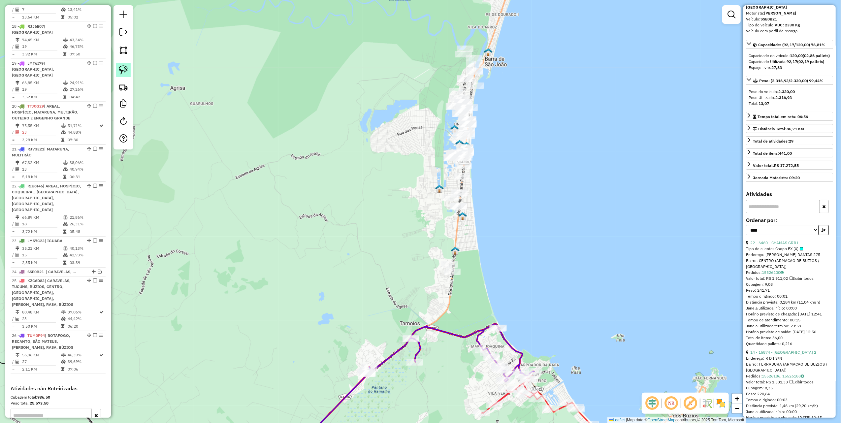
click at [128, 69] on link at bounding box center [123, 70] width 15 height 15
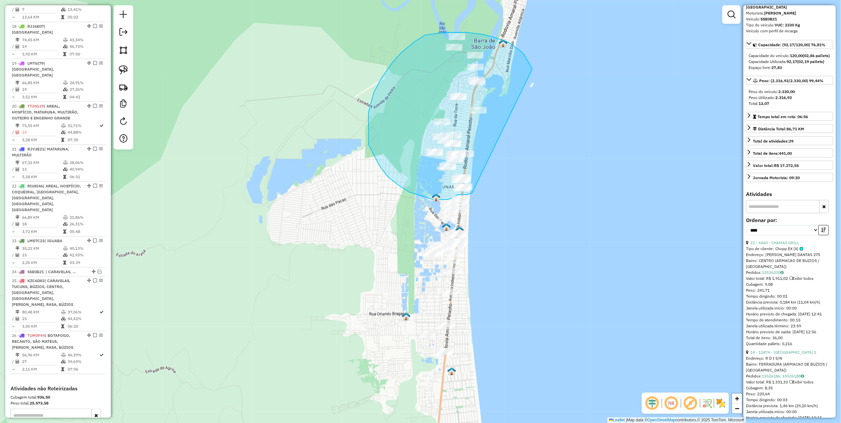
drag, startPoint x: 532, startPoint y: 69, endPoint x: 486, endPoint y: 188, distance: 128.0
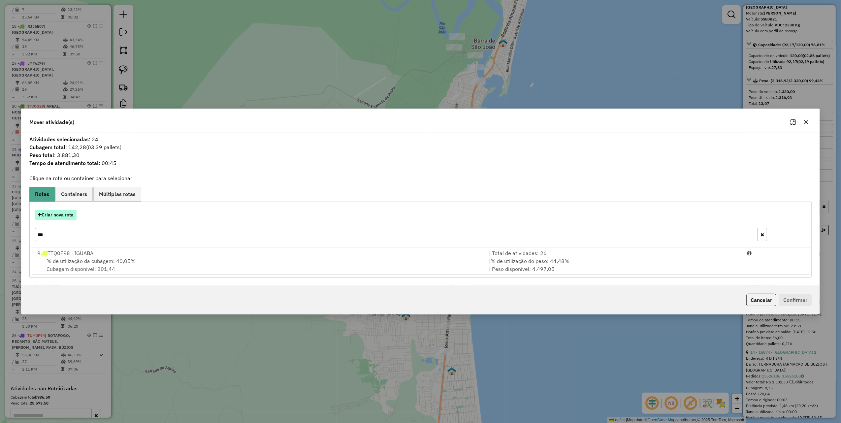
click at [56, 213] on button "Criar nova rota" at bounding box center [56, 215] width 42 height 10
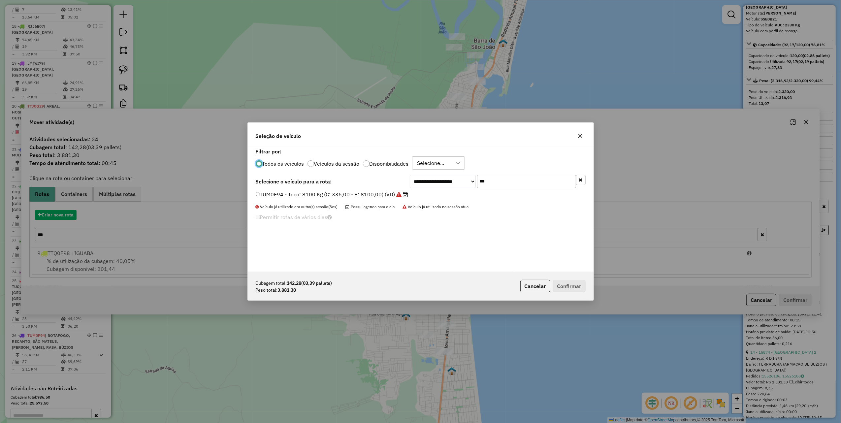
scroll to position [3, 2]
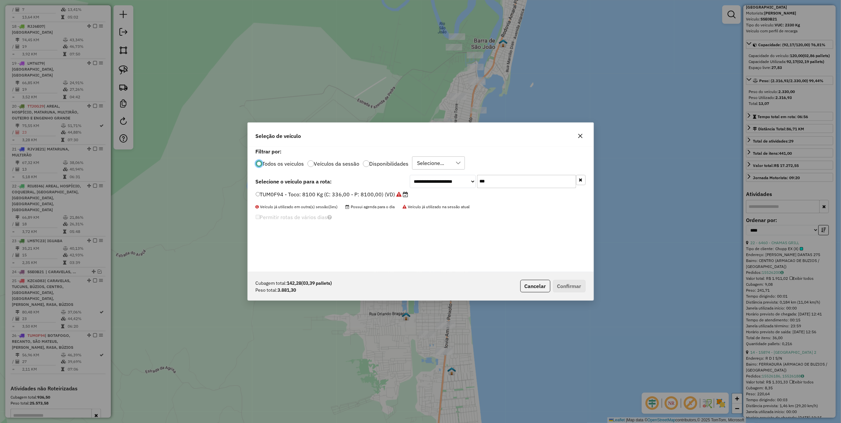
click at [497, 182] on input "***" at bounding box center [526, 181] width 99 height 13
type input "***"
click at [385, 193] on label "RKL9G01 - 433 - Toco: 8100 Kg (C: 336,00 - P: 8100,00) (VD)" at bounding box center [336, 194] width 160 height 8
click at [561, 281] on button "Confirmar" at bounding box center [569, 286] width 33 height 13
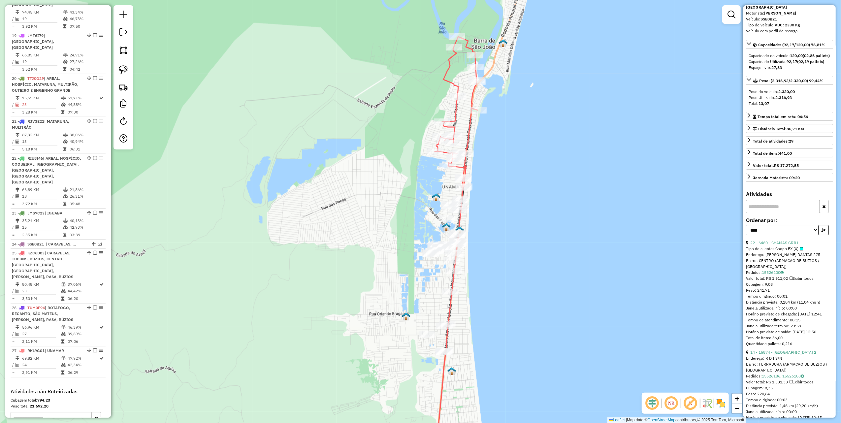
scroll to position [882, 0]
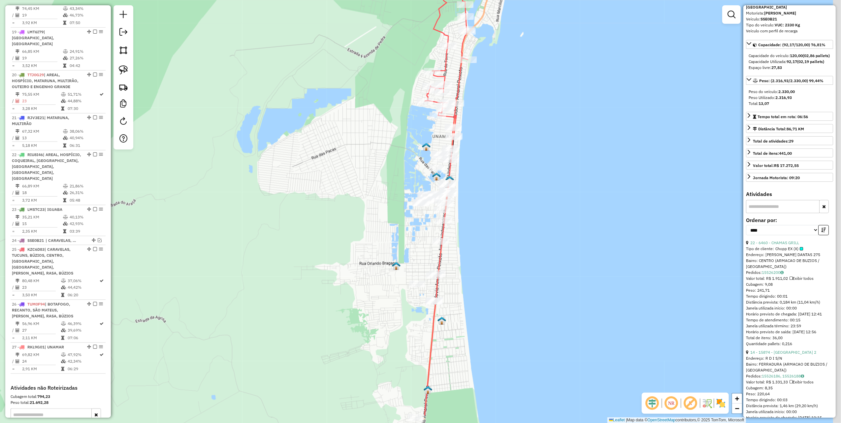
drag, startPoint x: 351, startPoint y: 234, endPoint x: 341, endPoint y: 184, distance: 51.1
click at [342, 190] on div "Janela de atendimento Grade de atendimento Capacidade Transportadoras Veículos …" at bounding box center [420, 211] width 841 height 423
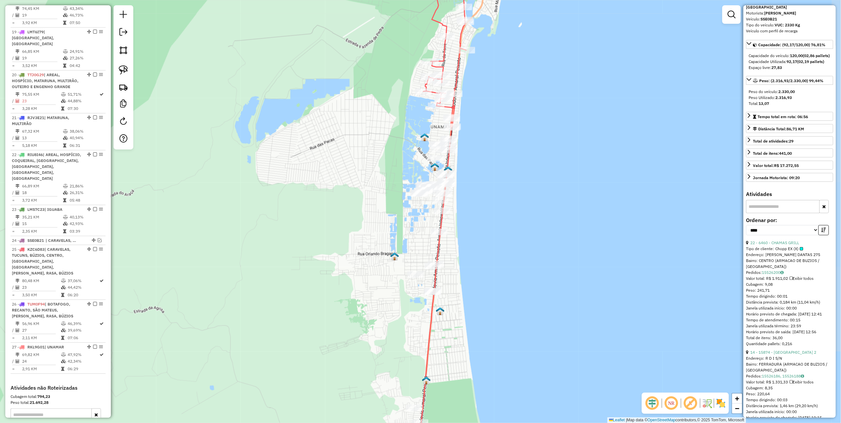
drag, startPoint x: 323, startPoint y: 220, endPoint x: 331, endPoint y: 138, distance: 83.2
click at [331, 139] on div "Janela de atendimento Grade de atendimento Capacidade Transportadoras Veículos …" at bounding box center [420, 211] width 841 height 423
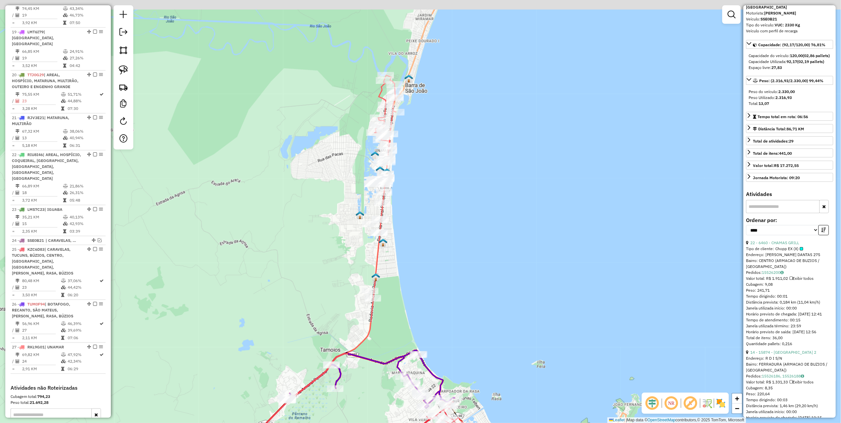
drag, startPoint x: 298, startPoint y: 187, endPoint x: 296, endPoint y: 194, distance: 7.8
click at [296, 194] on div "Janela de atendimento Grade de atendimento Capacidade Transportadoras Veículos …" at bounding box center [420, 211] width 841 height 423
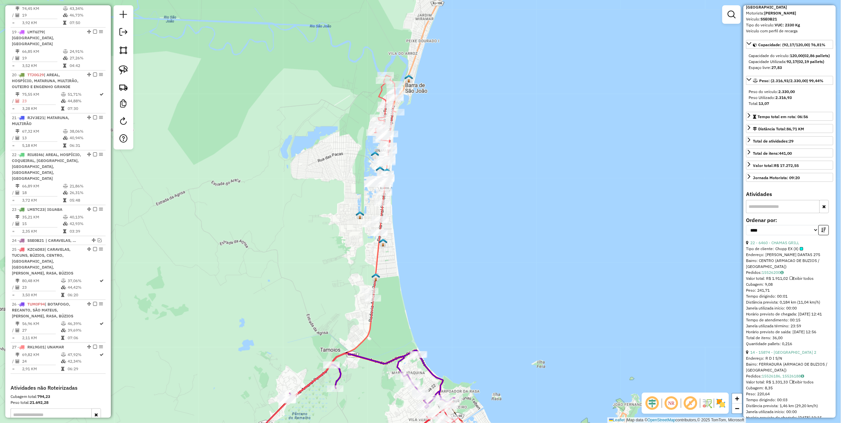
drag, startPoint x: 127, startPoint y: 68, endPoint x: 136, endPoint y: 77, distance: 12.8
click at [127, 68] on img at bounding box center [123, 69] width 9 height 9
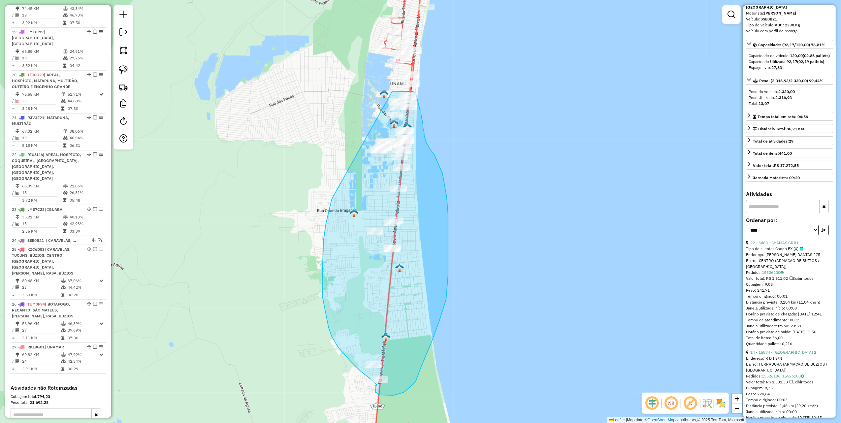
drag, startPoint x: 333, startPoint y: 197, endPoint x: 363, endPoint y: 108, distance: 94.3
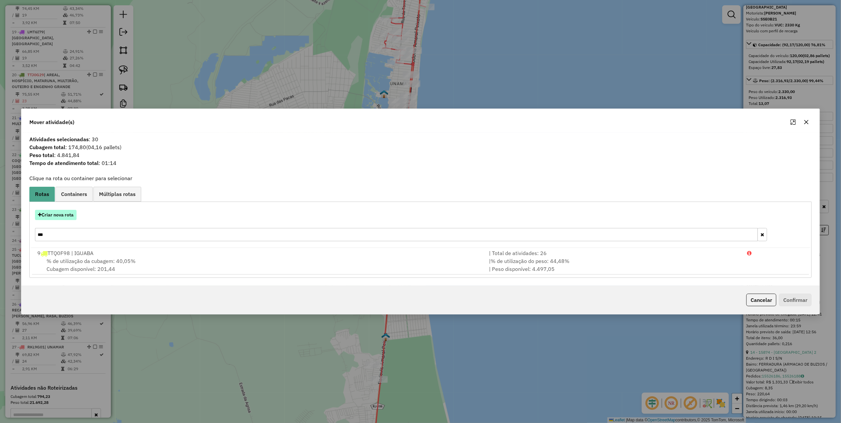
click at [61, 213] on button "Criar nova rota" at bounding box center [56, 215] width 42 height 10
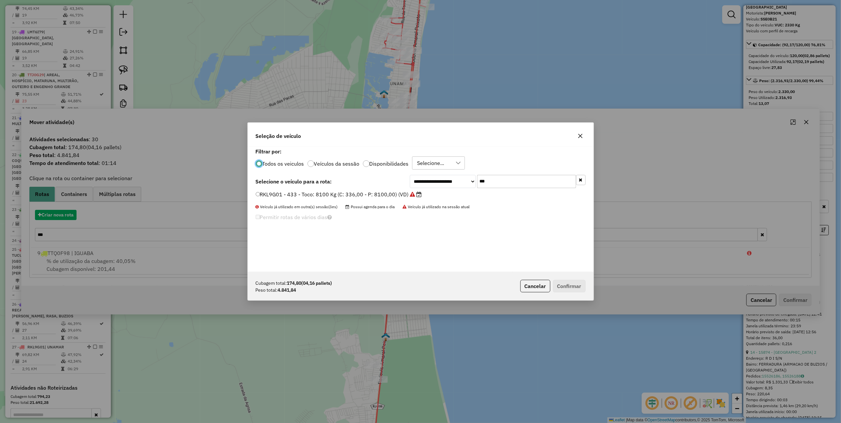
scroll to position [3, 2]
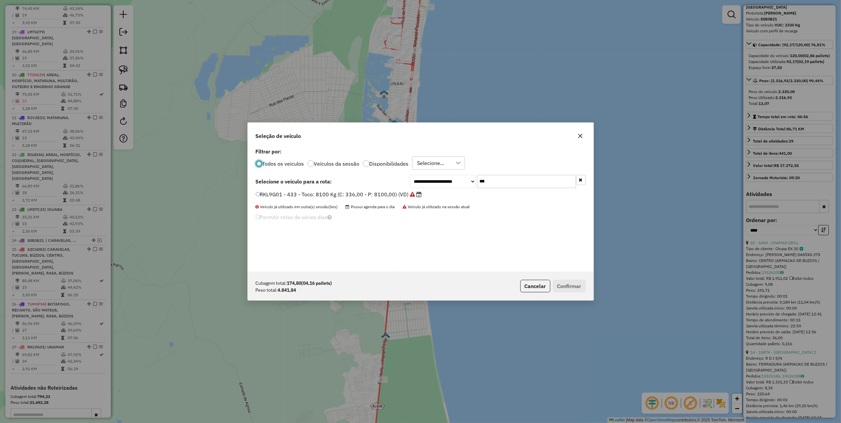
click at [493, 185] on input "***" at bounding box center [526, 181] width 99 height 13
type input "****"
drag, startPoint x: 353, startPoint y: 195, endPoint x: 381, endPoint y: 208, distance: 30.3
click at [353, 195] on label "LTC4869 - Toco: 8100 Kg (C: 336,00 - P: 8100,00) (VD)" at bounding box center [328, 194] width 144 height 8
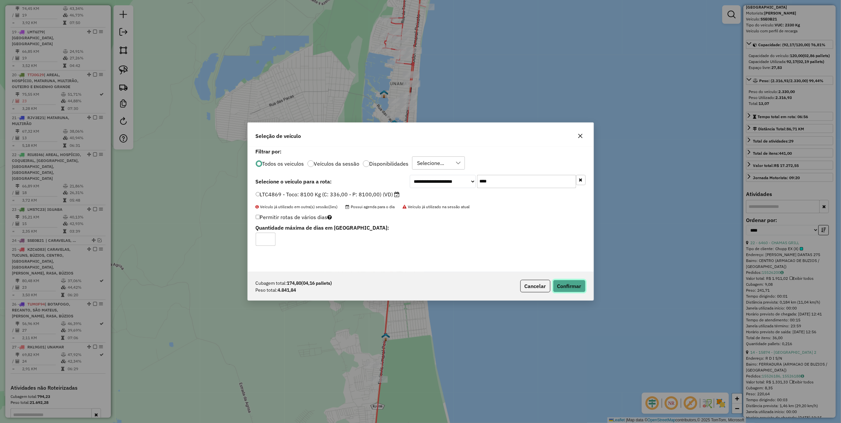
click at [580, 283] on button "Confirmar" at bounding box center [569, 286] width 33 height 13
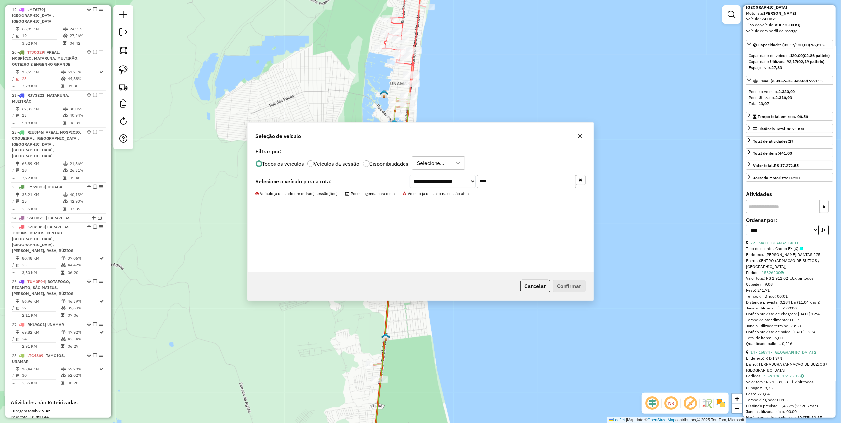
scroll to position [919, 0]
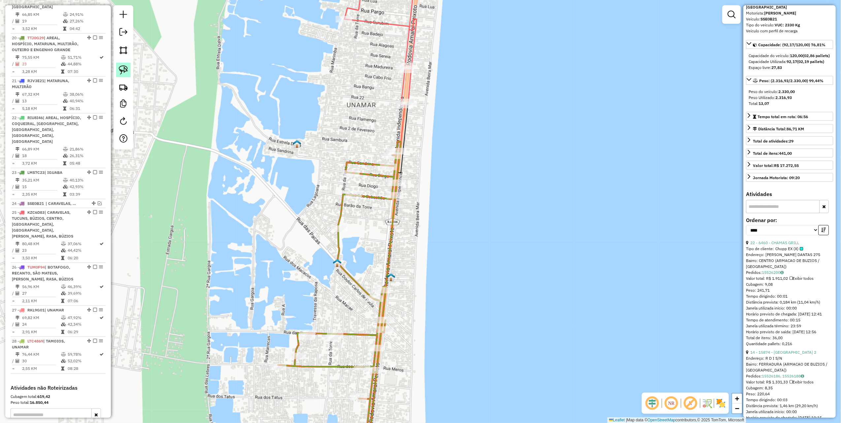
click at [127, 72] on img at bounding box center [123, 69] width 9 height 9
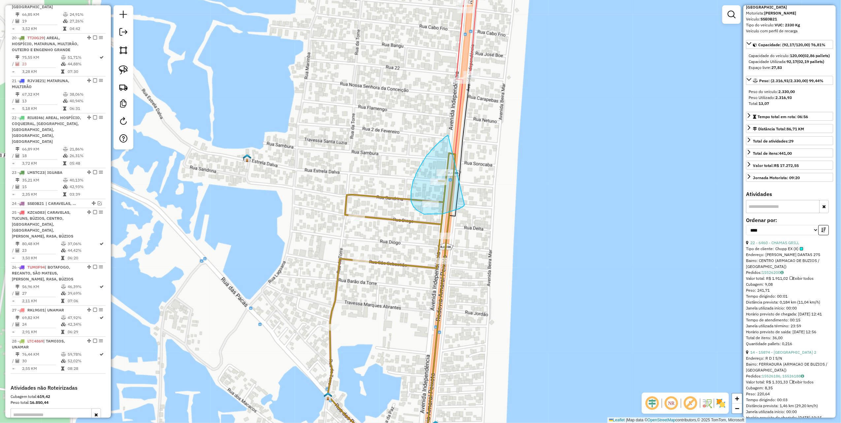
drag, startPoint x: 448, startPoint y: 135, endPoint x: 465, endPoint y: 205, distance: 72.2
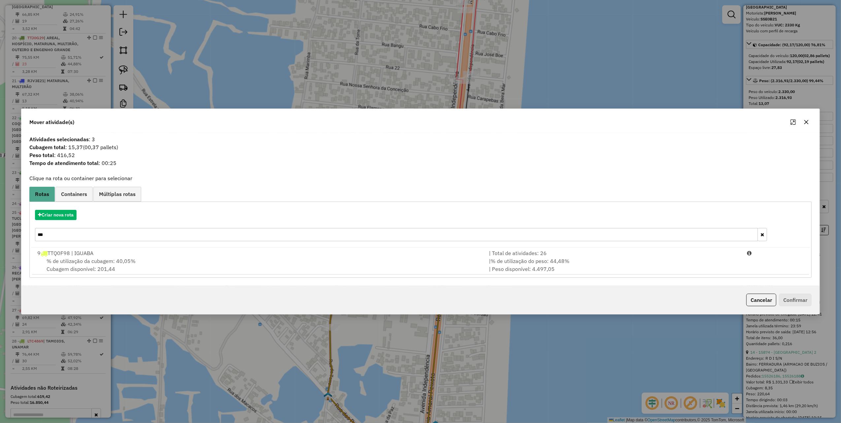
click at [99, 237] on input "***" at bounding box center [396, 234] width 723 height 13
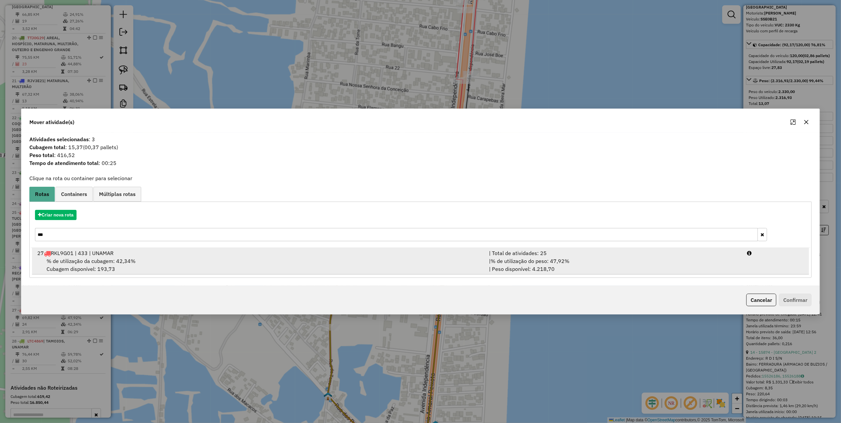
type input "***"
click at [119, 253] on div "27 RKL9G01 | 433 | UNAMAR" at bounding box center [259, 253] width 452 height 8
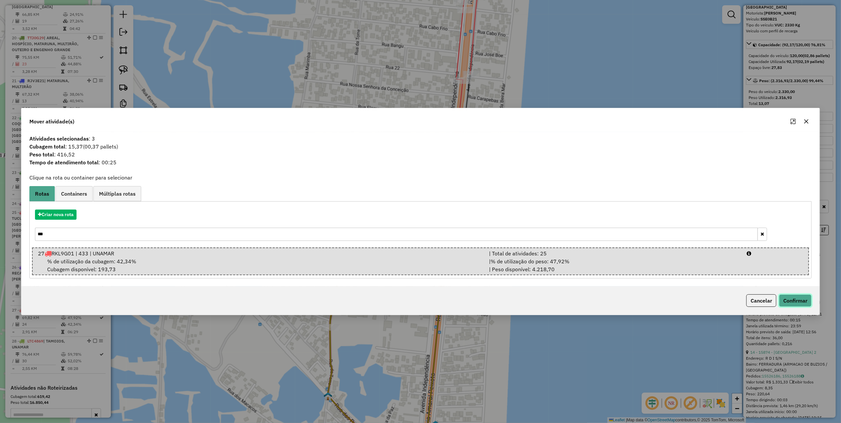
click at [797, 299] on button "Confirmar" at bounding box center [795, 300] width 33 height 13
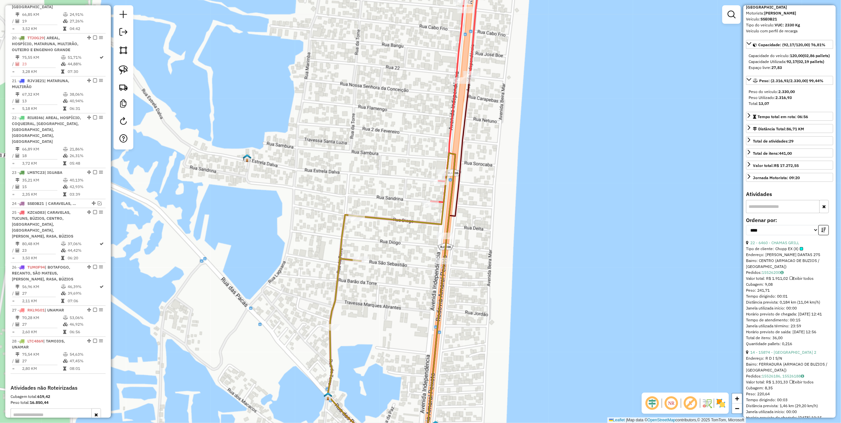
drag, startPoint x: 215, startPoint y: 249, endPoint x: 292, endPoint y: 183, distance: 101.8
click at [278, 193] on div "Janela de atendimento Grade de atendimento Capacidade Transportadoras Veículos …" at bounding box center [420, 211] width 841 height 423
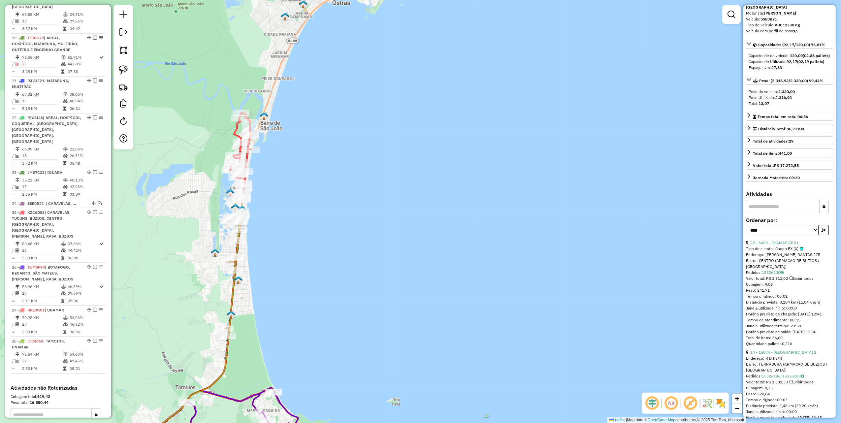
drag, startPoint x: 182, startPoint y: 264, endPoint x: 370, endPoint y: 94, distance: 254.0
click at [362, 98] on div "Janela de atendimento Grade de atendimento Capacidade Transportadoras Veículos …" at bounding box center [420, 211] width 841 height 423
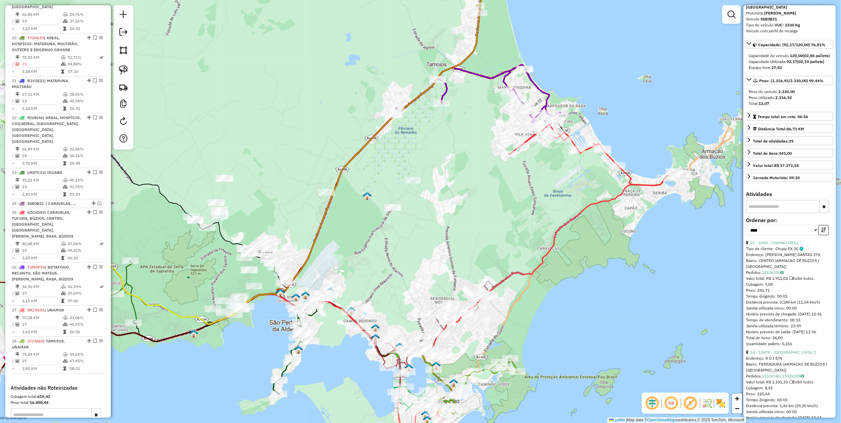
drag, startPoint x: 274, startPoint y: 178, endPoint x: 340, endPoint y: 122, distance: 86.7
click at [337, 125] on div "Janela de atendimento Grade de atendimento Capacidade Transportadoras Veículos …" at bounding box center [420, 211] width 841 height 423
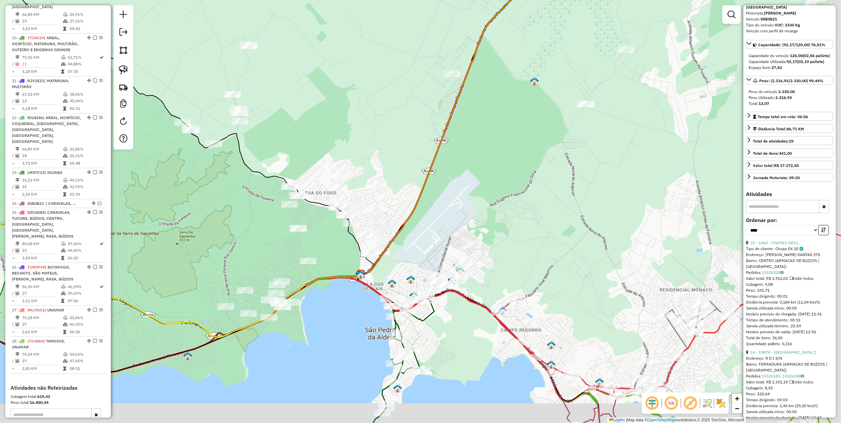
drag, startPoint x: 375, startPoint y: 160, endPoint x: 291, endPoint y: 115, distance: 95.4
click at [292, 117] on div "Janela de atendimento Grade de atendimento Capacidade Transportadoras Veículos …" at bounding box center [420, 211] width 841 height 423
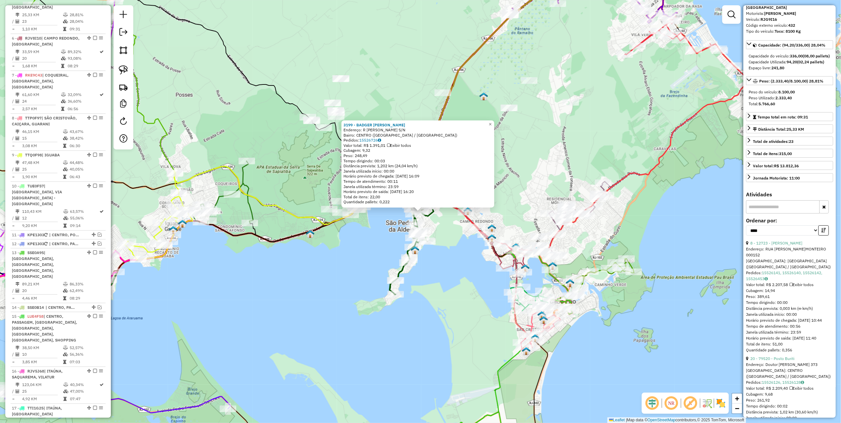
scroll to position [406, 0]
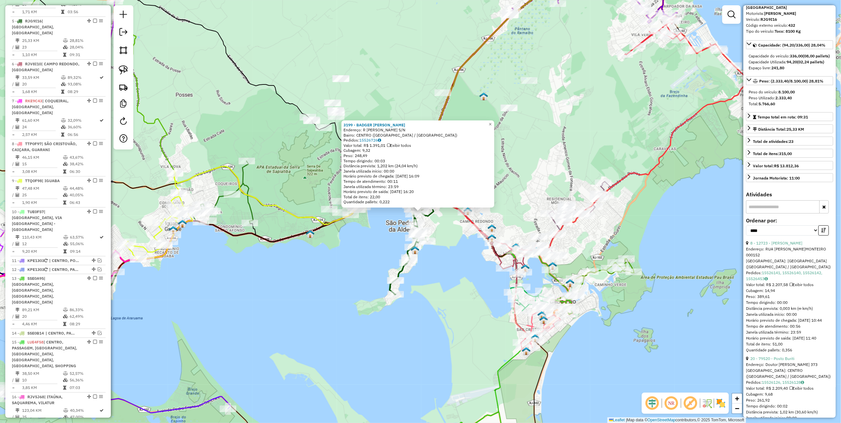
click at [332, 274] on div "3199 - BADGER NUNES HERNAND Endereço: R EPAMINONDAS PEREIRA NUNES S/N Bairro: C…" at bounding box center [420, 211] width 841 height 423
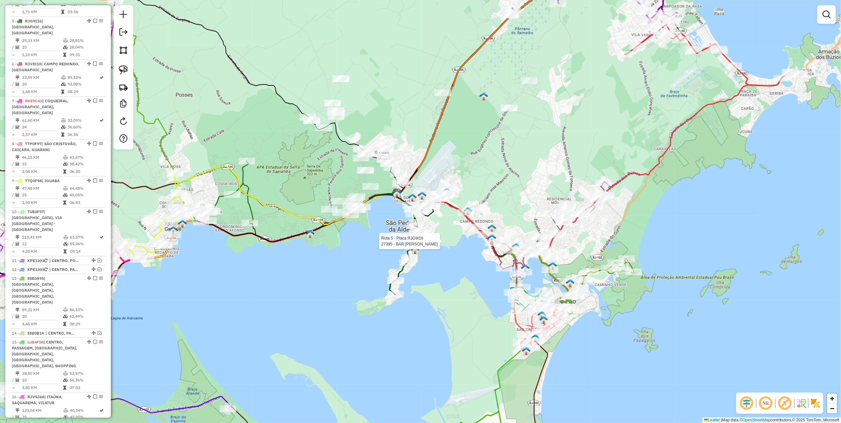
select select "*********"
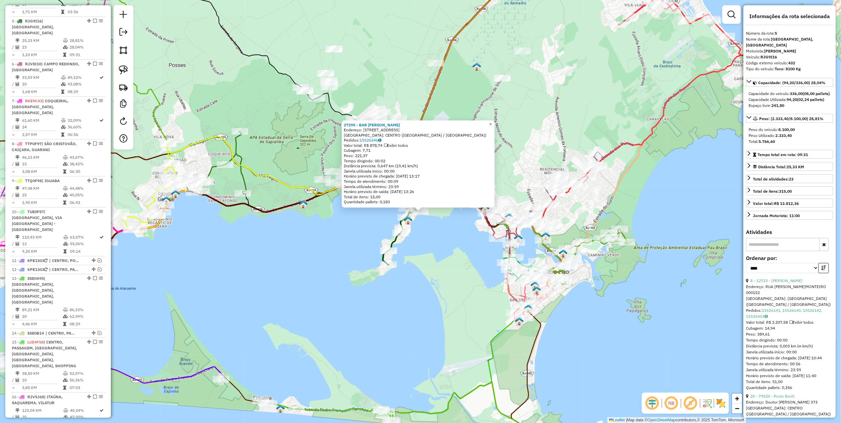
click at [338, 251] on div "27395 - BAR PAULA Endereço: RUA PRAIA DO MOSSORO 1027 Bairro: CENTRO (SAO PEDRO…" at bounding box center [420, 211] width 841 height 423
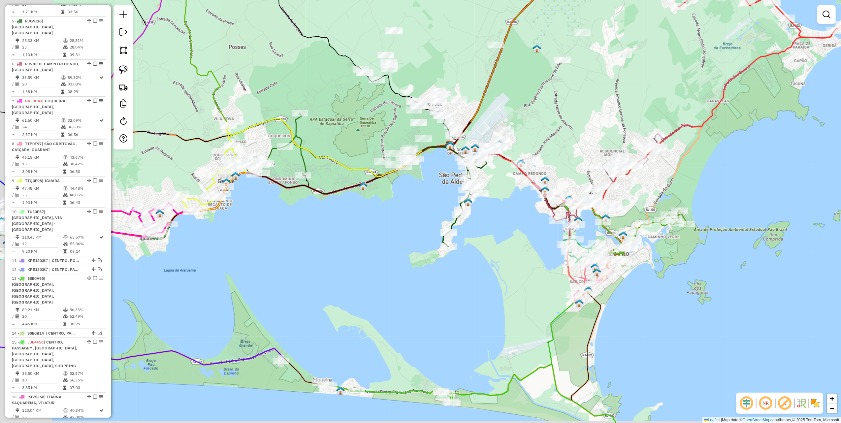
drag, startPoint x: 203, startPoint y: 276, endPoint x: 515, endPoint y: 192, distance: 323.8
click at [510, 195] on div "Janela de atendimento Grade de atendimento Capacidade Transportadoras Veículos …" at bounding box center [420, 211] width 841 height 423
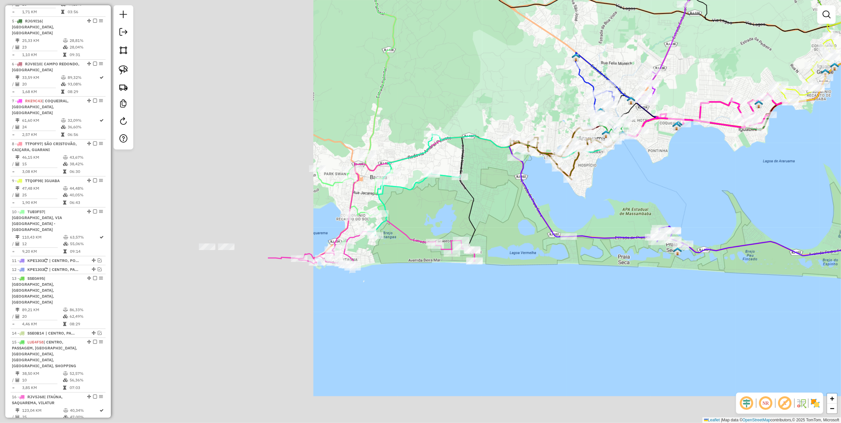
drag, startPoint x: 308, startPoint y: 229, endPoint x: 635, endPoint y: 182, distance: 330.8
click at [656, 182] on div "Janela de atendimento Grade de atendimento Capacidade Transportadoras Veículos …" at bounding box center [420, 211] width 841 height 423
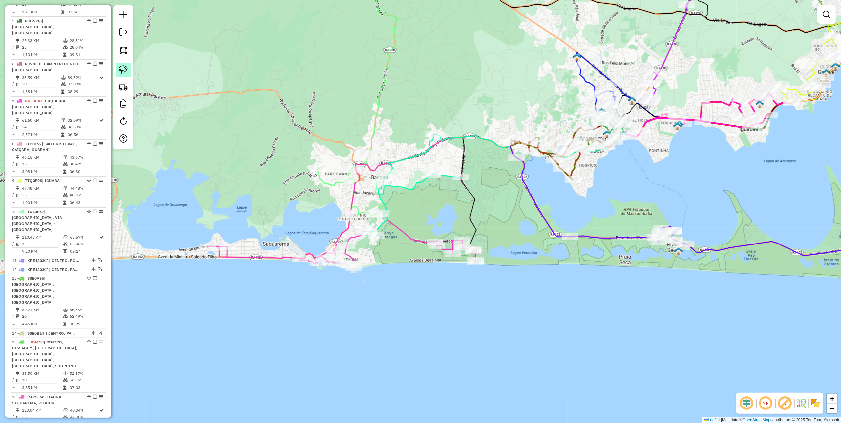
drag, startPoint x: 122, startPoint y: 68, endPoint x: 127, endPoint y: 70, distance: 5.5
click at [122, 68] on img at bounding box center [123, 69] width 9 height 9
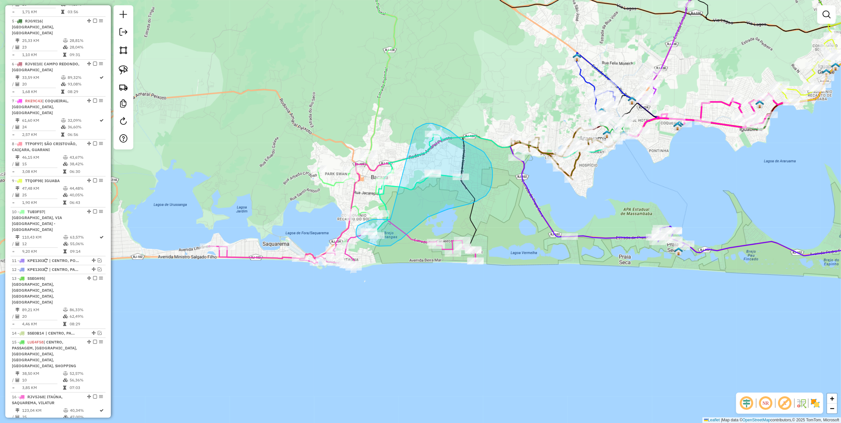
drag, startPoint x: 391, startPoint y: 219, endPoint x: 414, endPoint y: 135, distance: 87.8
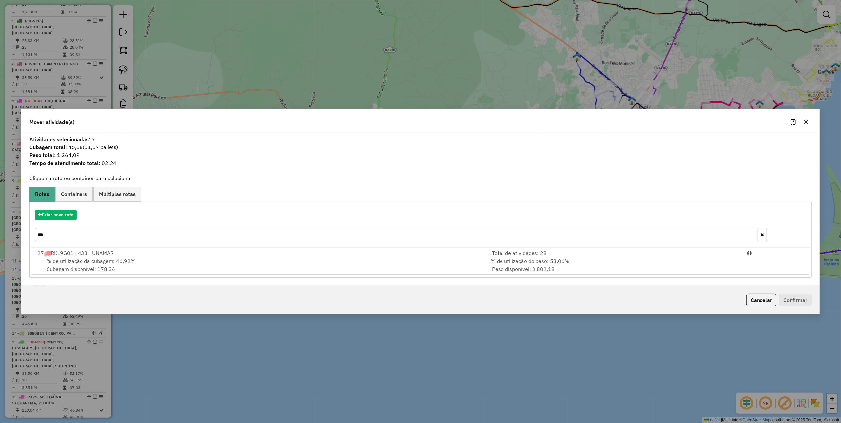
click at [81, 235] on input "***" at bounding box center [396, 234] width 723 height 13
type input "*"
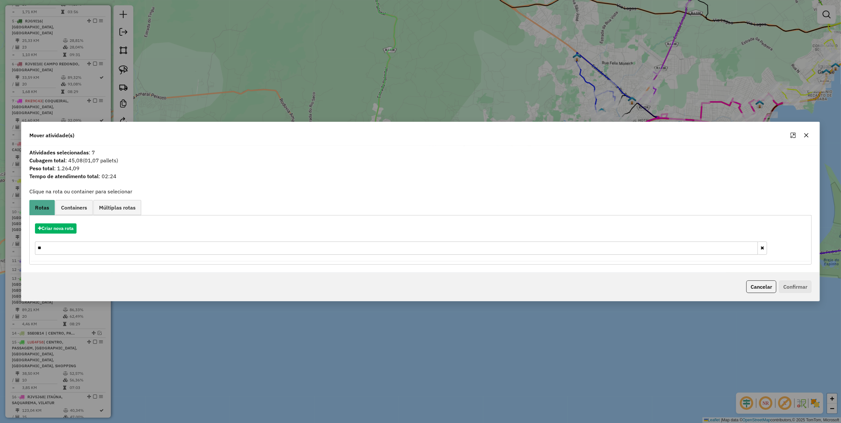
type input "*"
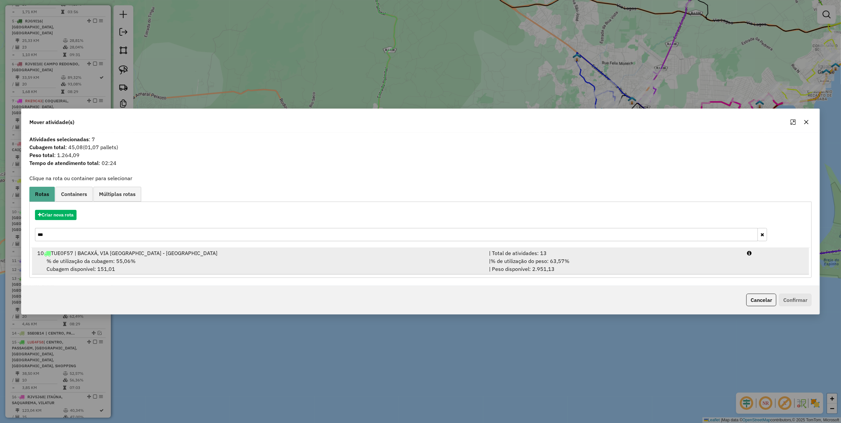
type input "***"
drag, startPoint x: 497, startPoint y: 264, endPoint x: 648, endPoint y: 279, distance: 151.6
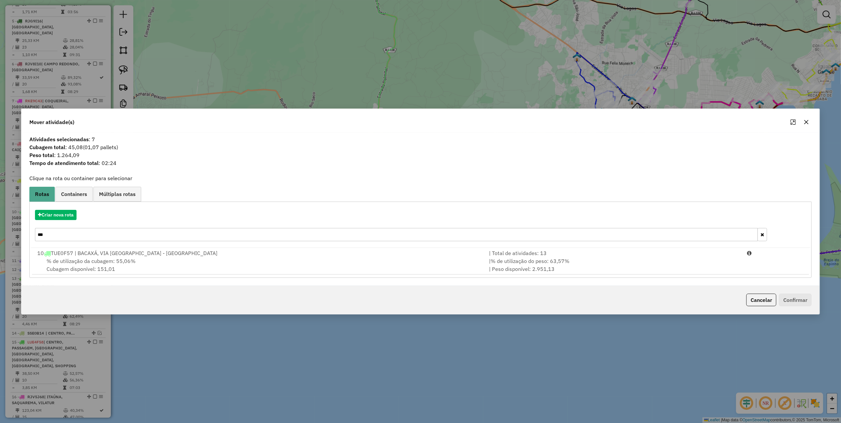
click at [498, 264] on div "| % de utilização do peso: 63,57% | Peso disponível: 2.951,13" at bounding box center [614, 265] width 258 height 16
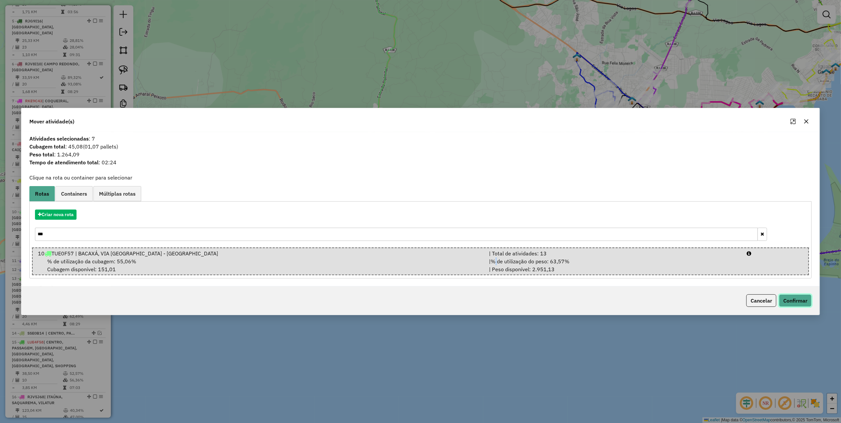
click at [799, 297] on button "Confirmar" at bounding box center [795, 300] width 33 height 13
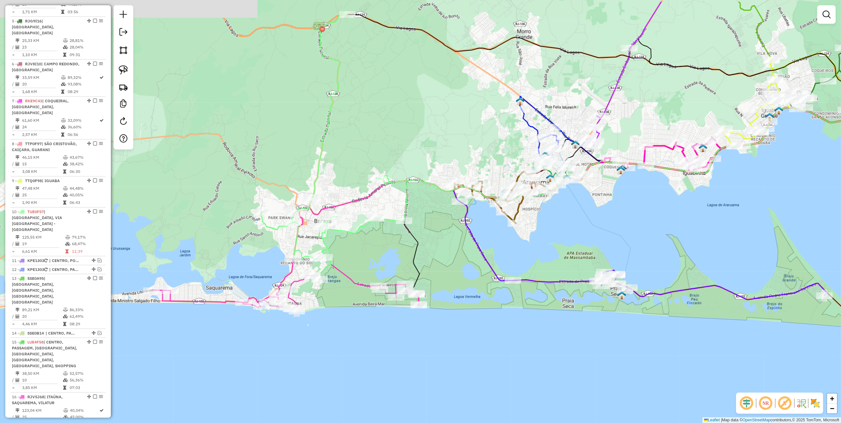
drag, startPoint x: 418, startPoint y: 99, endPoint x: 285, endPoint y: 222, distance: 181.0
click at [285, 222] on div "Janela de atendimento Grade de atendimento Capacidade Transportadoras Veículos …" at bounding box center [420, 211] width 841 height 423
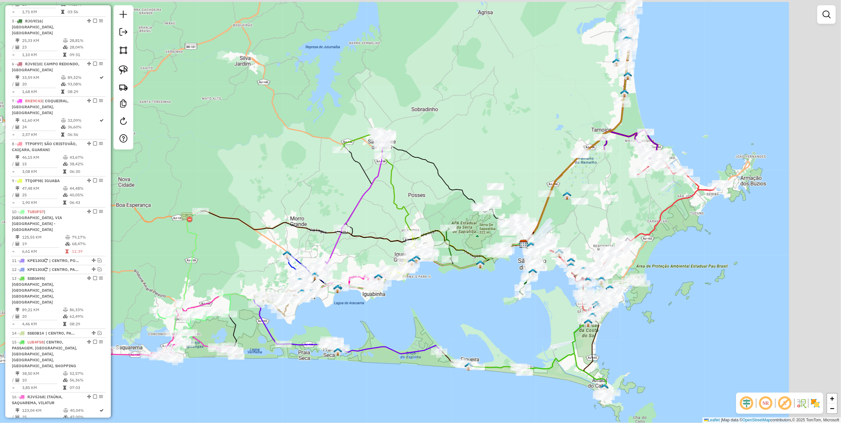
drag, startPoint x: 412, startPoint y: 142, endPoint x: 329, endPoint y: 197, distance: 99.4
click at [331, 197] on div "Janela de atendimento Grade de atendimento Capacidade Transportadoras Veículos …" at bounding box center [420, 211] width 841 height 423
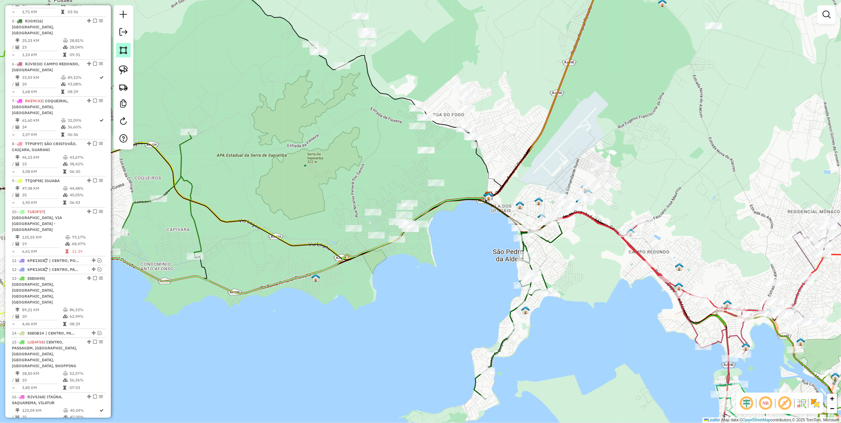
click at [119, 52] on img at bounding box center [123, 50] width 9 height 9
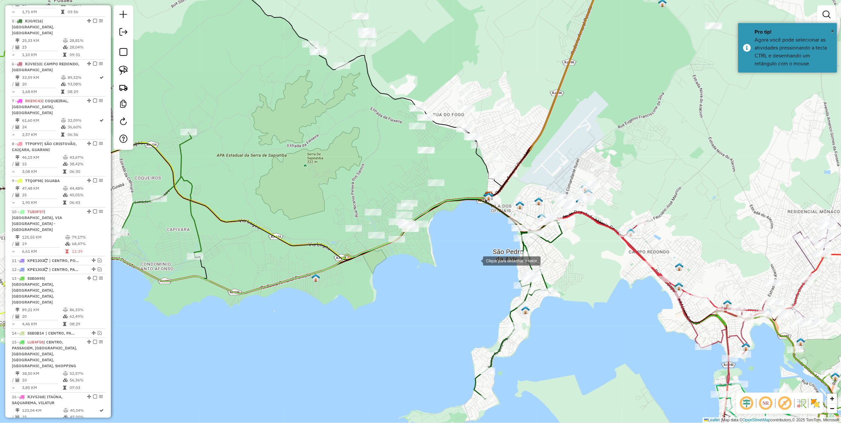
click at [477, 260] on div at bounding box center [476, 260] width 13 height 13
click at [592, 262] on div at bounding box center [591, 261] width 13 height 13
drag, startPoint x: 558, startPoint y: 358, endPoint x: 553, endPoint y: 363, distance: 6.8
click at [558, 355] on div at bounding box center [563, 348] width 13 height 13
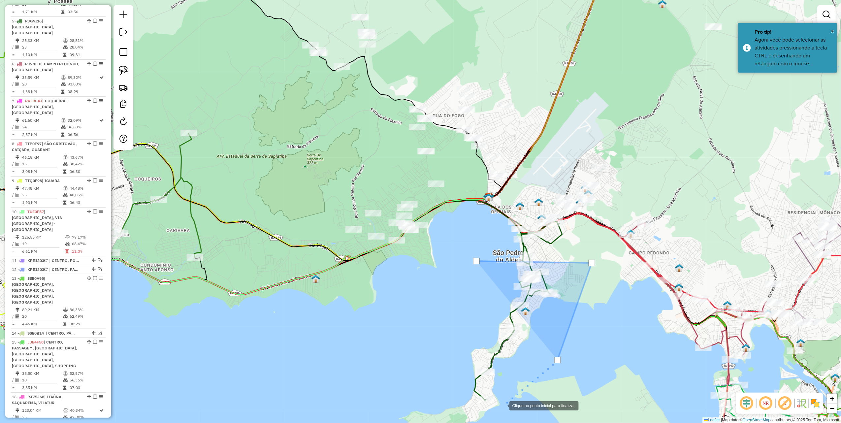
click at [503, 405] on div at bounding box center [502, 405] width 13 height 13
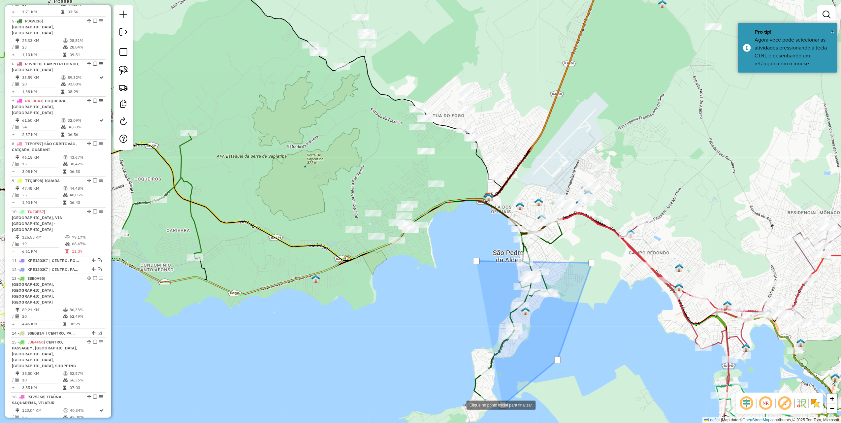
click at [459, 404] on div at bounding box center [459, 404] width 13 height 13
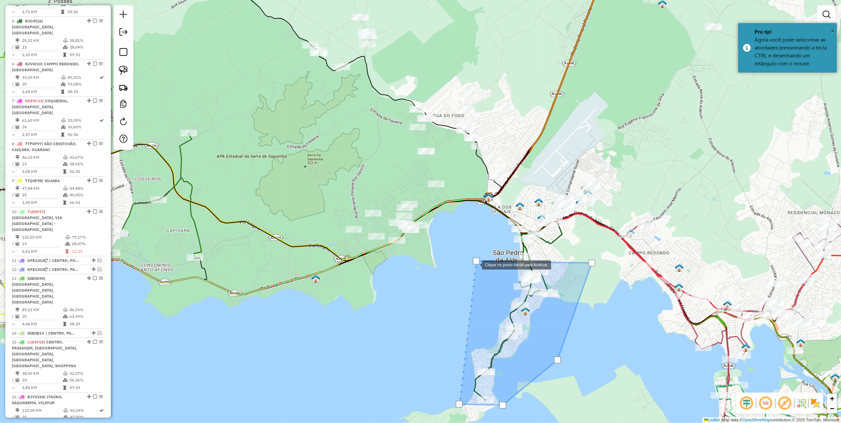
click at [476, 264] on div at bounding box center [475, 264] width 13 height 13
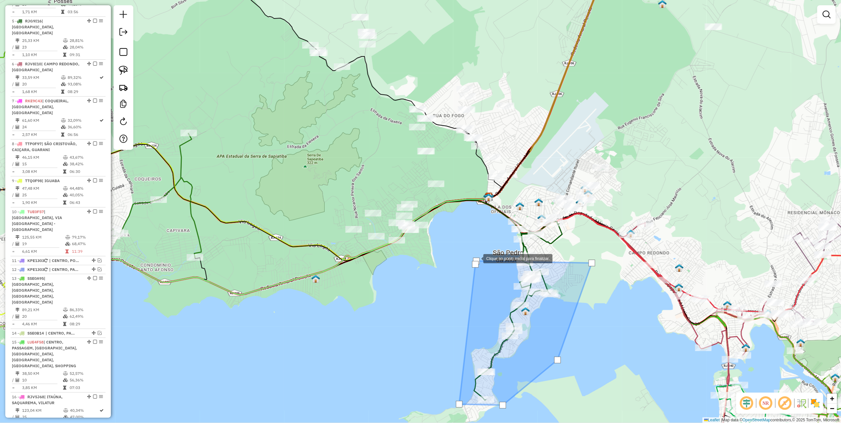
click at [477, 258] on div at bounding box center [476, 261] width 7 height 7
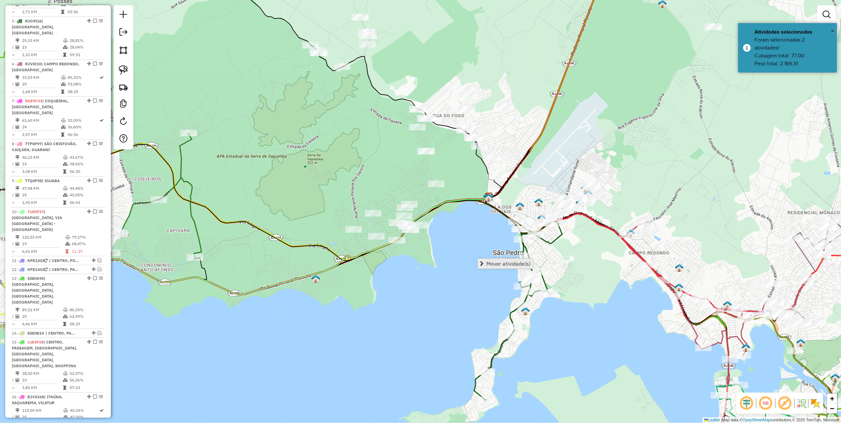
click at [509, 263] on span "Mover atividade(s)" at bounding box center [508, 263] width 44 height 5
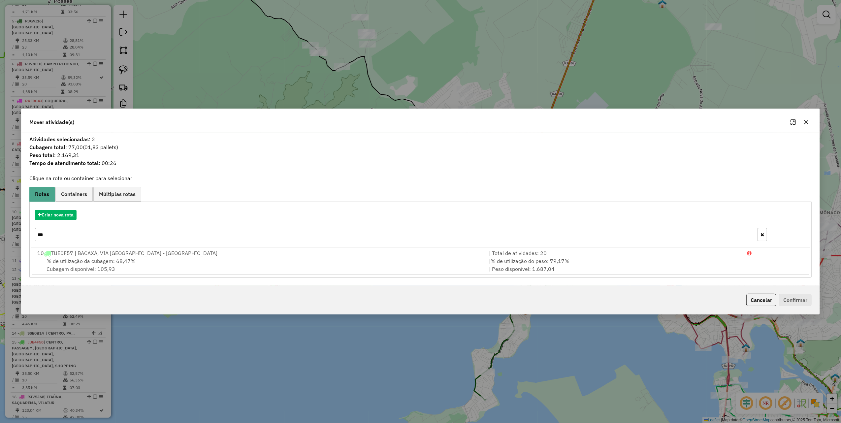
click at [64, 230] on input "***" at bounding box center [396, 234] width 723 height 13
click at [65, 230] on input "***" at bounding box center [396, 234] width 723 height 13
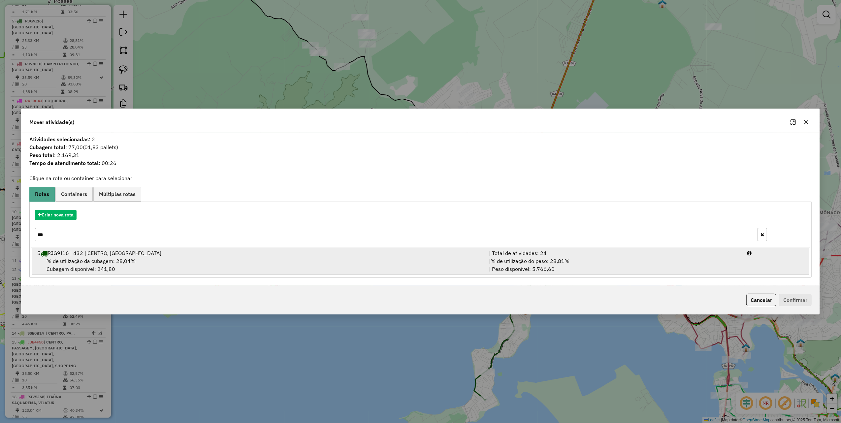
type input "***"
click at [294, 255] on div "5 RJG9I16 | 432 | CENTRO, PORTO" at bounding box center [259, 253] width 452 height 8
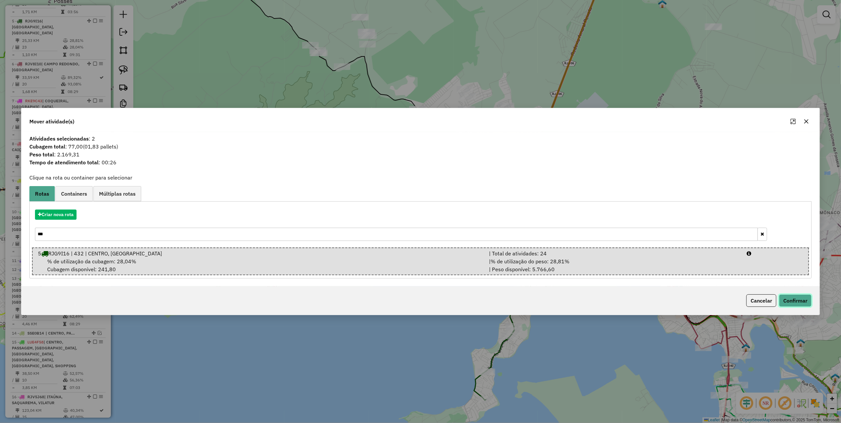
click at [798, 303] on button "Confirmar" at bounding box center [795, 300] width 33 height 13
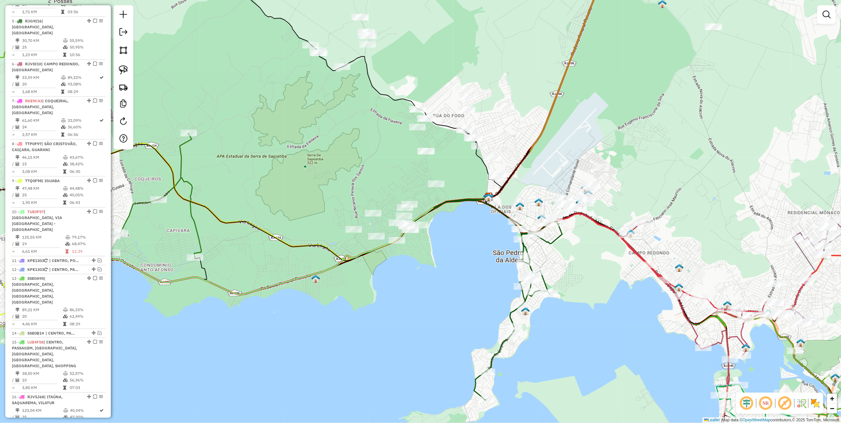
scroll to position [375, 0]
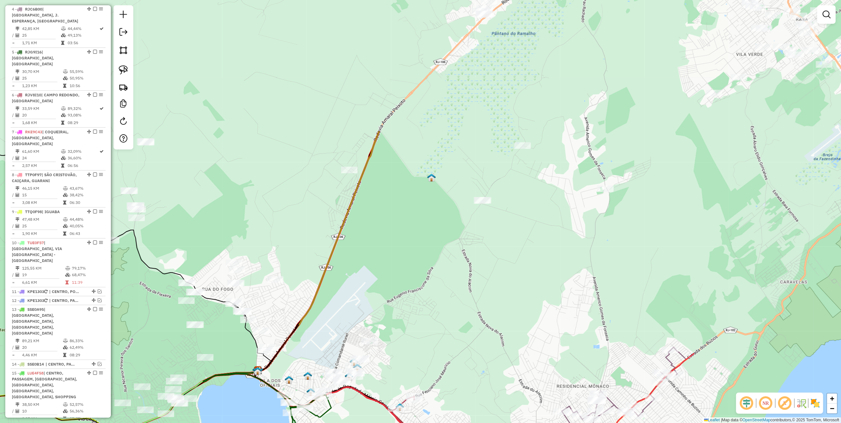
drag, startPoint x: 542, startPoint y: 189, endPoint x: 320, endPoint y: 360, distance: 279.6
click at [320, 360] on div "Janela de atendimento Grade de atendimento Capacidade Transportadoras Veículos …" at bounding box center [420, 211] width 841 height 423
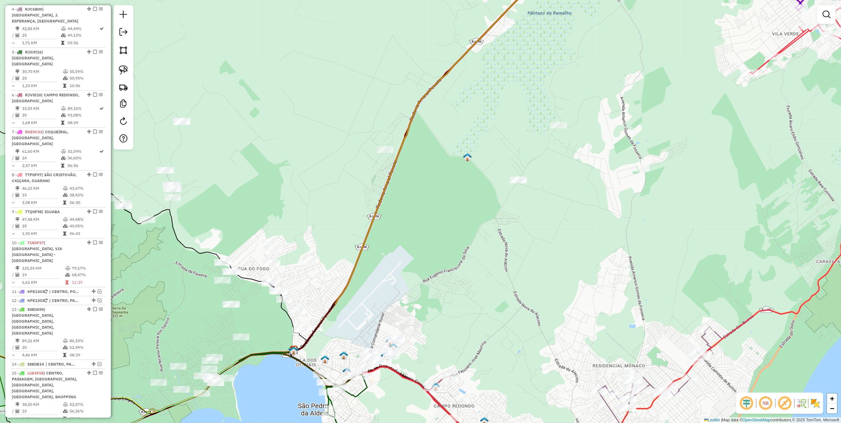
drag, startPoint x: 360, startPoint y: 318, endPoint x: 363, endPoint y: 317, distance: 3.6
click at [363, 317] on div "Janela de atendimento Grade de atendimento Capacidade Transportadoras Veículos …" at bounding box center [420, 211] width 841 height 423
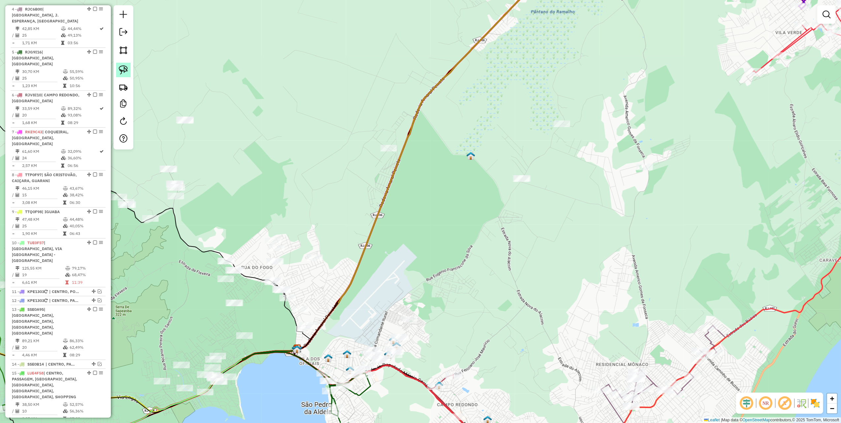
click at [126, 64] on link at bounding box center [123, 70] width 15 height 15
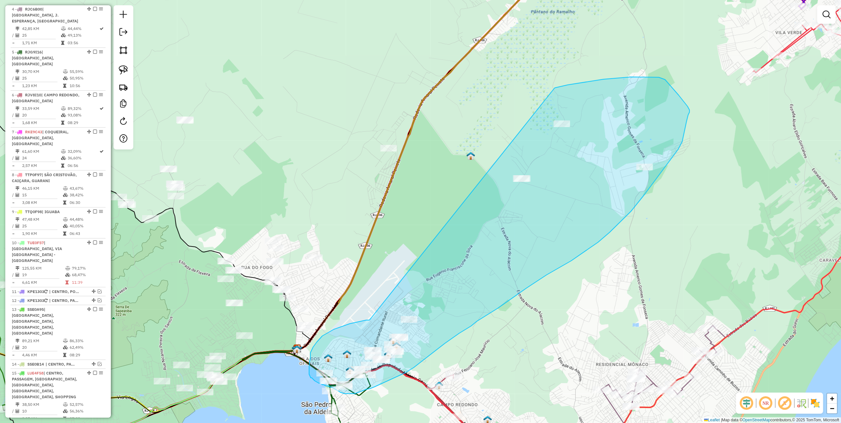
drag, startPoint x: 370, startPoint y: 320, endPoint x: 554, endPoint y: 88, distance: 296.4
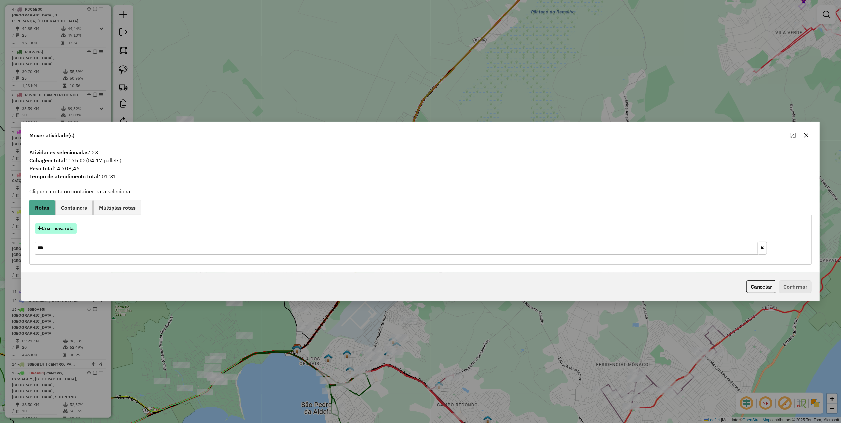
click at [69, 228] on button "Criar nova rota" at bounding box center [56, 228] width 42 height 10
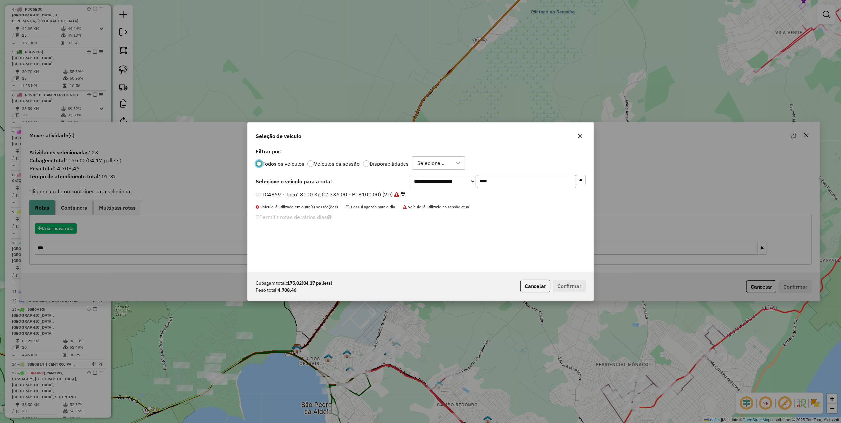
scroll to position [3, 2]
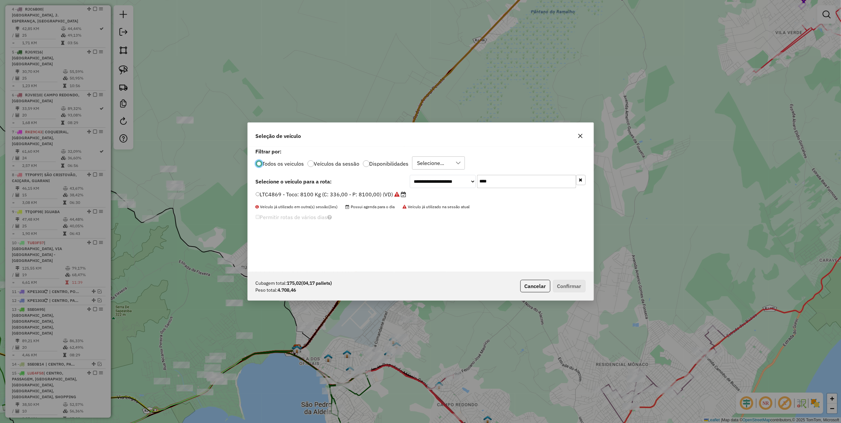
click at [515, 177] on input "****" at bounding box center [526, 181] width 99 height 13
type input "***"
click at [396, 194] on label "RJV8I10 - 430 - Toco: 6950 Kg (C: 238,00 - P: 6950,00) (VD)" at bounding box center [338, 194] width 165 height 8
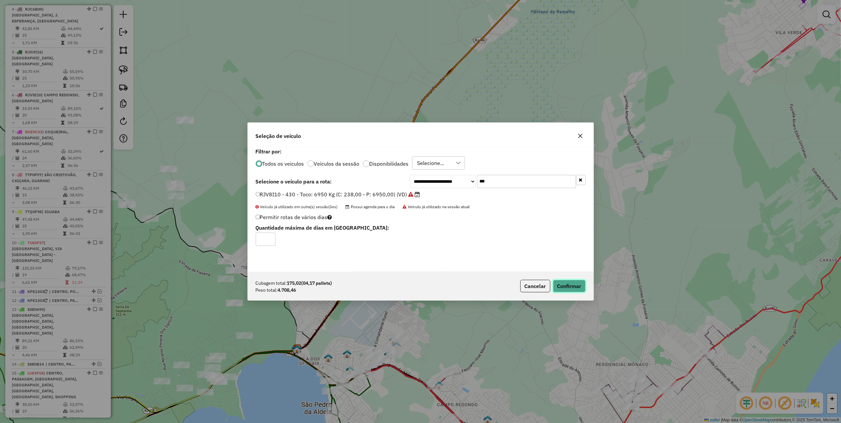
click at [582, 286] on button "Confirmar" at bounding box center [569, 286] width 33 height 13
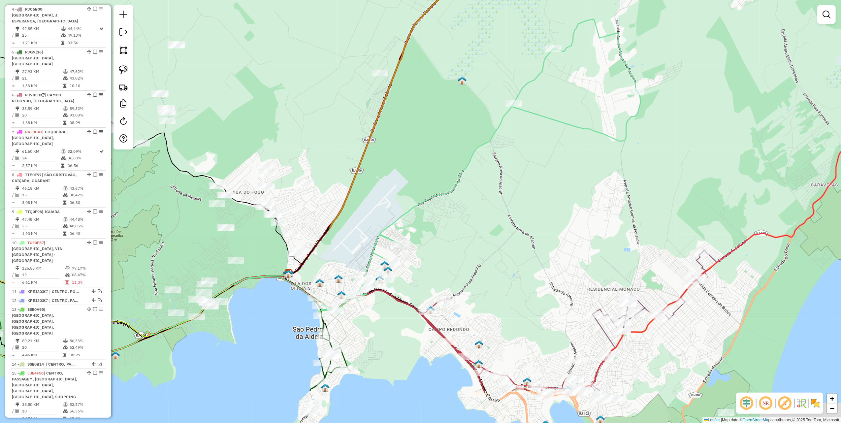
drag, startPoint x: 531, startPoint y: 267, endPoint x: 530, endPoint y: 105, distance: 162.4
click at [529, 106] on div "Janela de atendimento Grade de atendimento Capacidade Transportadoras Veículos …" at bounding box center [420, 211] width 841 height 423
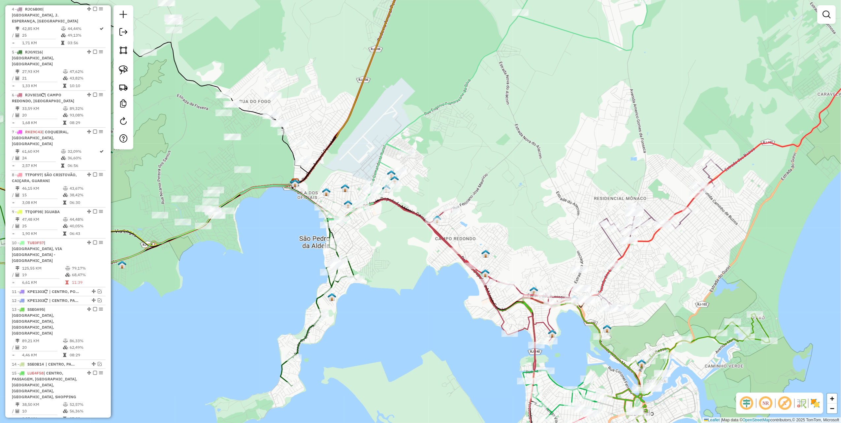
drag, startPoint x: 528, startPoint y: 196, endPoint x: 505, endPoint y: 156, distance: 46.1
click at [505, 156] on div "Janela de atendimento Grade de atendimento Capacidade Transportadoras Veículos …" at bounding box center [420, 211] width 841 height 423
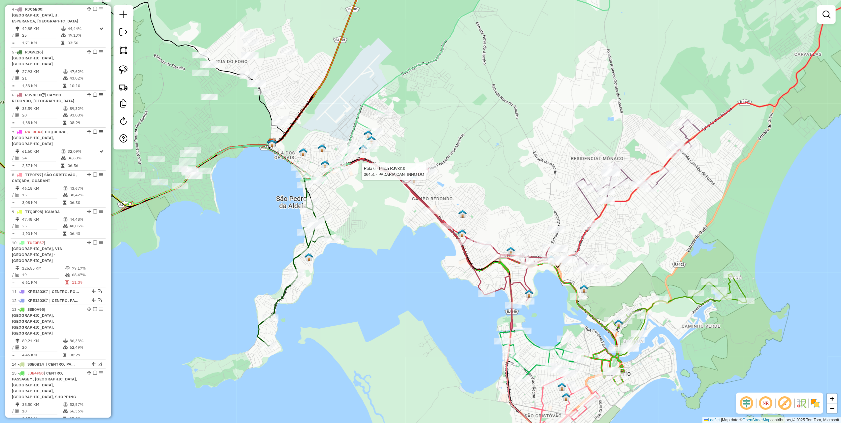
select select "*********"
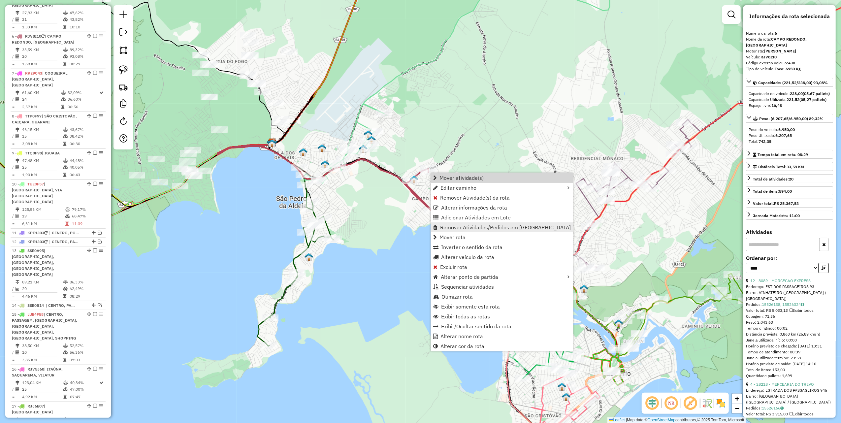
scroll to position [437, 0]
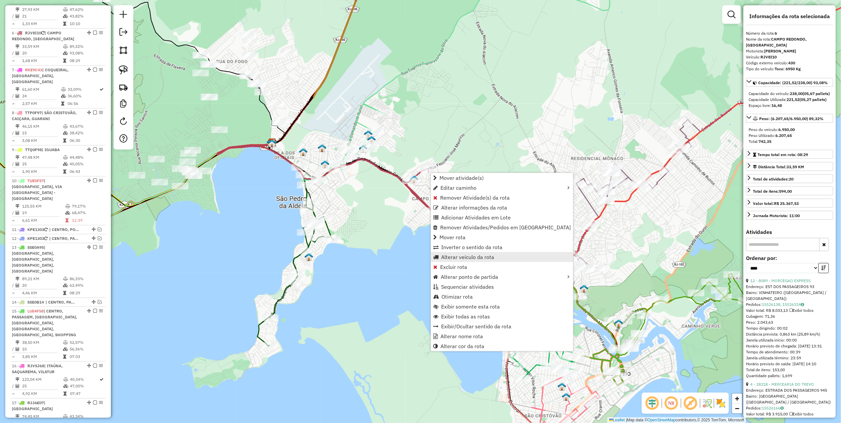
click at [452, 259] on span "Alterar veículo da rota" at bounding box center [467, 256] width 53 height 5
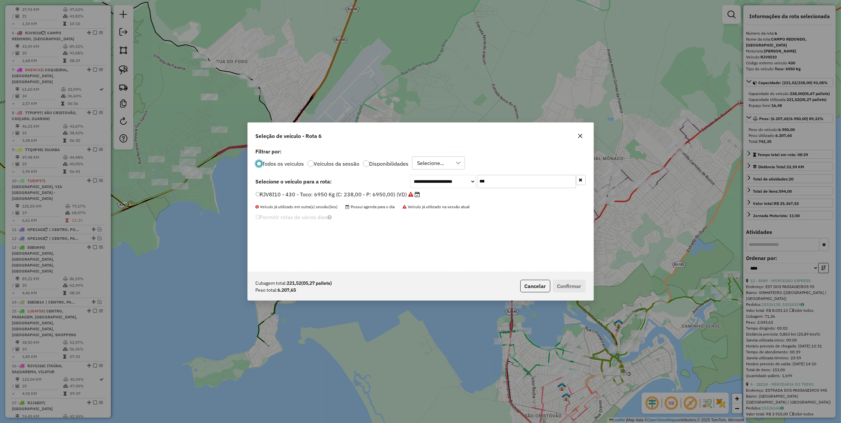
scroll to position [3, 2]
click at [495, 178] on input "***" at bounding box center [526, 181] width 99 height 13
type input "***"
click at [393, 196] on label "RKN3A59 - 381 - Toco: 6950 Kg (C: 238,00 - P: 6950,00) (VD)" at bounding box center [336, 194] width 160 height 8
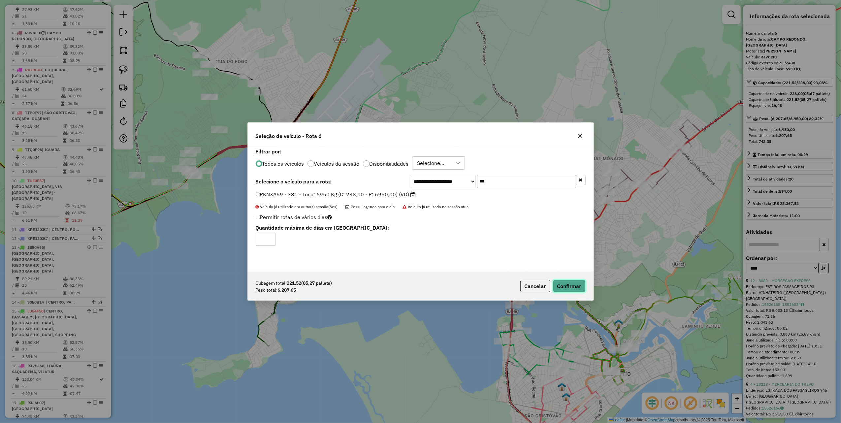
click at [560, 287] on button "Confirmar" at bounding box center [569, 286] width 33 height 13
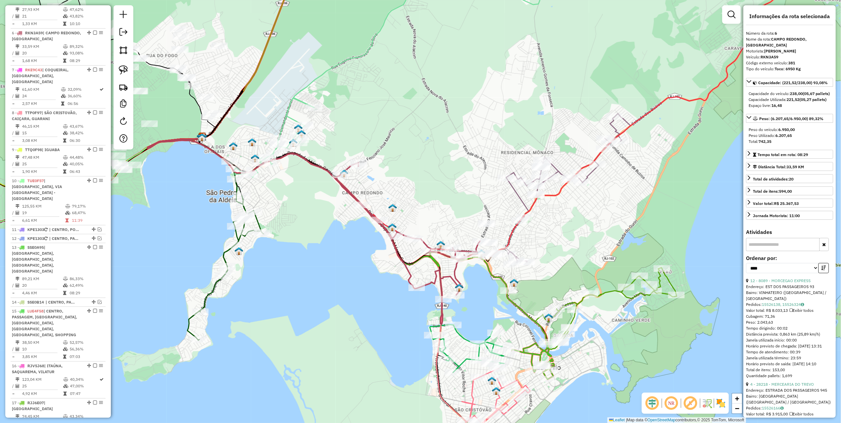
drag, startPoint x: 508, startPoint y: 226, endPoint x: 422, endPoint y: 217, distance: 86.3
click at [422, 217] on div "Janela de atendimento Grade de atendimento Capacidade Transportadoras Veículos …" at bounding box center [420, 211] width 841 height 423
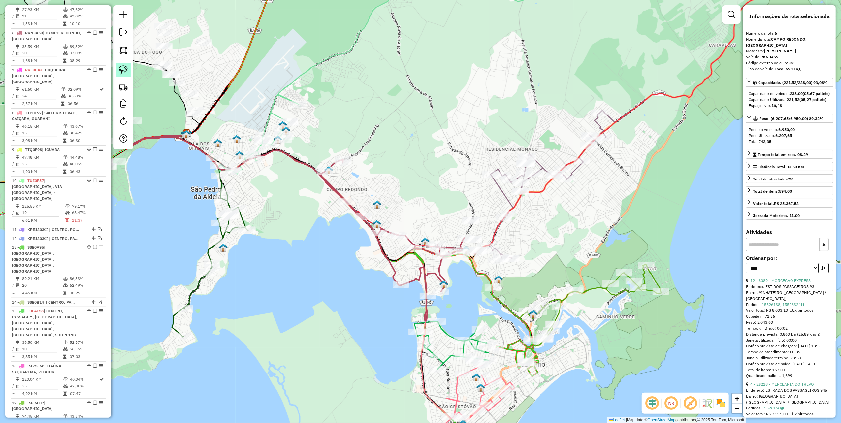
click at [122, 66] on img at bounding box center [123, 69] width 9 height 9
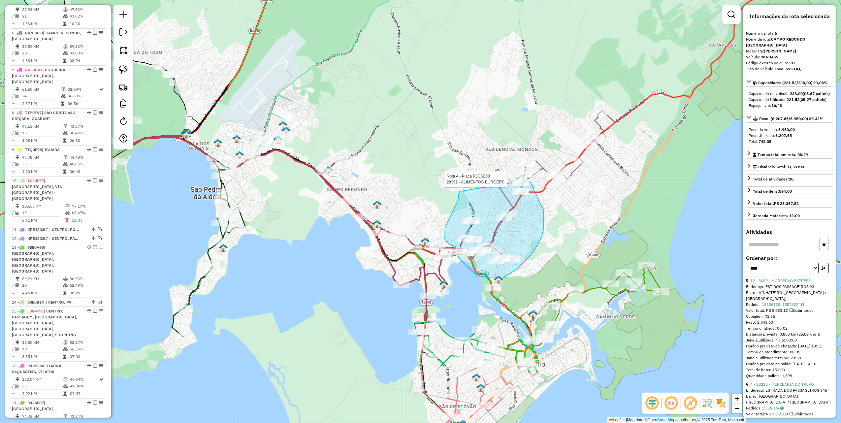
drag, startPoint x: 453, startPoint y: 212, endPoint x: 483, endPoint y: 199, distance: 33.1
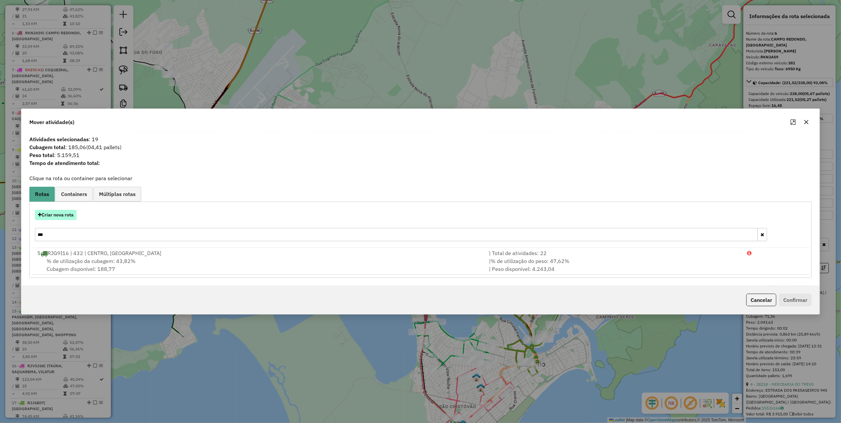
click at [66, 217] on button "Criar nova rota" at bounding box center [56, 215] width 42 height 10
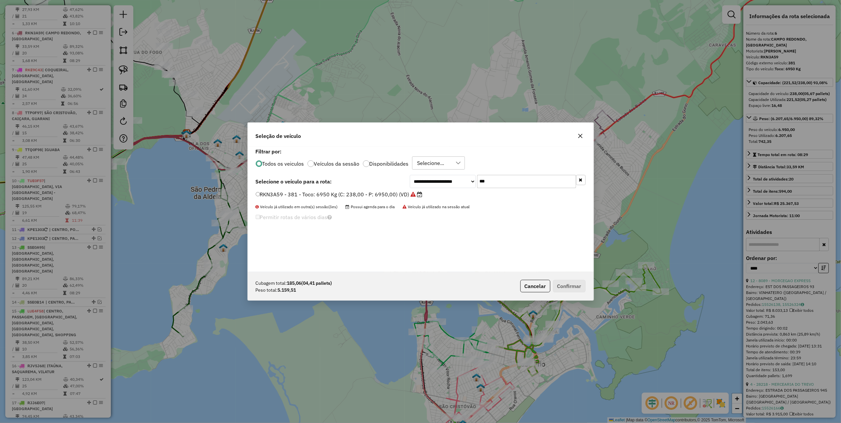
click at [515, 186] on input "***" at bounding box center [526, 181] width 99 height 13
click at [519, 182] on input "***" at bounding box center [526, 181] width 99 height 13
type input "***"
drag, startPoint x: 397, startPoint y: 195, endPoint x: 401, endPoint y: 197, distance: 3.6
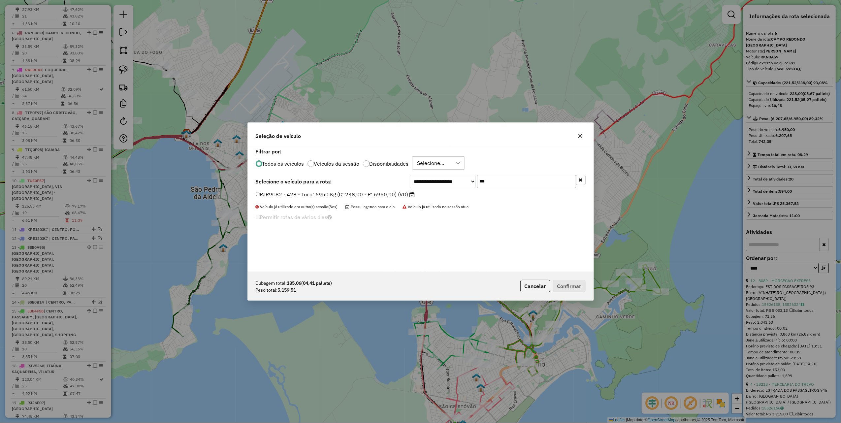
click at [397, 195] on label "RJR9C82 - 428 - Toco: 6950 Kg (C: 238,00 - P: 6950,00) (VD)" at bounding box center [335, 194] width 159 height 8
click at [576, 290] on button "Confirmar" at bounding box center [569, 286] width 33 height 13
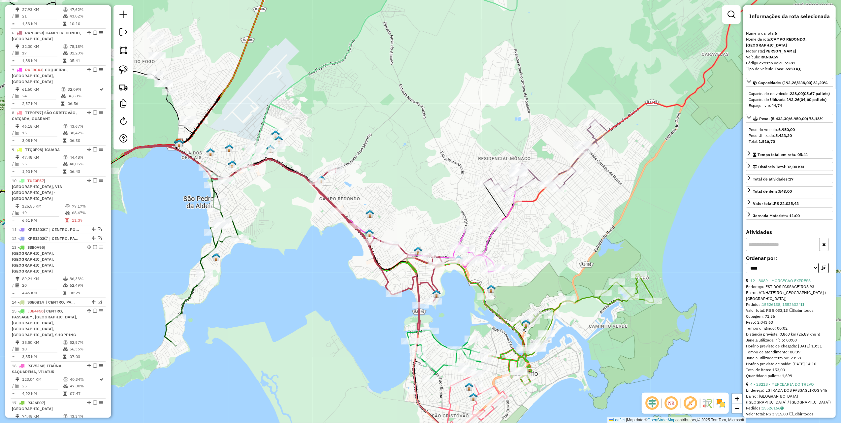
drag, startPoint x: 502, startPoint y: 142, endPoint x: 481, endPoint y: 173, distance: 37.9
click at [481, 172] on div "Janela de atendimento Grade de atendimento Capacidade Transportadoras Veículos …" at bounding box center [420, 211] width 841 height 423
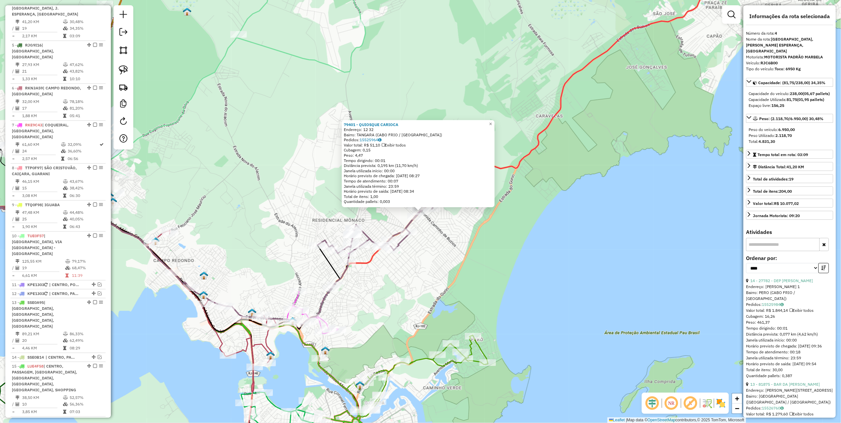
scroll to position [369, 0]
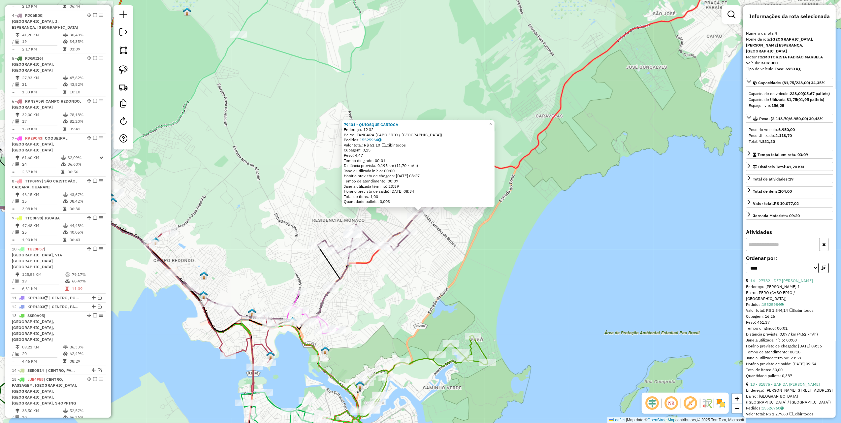
click at [441, 253] on div "79401 - QUIOSQUE CARIOCA Endereço: 12 32 Bairro: TANGARA (CABO FRIO / RJ) Pedid…" at bounding box center [420, 211] width 841 height 423
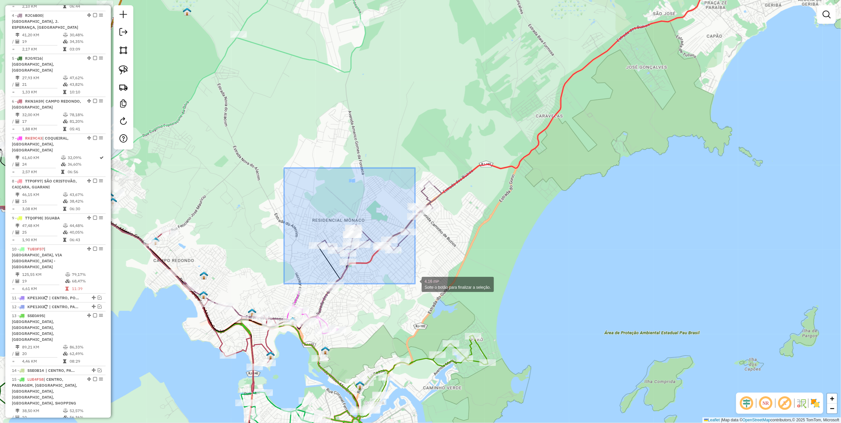
drag, startPoint x: 288, startPoint y: 179, endPoint x: 415, endPoint y: 284, distance: 165.0
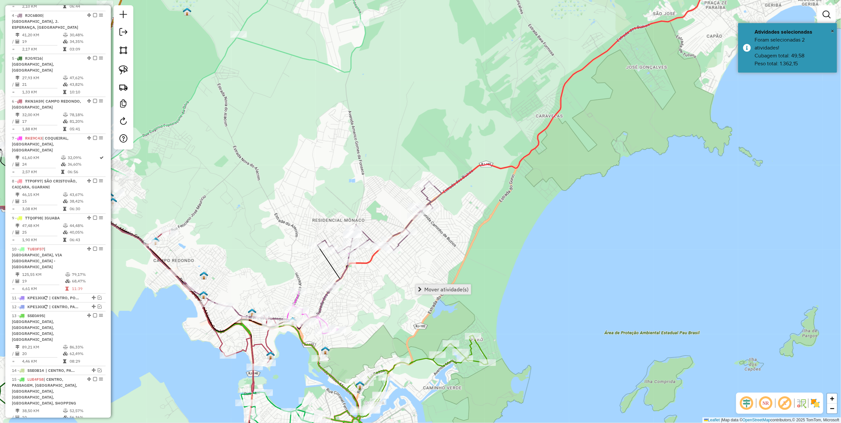
click at [445, 289] on span "Mover atividade(s)" at bounding box center [446, 289] width 44 height 5
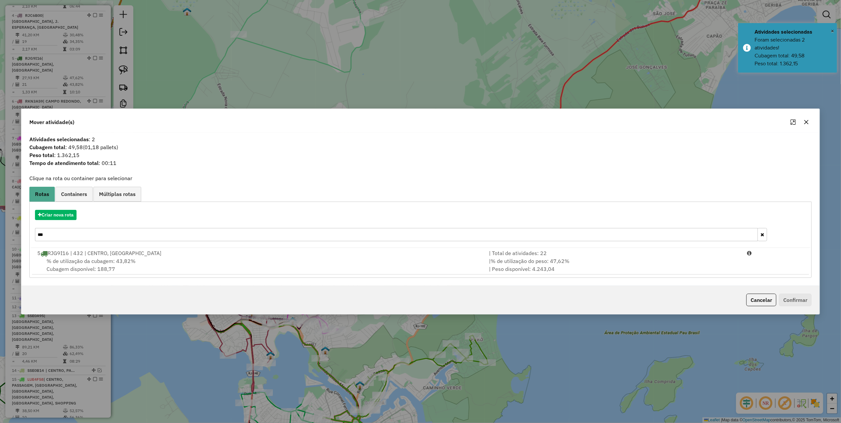
click at [62, 230] on input "***" at bounding box center [396, 234] width 723 height 13
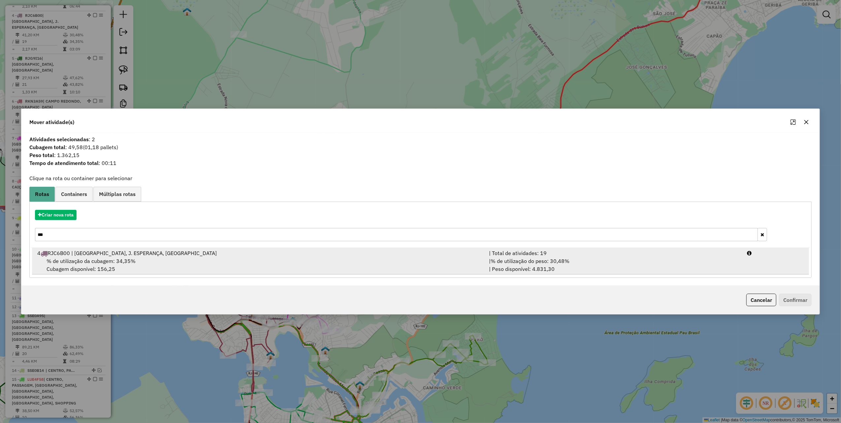
type input "***"
click at [454, 272] on div "% de utilização da cubagem: 34,35% Cubagem disponível: 156,25" at bounding box center [259, 265] width 452 height 16
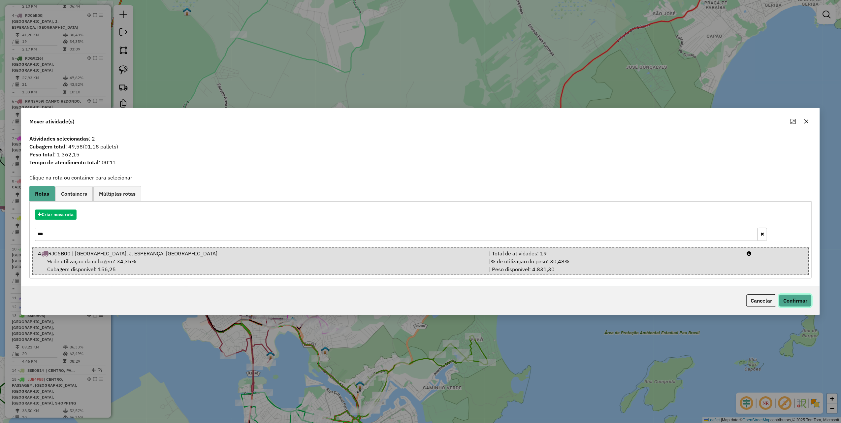
click at [787, 302] on button "Confirmar" at bounding box center [795, 300] width 33 height 13
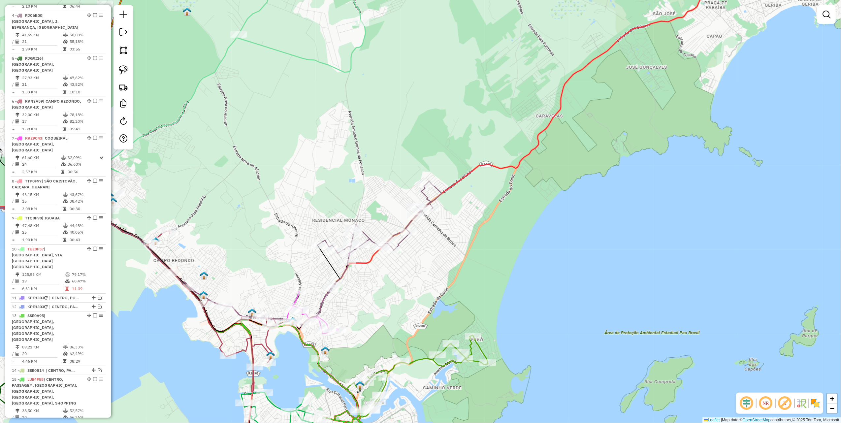
drag, startPoint x: 242, startPoint y: 259, endPoint x: 381, endPoint y: 240, distance: 139.6
click at [375, 242] on div "Janela de atendimento Grade de atendimento Capacidade Transportadoras Veículos …" at bounding box center [420, 211] width 841 height 423
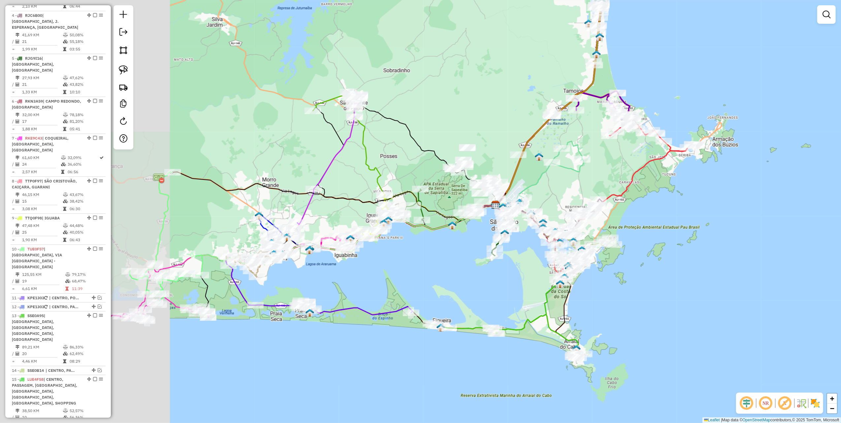
drag, startPoint x: 213, startPoint y: 289, endPoint x: 512, endPoint y: 241, distance: 303.0
click at [555, 241] on div "Janela de atendimento Grade de atendimento Capacidade Transportadoras Veículos …" at bounding box center [420, 211] width 841 height 423
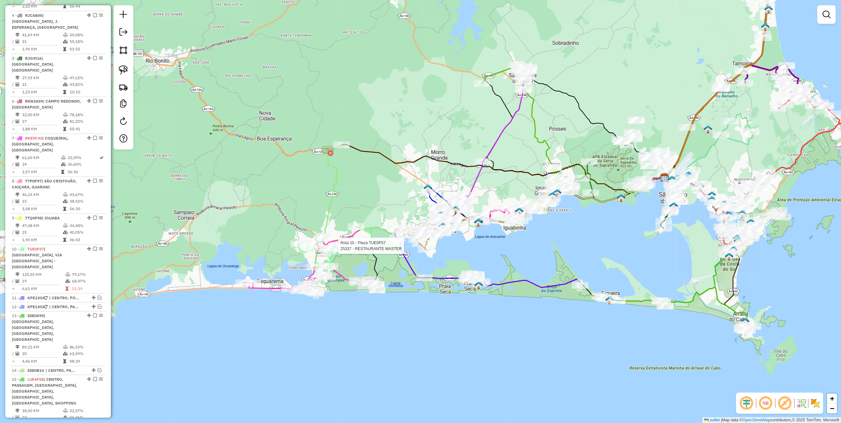
select select "*********"
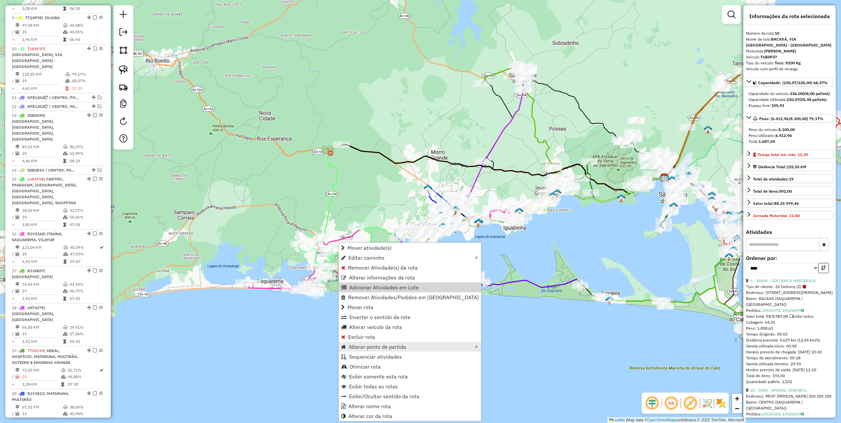
scroll to position [579, 0]
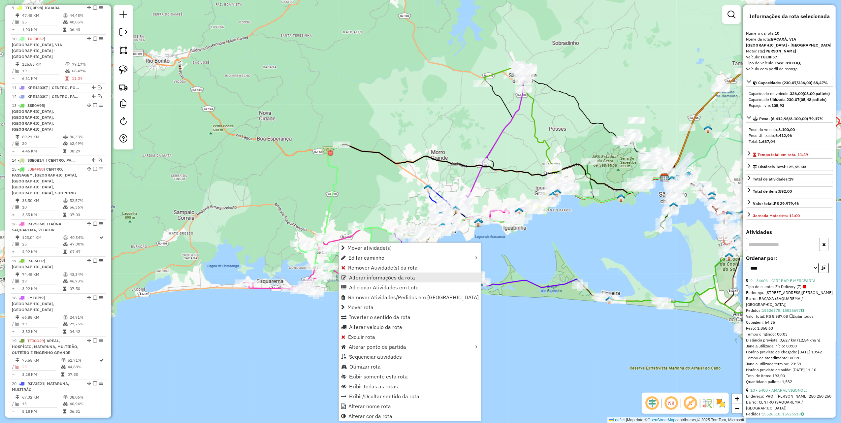
click at [388, 276] on span "Alterar informações da rota" at bounding box center [382, 277] width 66 height 5
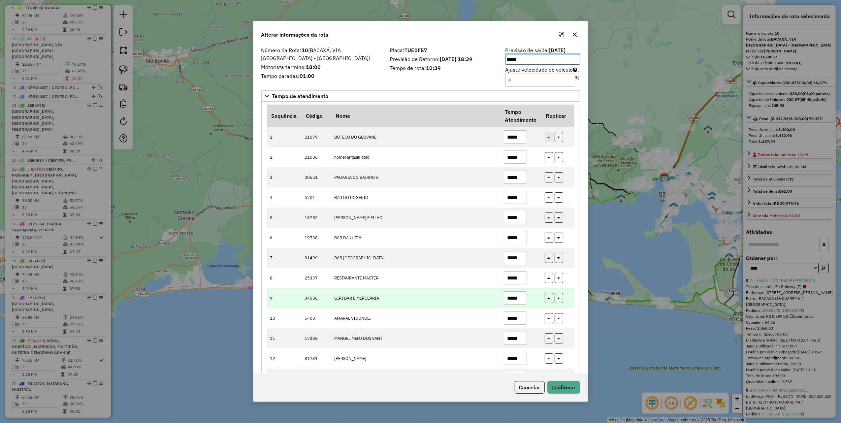
click at [519, 297] on input "*****" at bounding box center [515, 297] width 23 height 13
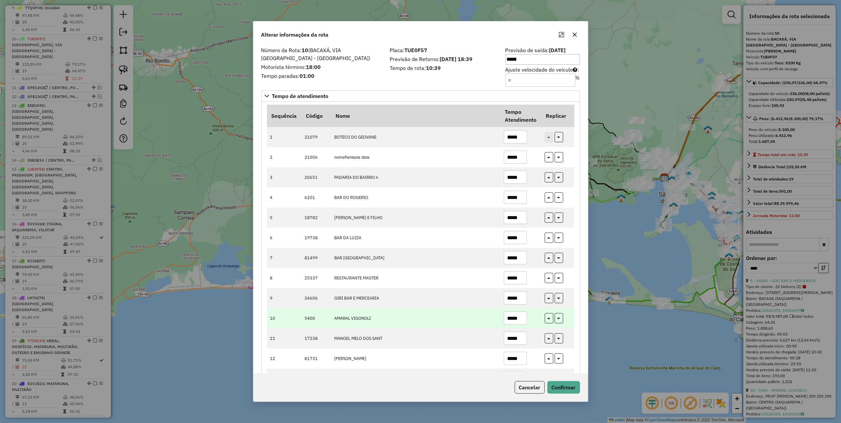
type input "*****"
click at [521, 320] on input "*****" at bounding box center [515, 318] width 23 height 13
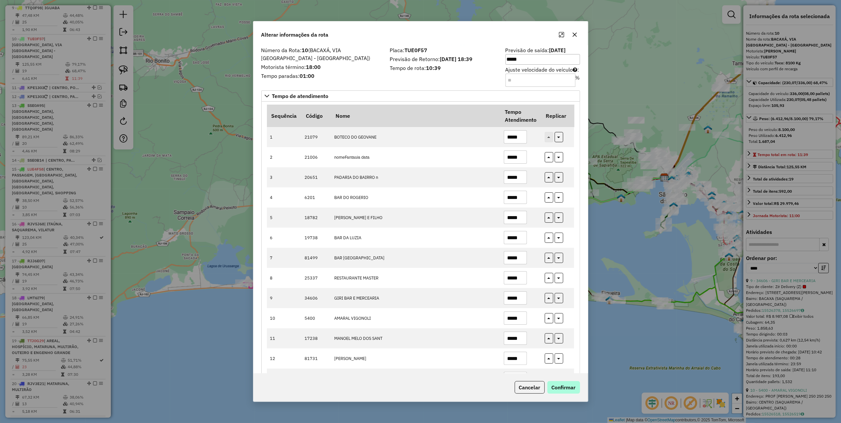
type input "*****"
click at [568, 387] on button "Confirmar" at bounding box center [564, 387] width 33 height 13
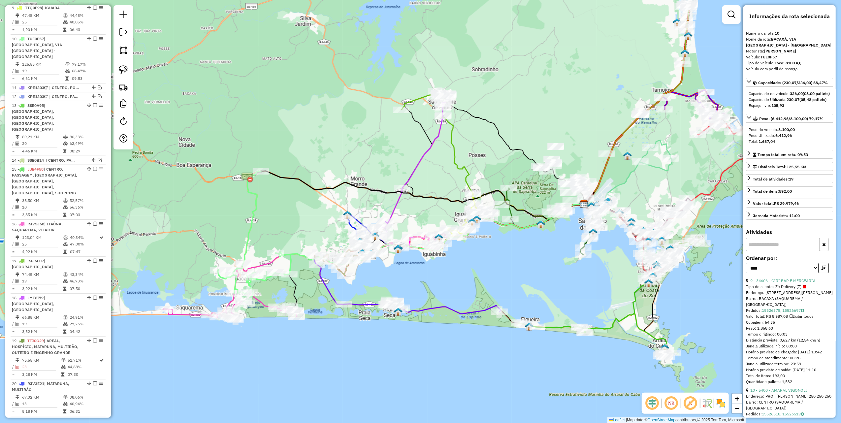
drag, startPoint x: 585, startPoint y: 123, endPoint x: 451, endPoint y: 151, distance: 136.8
click at [454, 154] on div "Janela de atendimento Grade de atendimento Capacidade Transportadoras Veículos …" at bounding box center [420, 211] width 841 height 423
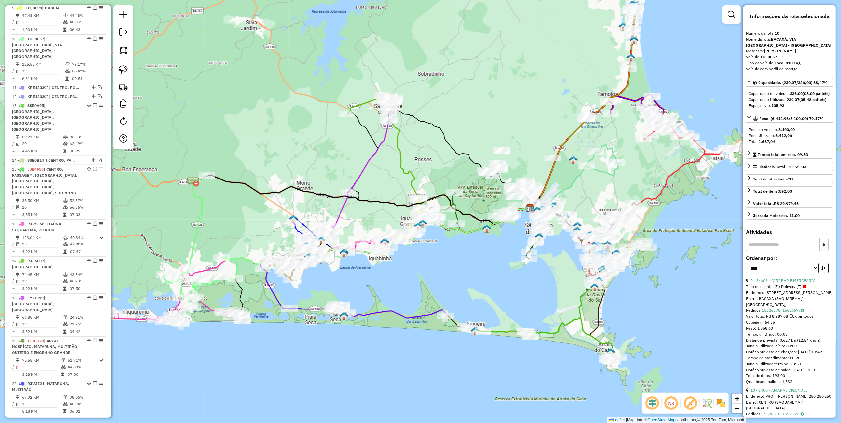
drag, startPoint x: 648, startPoint y: 186, endPoint x: 500, endPoint y: 226, distance: 153.8
click at [502, 226] on div "Janela de atendimento Grade de atendimento Capacidade Transportadoras Veículos …" at bounding box center [420, 211] width 841 height 423
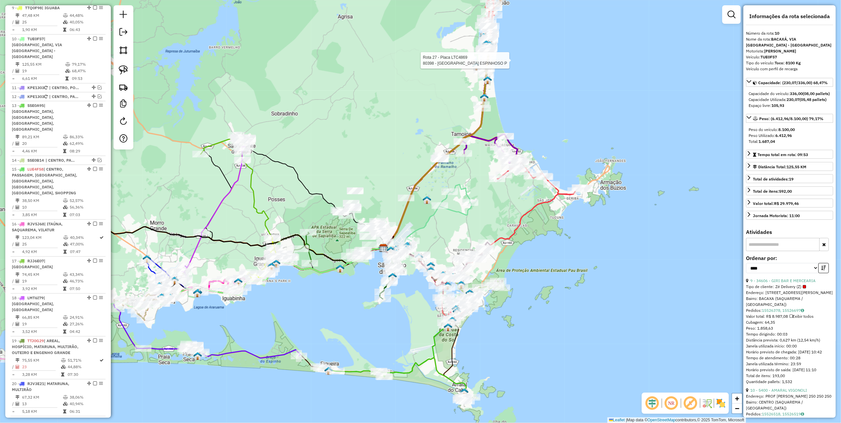
click at [483, 64] on div at bounding box center [488, 60] width 17 height 7
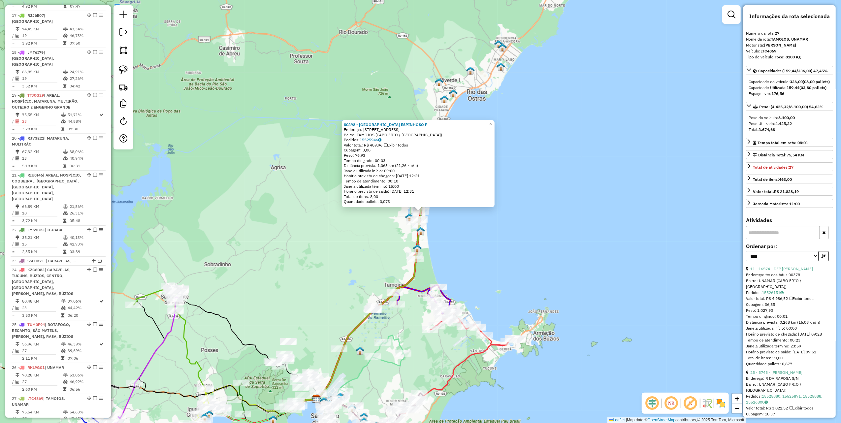
scroll to position [962, 0]
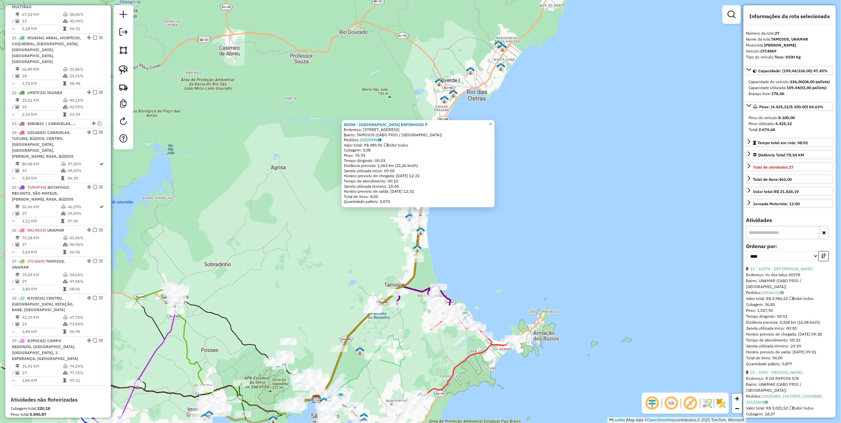
click at [281, 211] on div "80398 - SILVÂNIA ESPINHOSO P Endereço: AV INDEPENDÊNCIA 602 Bairro: TAMOIOS (CA…" at bounding box center [420, 211] width 841 height 423
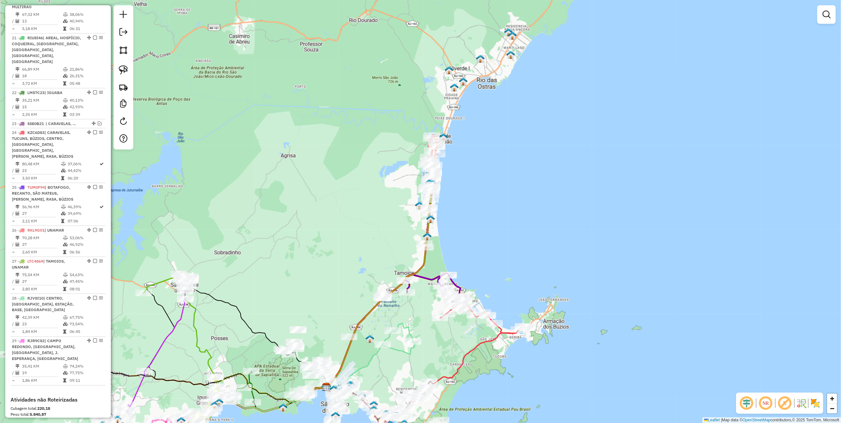
drag, startPoint x: 234, startPoint y: 254, endPoint x: 417, endPoint y: 50, distance: 274.6
click at [410, 55] on div "Janela de atendimento Grade de atendimento Capacidade Transportadoras Veículos …" at bounding box center [420, 211] width 841 height 423
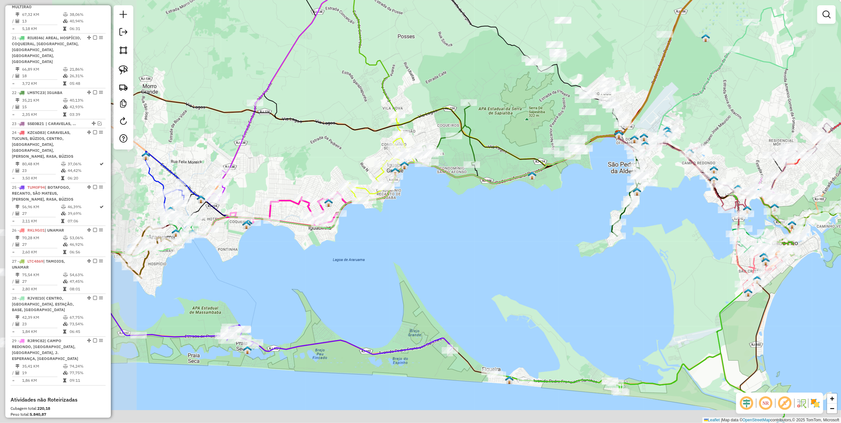
drag, startPoint x: 347, startPoint y: 259, endPoint x: 483, endPoint y: 221, distance: 140.7
click at [494, 217] on div "Janela de atendimento Grade de atendimento Capacidade Transportadoras Veículos …" at bounding box center [420, 211] width 841 height 423
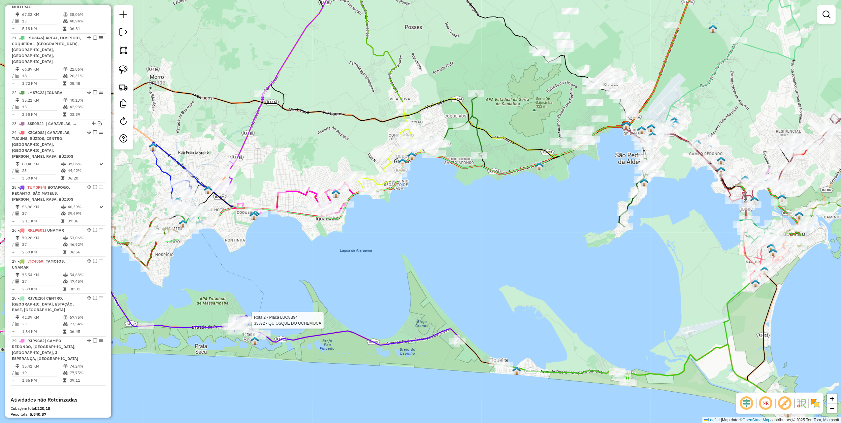
select select "*********"
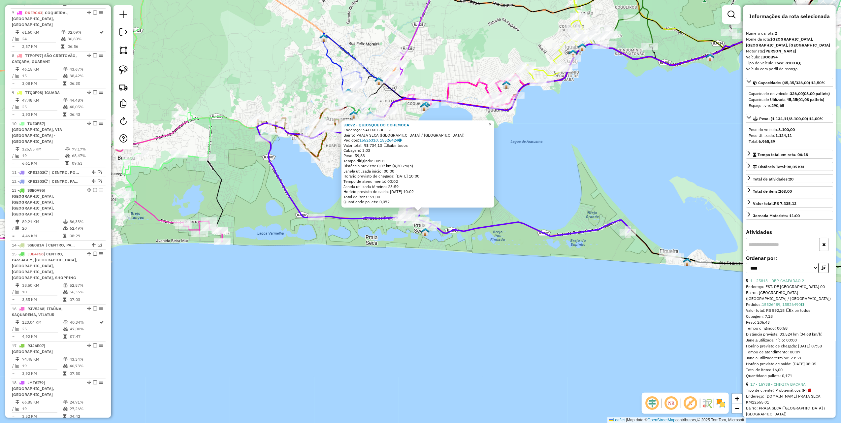
scroll to position [295, 0]
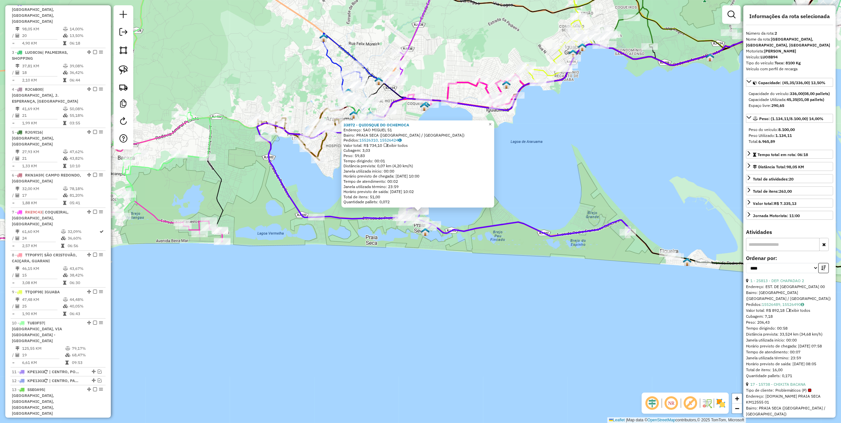
click at [391, 292] on div "33872 - QUIOSQUE DO OCHEMOCA Endereço: SAO MIGUEL 51 Bairro: PRAIA SECA (ARARUA…" at bounding box center [420, 211] width 841 height 423
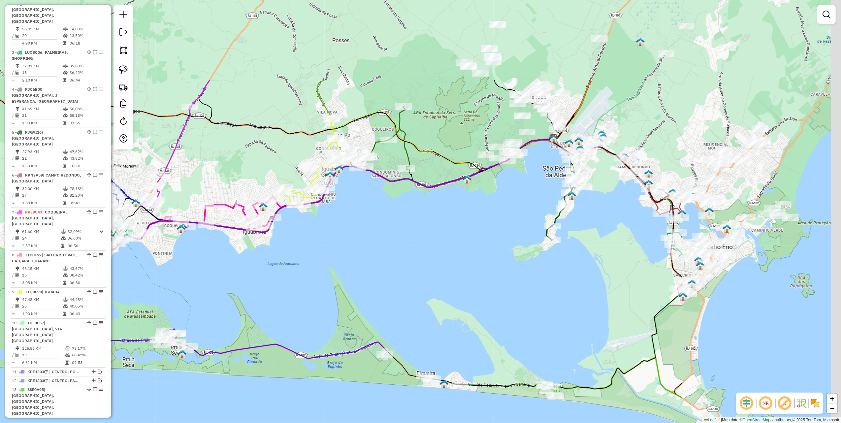
drag, startPoint x: 603, startPoint y: 147, endPoint x: 362, endPoint y: 267, distance: 269.2
click at [362, 267] on div "Janela de atendimento Grade de atendimento Capacidade Transportadoras Veículos …" at bounding box center [420, 211] width 841 height 423
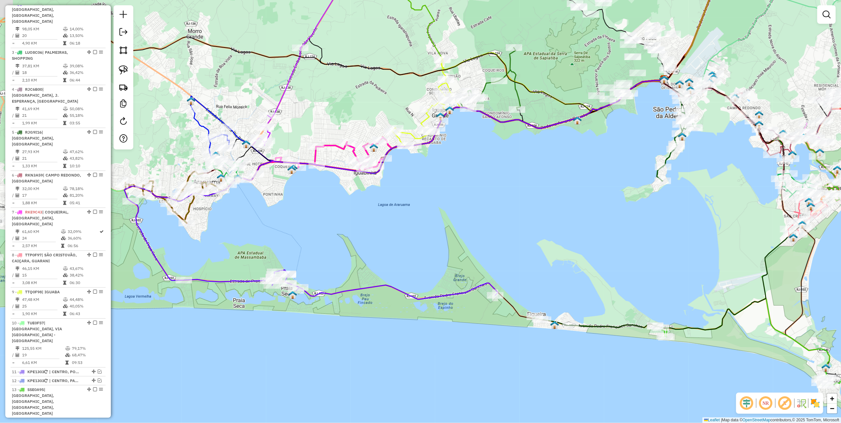
drag, startPoint x: 398, startPoint y: 248, endPoint x: 543, endPoint y: 172, distance: 163.4
click at [542, 172] on div "Janela de atendimento Grade de atendimento Capacidade Transportadoras Veículos …" at bounding box center [420, 211] width 841 height 423
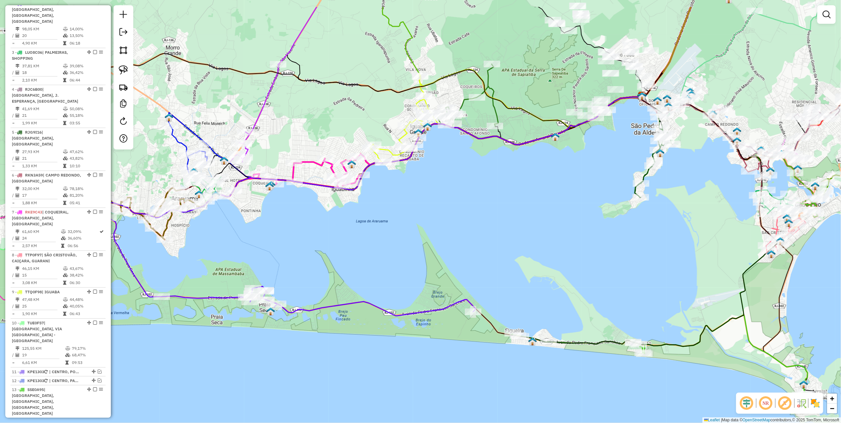
drag, startPoint x: 550, startPoint y: 168, endPoint x: 324, endPoint y: 297, distance: 260.8
click at [325, 298] on div "Janela de atendimento Grade de atendimento Capacidade Transportadoras Veículos …" at bounding box center [420, 211] width 841 height 423
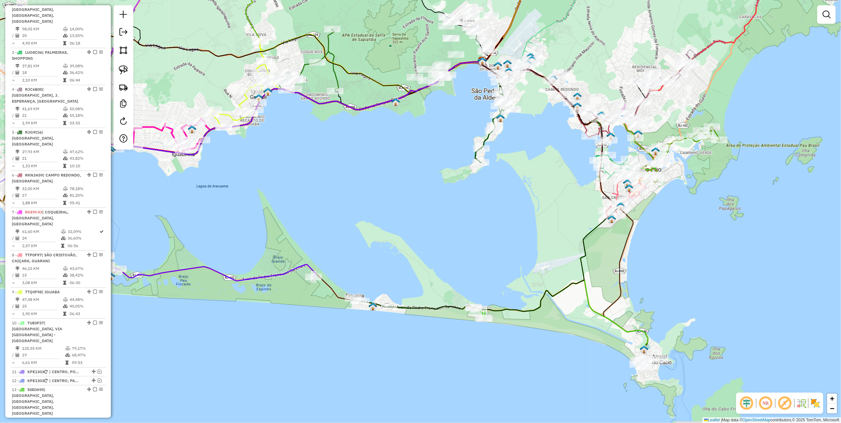
drag, startPoint x: 382, startPoint y: 274, endPoint x: 378, endPoint y: 223, distance: 51.0
click at [378, 222] on div "Janela de atendimento Grade de atendimento Capacidade Transportadoras Veículos …" at bounding box center [420, 211] width 841 height 423
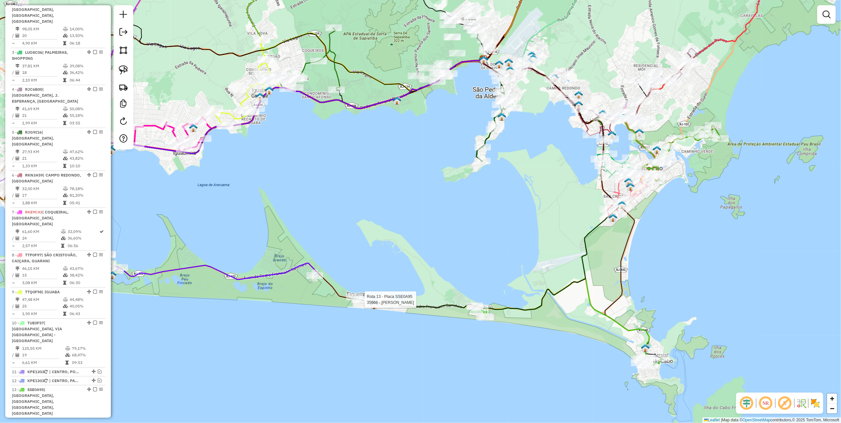
select select "*********"
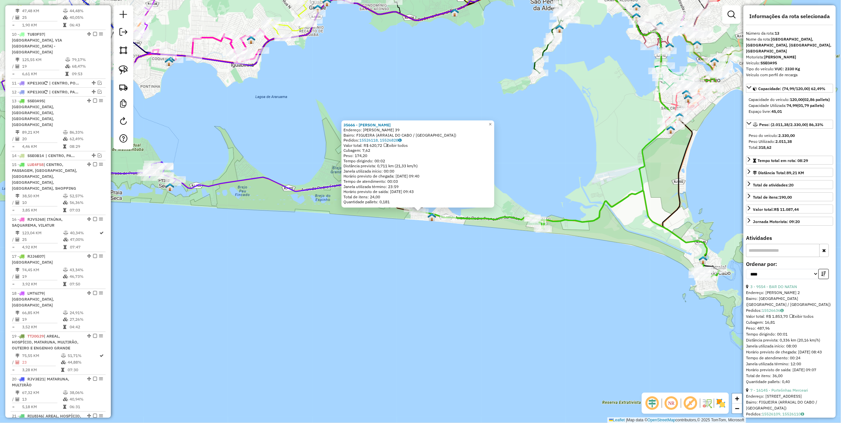
scroll to position [634, 0]
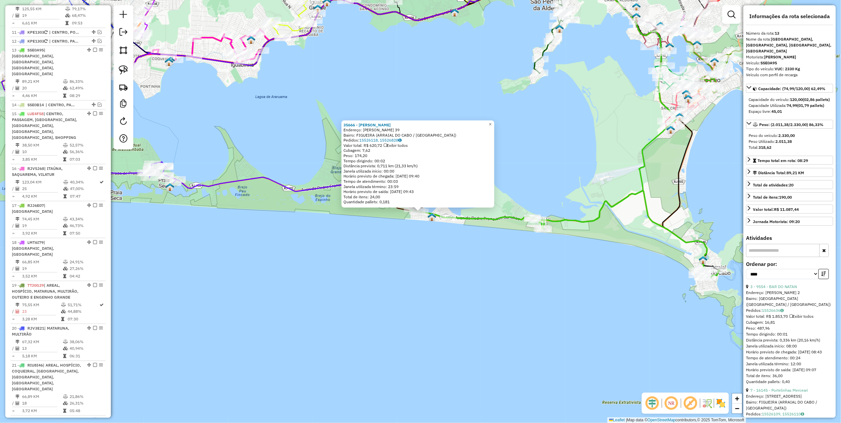
click at [384, 301] on div "35666 - MARIA CECI DE ABREU Endereço: PEDRO FRANCISCO SANCHES 39 Bairro: FIGUEI…" at bounding box center [420, 211] width 841 height 423
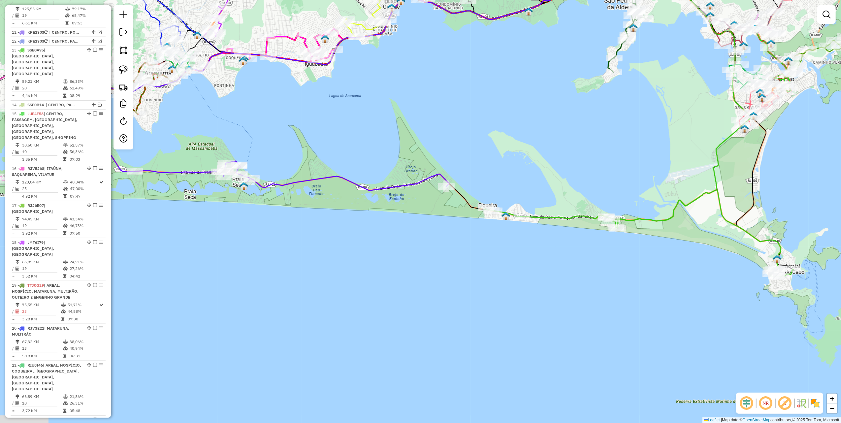
drag, startPoint x: 310, startPoint y: 177, endPoint x: 402, endPoint y: 173, distance: 92.2
click at [402, 173] on div "Janela de atendimento Grade de atendimento Capacidade Transportadoras Veículos …" at bounding box center [420, 211] width 841 height 423
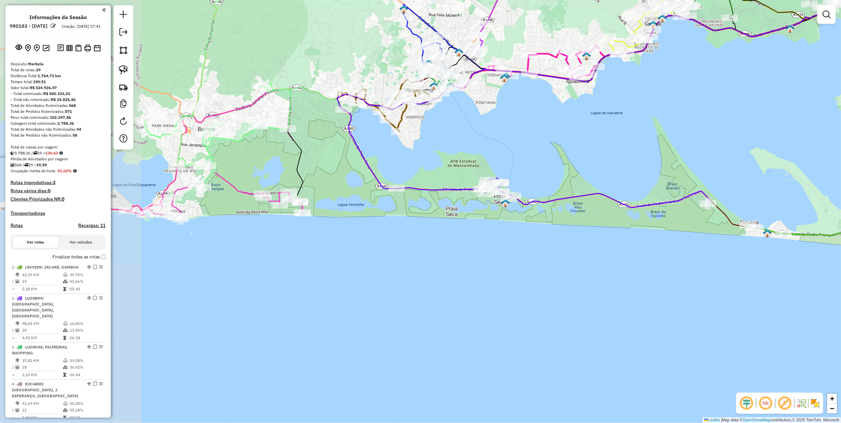
scroll to position [634, 0]
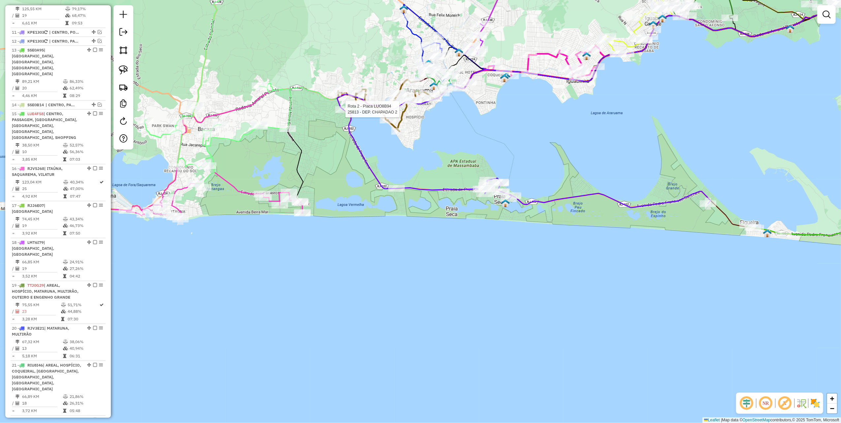
select select "*********"
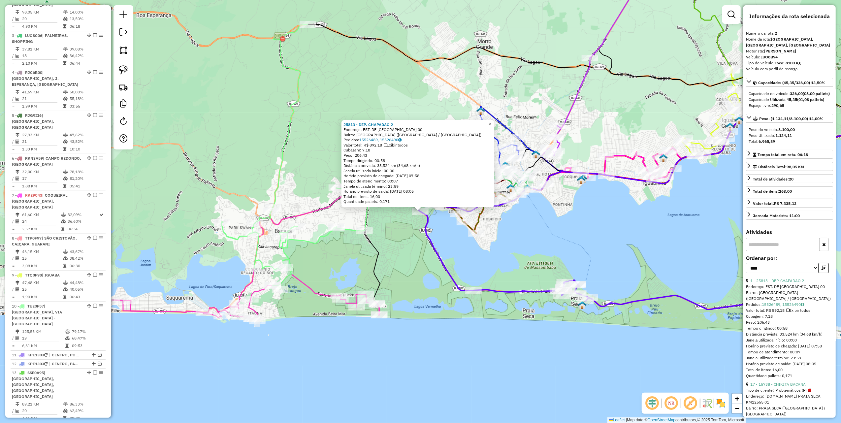
scroll to position [295, 0]
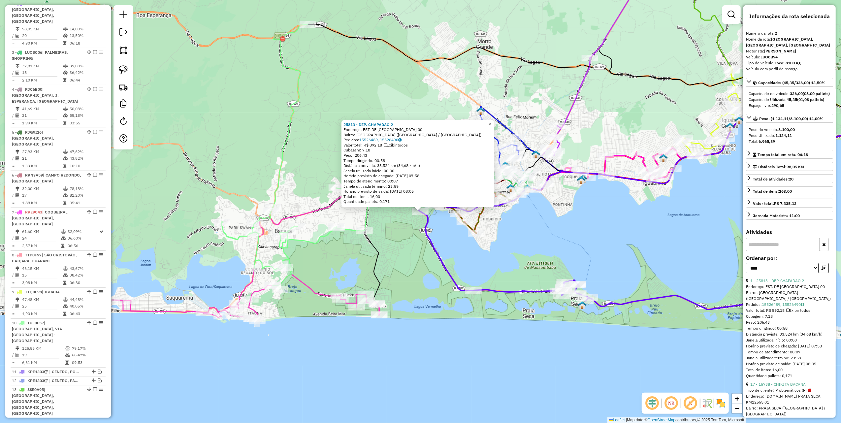
click at [600, 251] on div "25813 - DEP. CHAPADAO 2 Endereço: EST. DE PRAIA SECA 00 Bairro: JARDIM IPITANGA…" at bounding box center [420, 211] width 841 height 423
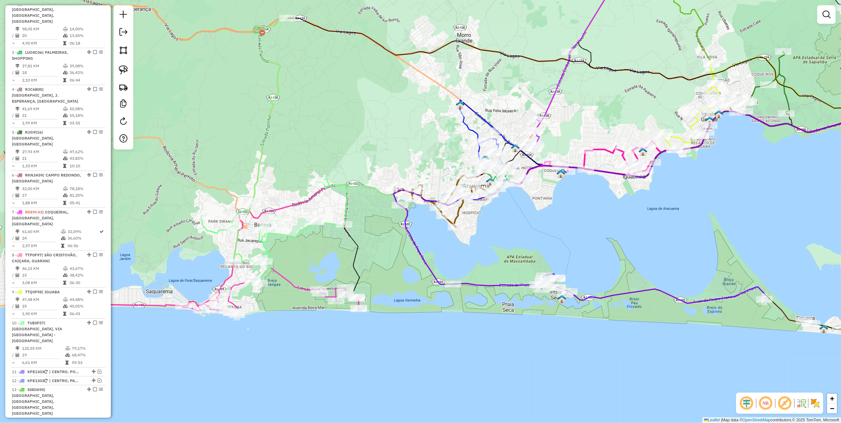
drag, startPoint x: 627, startPoint y: 244, endPoint x: 500, endPoint y: 206, distance: 133.0
click at [500, 206] on div "Janela de atendimento Grade de atendimento Capacidade Transportadoras Veículos …" at bounding box center [420, 211] width 841 height 423
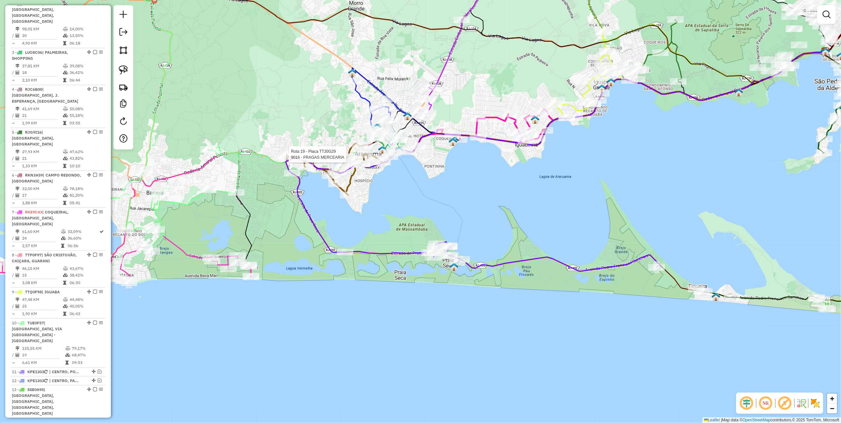
select select "*********"
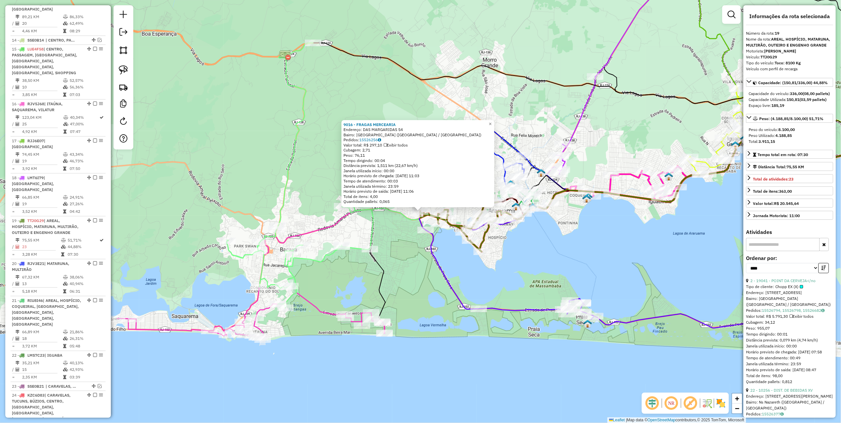
scroll to position [835, 0]
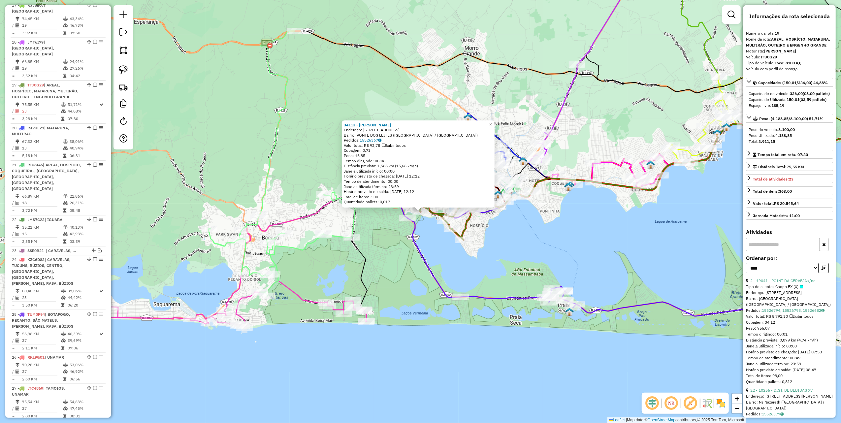
click at [434, 238] on div "34113 - LEANDRO PITTZER Endereço: RUA SaO SALVADOR 2 Bairro: PONTE DOS LEITES (…" at bounding box center [420, 211] width 841 height 423
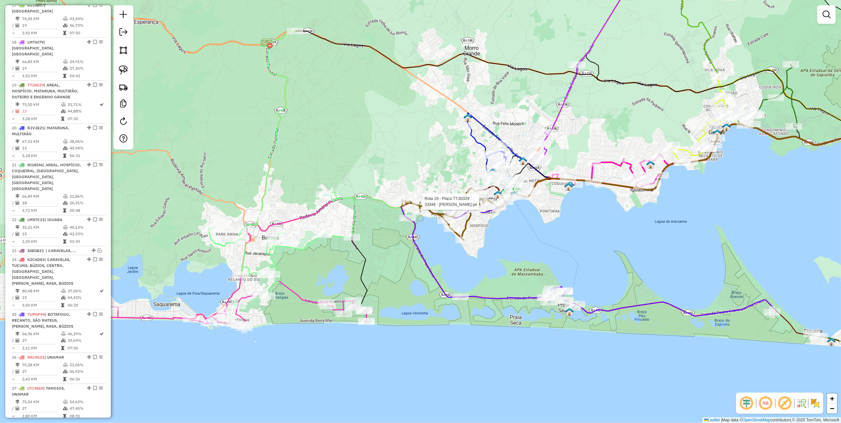
select select "*********"
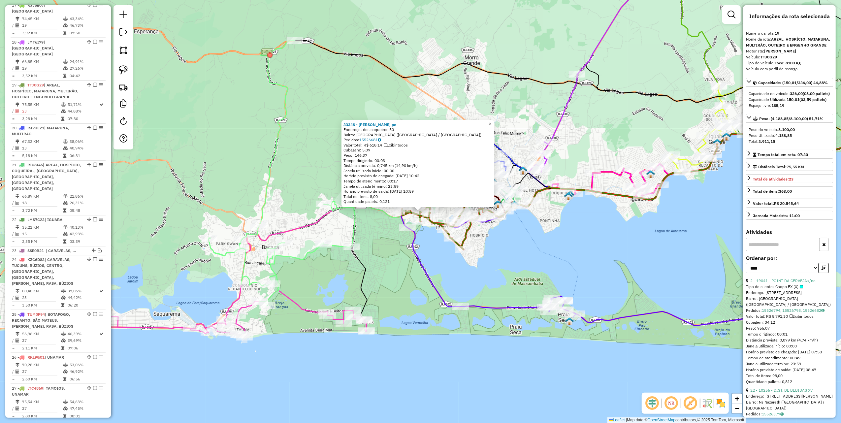
click at [436, 243] on div "33348 - jessica de amaral pe Endereço: dos coqueiros 50 Bairro: JARDIM IPITANGA…" at bounding box center [420, 211] width 841 height 423
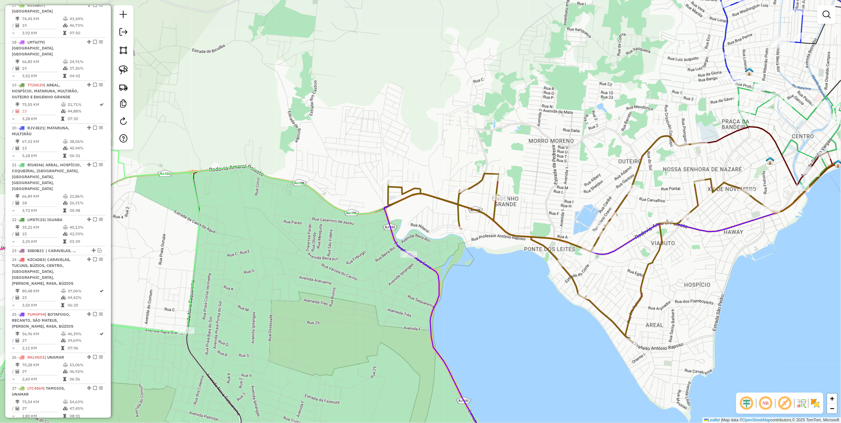
drag, startPoint x: 125, startPoint y: 71, endPoint x: 148, endPoint y: 90, distance: 30.4
click at [125, 71] on img at bounding box center [123, 69] width 9 height 9
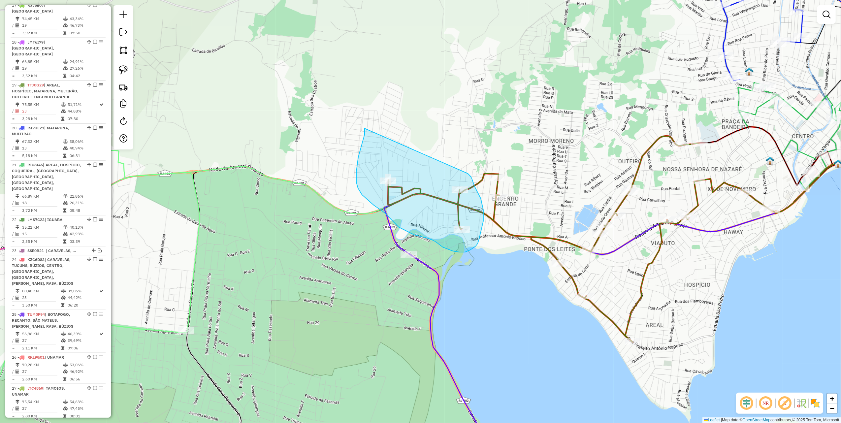
drag, startPoint x: 365, startPoint y: 128, endPoint x: 467, endPoint y: 173, distance: 112.0
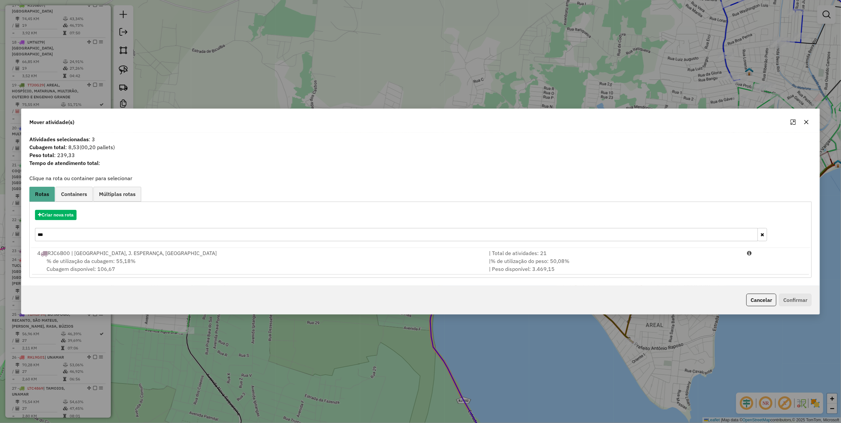
click at [106, 235] on input "***" at bounding box center [396, 234] width 723 height 13
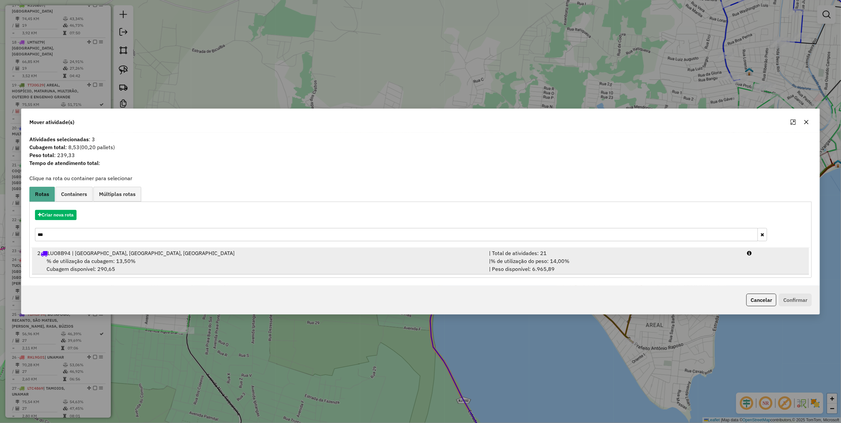
type input "***"
click at [572, 271] on div "| % de utilização do peso: 14,00% | Peso disponível: 6.965,89" at bounding box center [614, 265] width 258 height 16
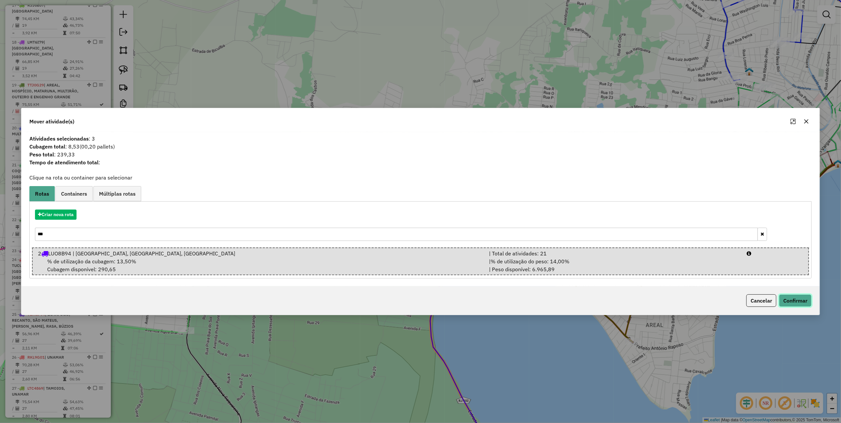
click at [791, 305] on button "Confirmar" at bounding box center [795, 300] width 33 height 13
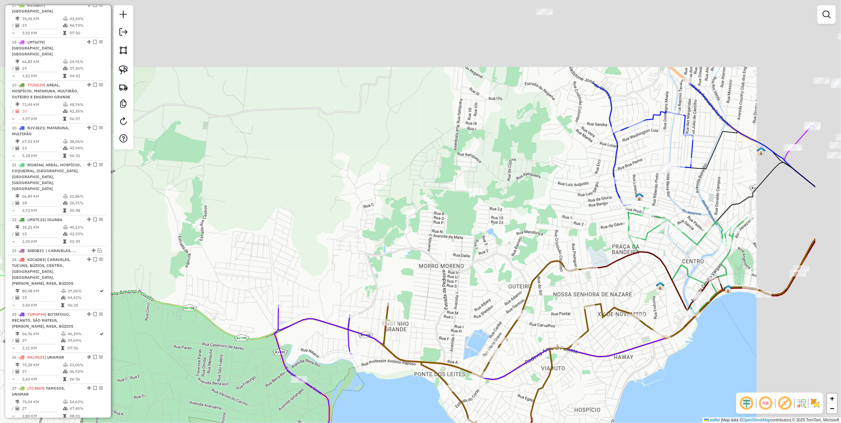
drag, startPoint x: 523, startPoint y: 98, endPoint x: 358, endPoint y: 257, distance: 229.2
click at [363, 255] on div "Janela de atendimento Grade de atendimento Capacidade Transportadoras Veículos …" at bounding box center [420, 211] width 841 height 423
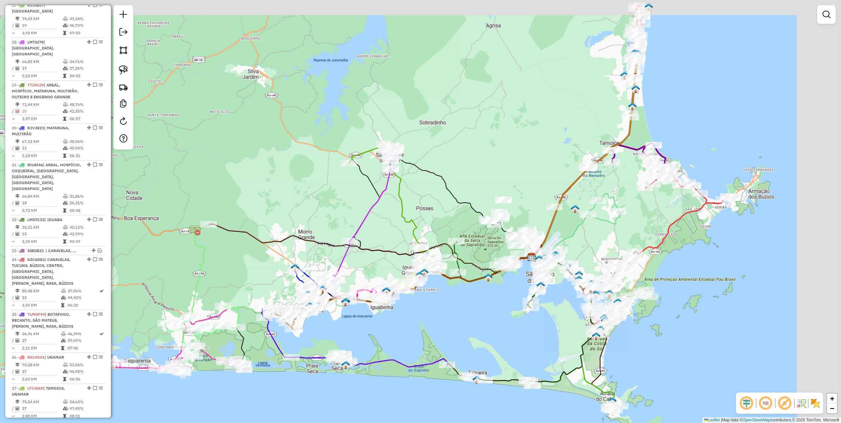
drag, startPoint x: 521, startPoint y: 138, endPoint x: 443, endPoint y: 177, distance: 87.4
click at [443, 177] on icon at bounding box center [464, 207] width 141 height 101
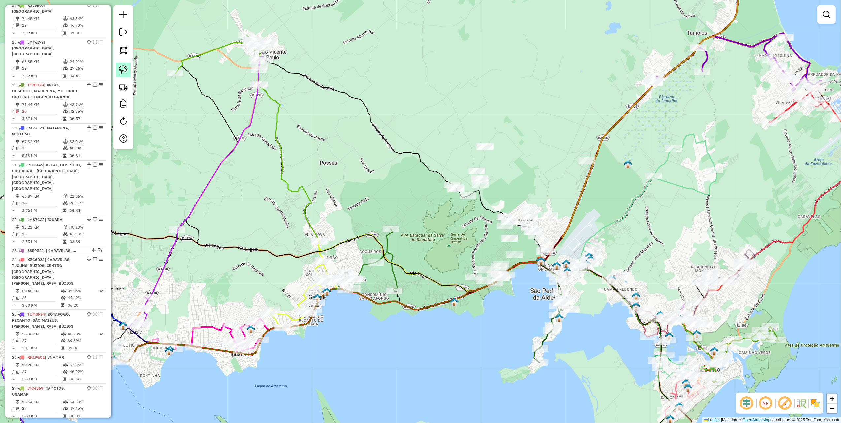
click at [125, 71] on img at bounding box center [123, 69] width 9 height 9
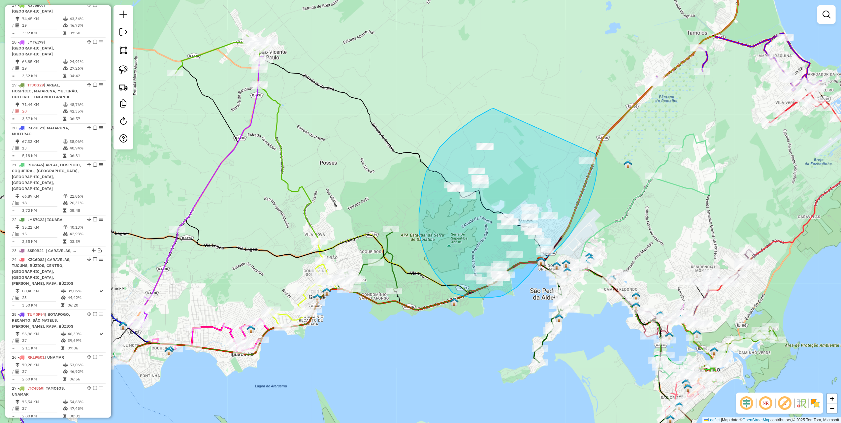
drag, startPoint x: 440, startPoint y: 147, endPoint x: 595, endPoint y: 153, distance: 154.9
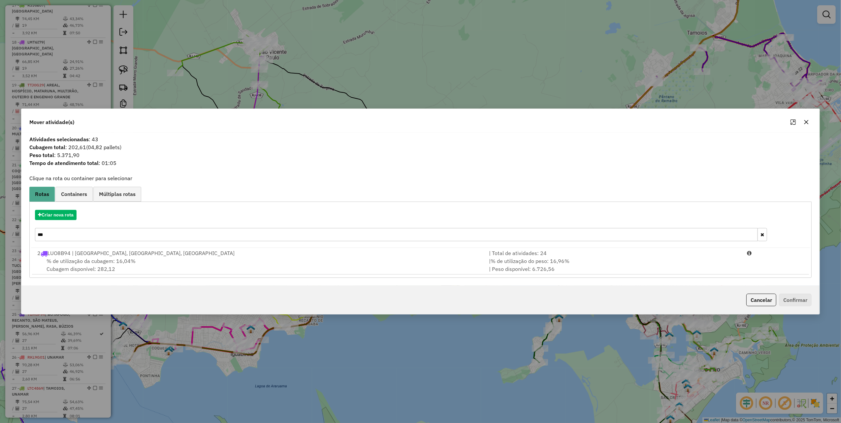
click at [809, 121] on icon "button" at bounding box center [806, 121] width 5 height 5
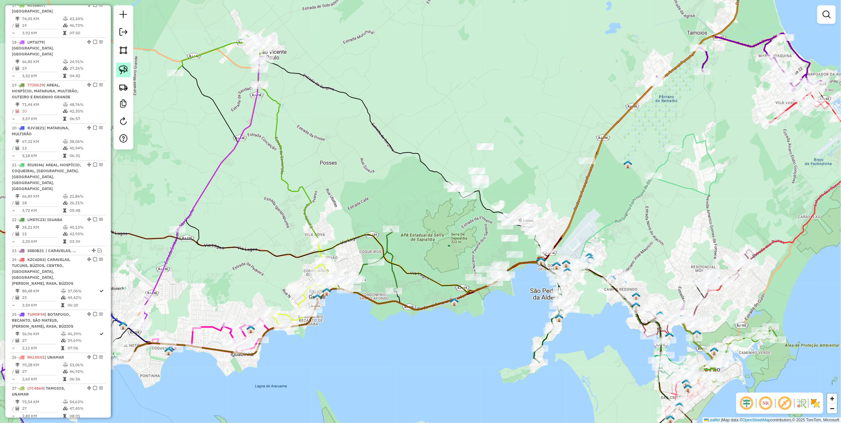
click at [119, 67] on img at bounding box center [123, 69] width 9 height 9
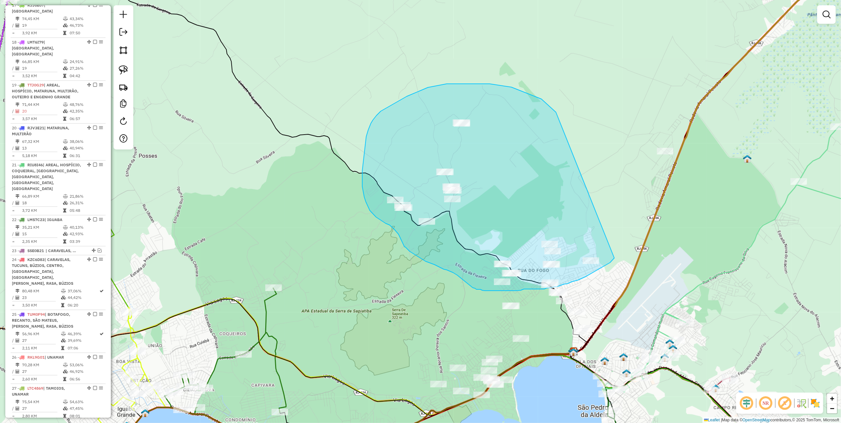
drag, startPoint x: 542, startPoint y: 99, endPoint x: 616, endPoint y: 256, distance: 173.9
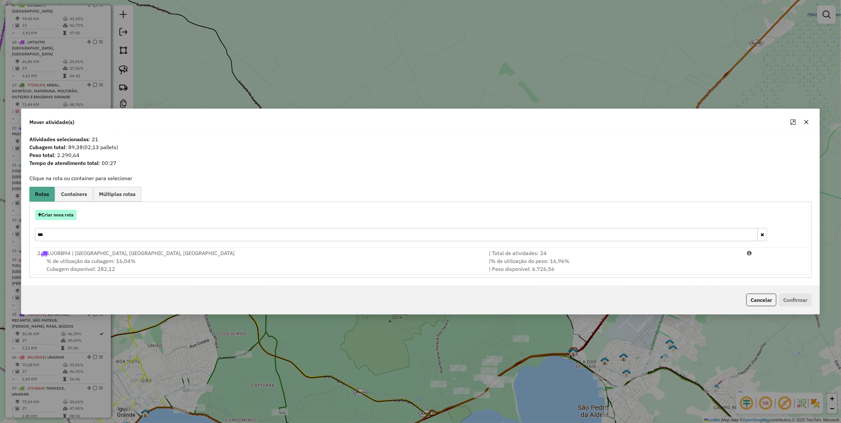
click at [70, 214] on button "Criar nova rota" at bounding box center [56, 215] width 42 height 10
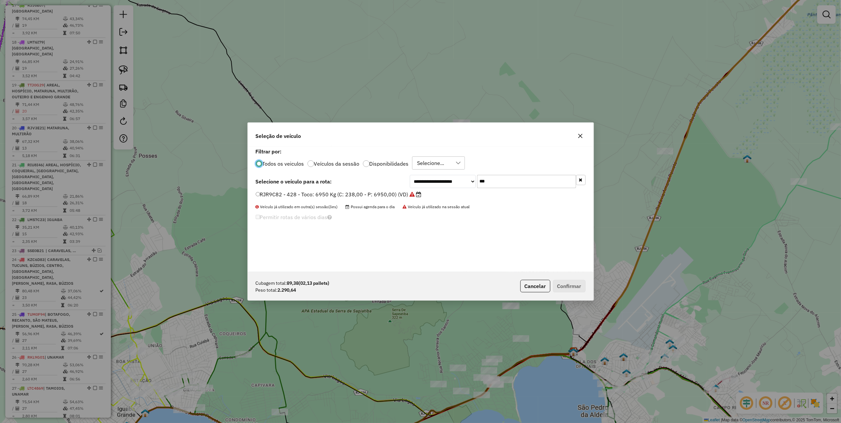
scroll to position [3, 2]
click at [503, 180] on input "***" at bounding box center [526, 181] width 99 height 13
type input "***"
click at [391, 193] on label "TTE0J52 - Lonado: 6800 Kg (C: 252,00 - P: 6800,00) (VD)" at bounding box center [331, 194] width 150 height 8
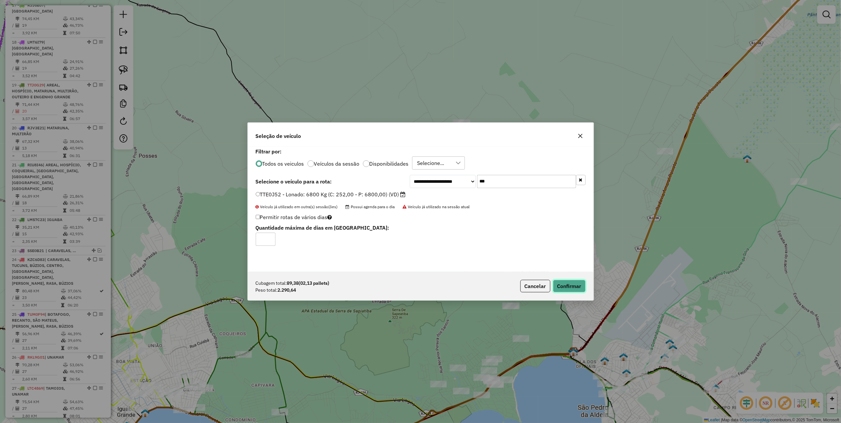
click at [566, 280] on button "Confirmar" at bounding box center [569, 286] width 33 height 13
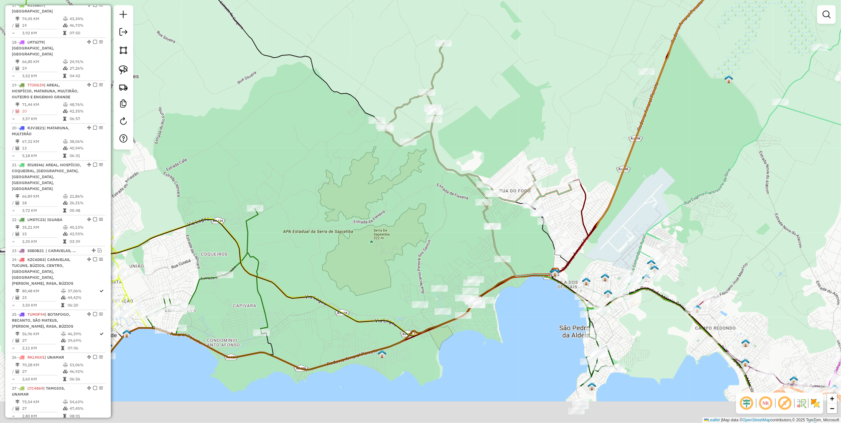
drag, startPoint x: 360, startPoint y: 291, endPoint x: 340, endPoint y: 194, distance: 99.2
click at [336, 204] on div "Janela de atendimento Grade de atendimento Capacidade Transportadoras Veículos …" at bounding box center [420, 211] width 841 height 423
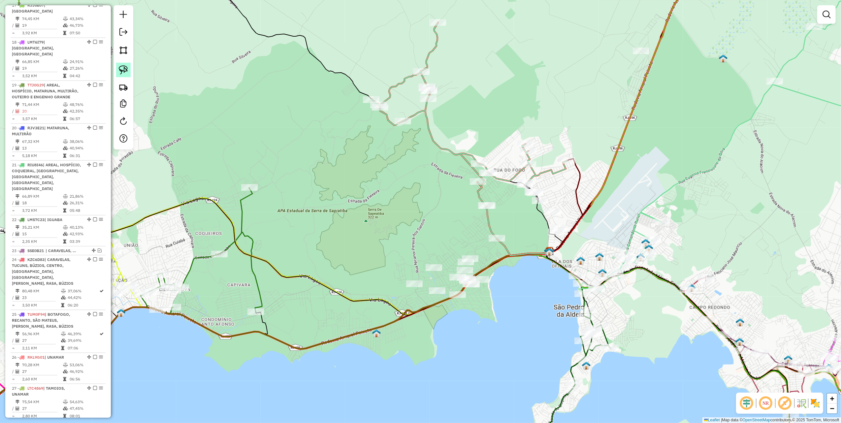
click at [125, 73] on img at bounding box center [123, 69] width 9 height 9
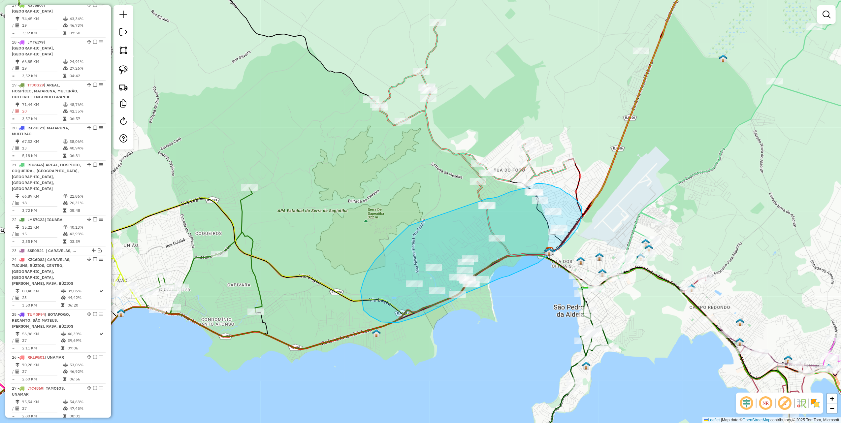
drag, startPoint x: 409, startPoint y: 226, endPoint x: 472, endPoint y: 205, distance: 66.1
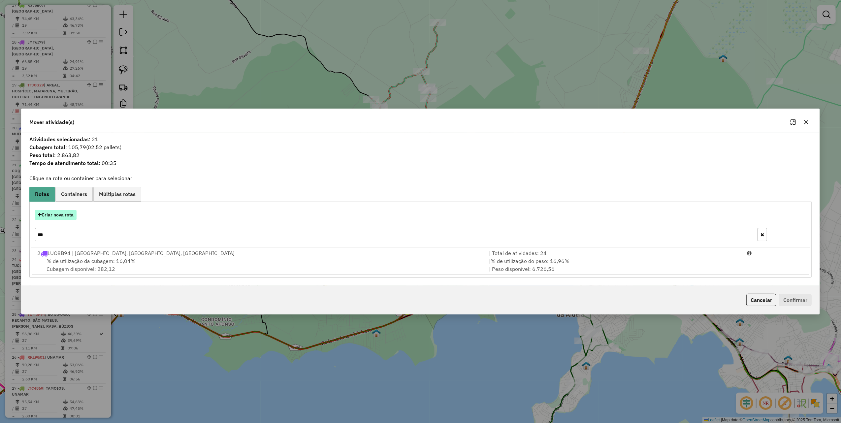
click at [62, 215] on button "Criar nova rota" at bounding box center [56, 215] width 42 height 10
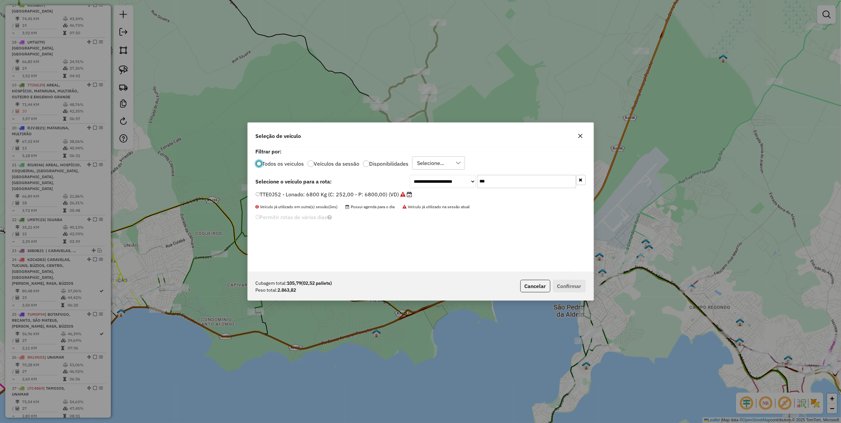
click at [516, 183] on input "***" at bounding box center [526, 181] width 99 height 13
click at [482, 181] on input "***" at bounding box center [526, 181] width 99 height 13
type input "**"
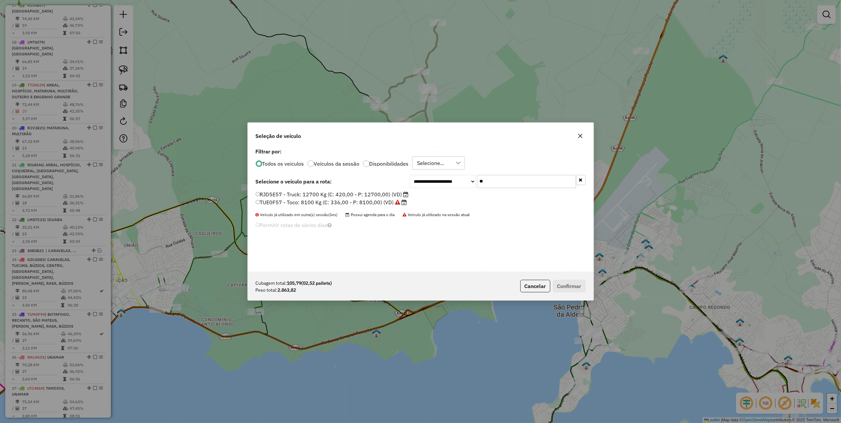
click at [383, 191] on label "RJD5E57 - Truck: 12700 Kg (C: 420,00 - P: 12700,00) (VD)" at bounding box center [332, 194] width 153 height 8
click at [572, 284] on button "Confirmar" at bounding box center [569, 286] width 33 height 13
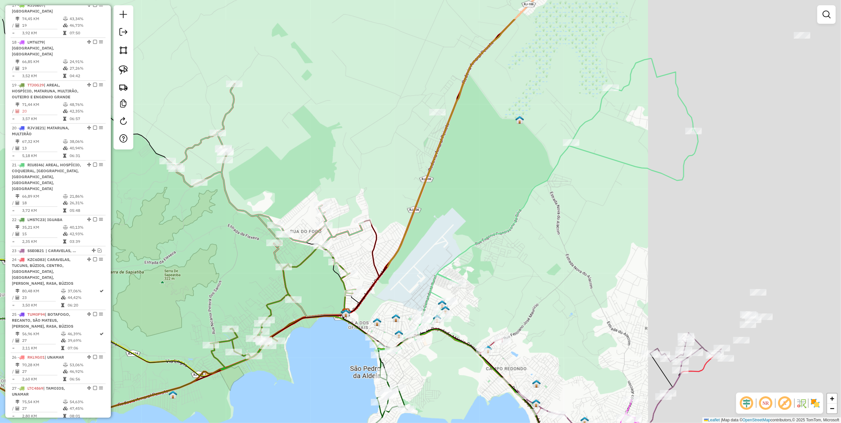
drag, startPoint x: 631, startPoint y: 163, endPoint x: 359, endPoint y: 254, distance: 286.8
click at [361, 254] on div "Janela de atendimento Grade de atendimento Capacidade Transportadoras Veículos …" at bounding box center [420, 211] width 841 height 423
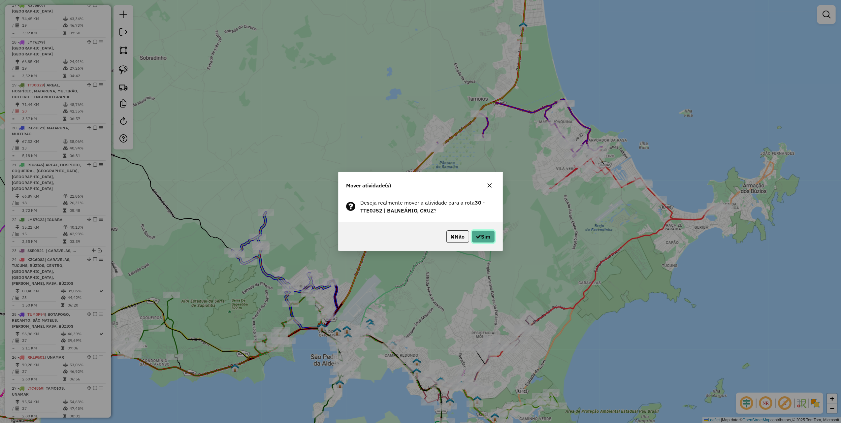
click at [489, 238] on button "Sim" at bounding box center [483, 236] width 23 height 13
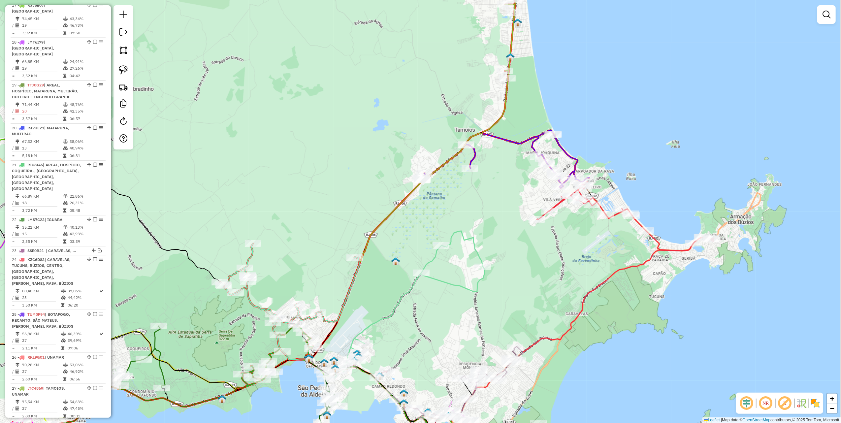
drag, startPoint x: 333, startPoint y: 178, endPoint x: 297, endPoint y: 256, distance: 85.7
click at [298, 255] on div "Janela de atendimento Grade de atendimento Capacidade Transportadoras Veículos …" at bounding box center [420, 211] width 841 height 423
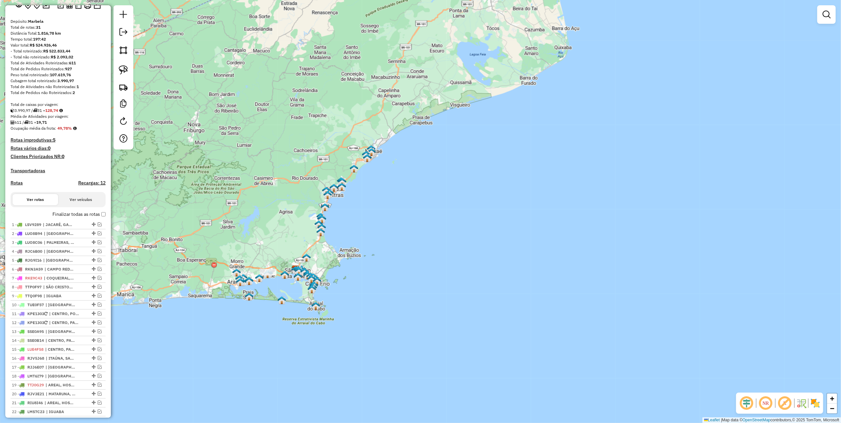
scroll to position [0, 0]
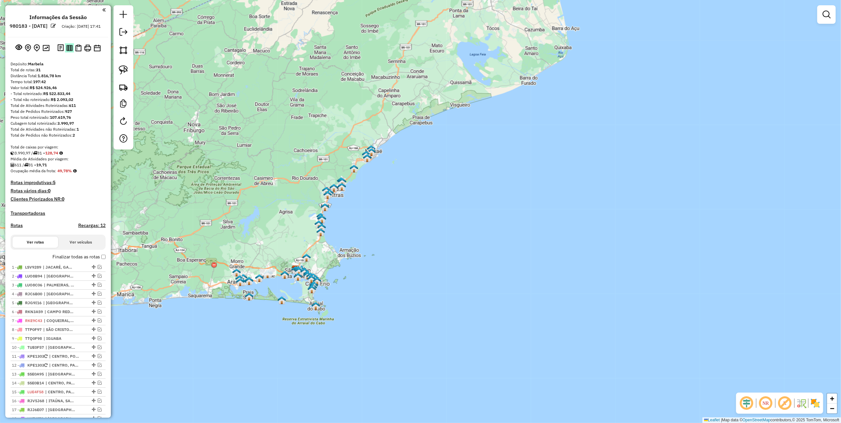
click at [67, 51] on img at bounding box center [69, 48] width 6 height 6
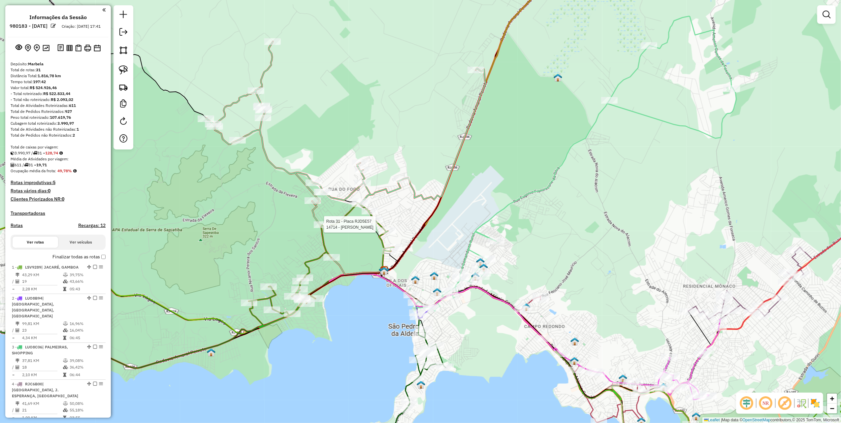
select select "*********"
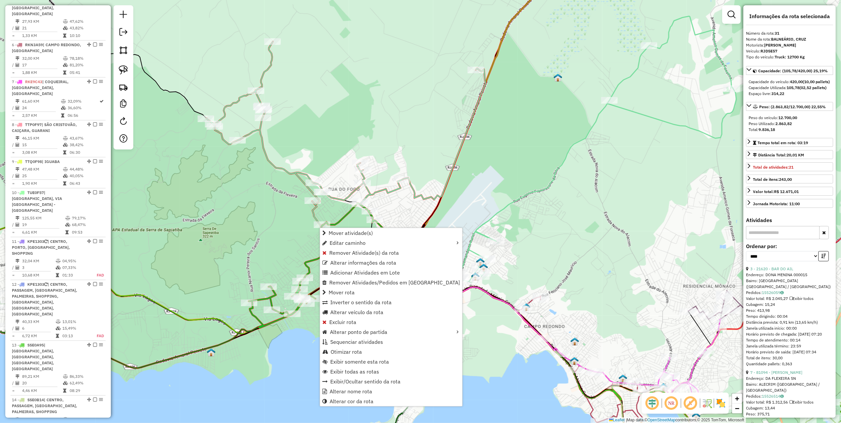
scroll to position [1172, 0]
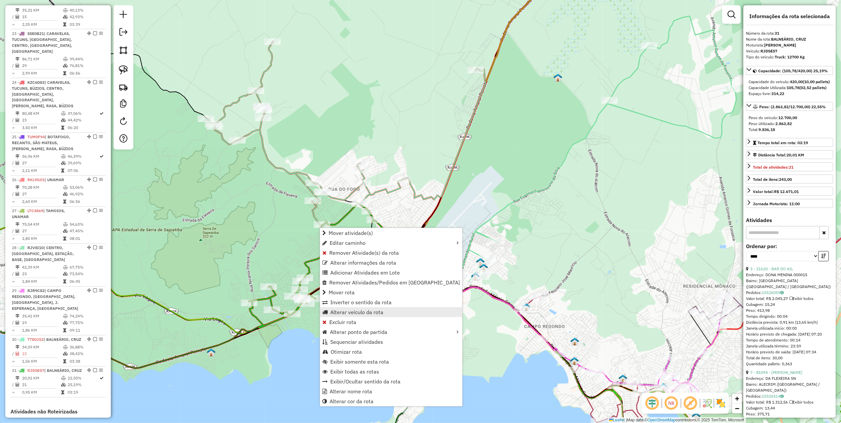
click at [358, 311] on span "Alterar veículo da rota" at bounding box center [356, 312] width 53 height 5
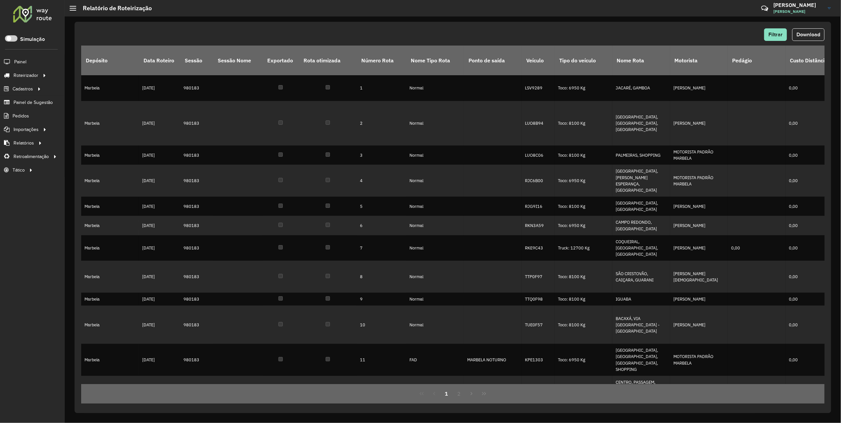
click at [797, 36] on span "Download" at bounding box center [809, 35] width 24 height 6
click at [803, 37] on button "Download" at bounding box center [808, 34] width 32 height 13
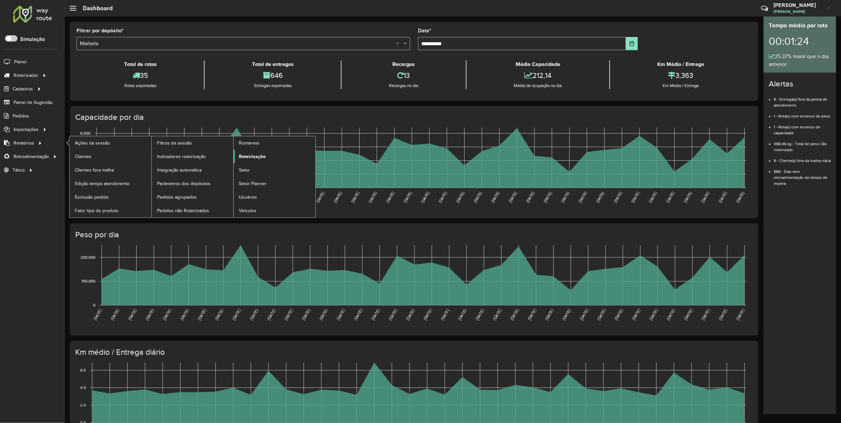
click at [269, 160] on link "Roteirização" at bounding box center [275, 156] width 82 height 13
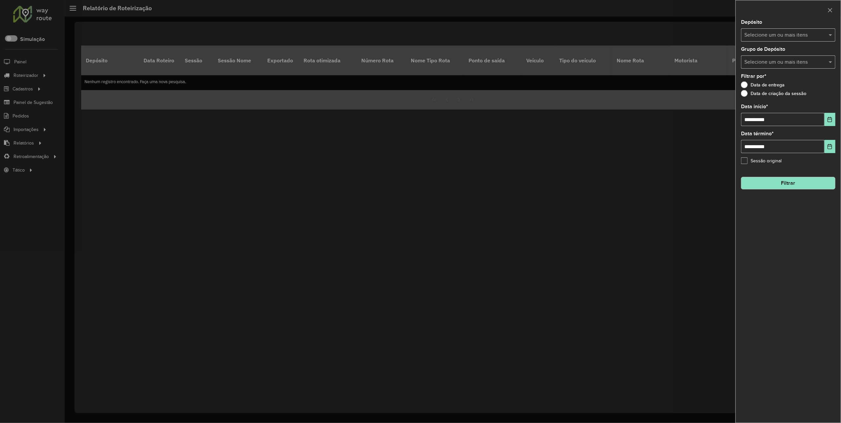
click at [771, 36] on input "text" at bounding box center [785, 35] width 84 height 8
click at [767, 67] on div "Marbela" at bounding box center [788, 67] width 93 height 11
click at [767, 76] on div "Marbela - Marca" at bounding box center [788, 79] width 93 height 11
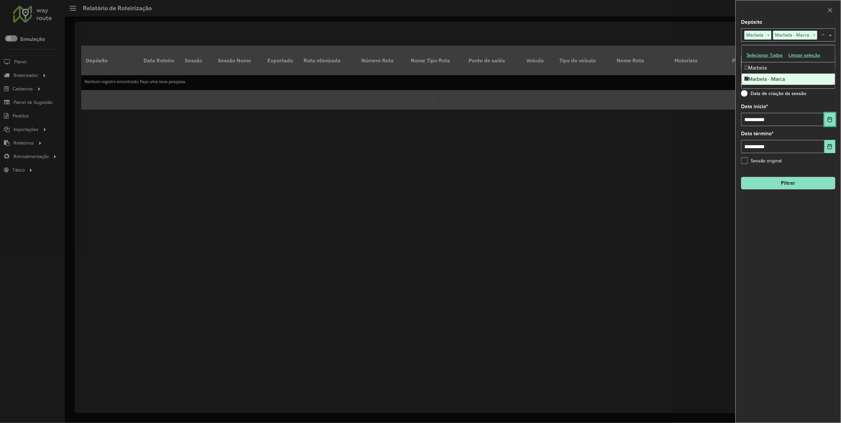
click at [828, 117] on icon "Choose Date" at bounding box center [829, 119] width 5 height 5
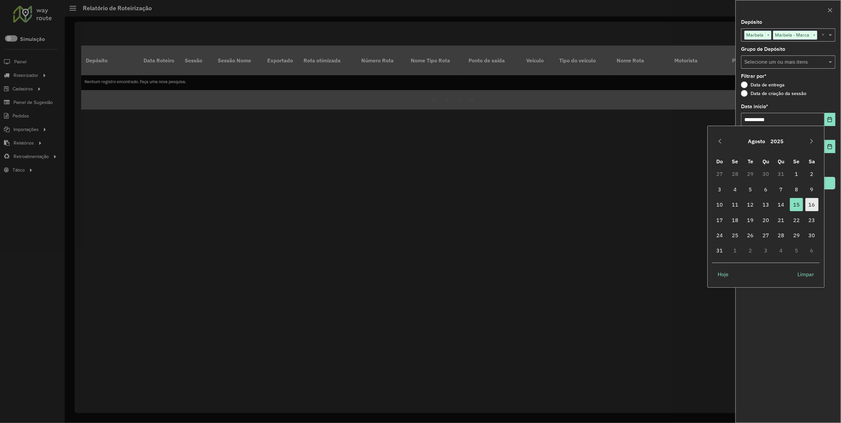
click at [807, 207] on span "16" at bounding box center [812, 204] width 13 height 13
type input "**********"
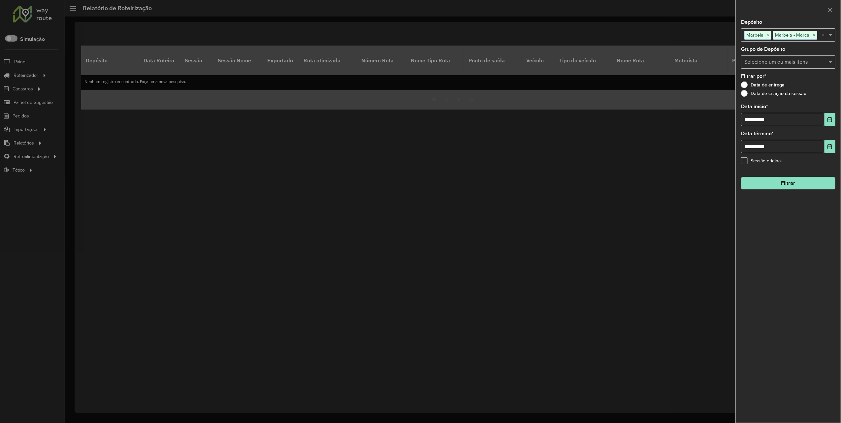
click at [815, 185] on button "Filtrar" at bounding box center [788, 183] width 94 height 13
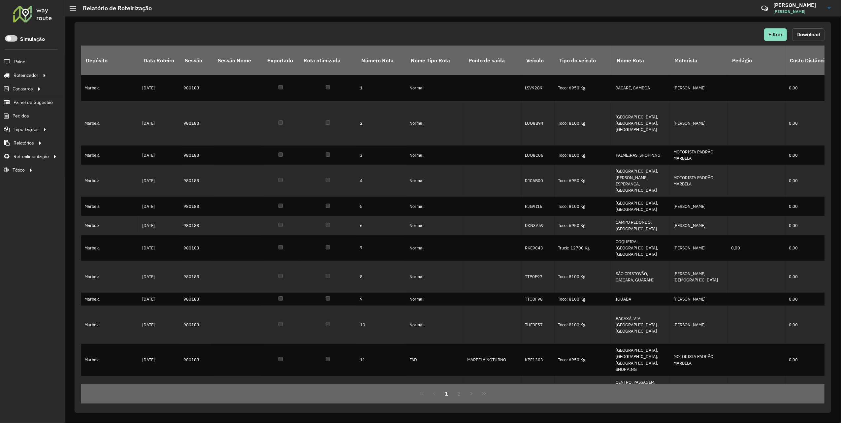
click at [805, 33] on span "Download" at bounding box center [809, 35] width 24 height 6
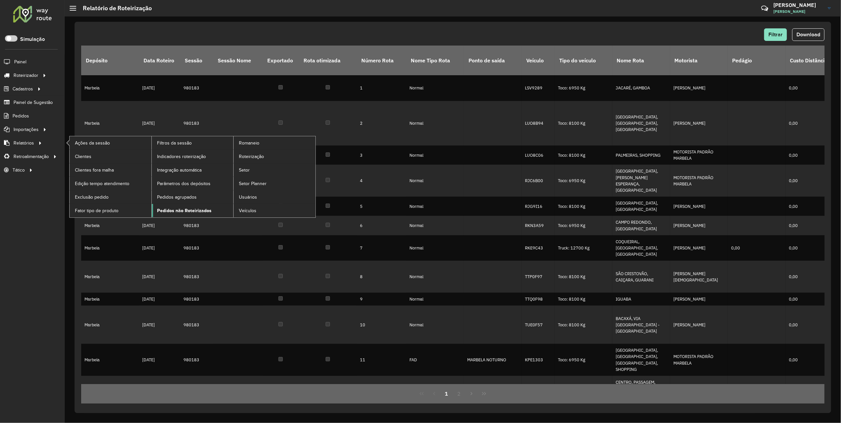
click at [213, 212] on link "Pedidos não Roteirizados" at bounding box center [193, 210] width 82 height 13
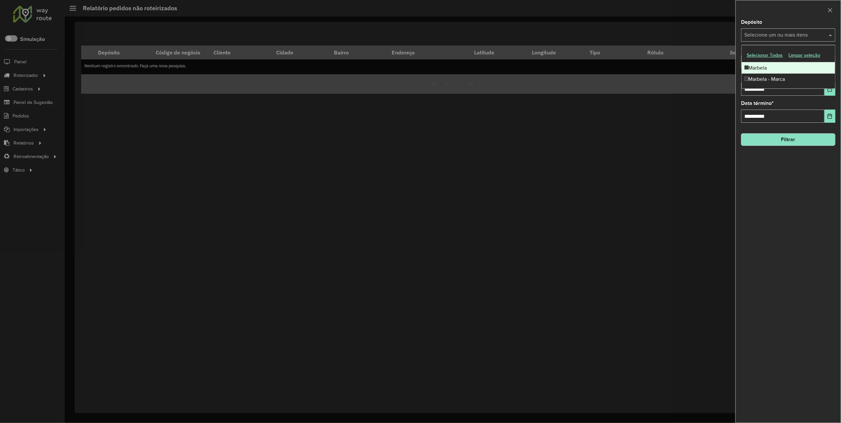
click at [799, 35] on input "text" at bounding box center [785, 35] width 84 height 8
click at [787, 73] on div "Marbela" at bounding box center [788, 67] width 93 height 11
click at [787, 79] on div "Marbela - Marca" at bounding box center [788, 79] width 93 height 11
click at [804, 185] on div "**********" at bounding box center [788, 221] width 105 height 403
click at [830, 90] on icon "Choose Date" at bounding box center [829, 88] width 5 height 5
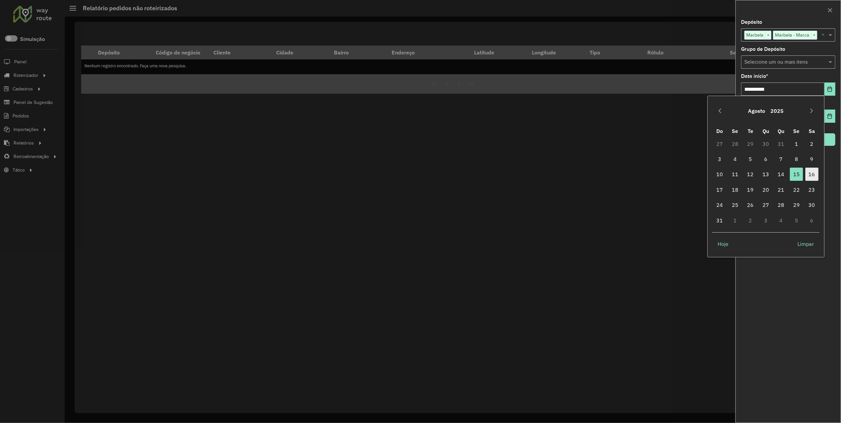
click at [812, 175] on span "16" at bounding box center [812, 174] width 13 height 13
type input "**********"
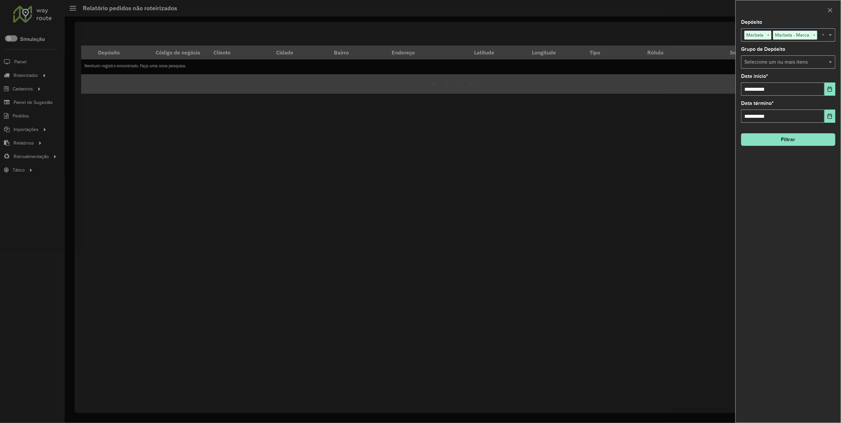
click at [818, 131] on hb-field-button "Filtrar" at bounding box center [788, 137] width 94 height 18
click at [798, 138] on button "Filtrar" at bounding box center [788, 139] width 94 height 13
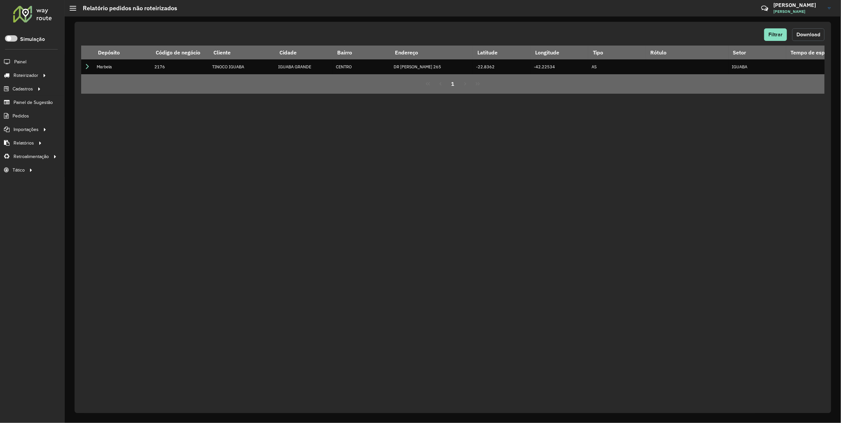
click at [803, 37] on button "Download" at bounding box center [808, 34] width 32 height 13
